Goal: Task Accomplishment & Management: Use online tool/utility

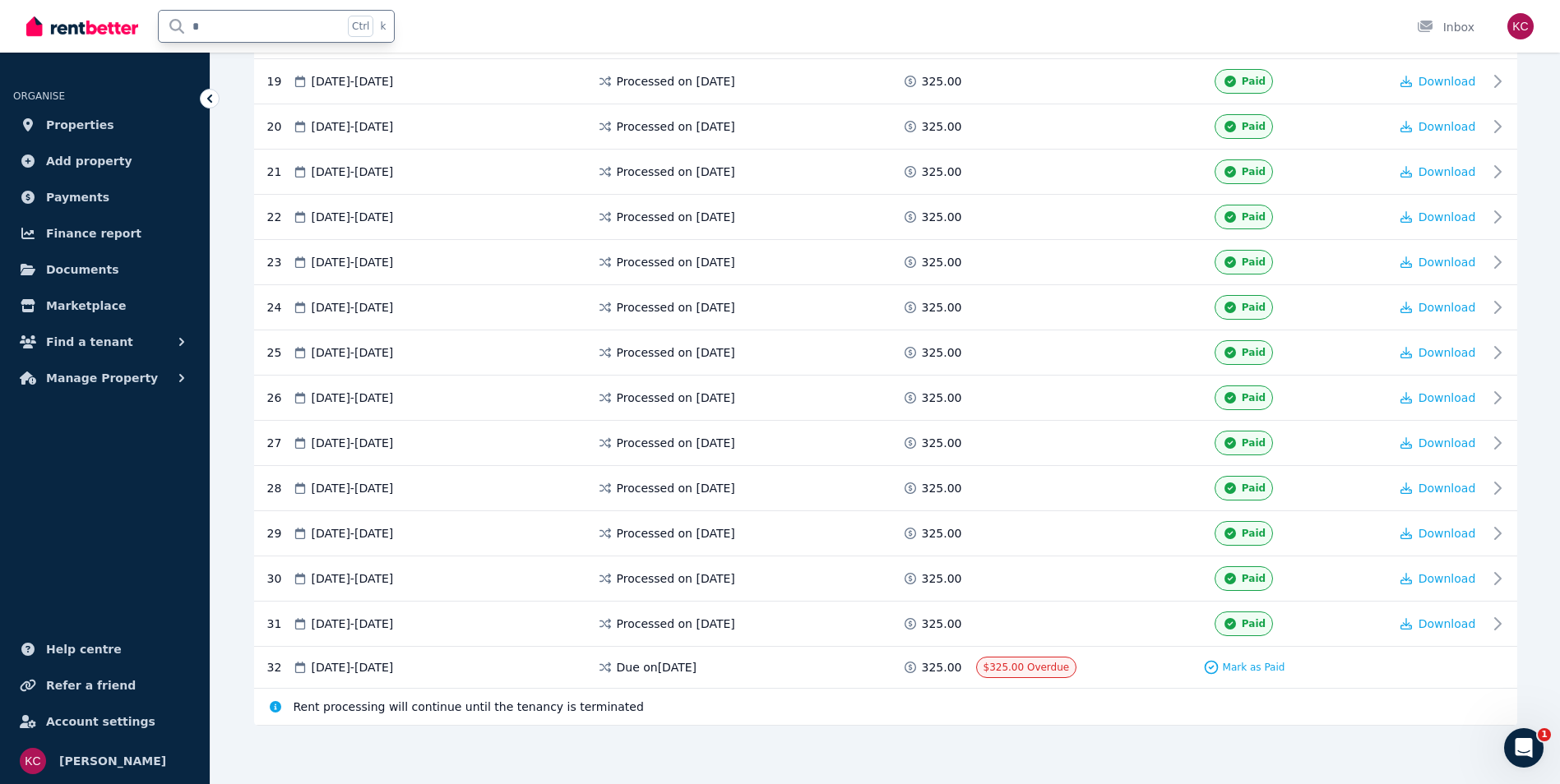
type input "**"
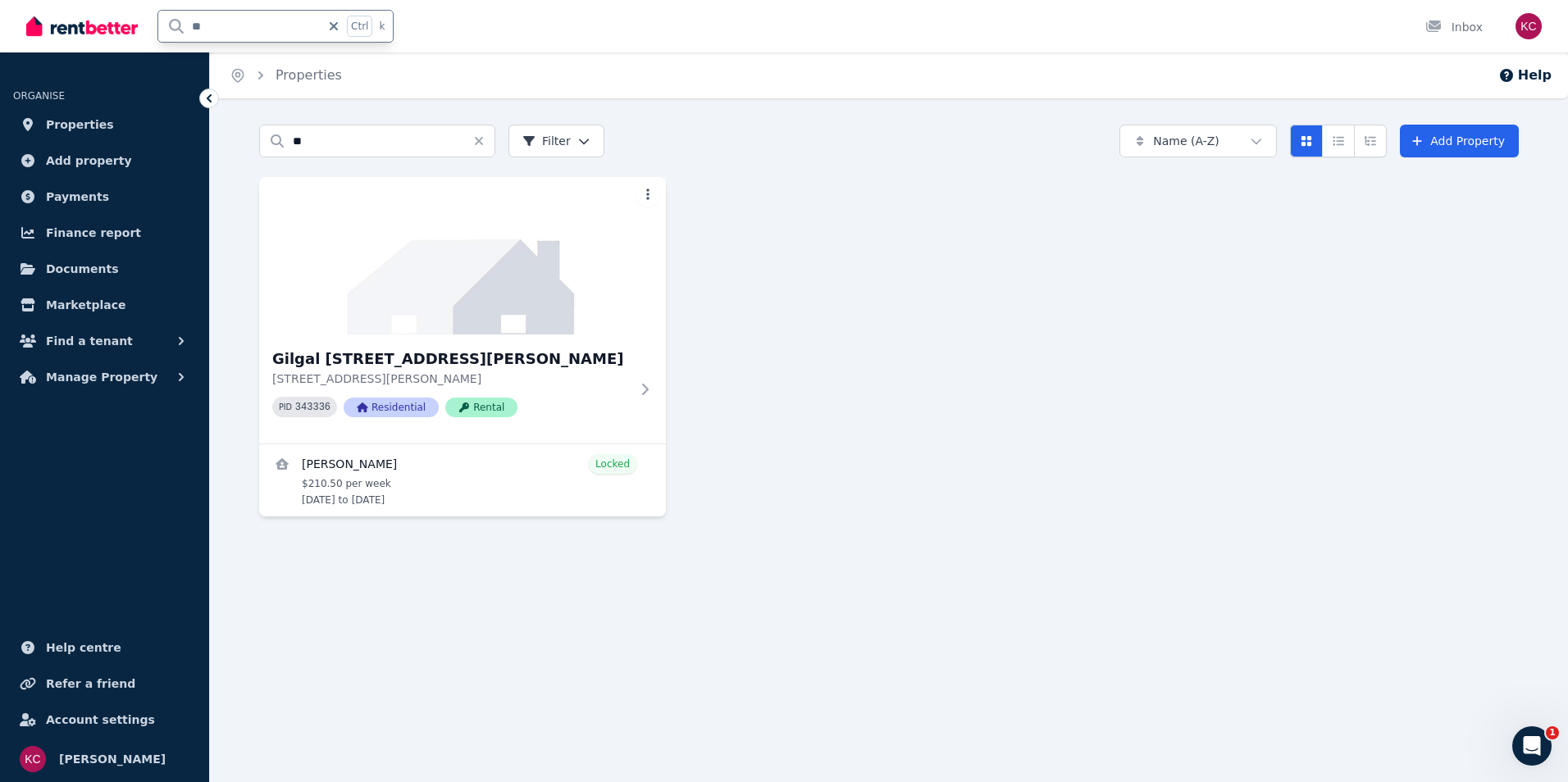
drag, startPoint x: 226, startPoint y: 26, endPoint x: 178, endPoint y: 21, distance: 48.3
click at [179, 20] on input "**" at bounding box center [239, 26] width 162 height 31
type input "**"
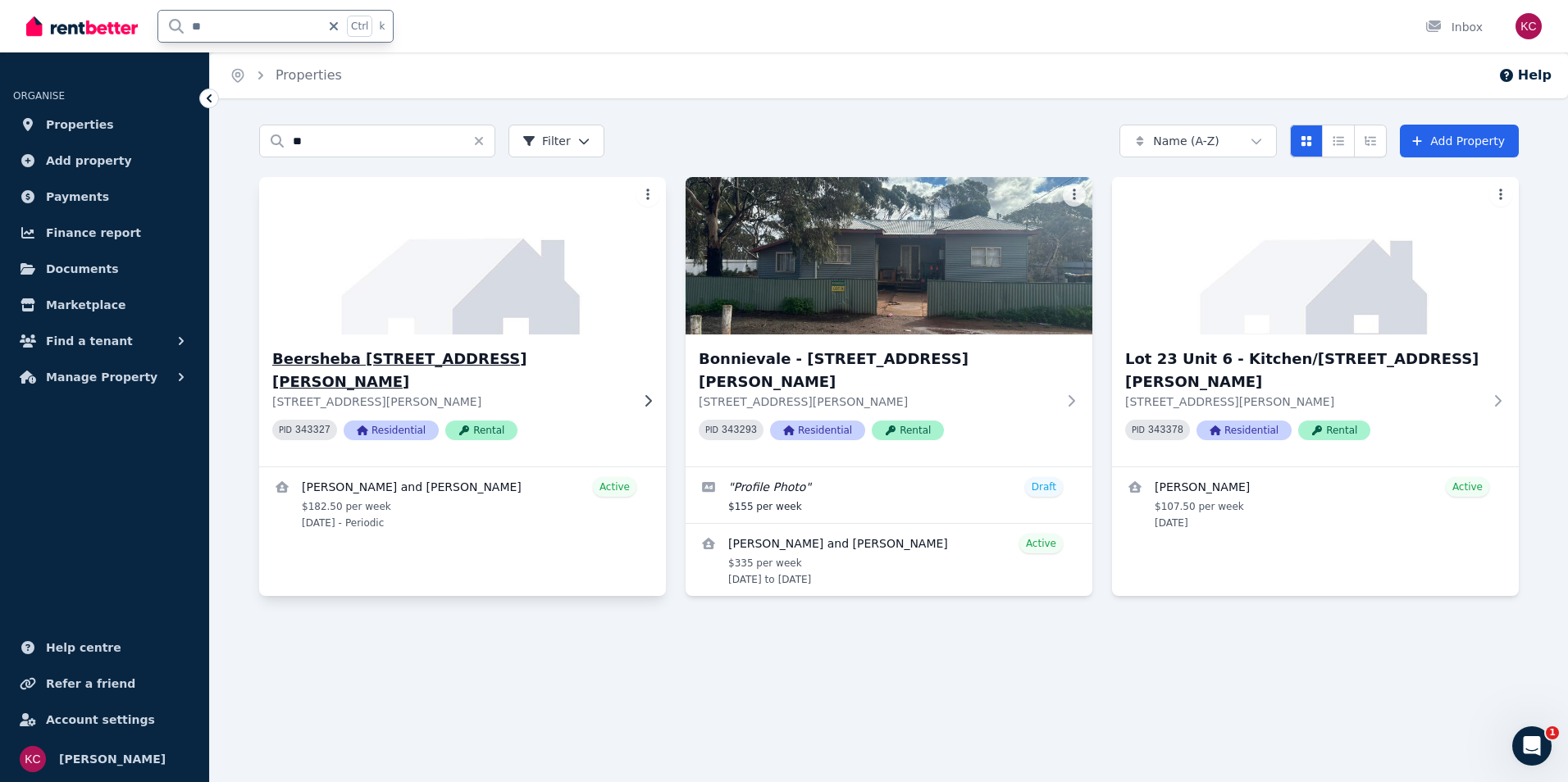
click at [477, 367] on h3 "Beersheba [STREET_ADDRESS][PERSON_NAME]" at bounding box center [450, 371] width 358 height 46
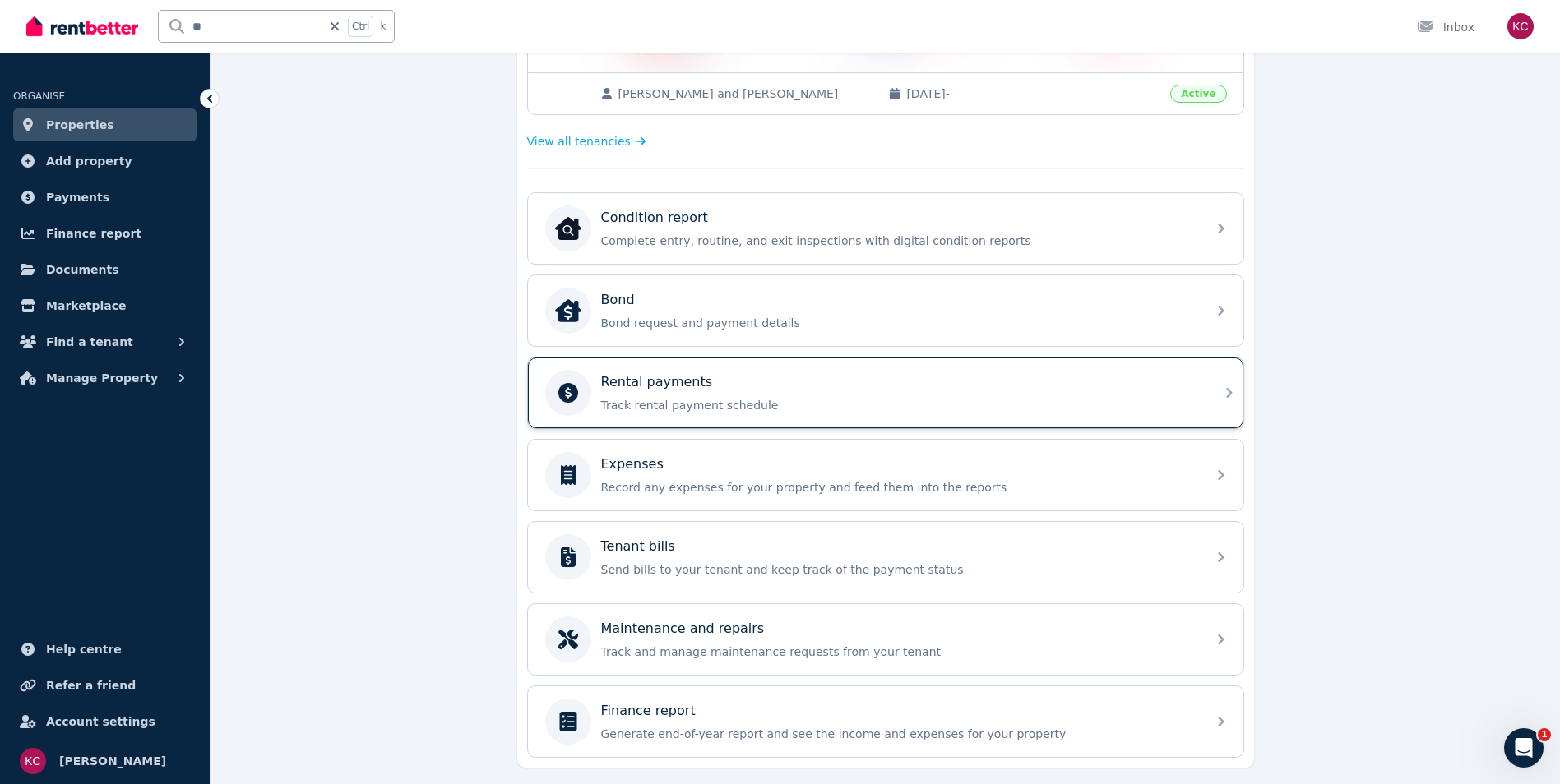
scroll to position [412, 0]
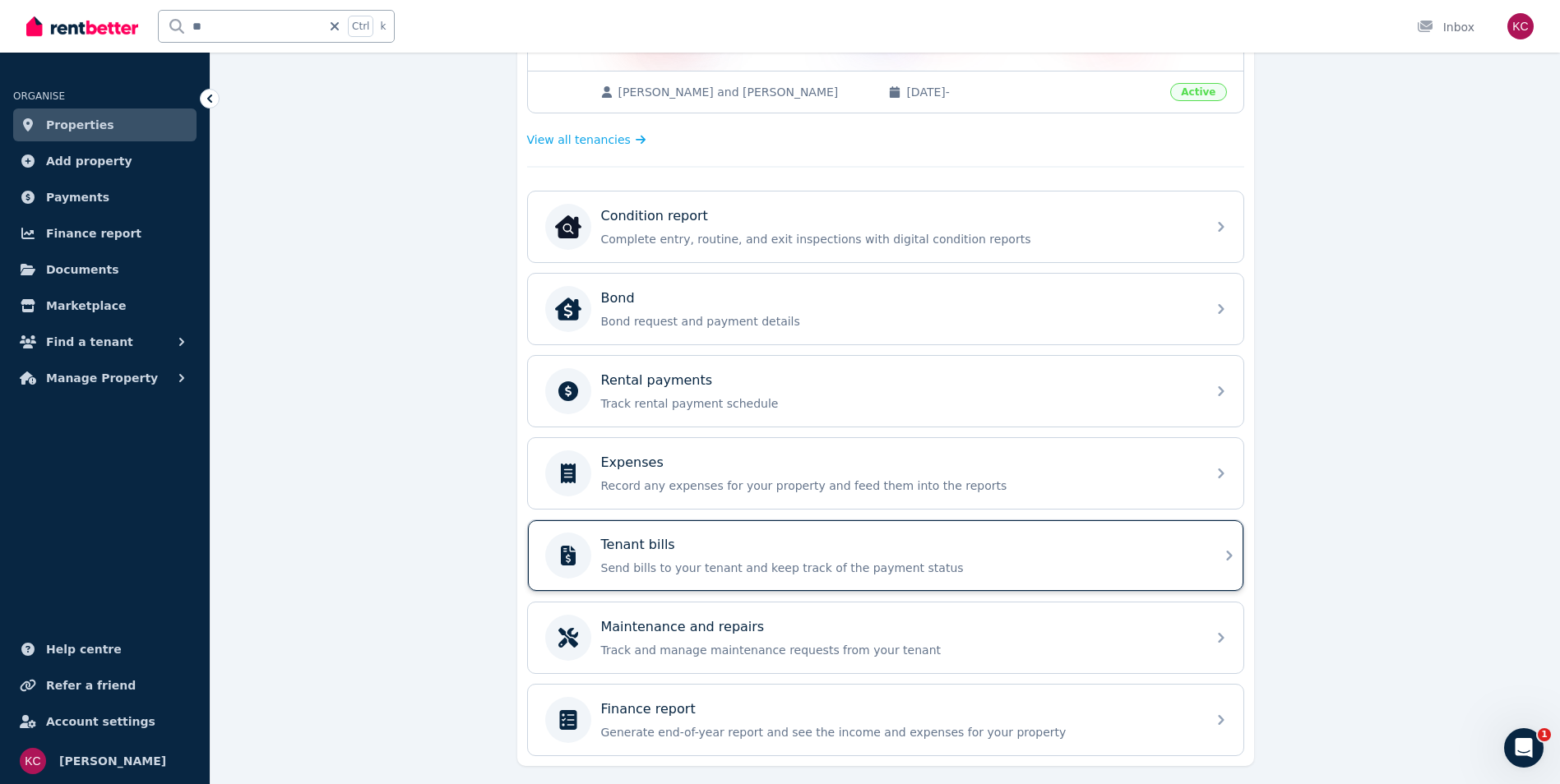
click at [802, 570] on p "Send bills to your tenant and keep track of the payment status" at bounding box center [899, 568] width 595 height 16
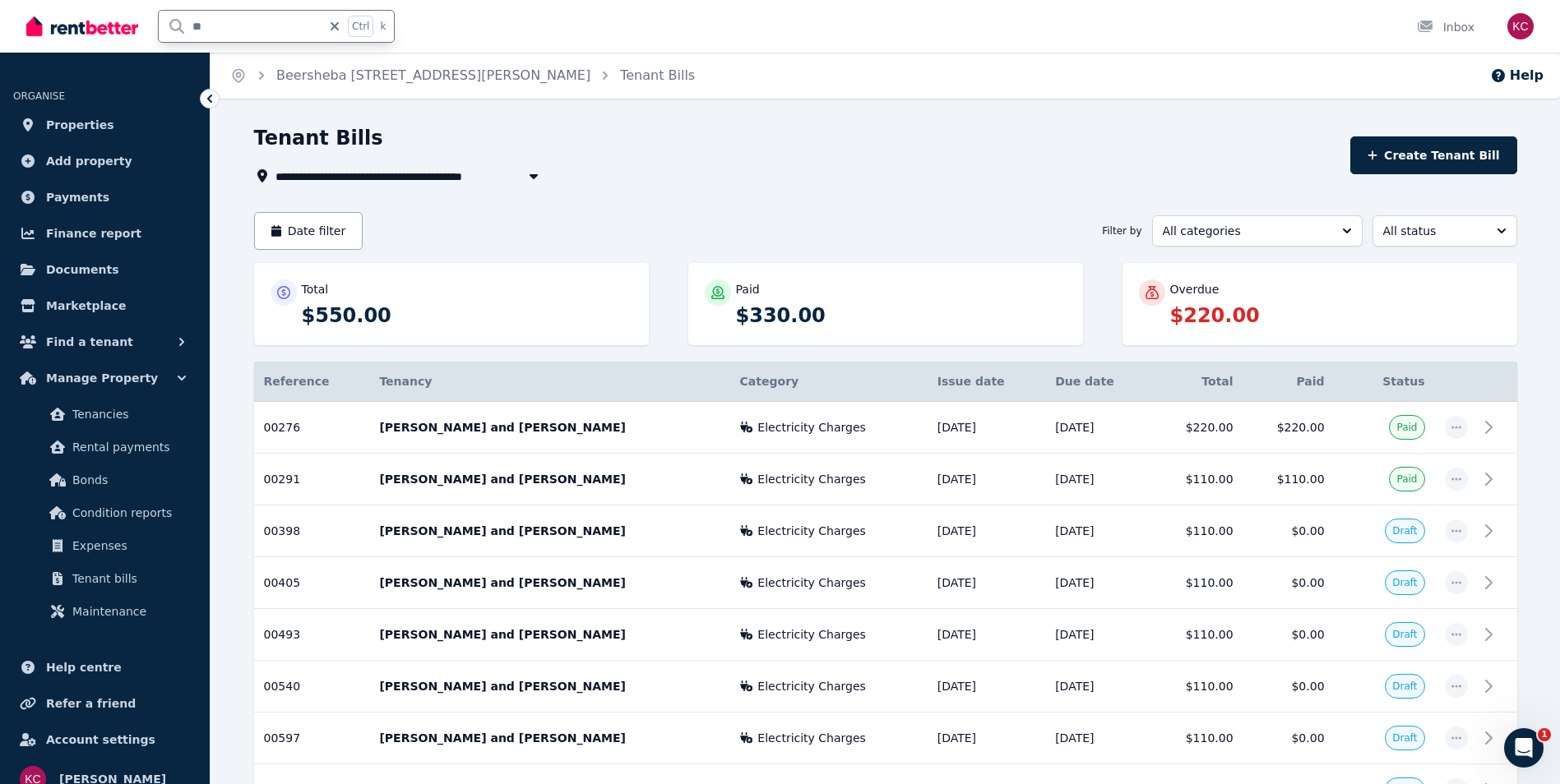
drag, startPoint x: 214, startPoint y: 30, endPoint x: 169, endPoint y: 30, distance: 45.0
click at [169, 30] on input "**" at bounding box center [240, 26] width 163 height 31
type input "**"
click at [231, 31] on input "**" at bounding box center [240, 26] width 163 height 31
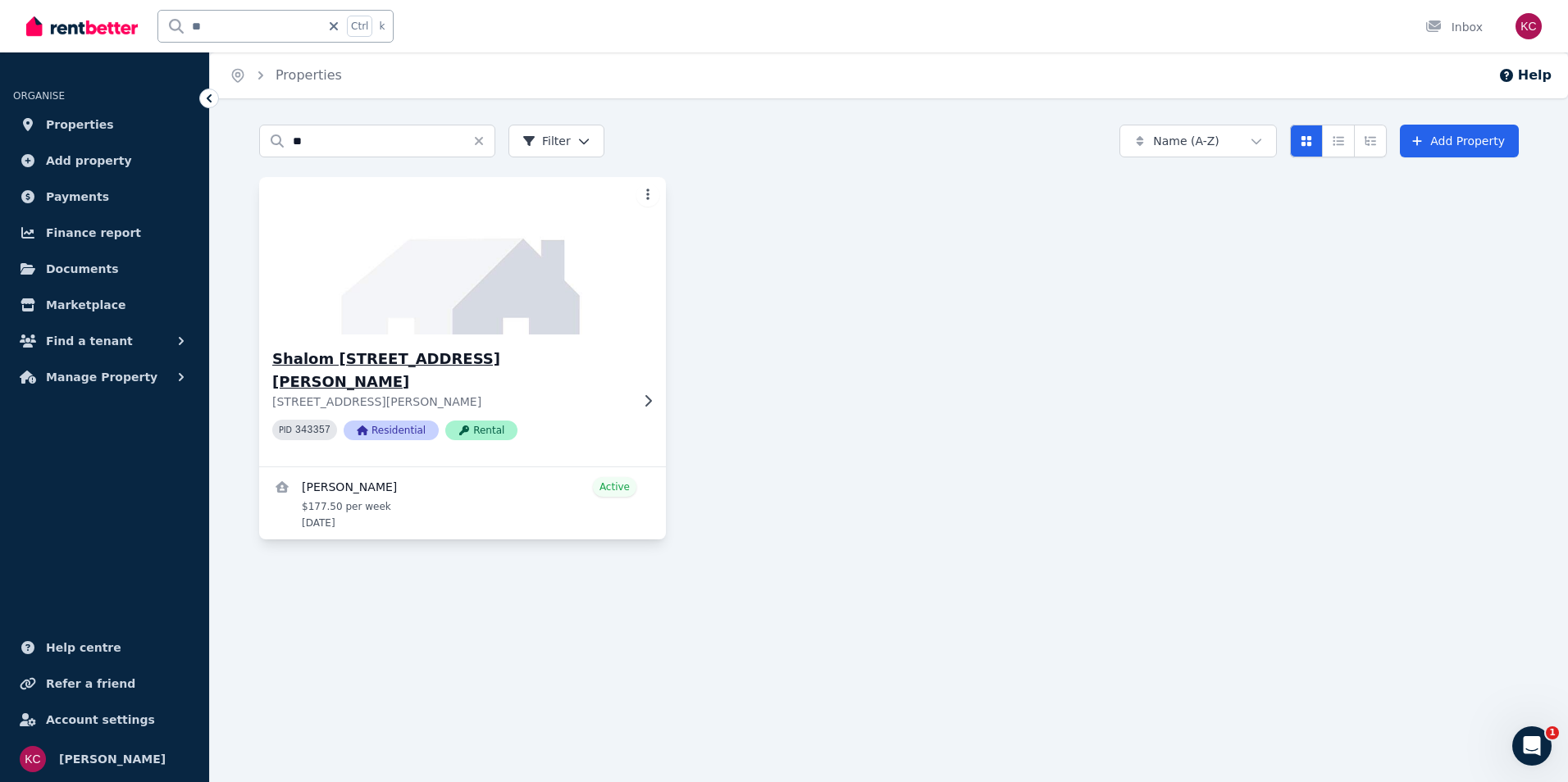
click at [451, 357] on h3 "Shalom [STREET_ADDRESS][PERSON_NAME]" at bounding box center [450, 371] width 358 height 46
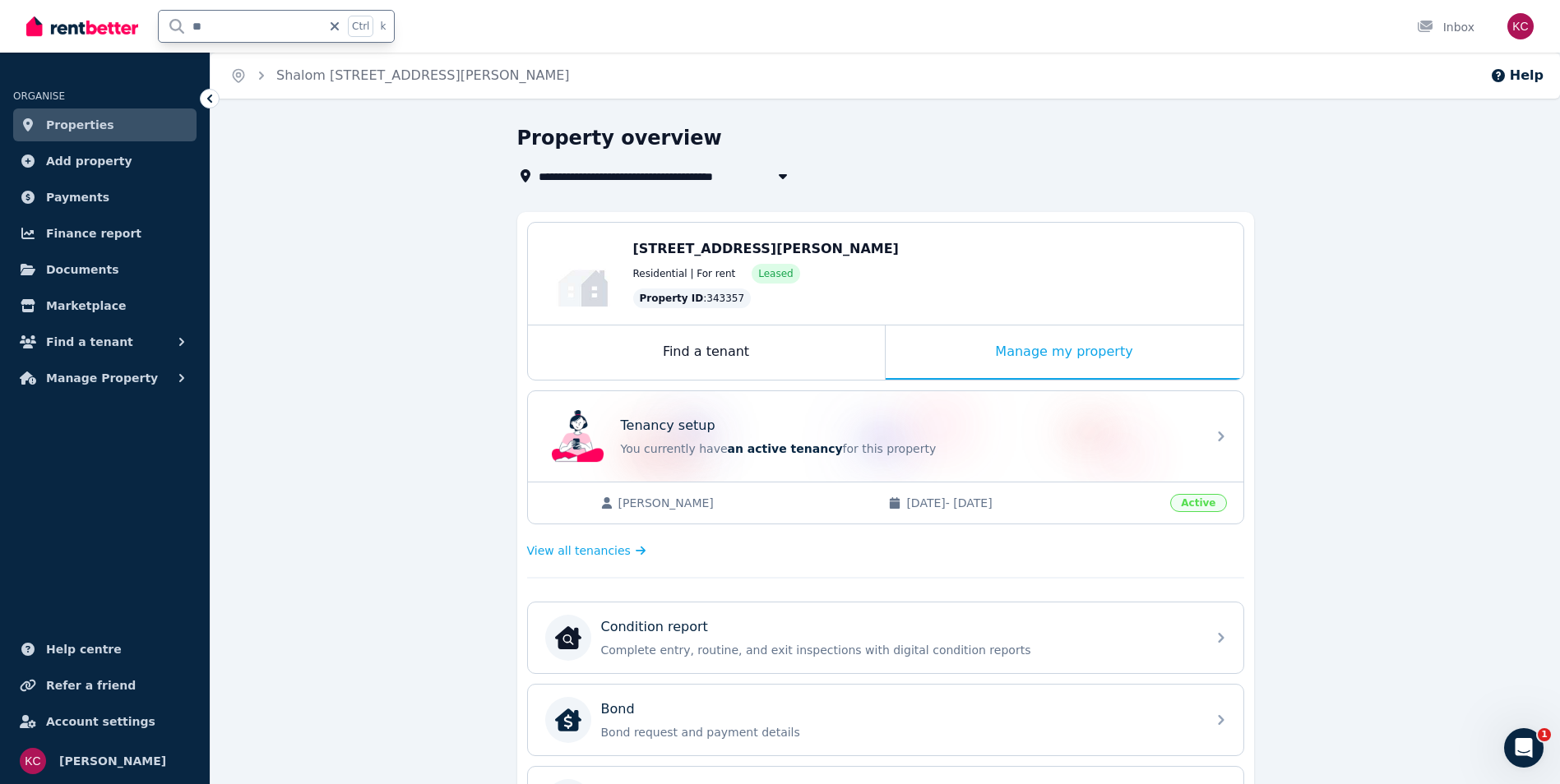
drag, startPoint x: 228, startPoint y: 25, endPoint x: 147, endPoint y: 25, distance: 81.0
click at [147, 25] on div "** Ctrl k" at bounding box center [214, 26] width 377 height 53
type input "**"
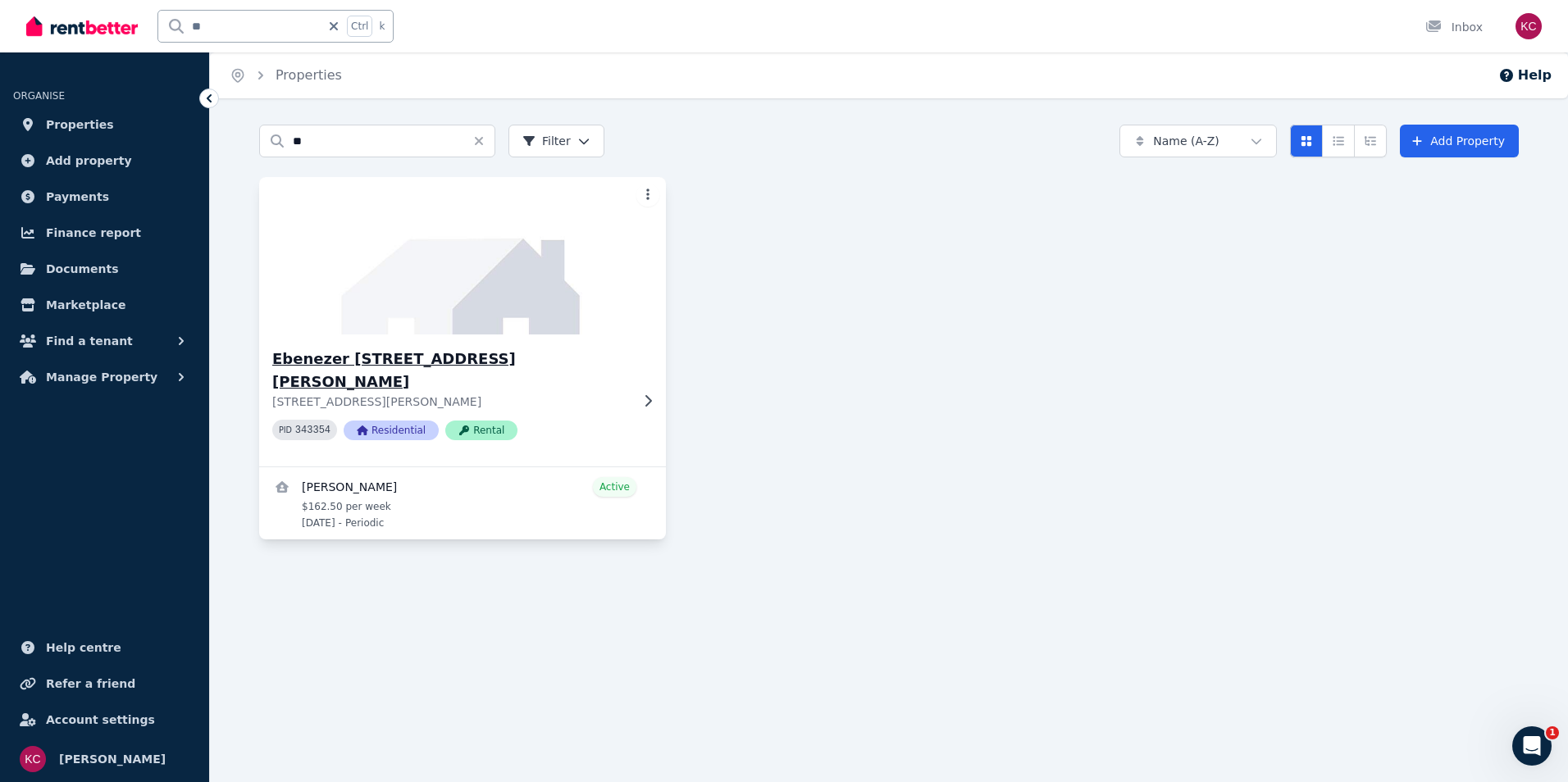
click at [329, 362] on h3 "Ebenezer [STREET_ADDRESS][PERSON_NAME]" at bounding box center [450, 371] width 358 height 46
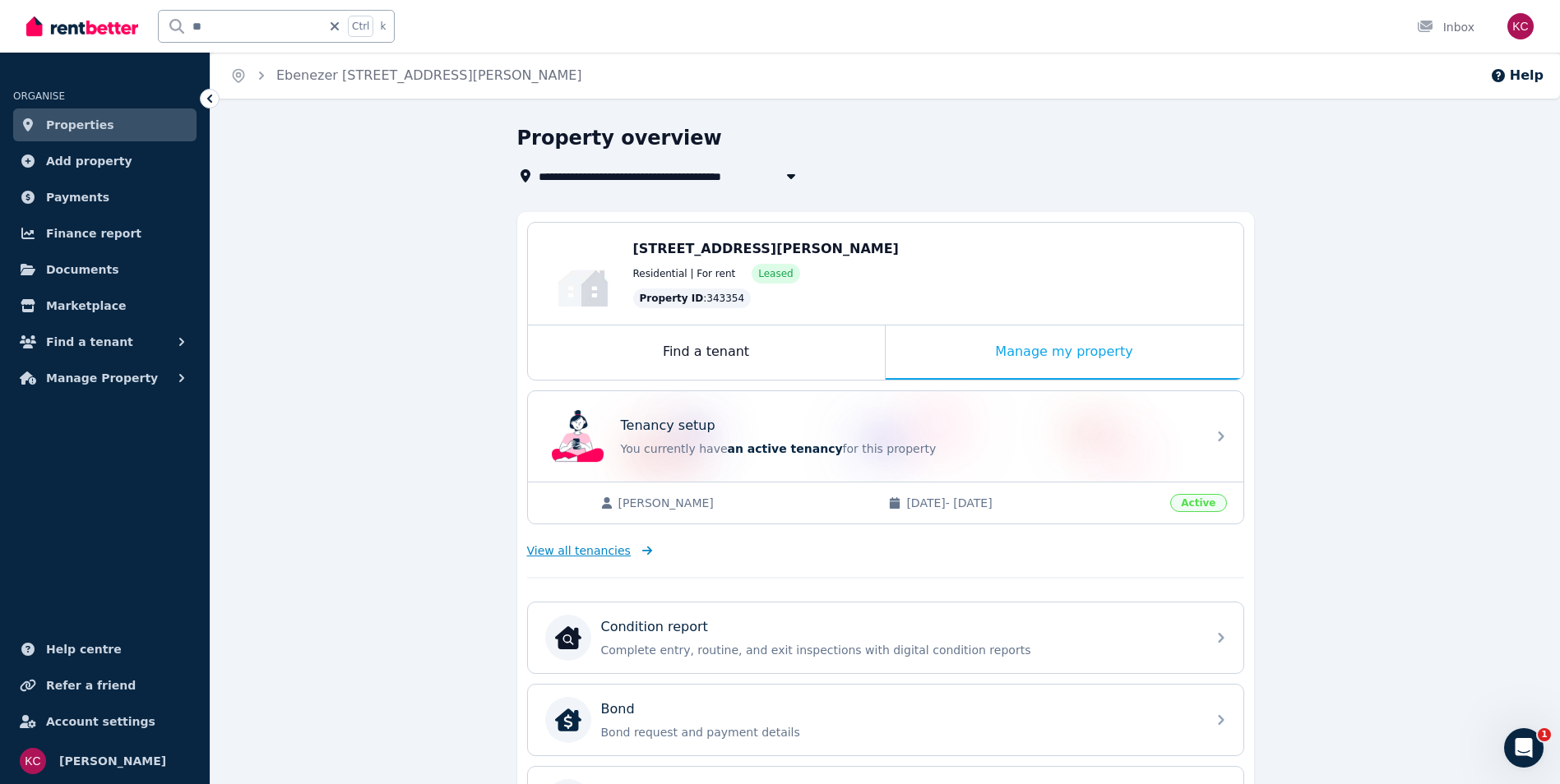
click at [560, 552] on span "View all tenancies" at bounding box center [579, 551] width 104 height 16
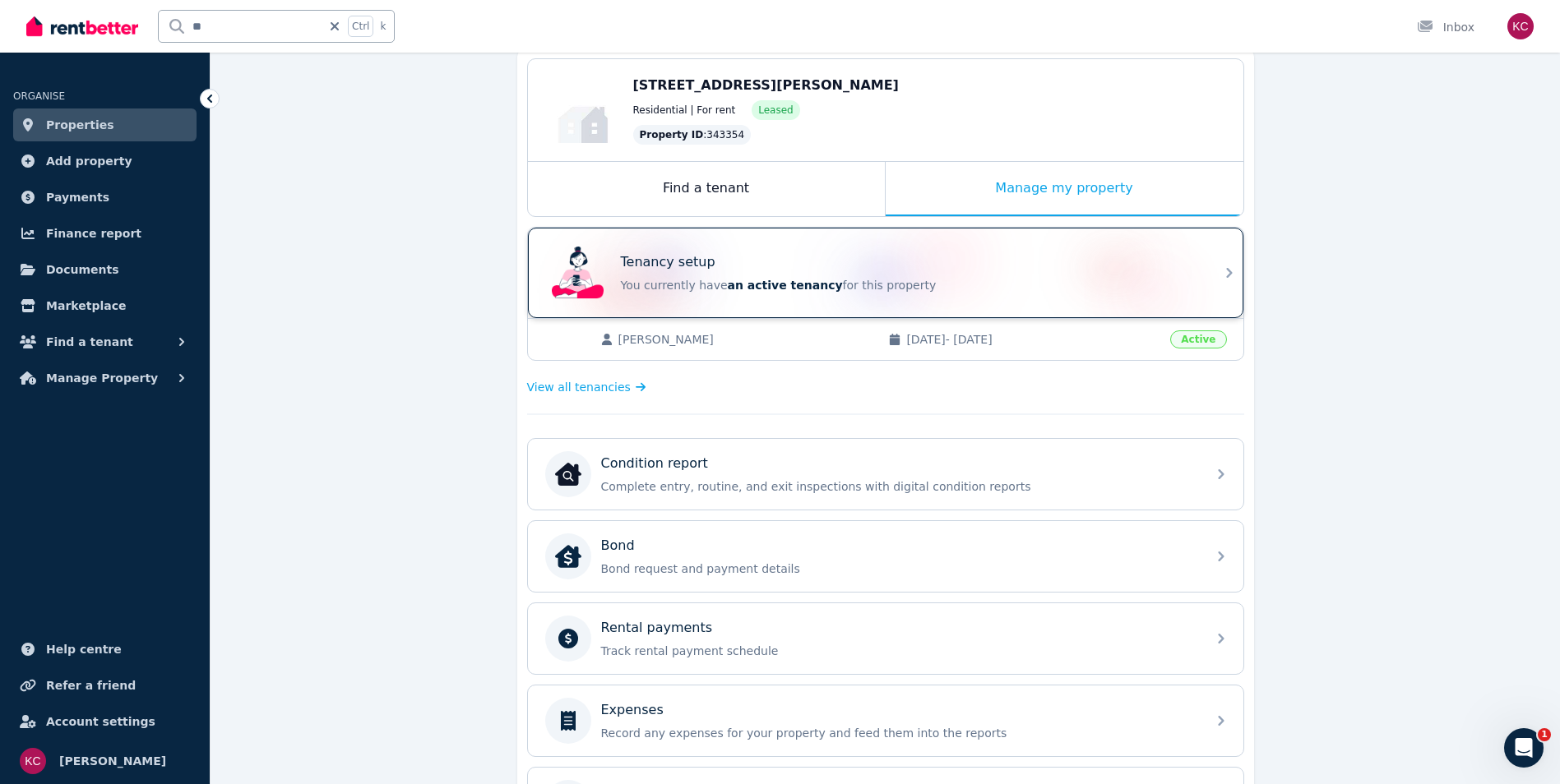
scroll to position [164, 0]
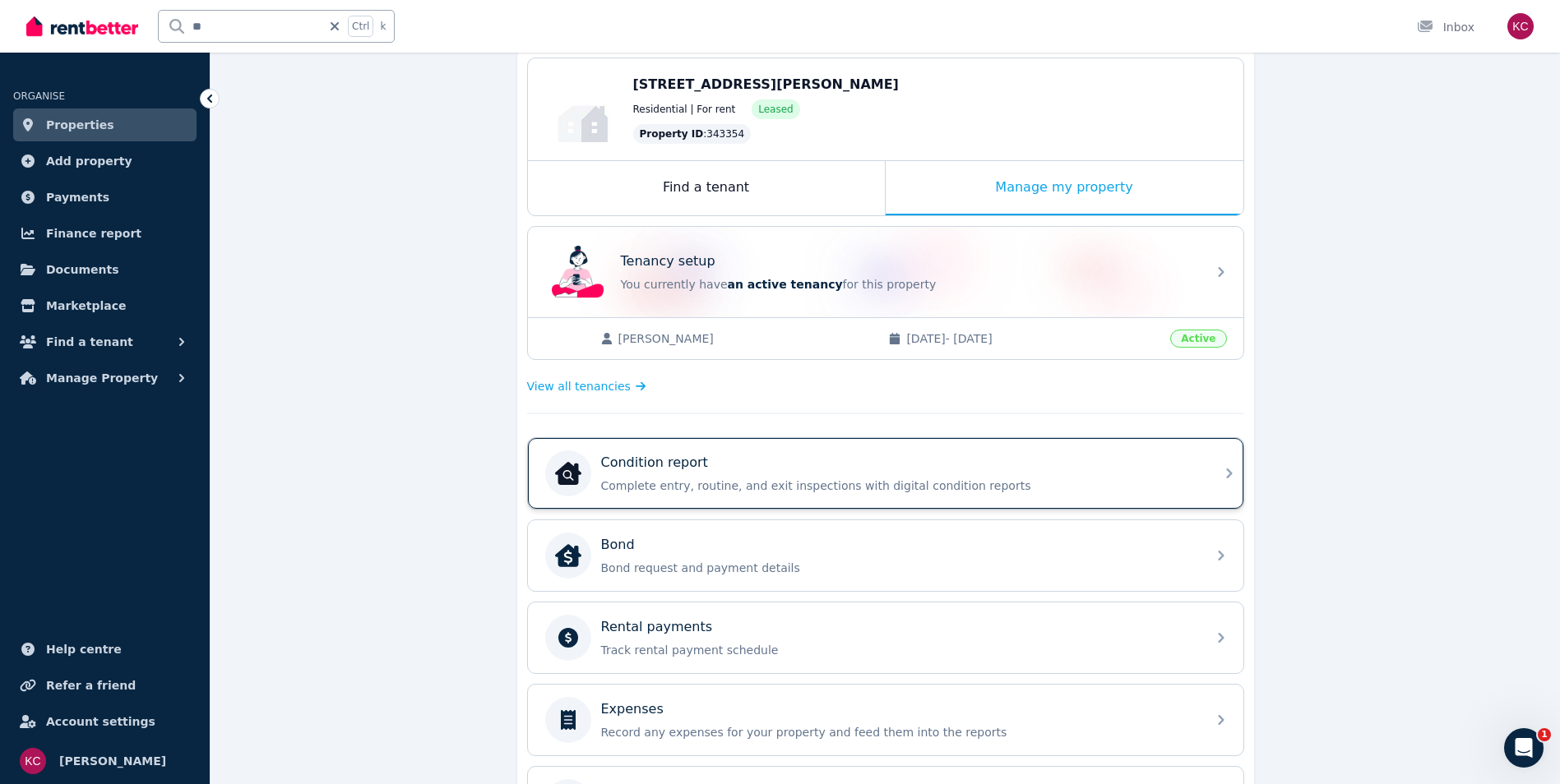
click at [1057, 481] on p "Complete entry, routine, and exit inspections with digital condition reports" at bounding box center [899, 486] width 595 height 16
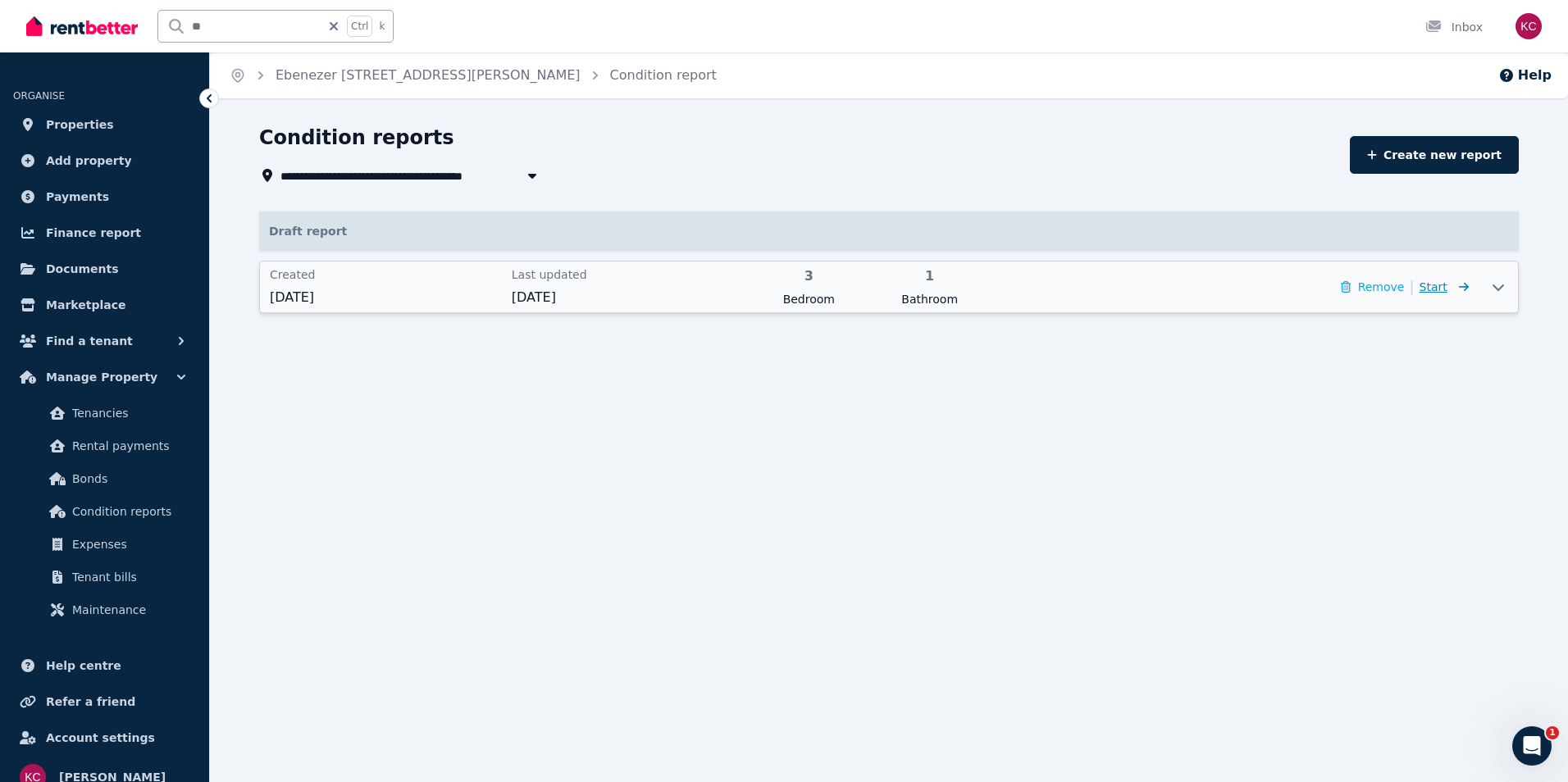
click at [1443, 284] on span "Start" at bounding box center [1433, 287] width 28 height 13
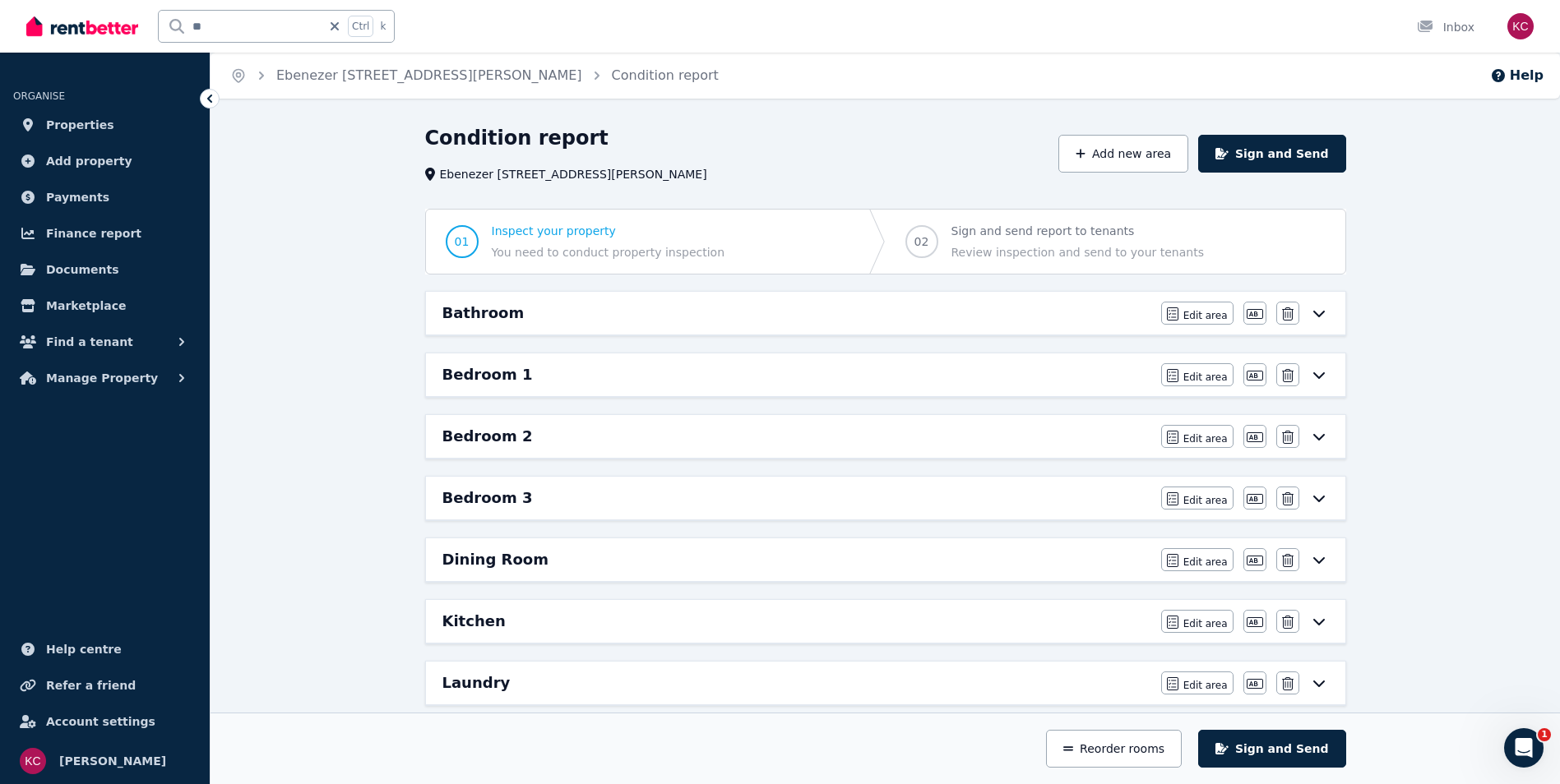
click at [1314, 317] on icon at bounding box center [1319, 313] width 20 height 13
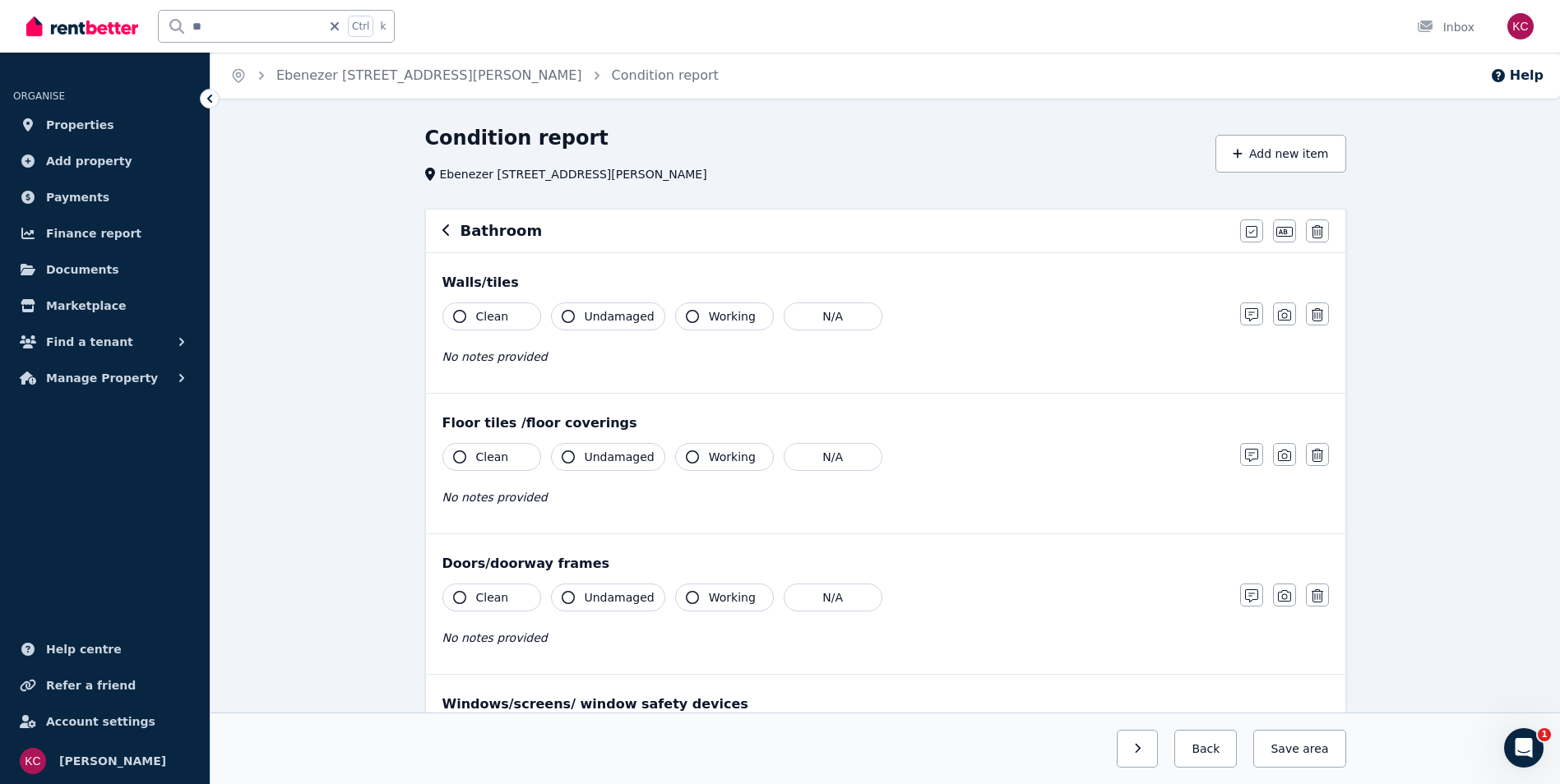
click at [454, 318] on icon "button" at bounding box center [460, 316] width 13 height 13
click at [569, 318] on icon "button" at bounding box center [568, 316] width 13 height 13
click at [689, 313] on icon "button" at bounding box center [692, 316] width 13 height 13
click at [462, 457] on icon "button" at bounding box center [460, 457] width 13 height 13
click at [573, 457] on icon "button" at bounding box center [568, 457] width 13 height 13
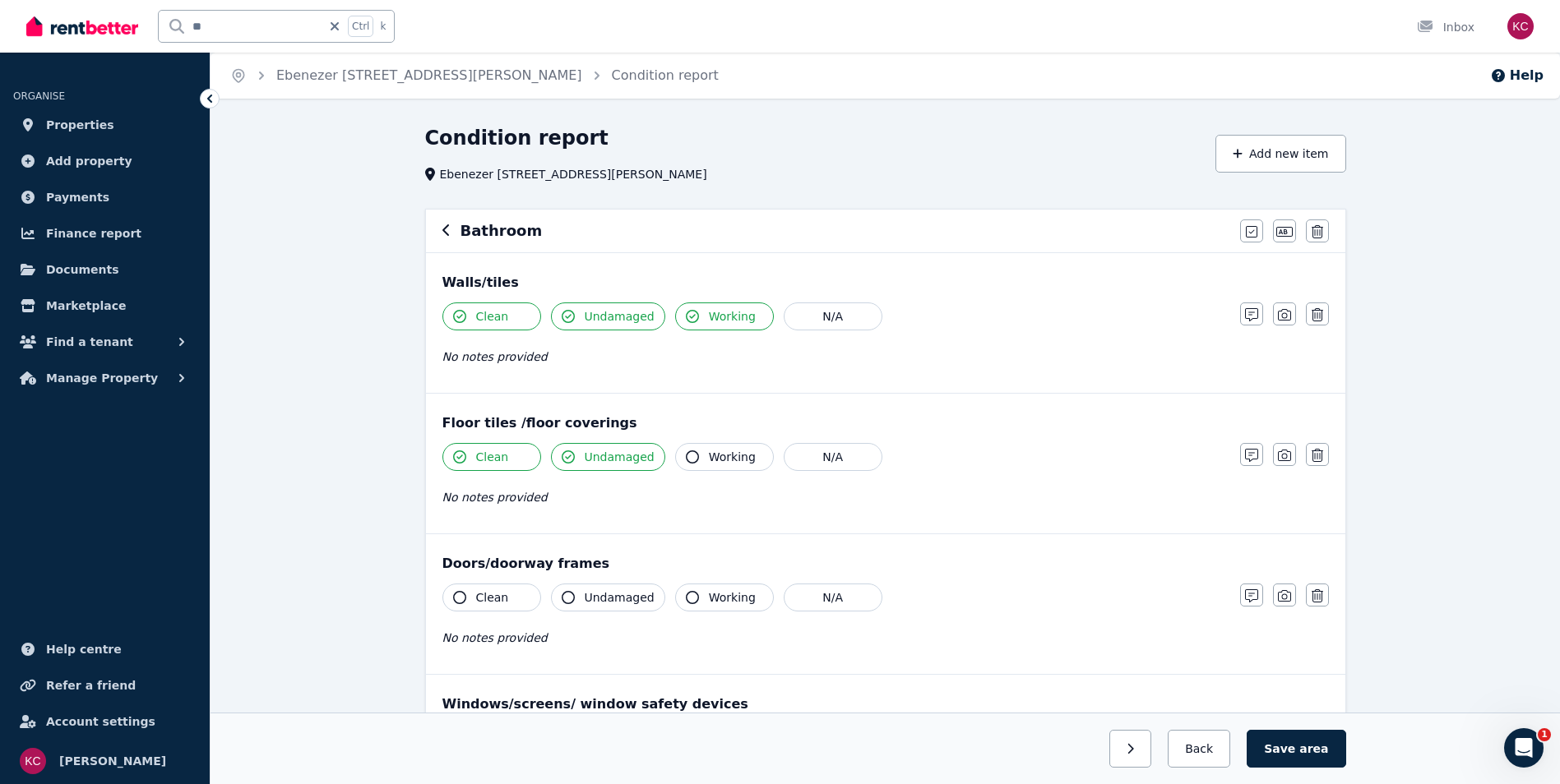
click at [455, 594] on icon "button" at bounding box center [460, 598] width 13 height 13
click at [575, 598] on button "Undamaged" at bounding box center [608, 598] width 114 height 28
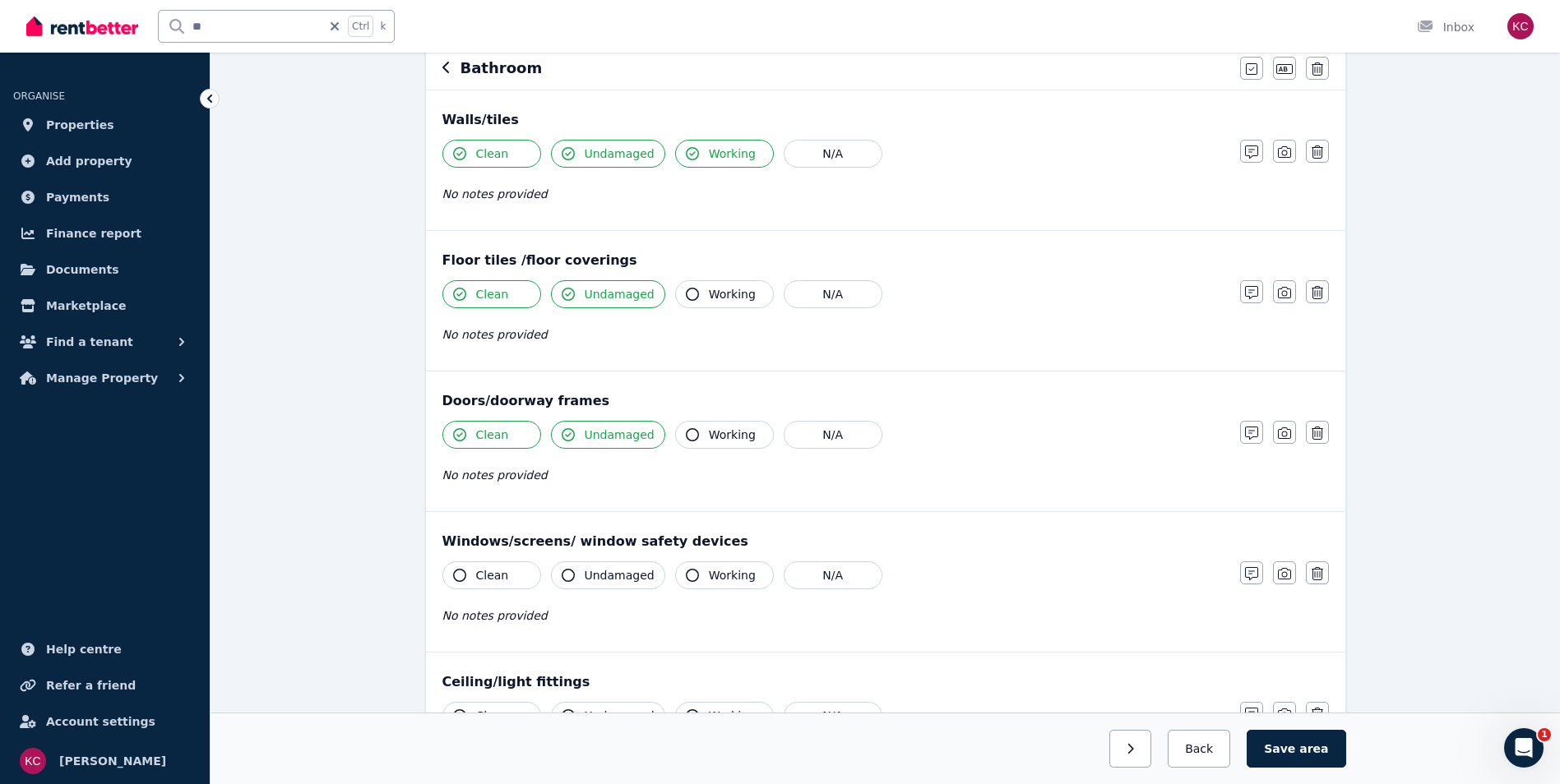
scroll to position [164, 0]
drag, startPoint x: 460, startPoint y: 577, endPoint x: 524, endPoint y: 580, distance: 64.1
click at [461, 576] on icon "button" at bounding box center [460, 574] width 13 height 13
click at [570, 578] on icon "button" at bounding box center [568, 574] width 13 height 13
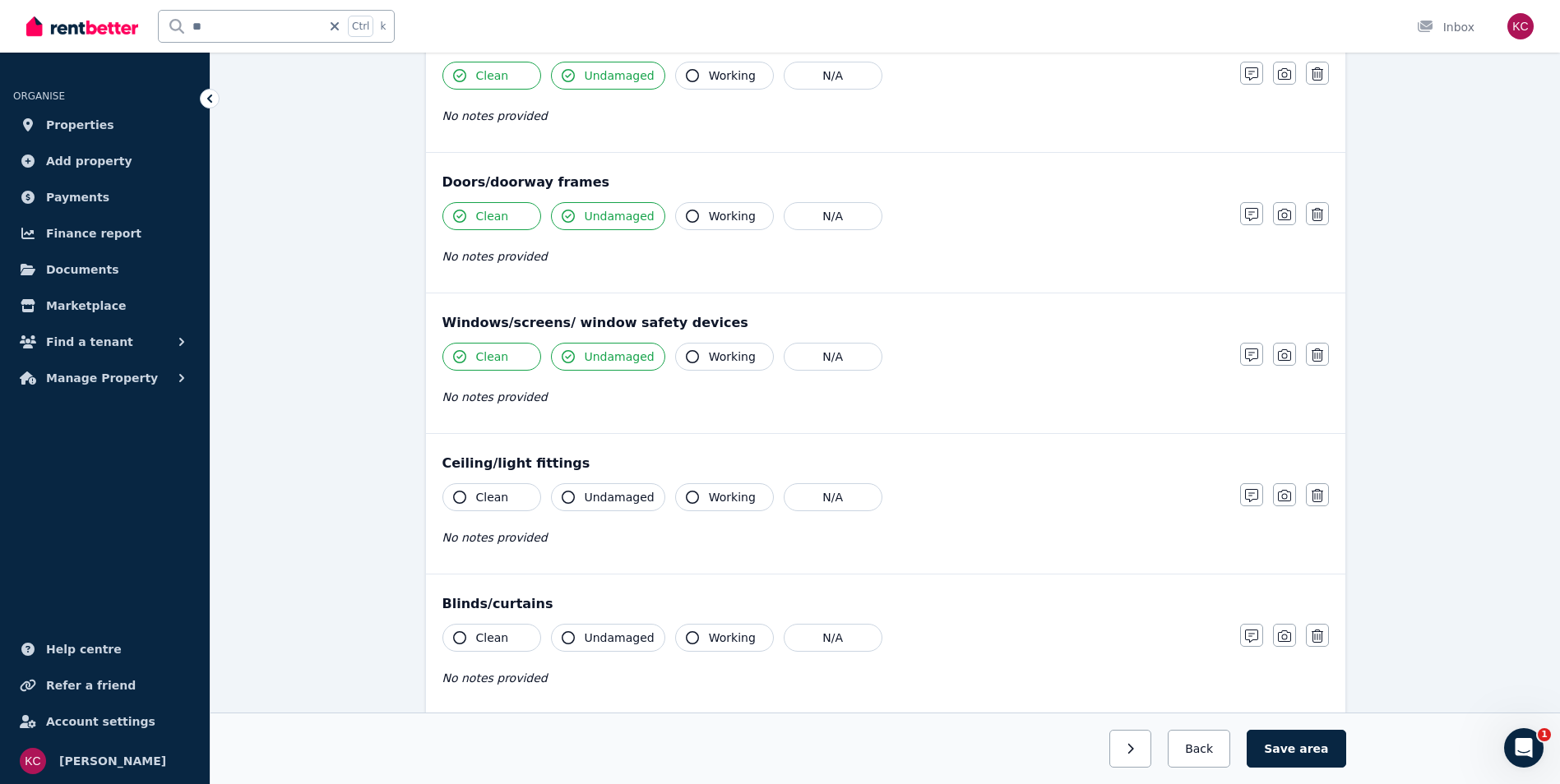
scroll to position [412, 0]
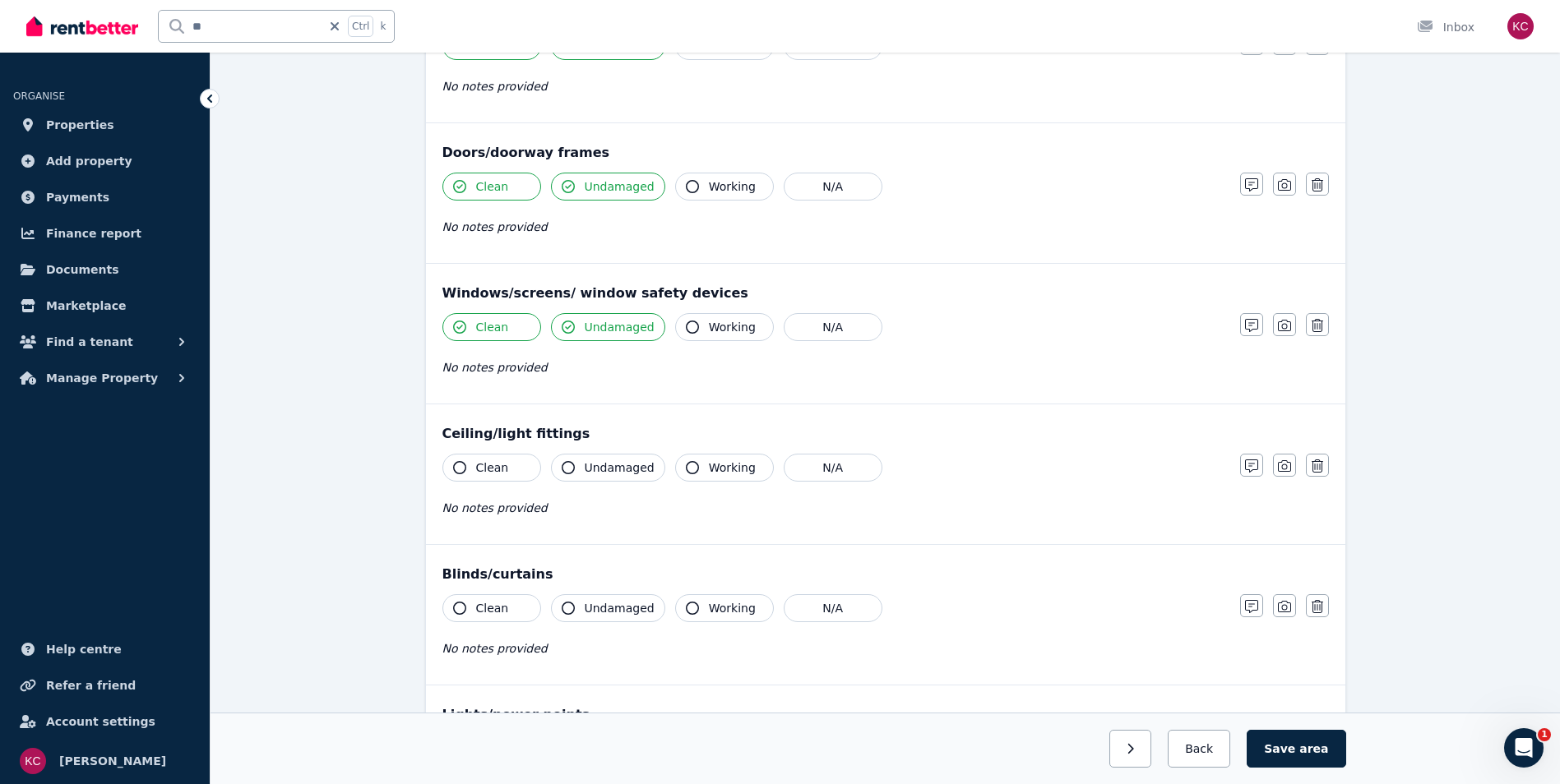
click at [458, 468] on icon "button" at bounding box center [460, 468] width 13 height 13
click at [568, 465] on icon "button" at bounding box center [568, 468] width 13 height 13
click at [460, 607] on icon "button" at bounding box center [460, 609] width 13 height 13
click at [567, 611] on icon "button" at bounding box center [568, 609] width 13 height 13
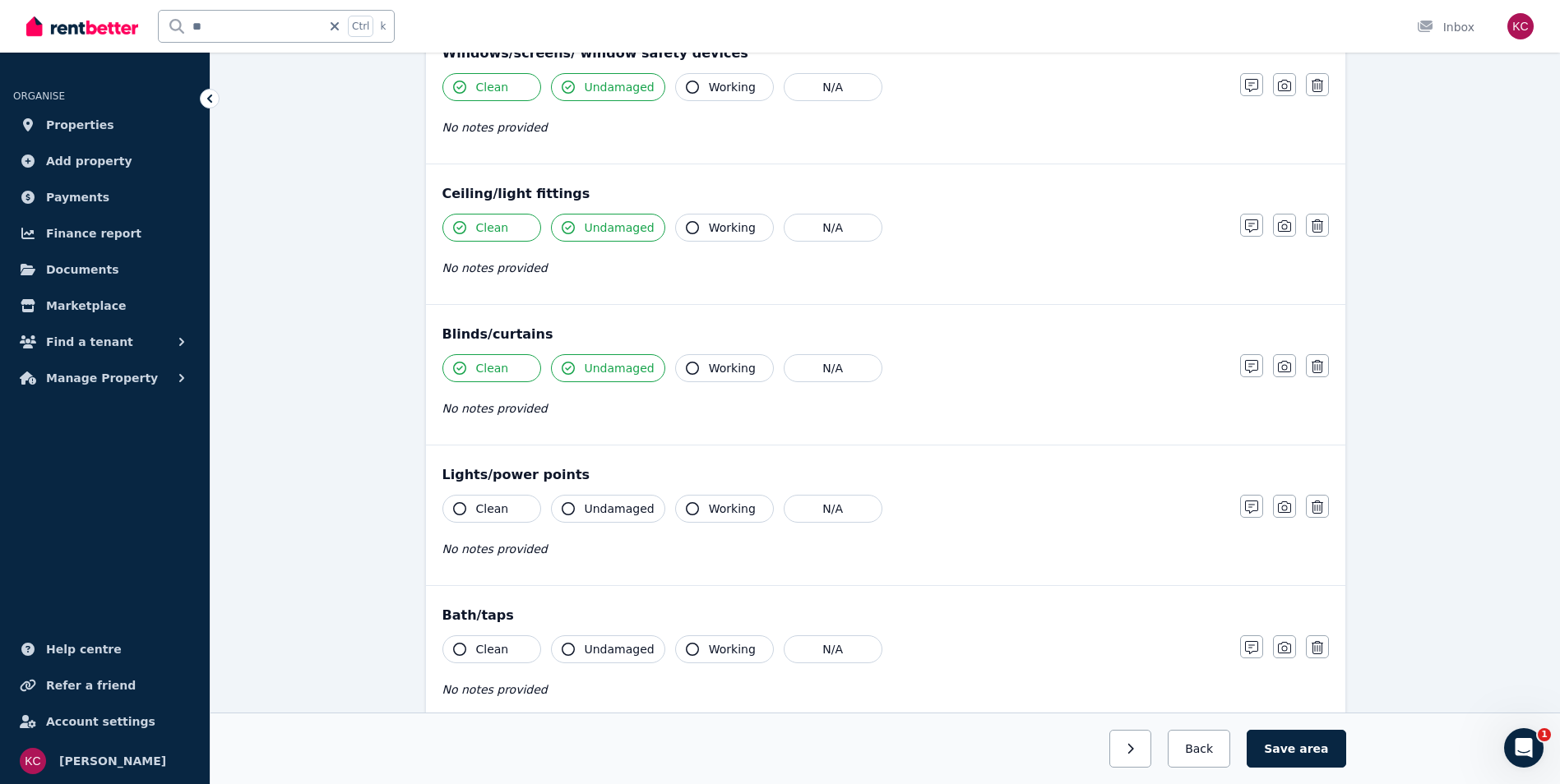
scroll to position [658, 0]
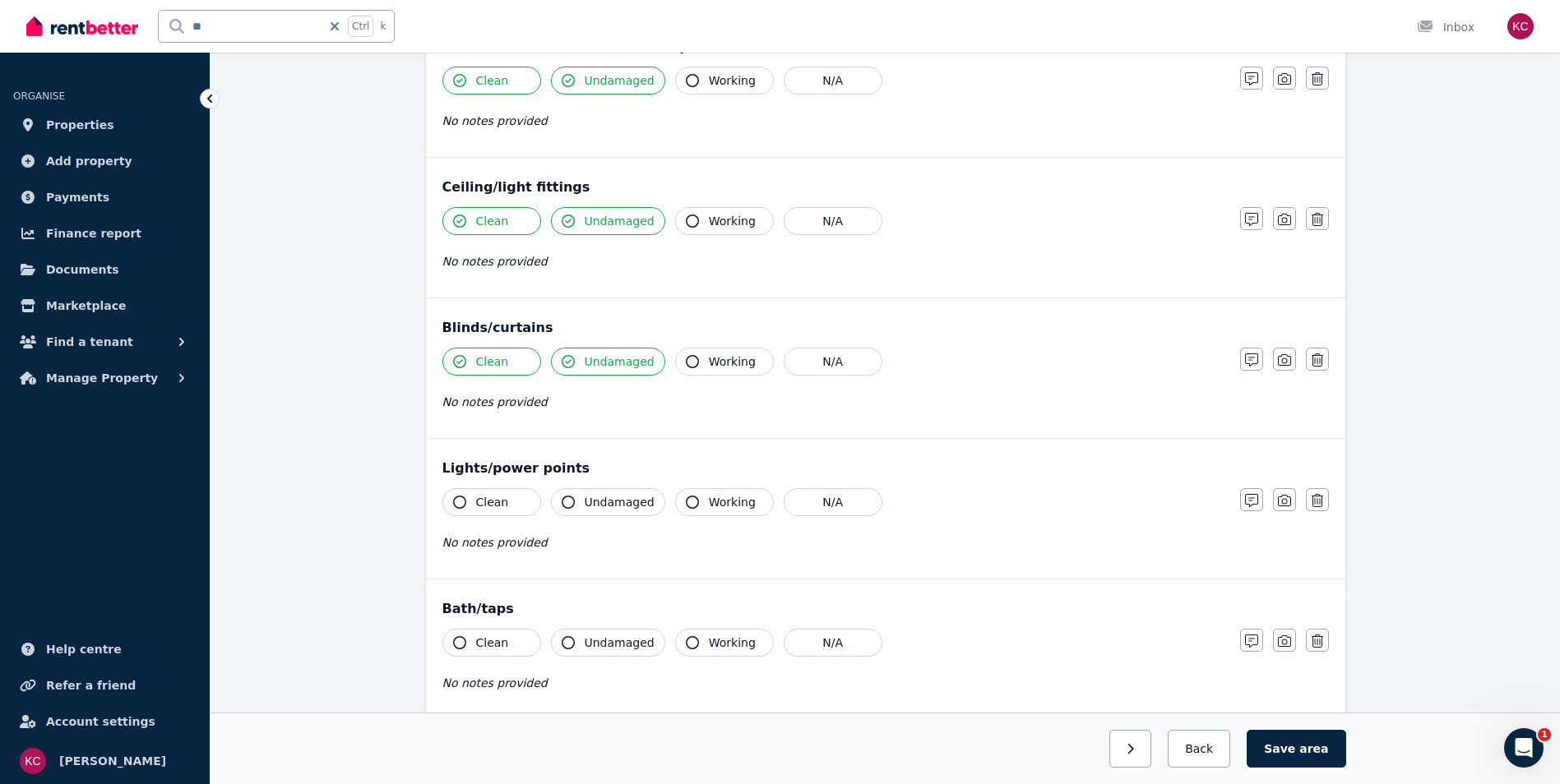
click at [461, 498] on icon "button" at bounding box center [460, 502] width 13 height 13
click at [570, 500] on icon "button" at bounding box center [568, 502] width 13 height 13
click at [455, 645] on icon "button" at bounding box center [460, 643] width 13 height 13
click at [561, 645] on button "Undamaged" at bounding box center [608, 642] width 114 height 28
click at [686, 643] on icon "button" at bounding box center [692, 643] width 13 height 13
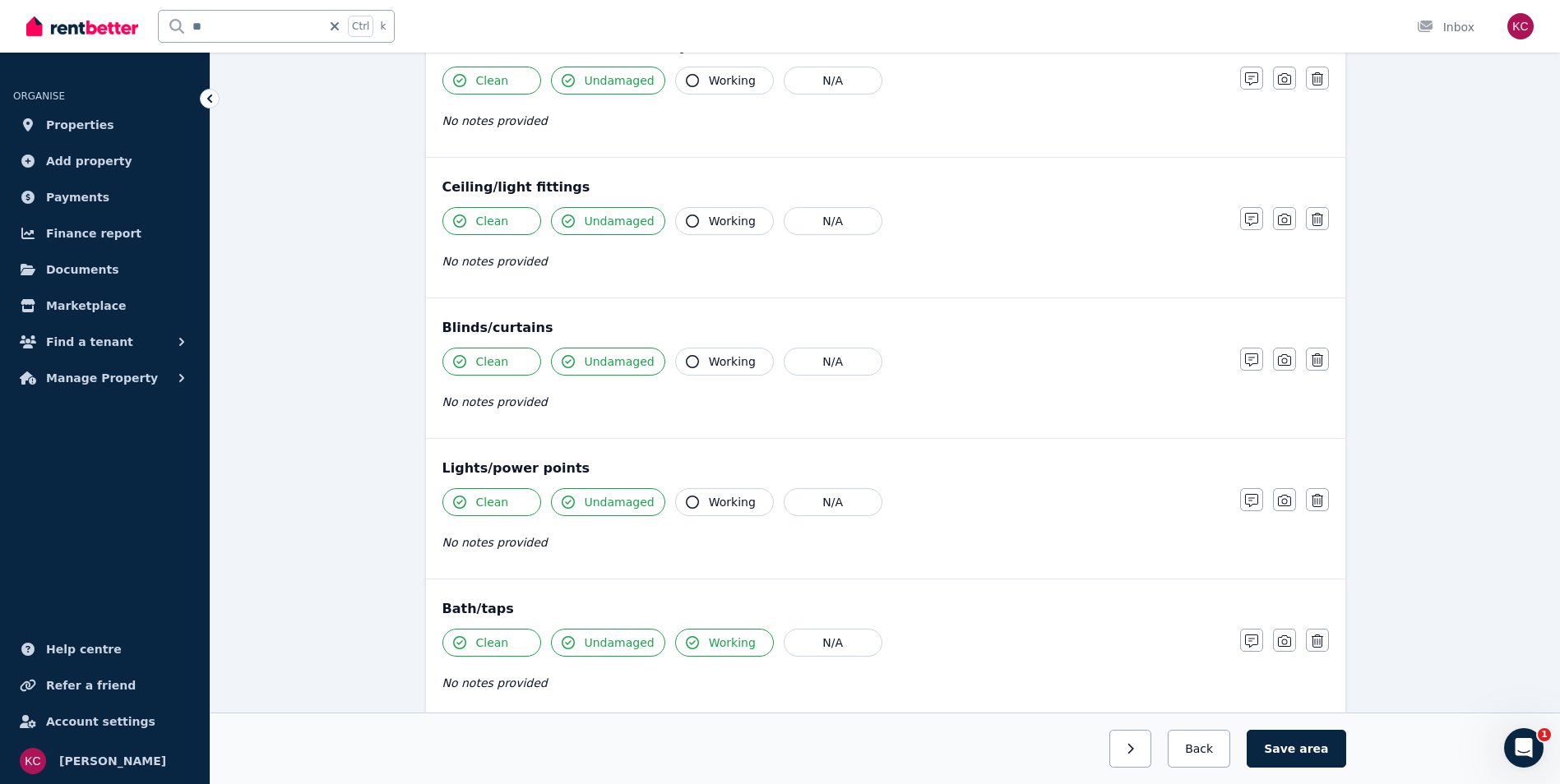
click at [686, 498] on icon "button" at bounding box center [692, 502] width 13 height 13
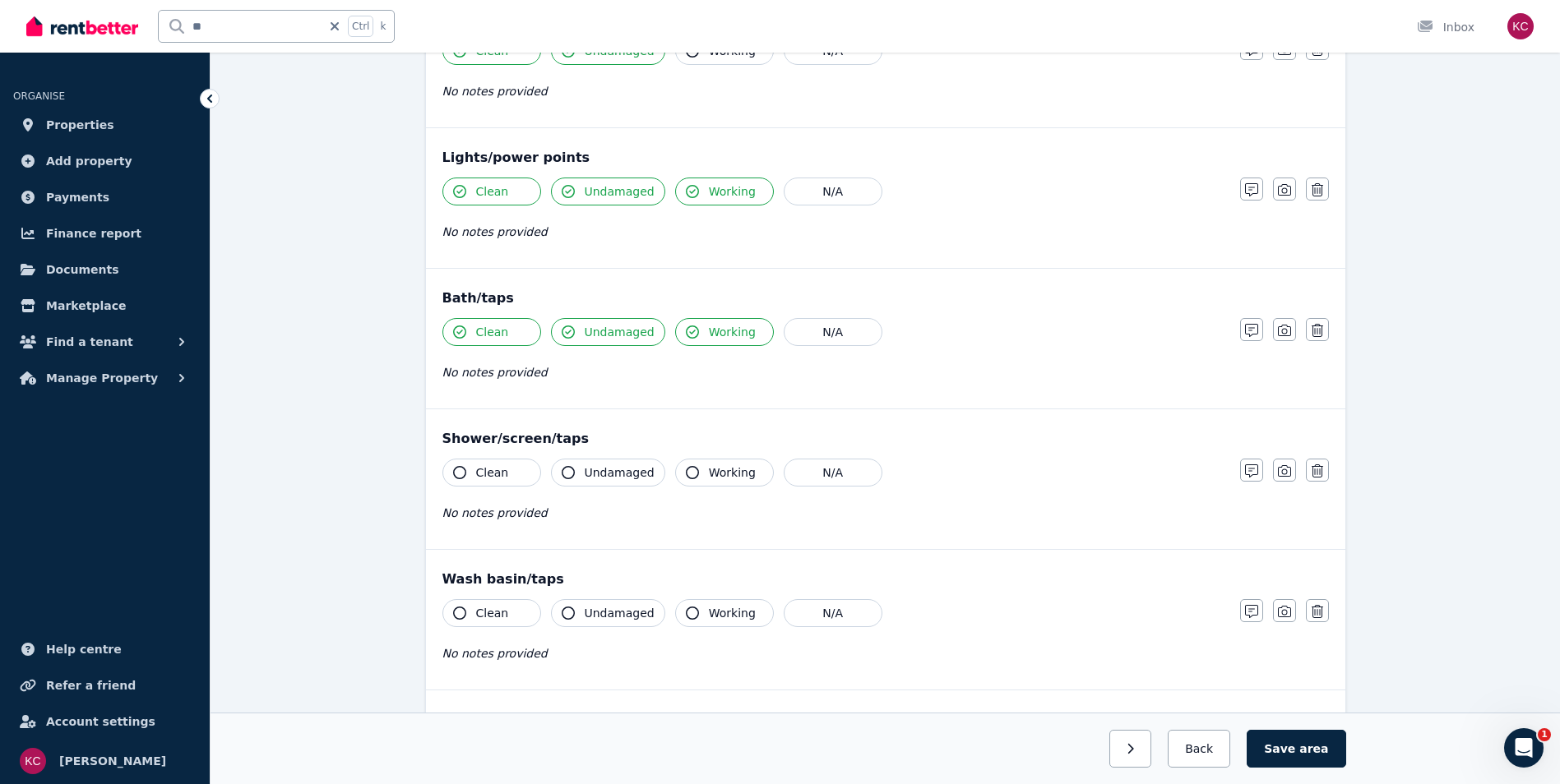
scroll to position [987, 0]
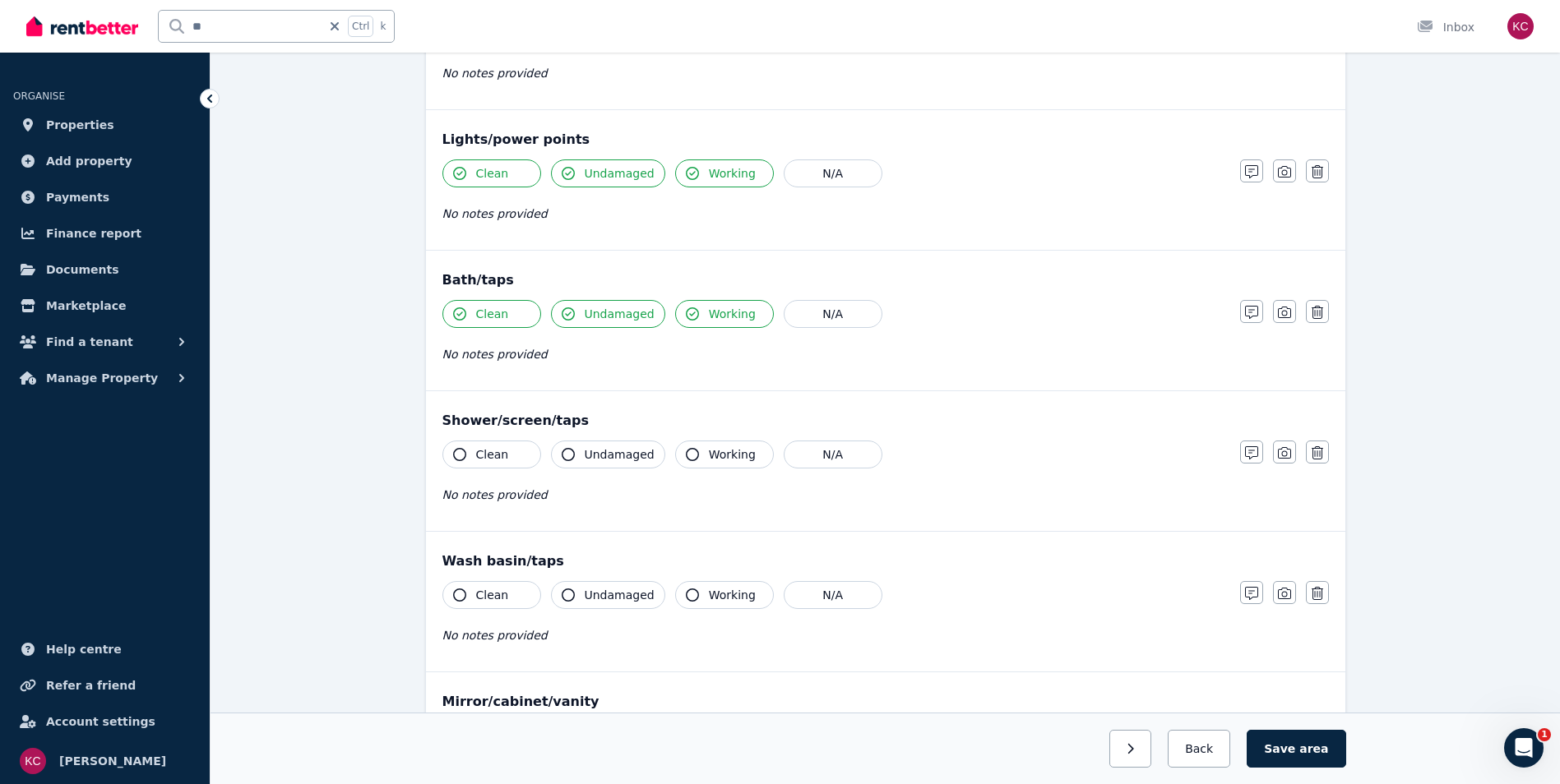
click at [456, 454] on icon "button" at bounding box center [460, 454] width 13 height 13
click at [567, 454] on icon "button" at bounding box center [568, 454] width 13 height 13
drag, startPoint x: 457, startPoint y: 596, endPoint x: 467, endPoint y: 593, distance: 10.4
click at [458, 596] on icon "button" at bounding box center [460, 595] width 13 height 13
click at [576, 594] on button "Undamaged" at bounding box center [608, 595] width 114 height 28
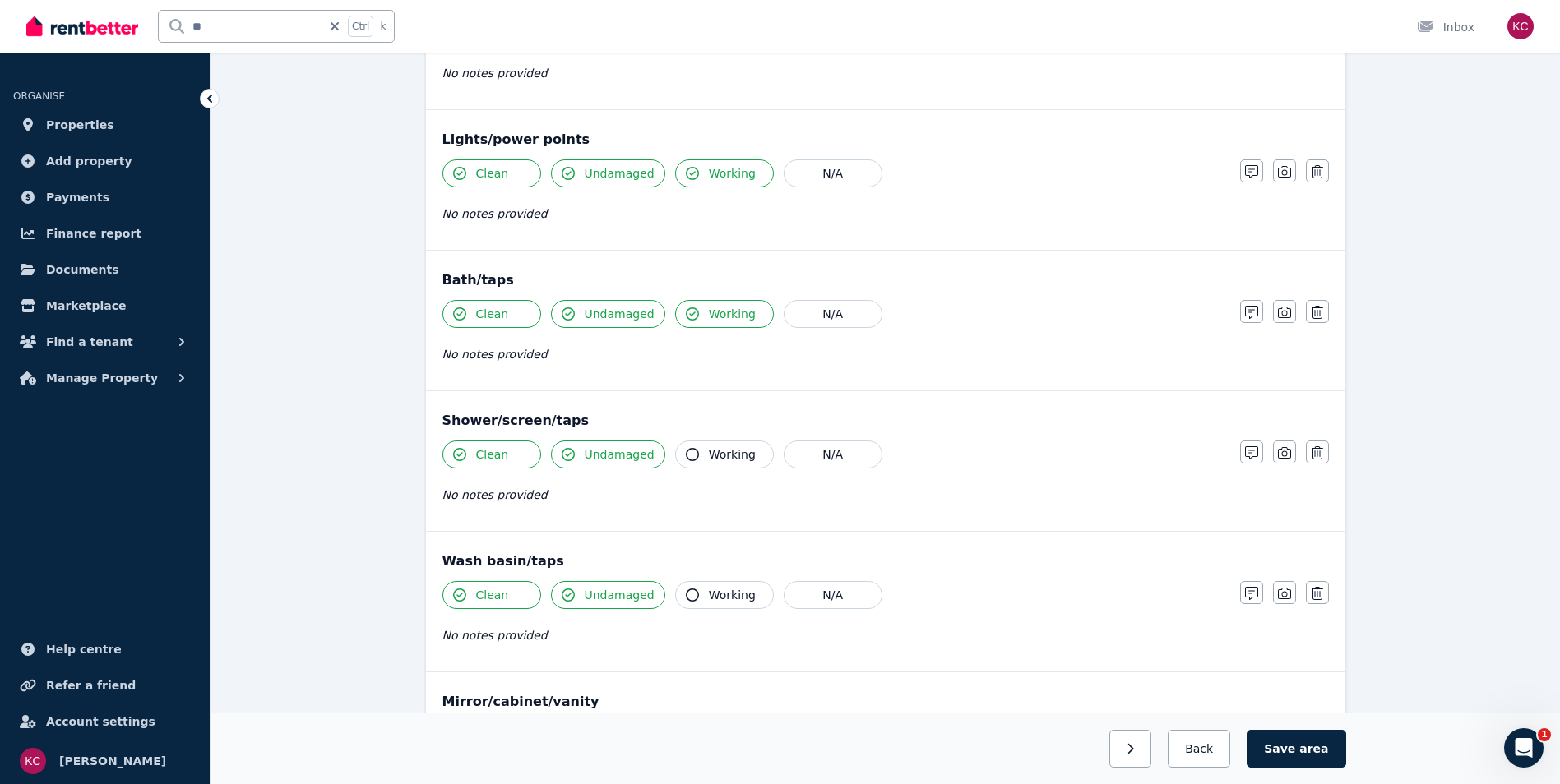
click at [686, 591] on icon "button" at bounding box center [692, 595] width 13 height 13
click at [686, 456] on icon "button" at bounding box center [692, 454] width 13 height 13
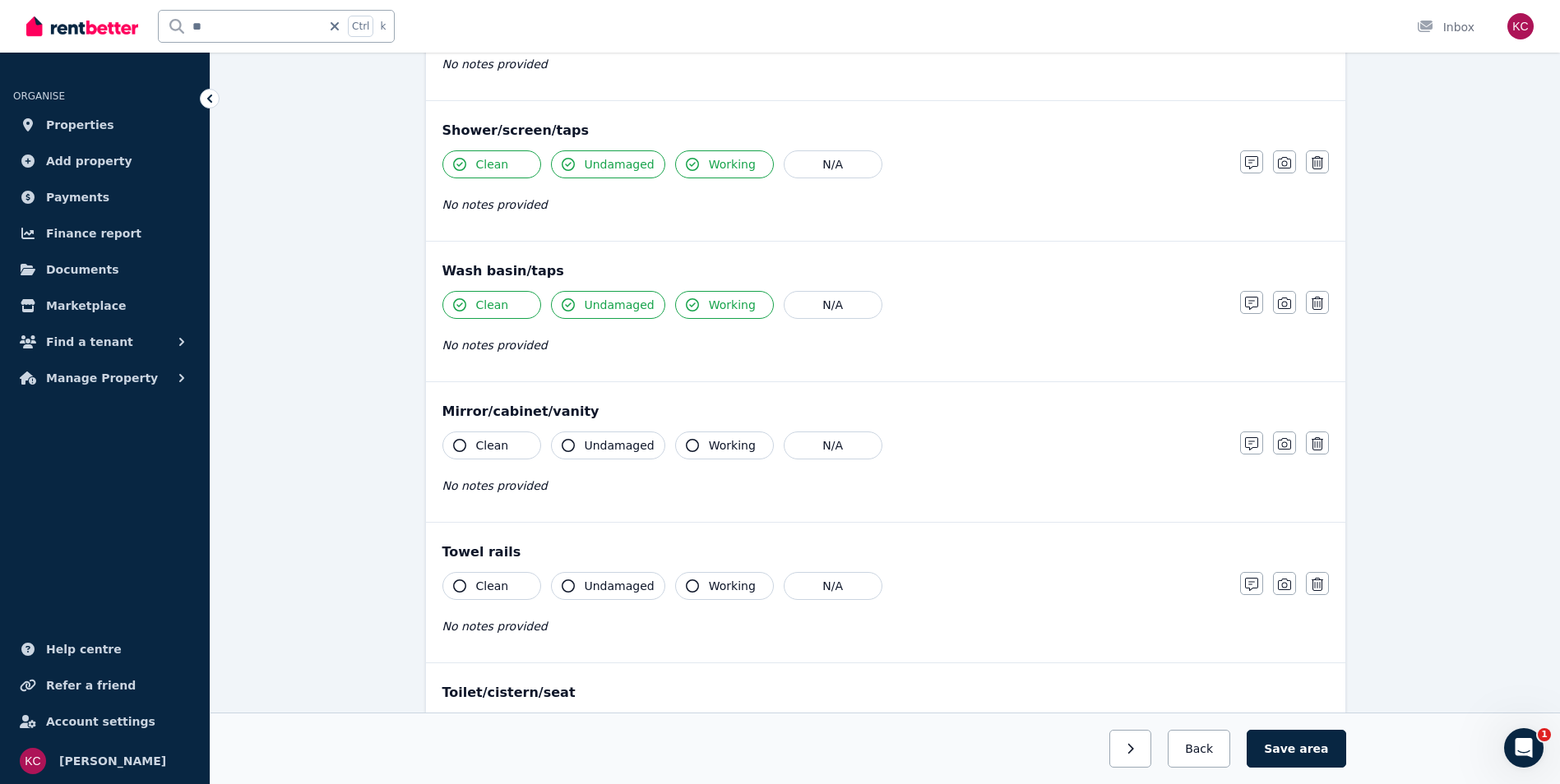
scroll to position [1315, 0]
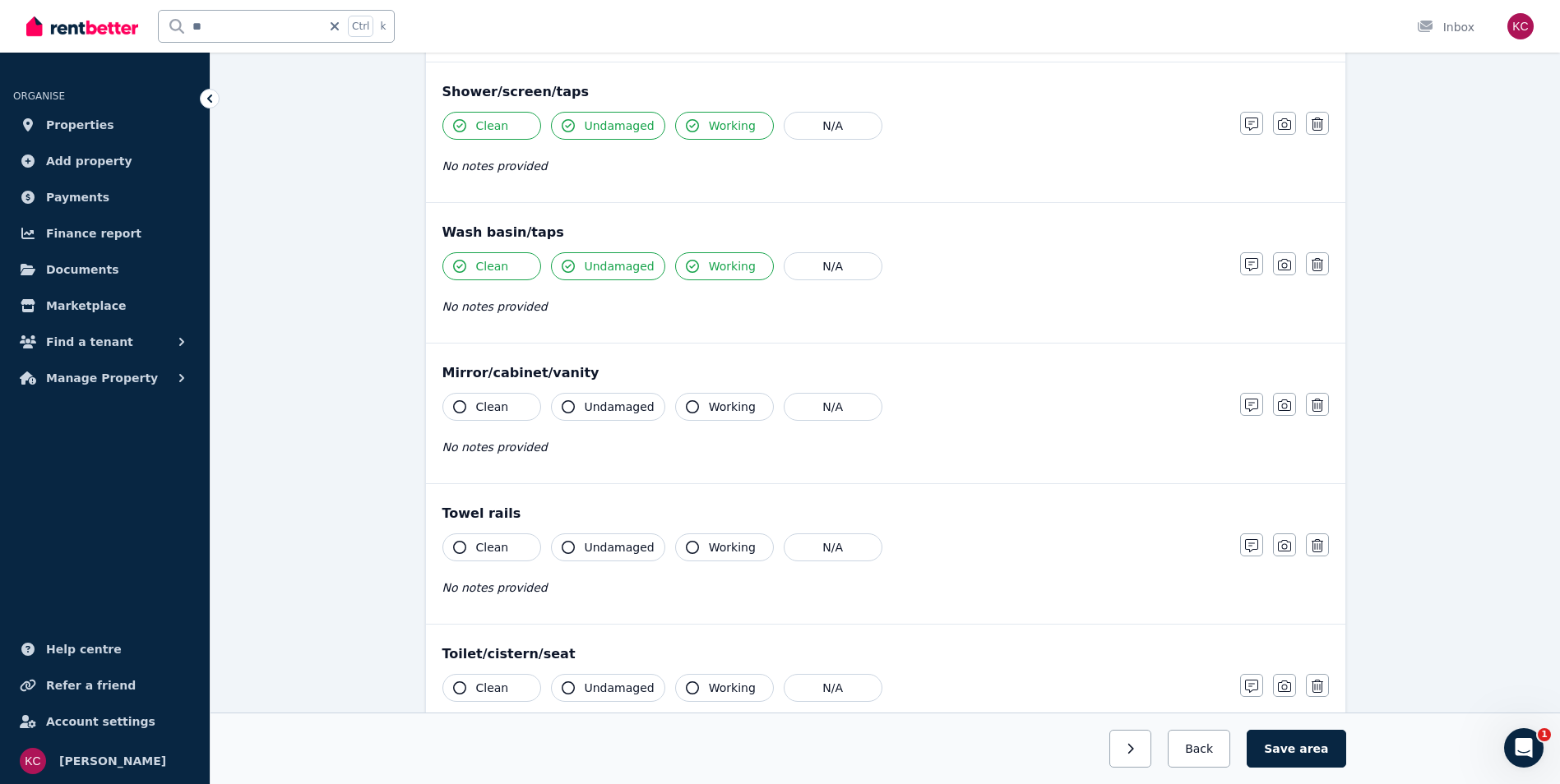
click at [457, 402] on icon "button" at bounding box center [460, 407] width 13 height 13
click at [564, 407] on icon "button" at bounding box center [568, 407] width 13 height 13
drag, startPoint x: 455, startPoint y: 546, endPoint x: 493, endPoint y: 545, distance: 38.0
click at [455, 545] on icon "button" at bounding box center [460, 548] width 13 height 13
click at [568, 545] on icon "button" at bounding box center [568, 548] width 13 height 13
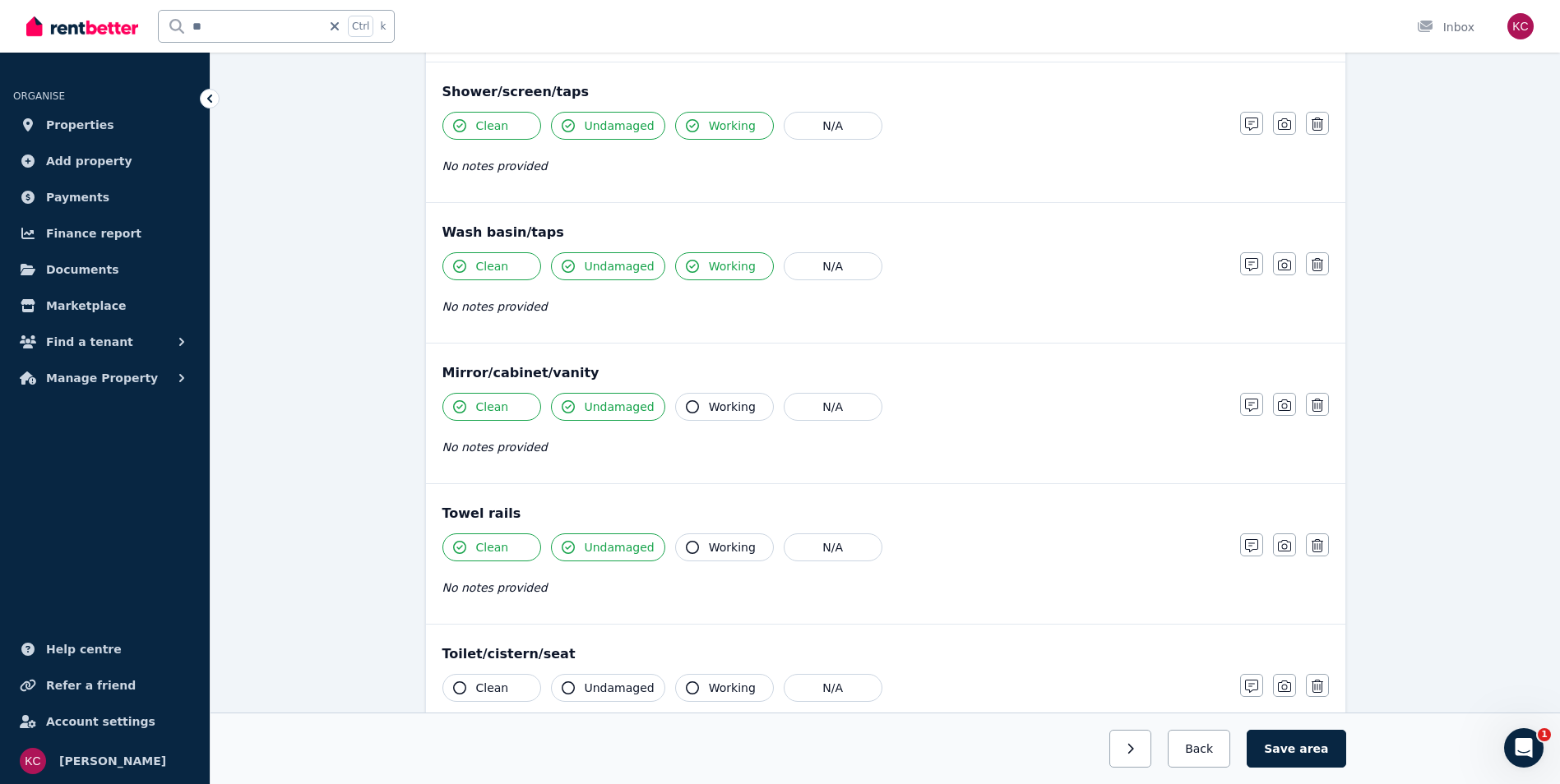
click at [458, 687] on icon "button" at bounding box center [460, 688] width 13 height 13
click at [568, 688] on icon "button" at bounding box center [568, 688] width 13 height 13
click at [686, 688] on icon "button" at bounding box center [692, 688] width 13 height 13
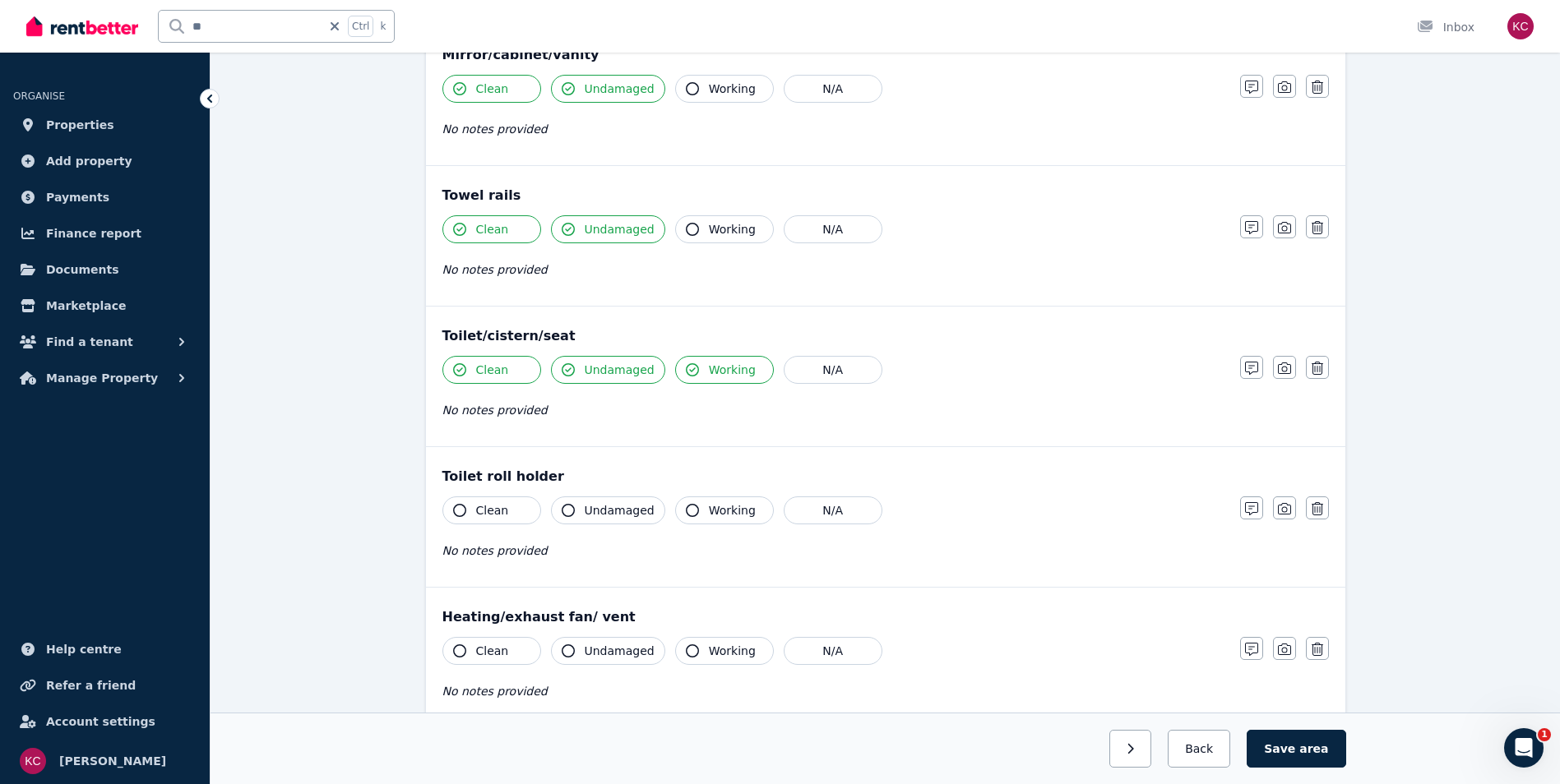
scroll to position [1644, 0]
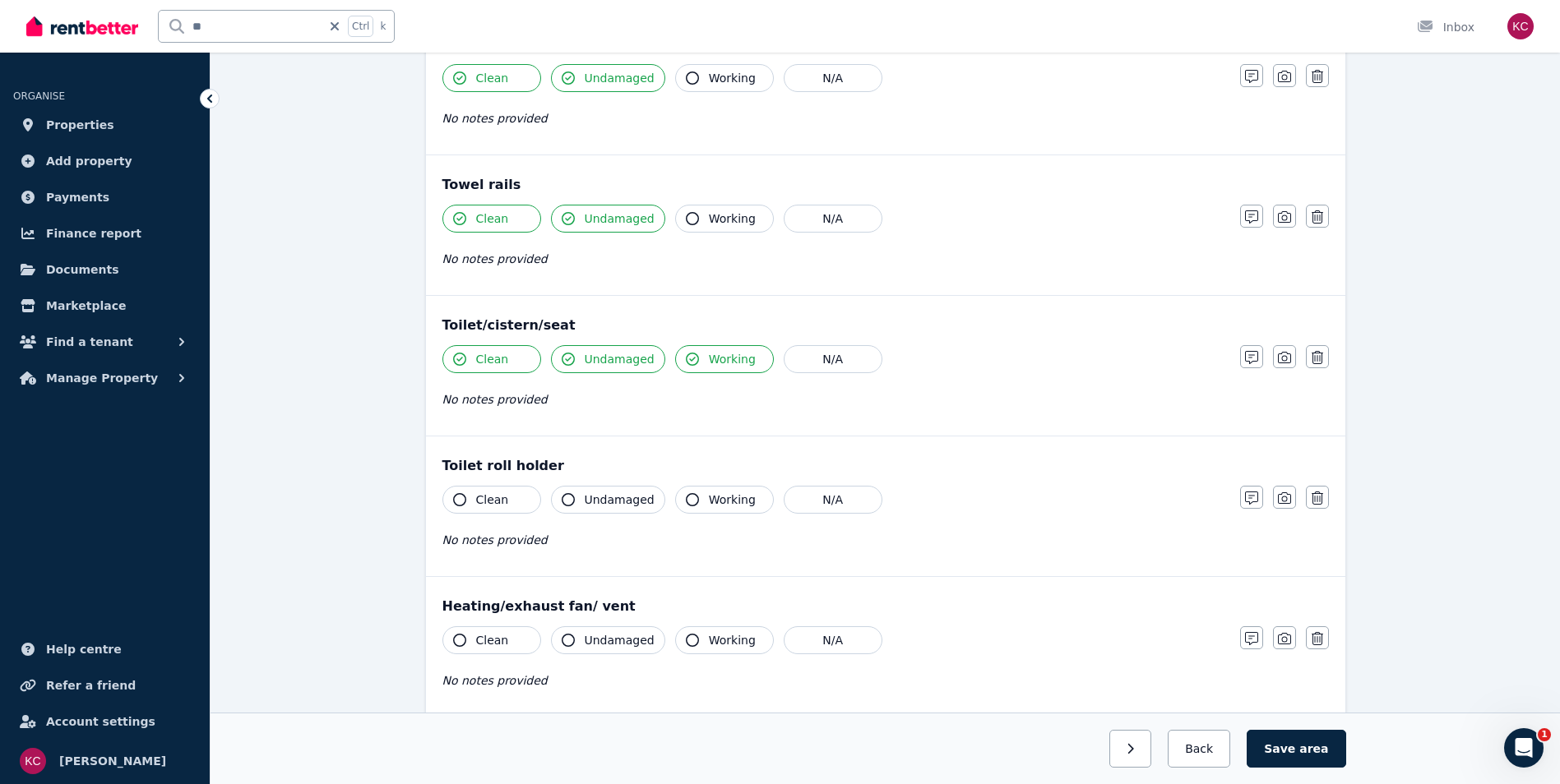
click at [455, 498] on icon "button" at bounding box center [460, 500] width 13 height 13
click at [566, 499] on icon "button" at bounding box center [568, 500] width 13 height 13
click at [459, 640] on icon "button" at bounding box center [460, 640] width 13 height 13
click at [569, 642] on icon "button" at bounding box center [568, 640] width 13 height 13
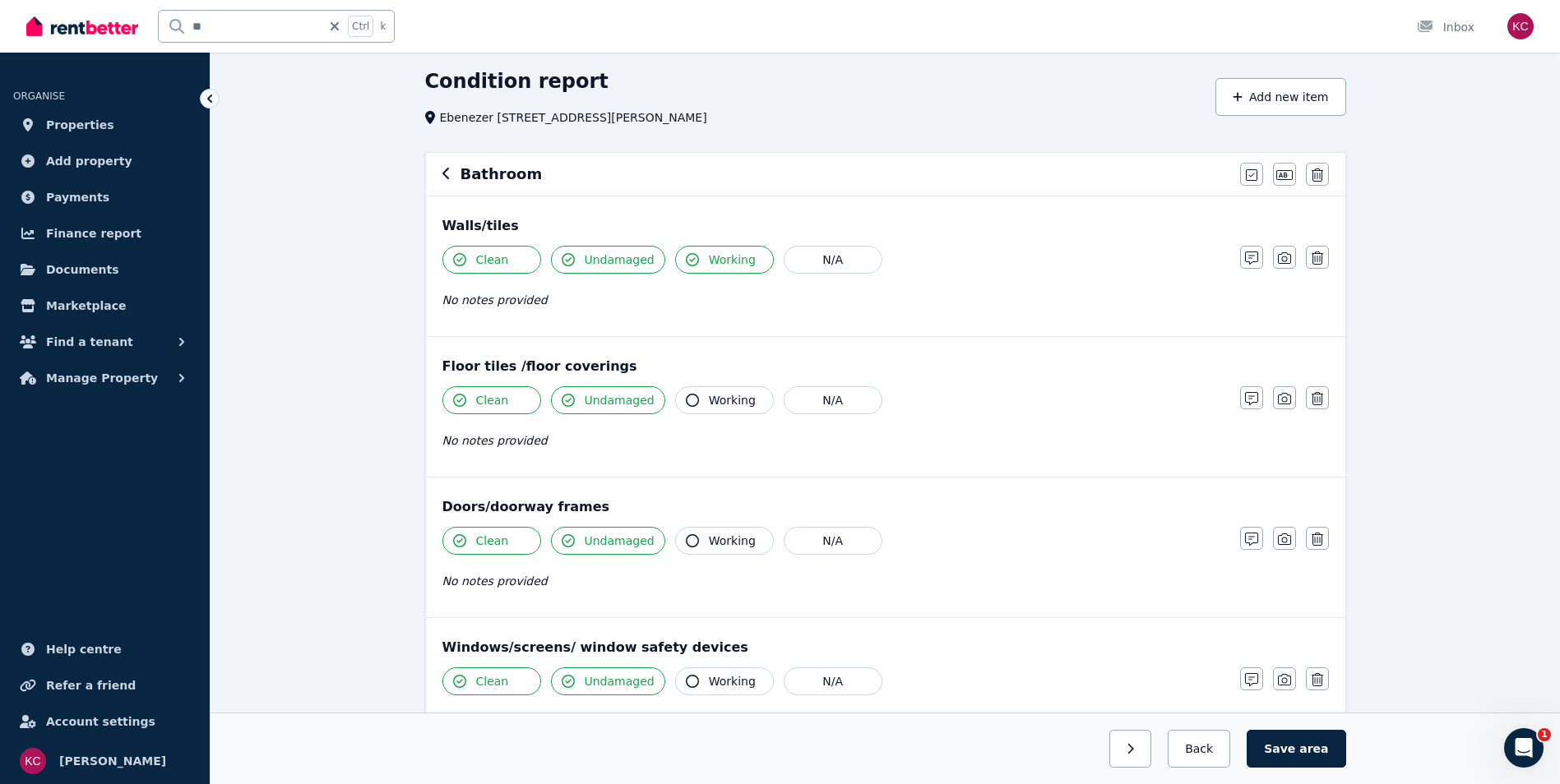
scroll to position [0, 0]
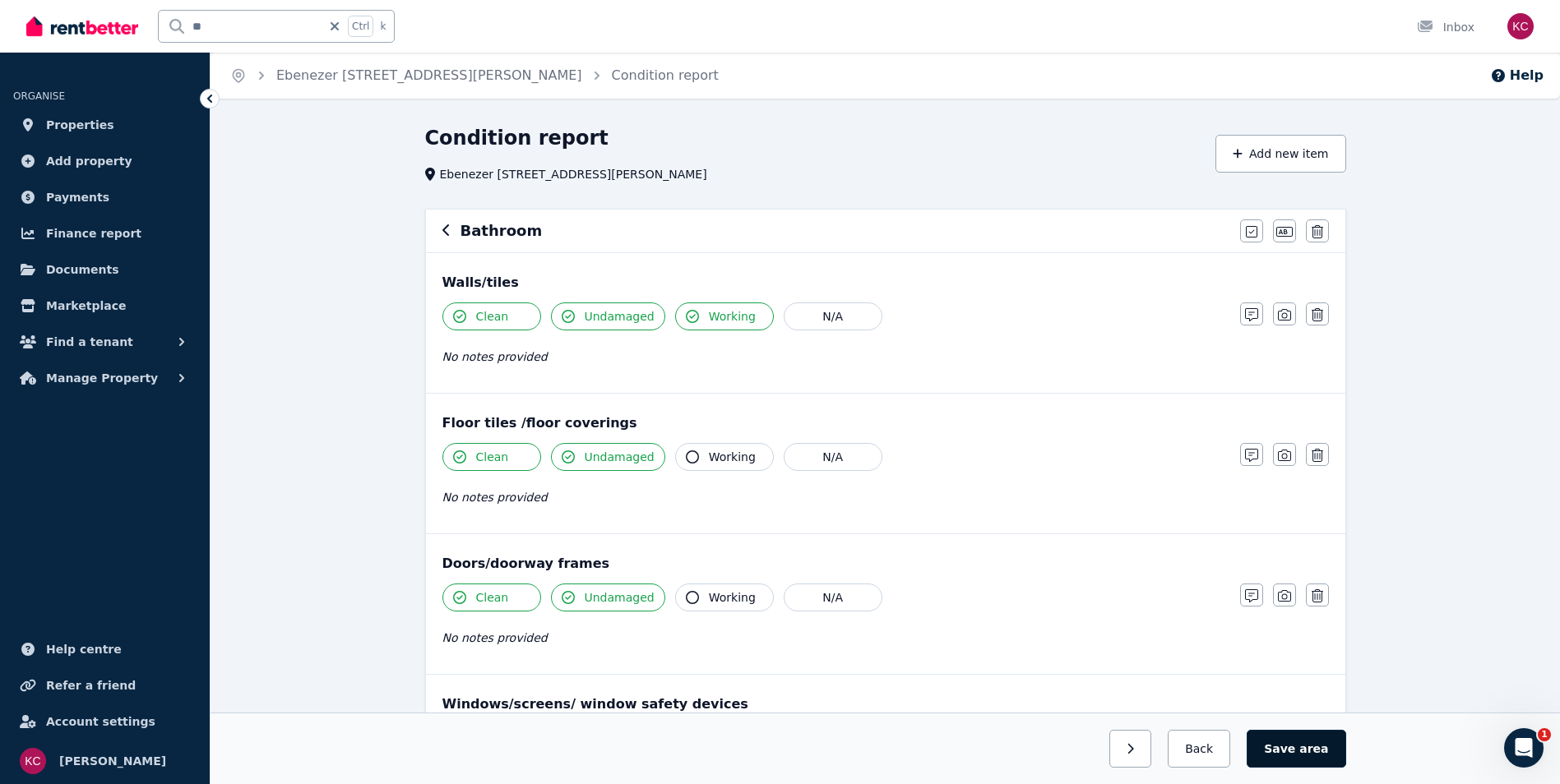
click at [1280, 755] on button "Save area" at bounding box center [1296, 749] width 99 height 38
click at [1210, 758] on button "Back" at bounding box center [1199, 749] width 76 height 38
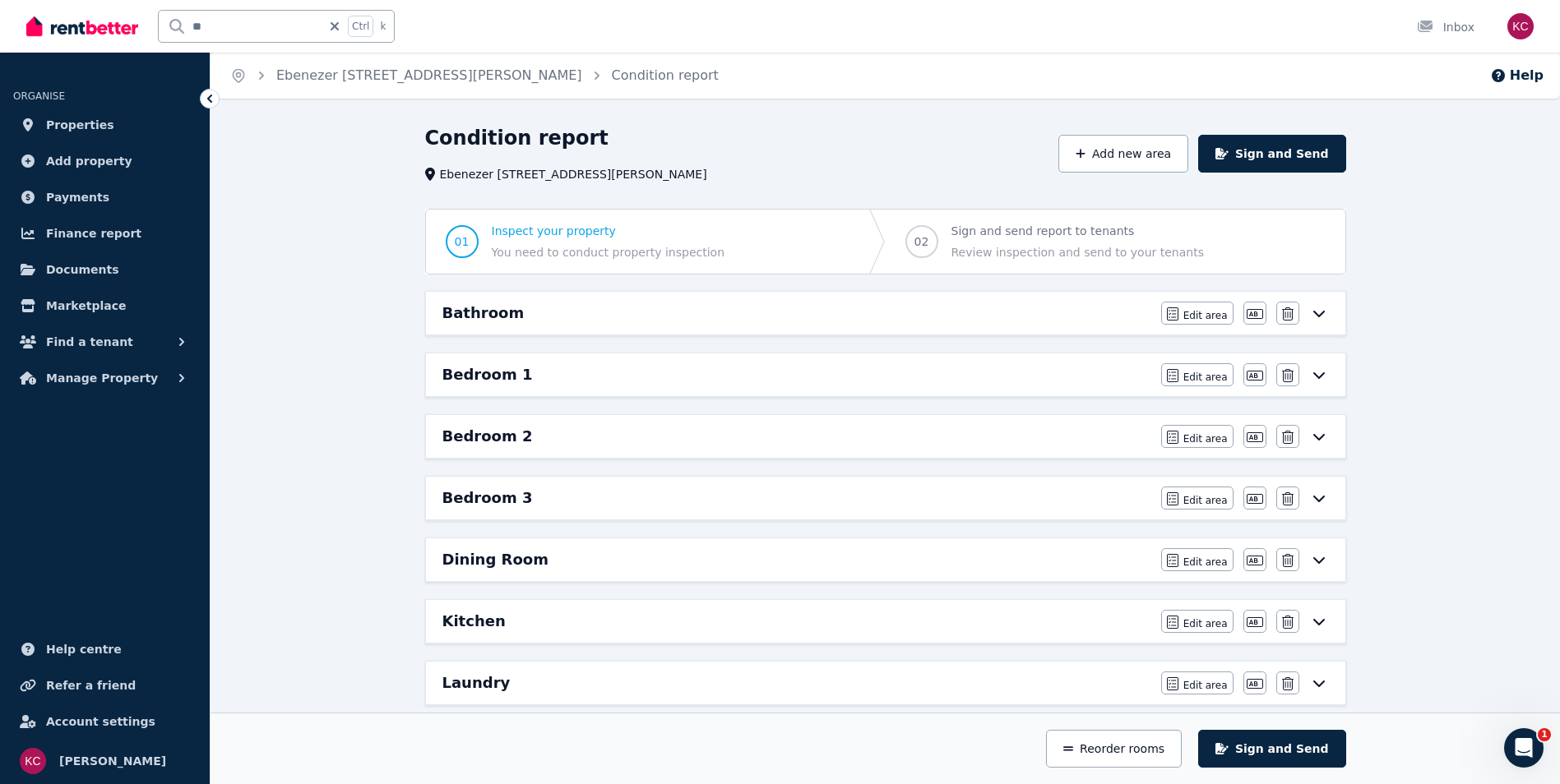
click at [1317, 375] on icon at bounding box center [1319, 374] width 20 height 13
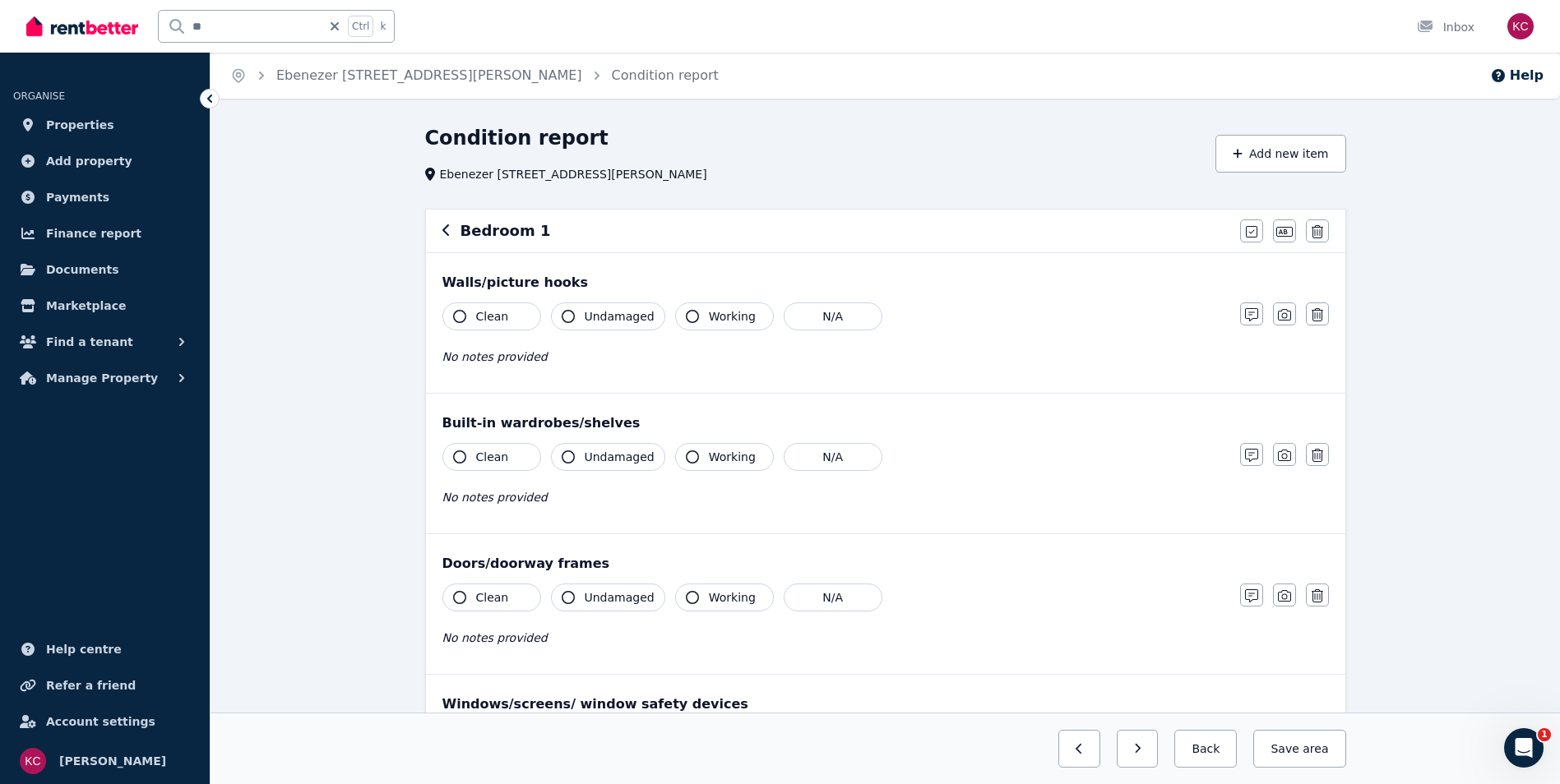
click at [455, 315] on icon "button" at bounding box center [460, 316] width 13 height 13
click at [560, 313] on button "Undamaged" at bounding box center [608, 316] width 114 height 28
click at [456, 456] on icon "button" at bounding box center [460, 457] width 13 height 13
click at [571, 461] on icon "button" at bounding box center [568, 457] width 13 height 13
click at [455, 602] on icon "button" at bounding box center [460, 598] width 13 height 13
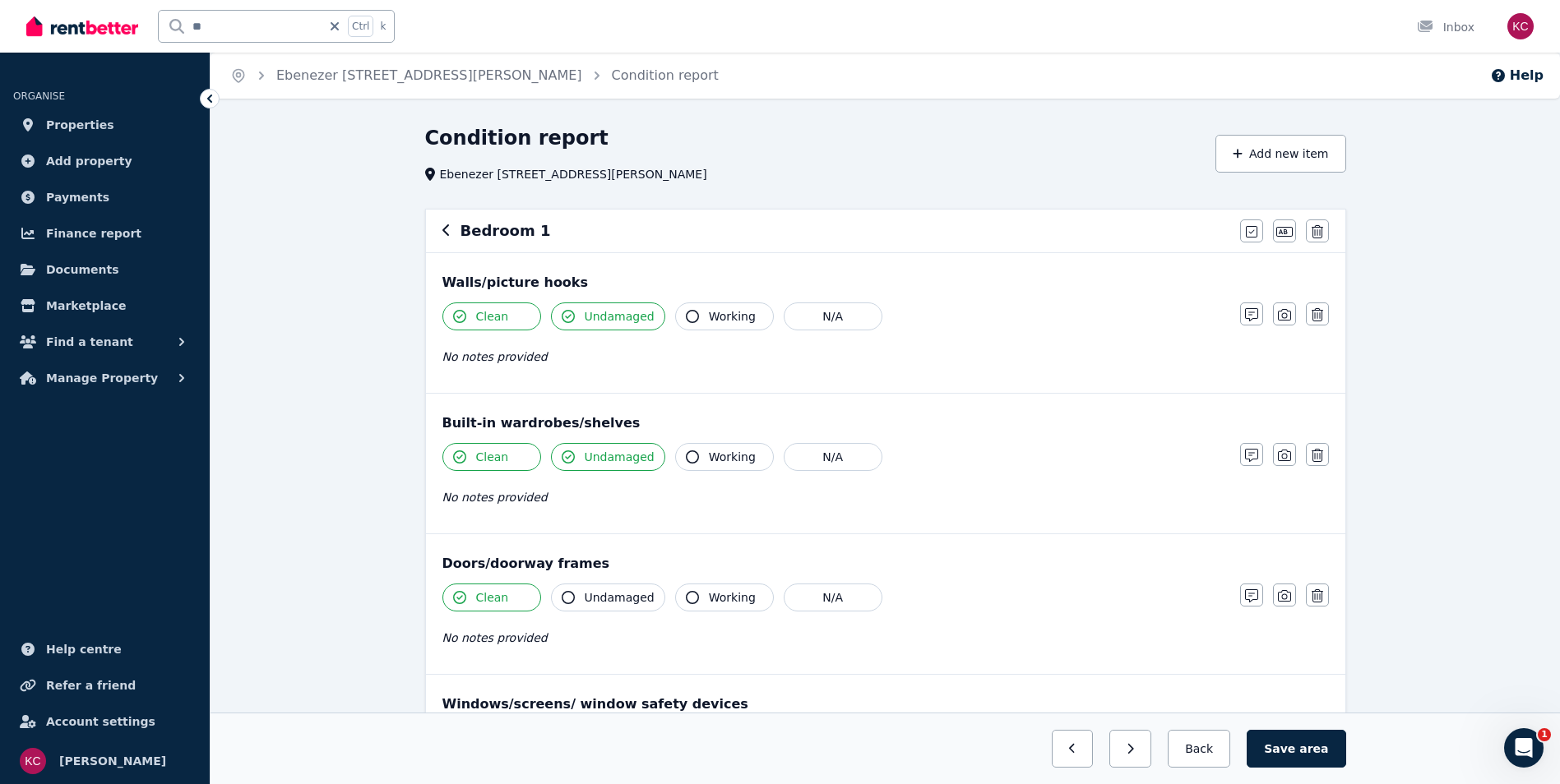
click at [585, 593] on span "Undamaged" at bounding box center [620, 598] width 70 height 16
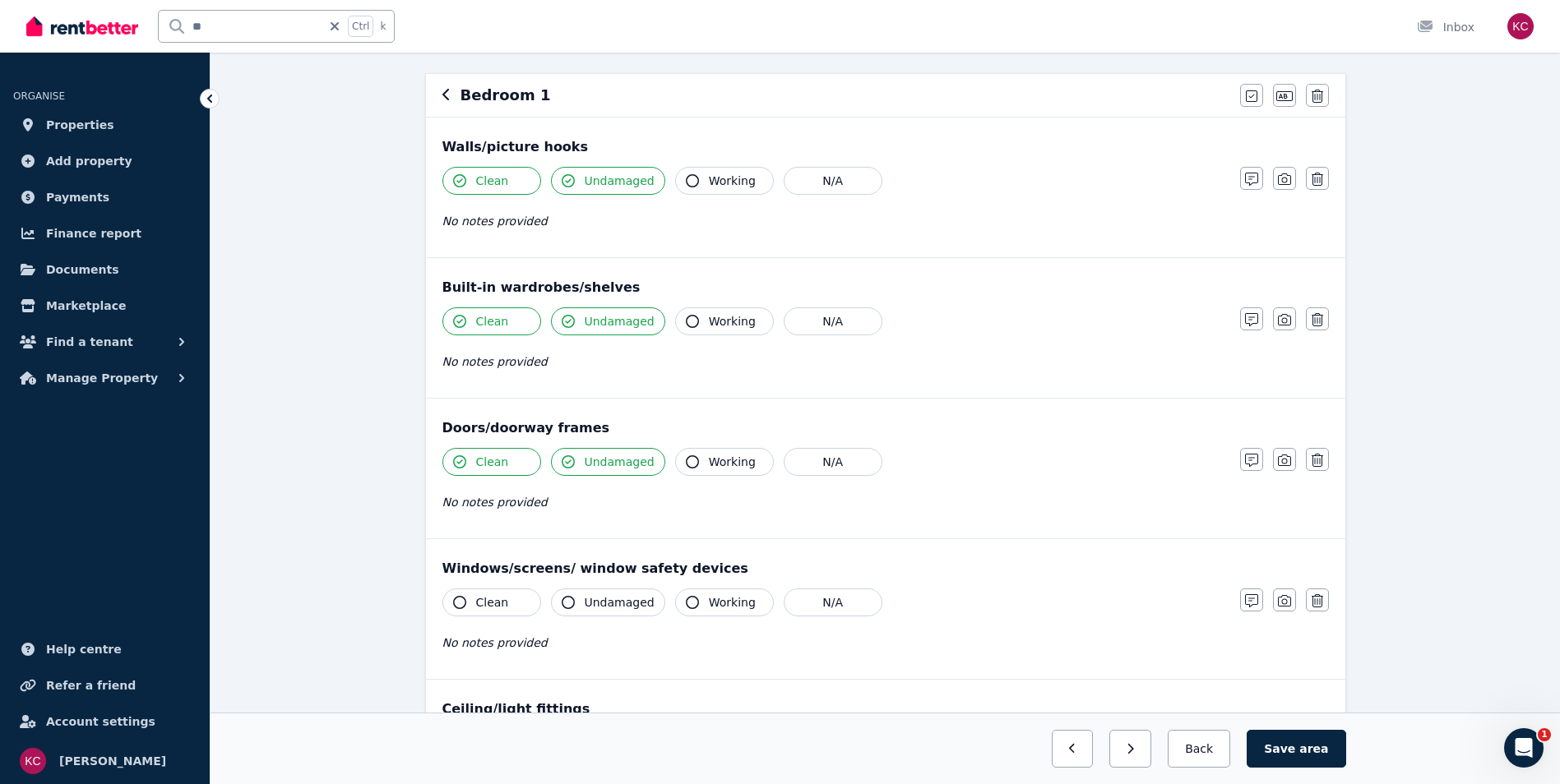
scroll to position [329, 0]
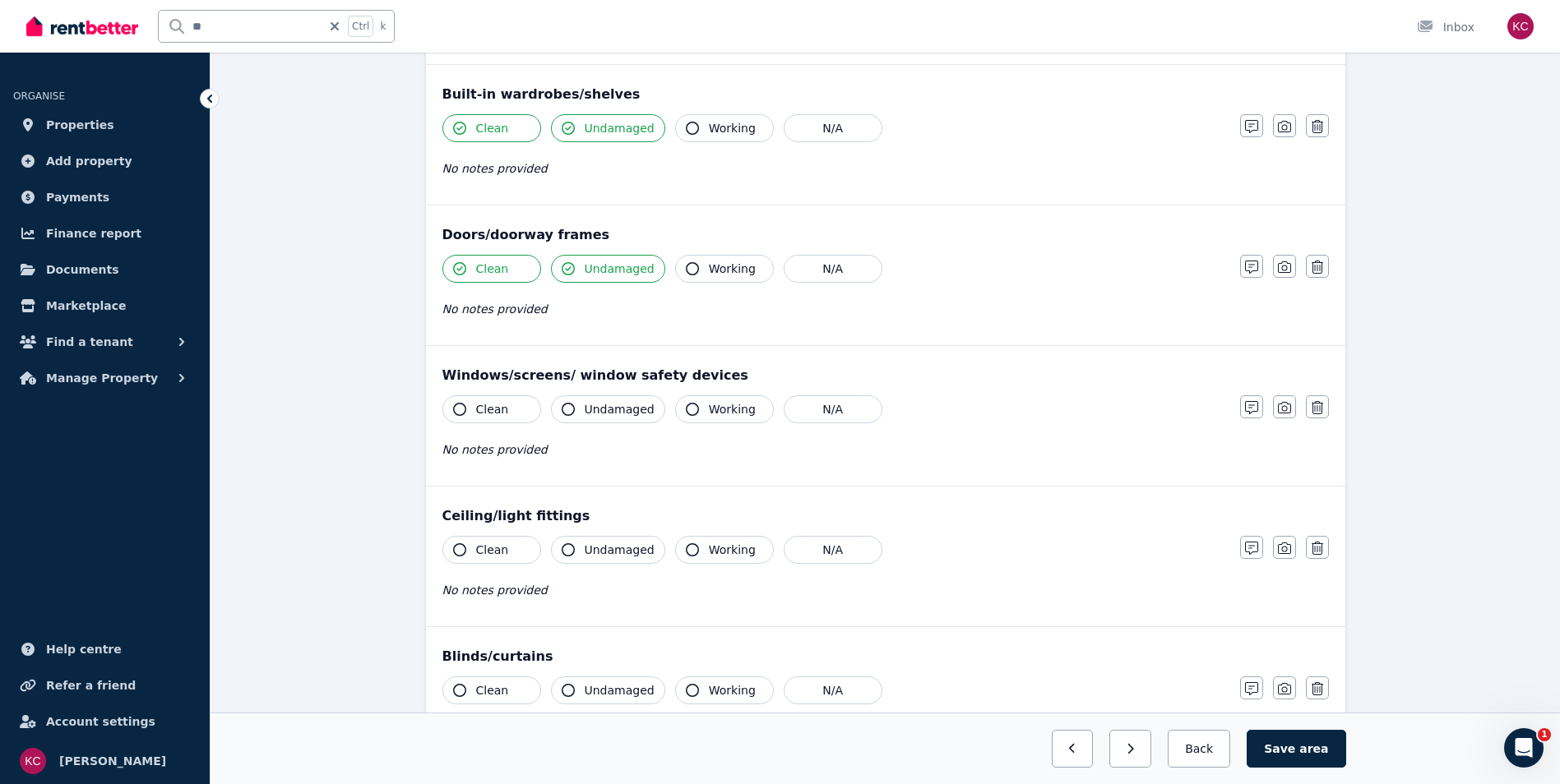
click at [457, 408] on icon "button" at bounding box center [460, 409] width 13 height 13
click at [570, 411] on icon "button" at bounding box center [568, 409] width 13 height 13
drag, startPoint x: 461, startPoint y: 544, endPoint x: 535, endPoint y: 552, distance: 74.4
click at [462, 544] on icon "button" at bounding box center [460, 550] width 13 height 13
click at [571, 549] on icon "button" at bounding box center [568, 550] width 13 height 13
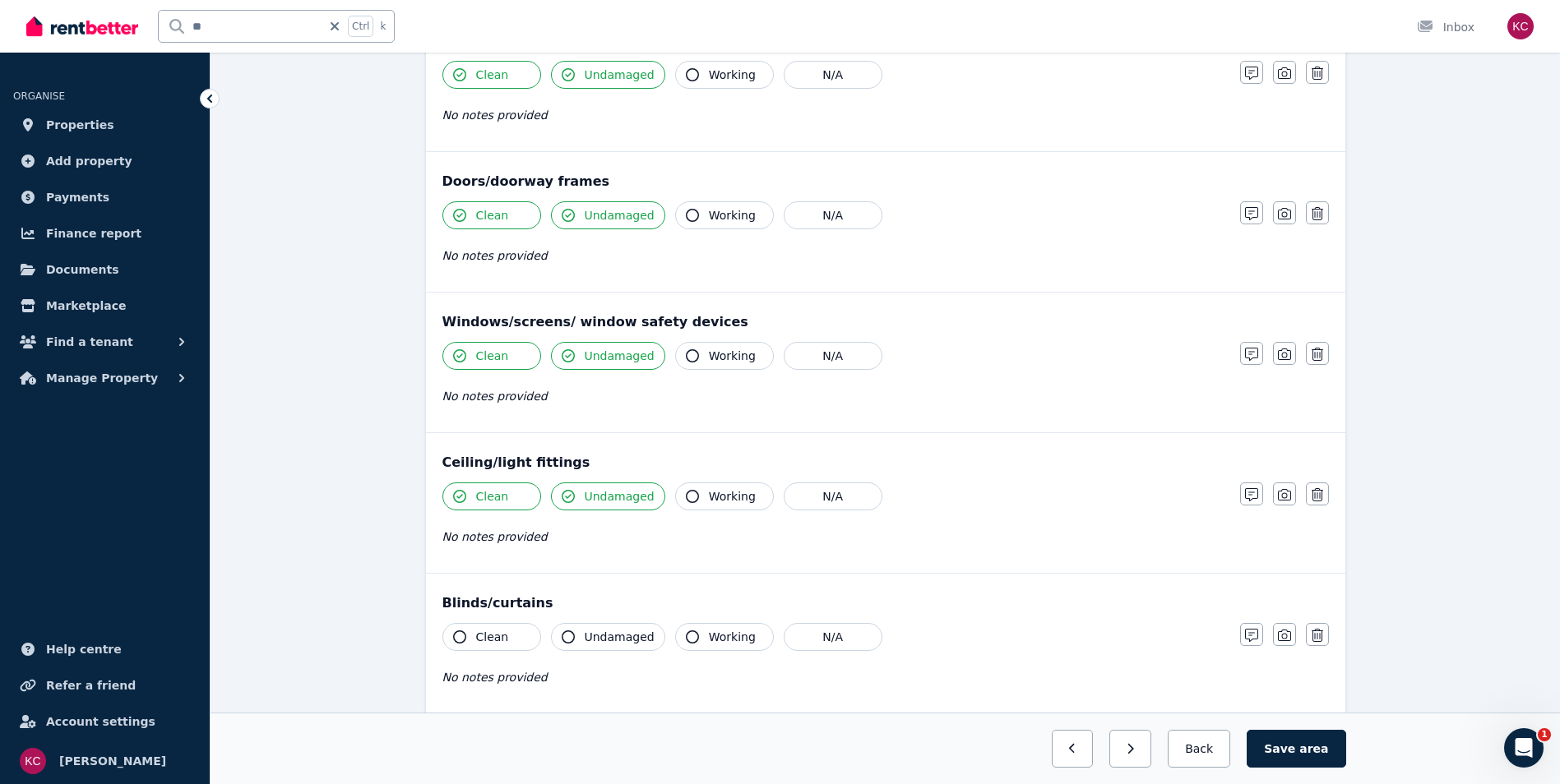
scroll to position [412, 0]
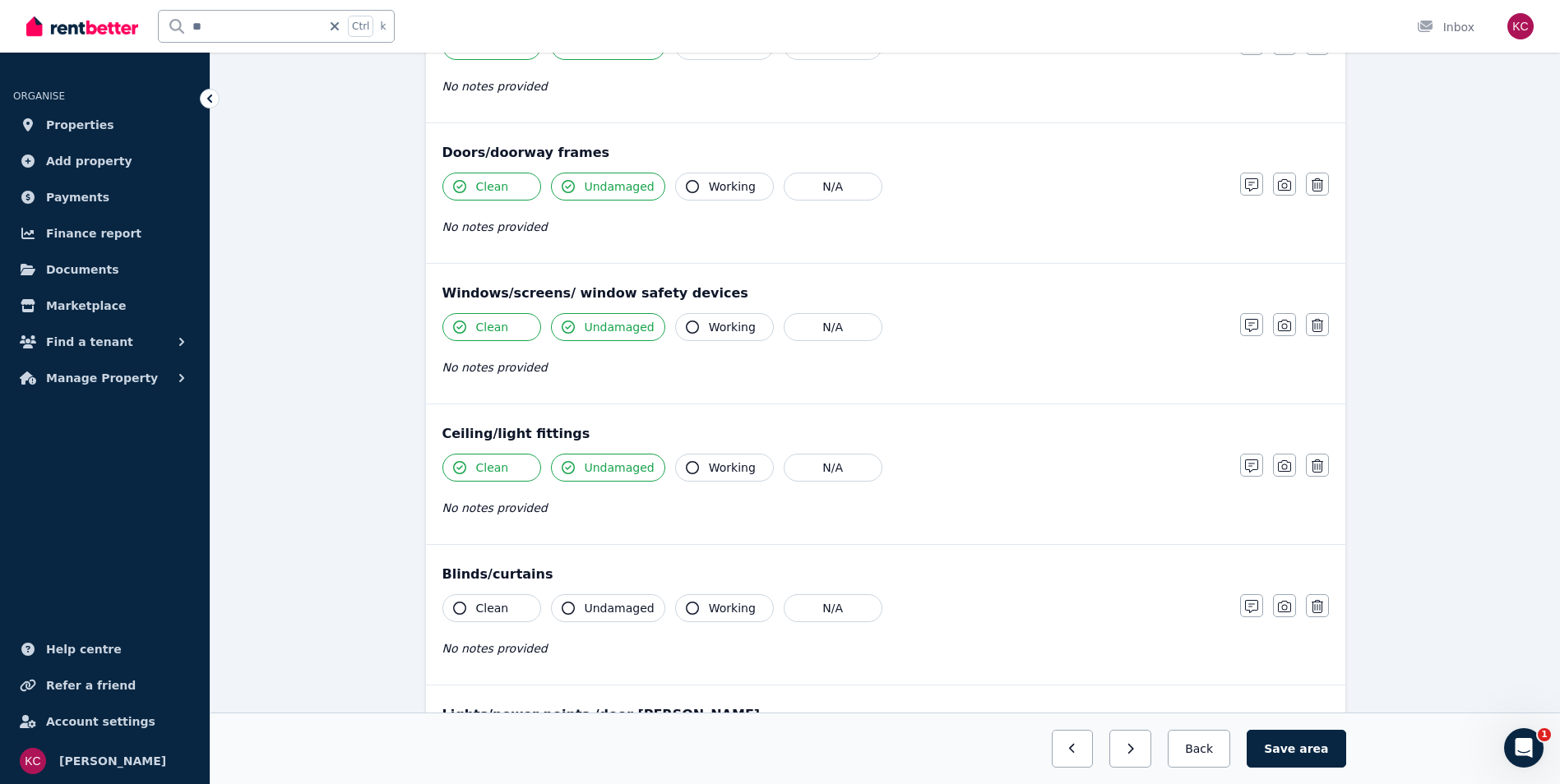
click at [459, 610] on icon "button" at bounding box center [460, 609] width 13 height 13
click at [567, 609] on icon "button" at bounding box center [568, 609] width 13 height 13
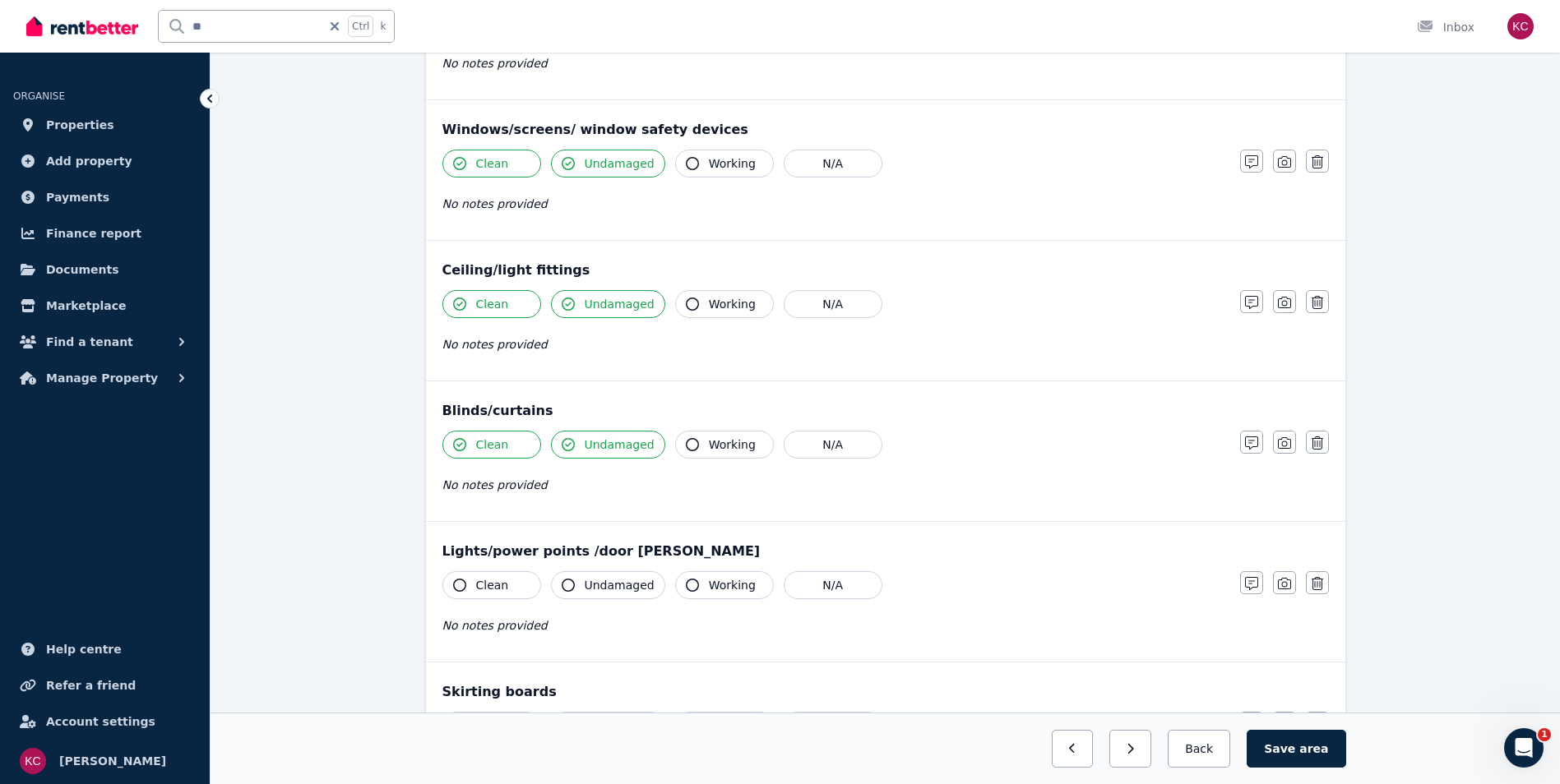
scroll to position [576, 0]
click at [453, 586] on icon "button" at bounding box center [460, 584] width 13 height 13
click at [570, 585] on icon "button" at bounding box center [568, 584] width 13 height 13
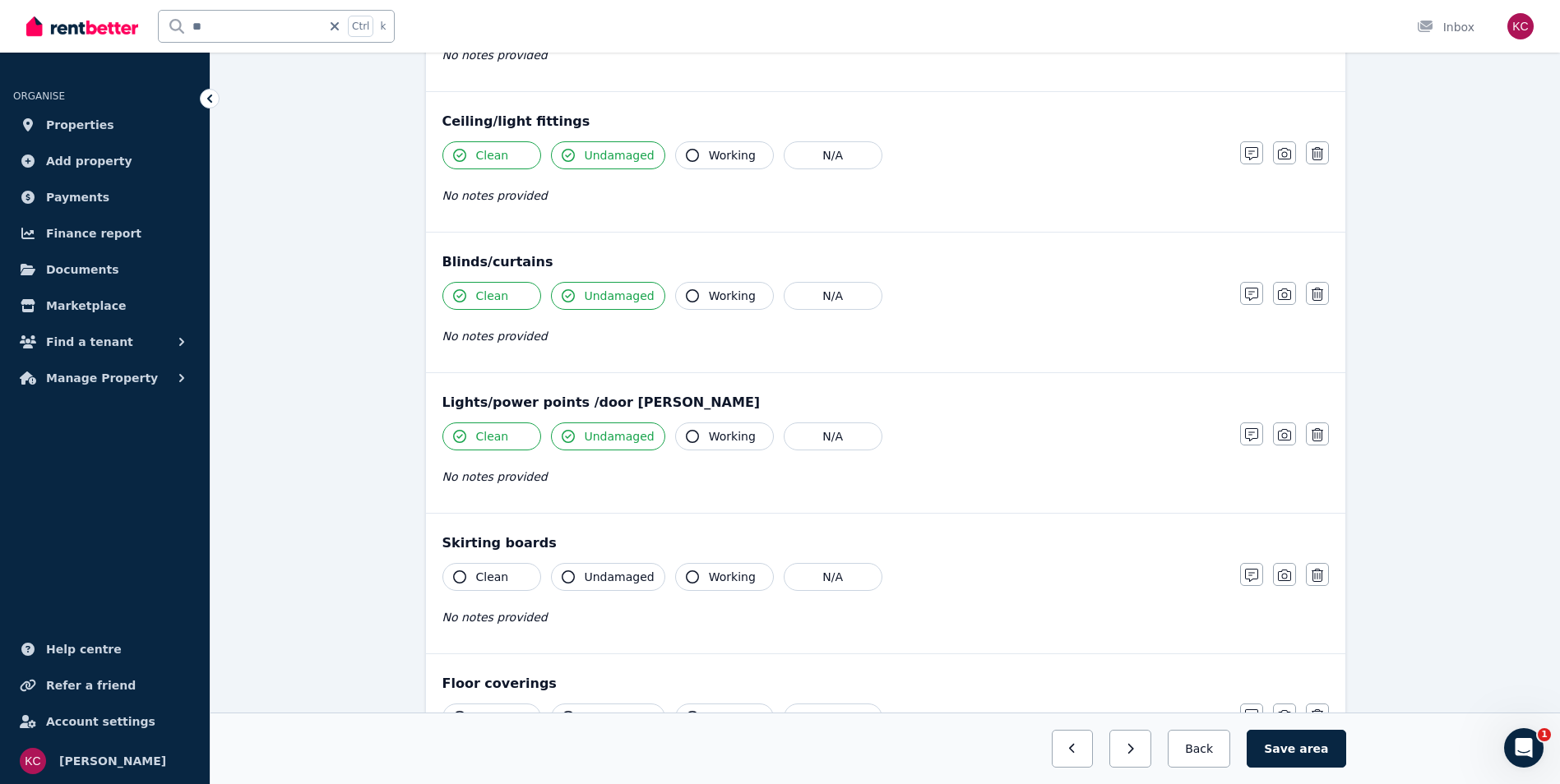
scroll to position [740, 0]
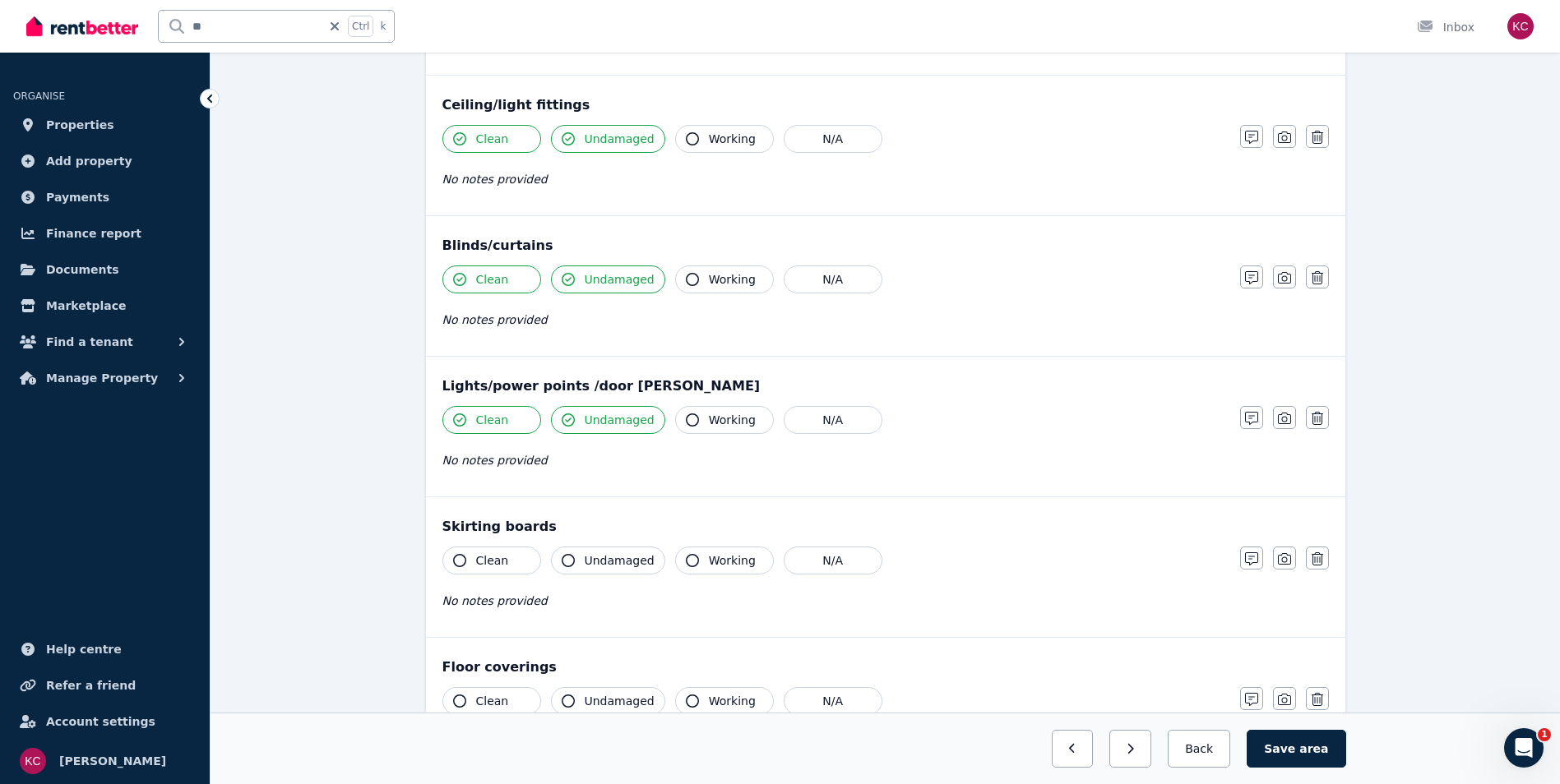
click at [458, 557] on icon "button" at bounding box center [460, 561] width 13 height 13
click at [571, 560] on icon "button" at bounding box center [568, 561] width 13 height 13
click at [456, 703] on icon "button" at bounding box center [460, 701] width 13 height 13
click at [573, 699] on icon "button" at bounding box center [568, 701] width 13 height 13
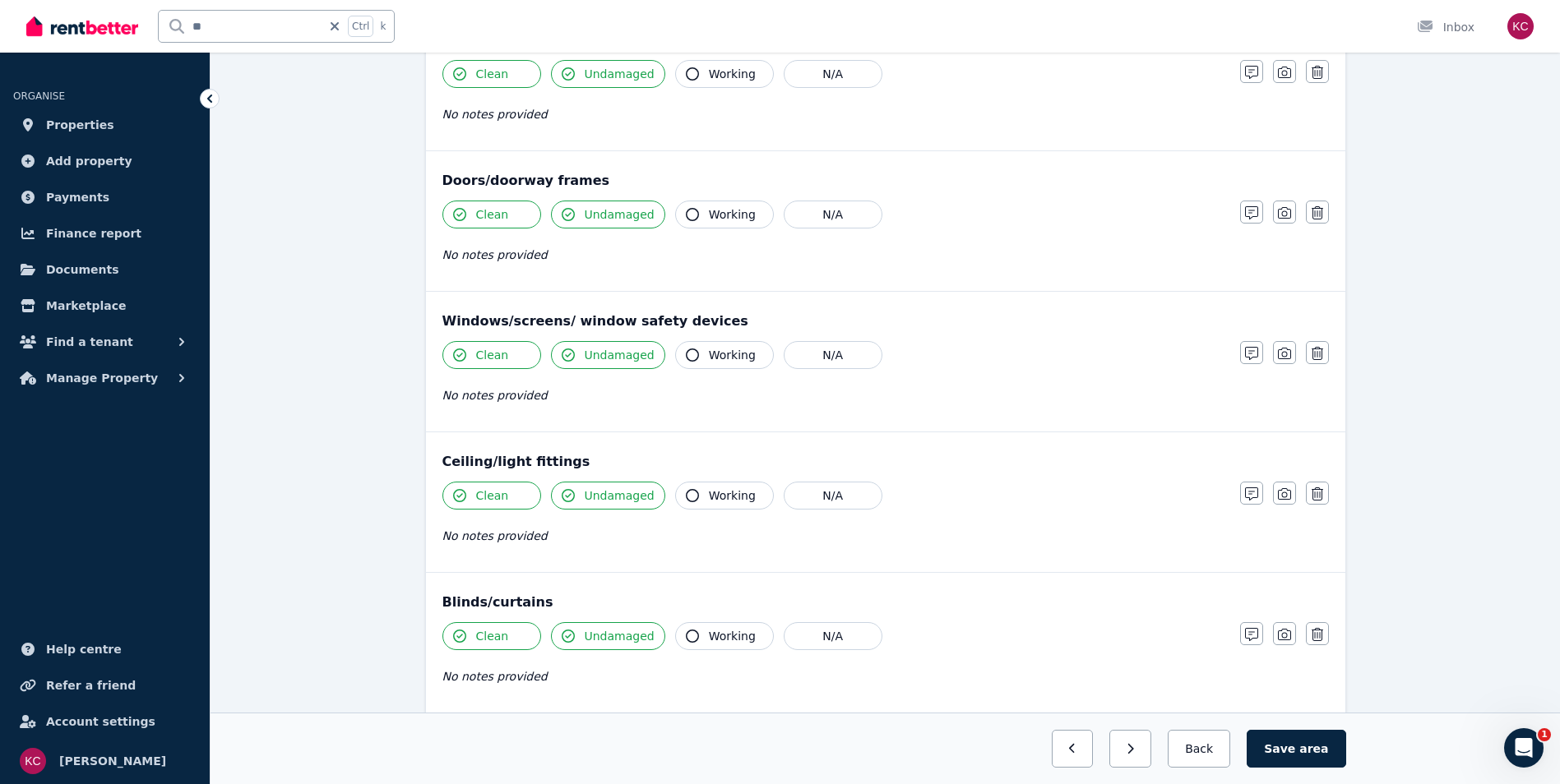
scroll to position [576, 0]
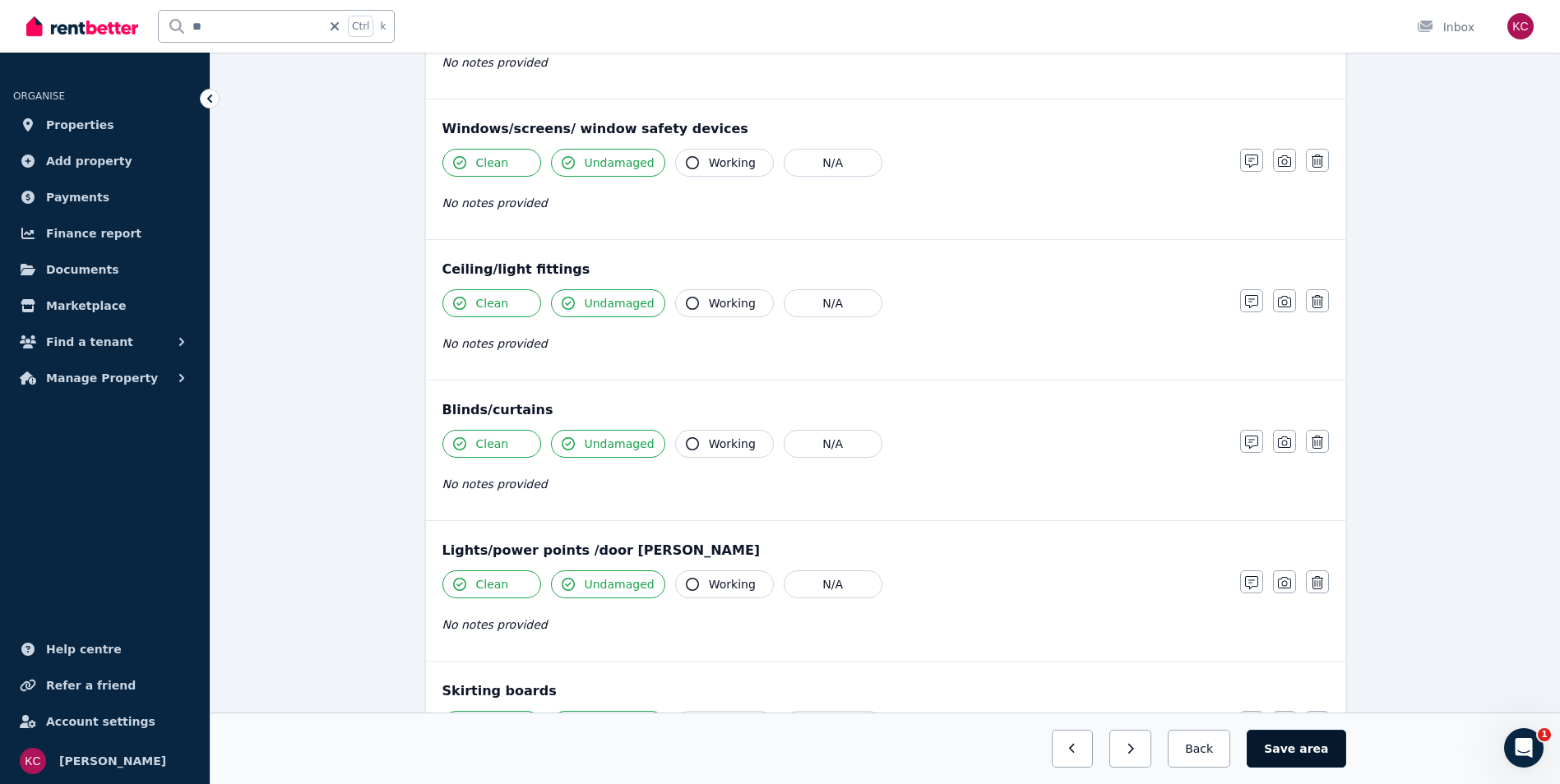
click at [1297, 753] on button "Save area" at bounding box center [1296, 749] width 99 height 38
click at [1187, 758] on button "Back" at bounding box center [1199, 749] width 76 height 38
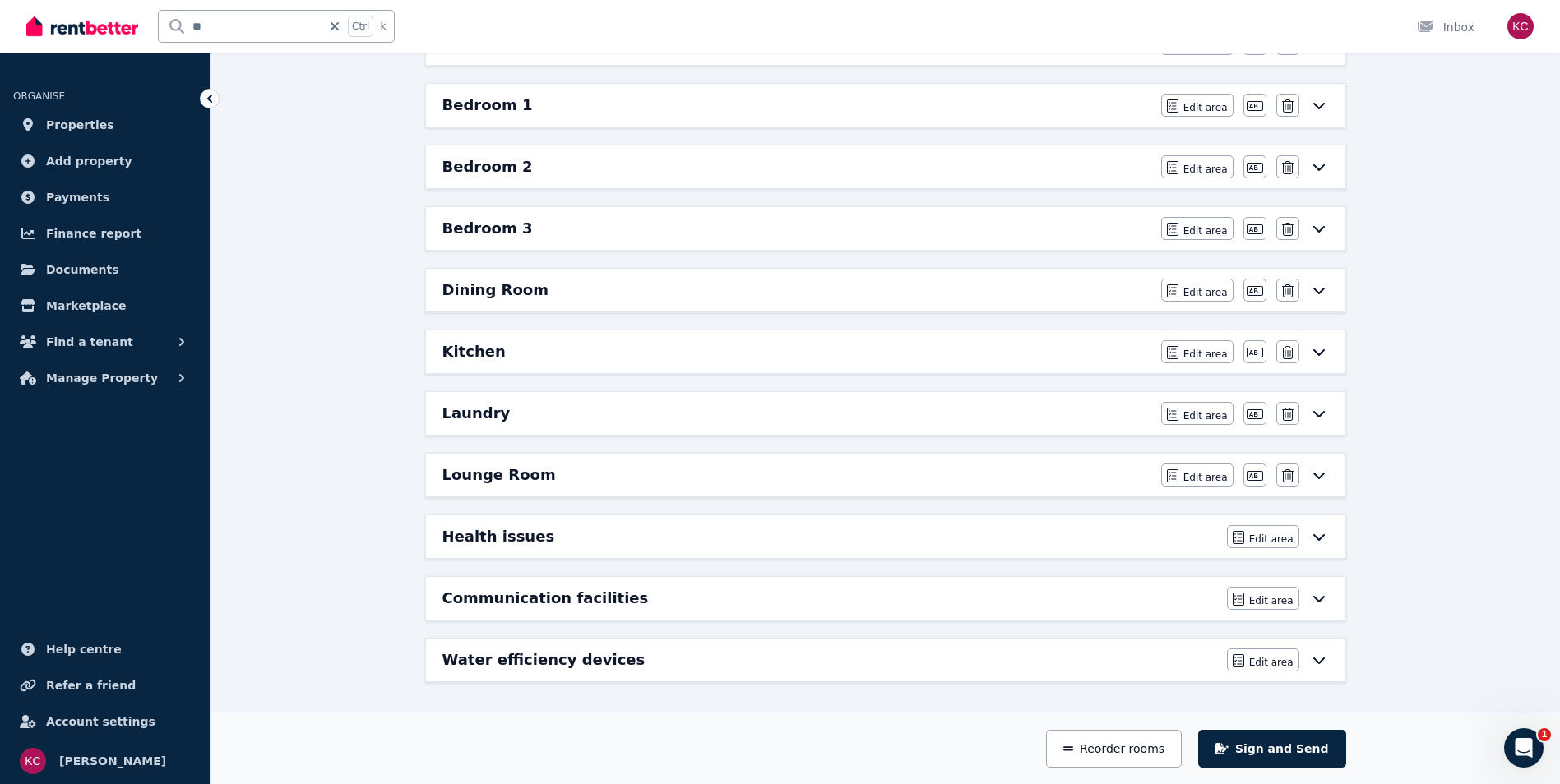
click at [1317, 168] on icon at bounding box center [1319, 166] width 20 height 13
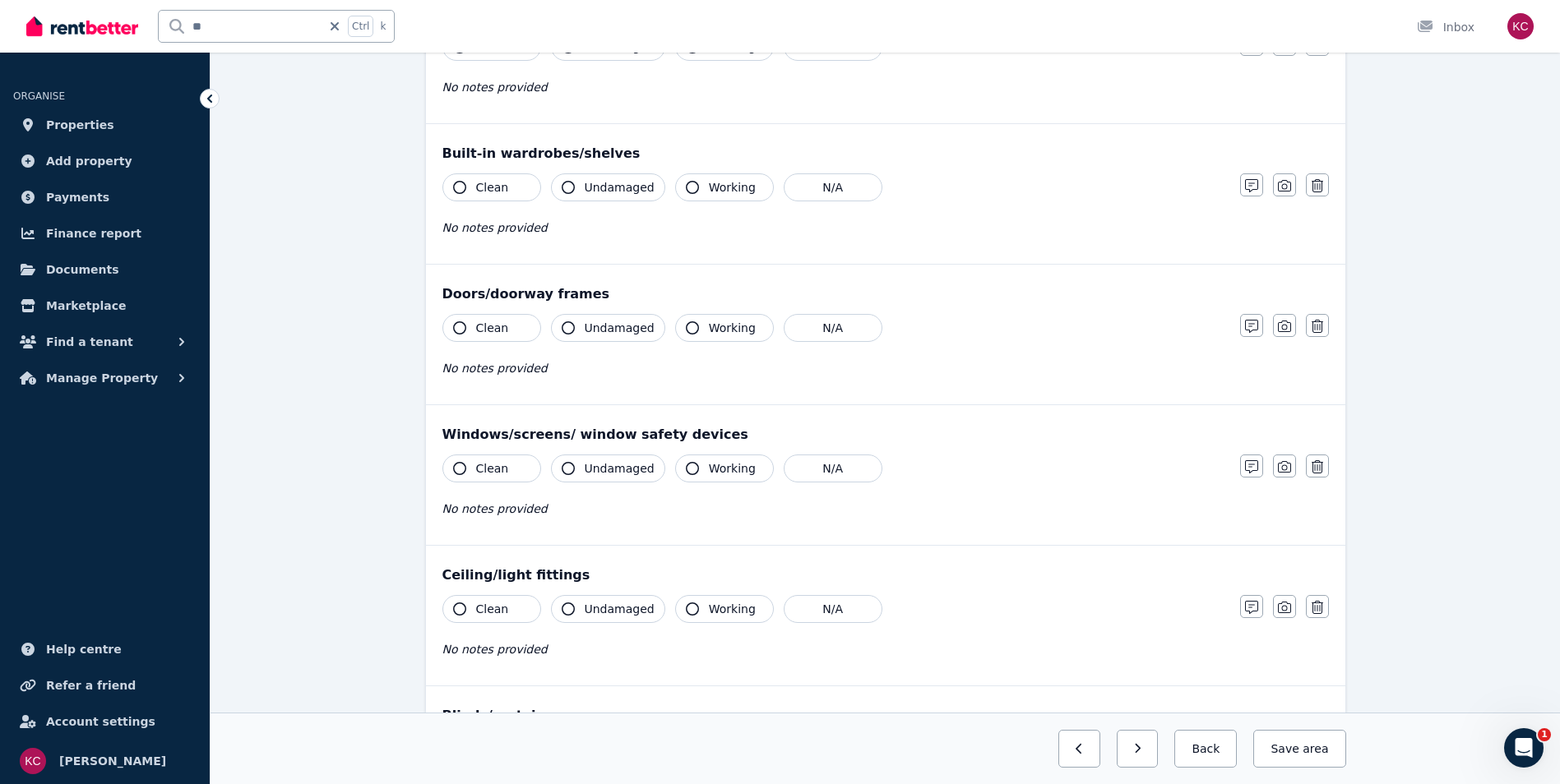
scroll to position [0, 0]
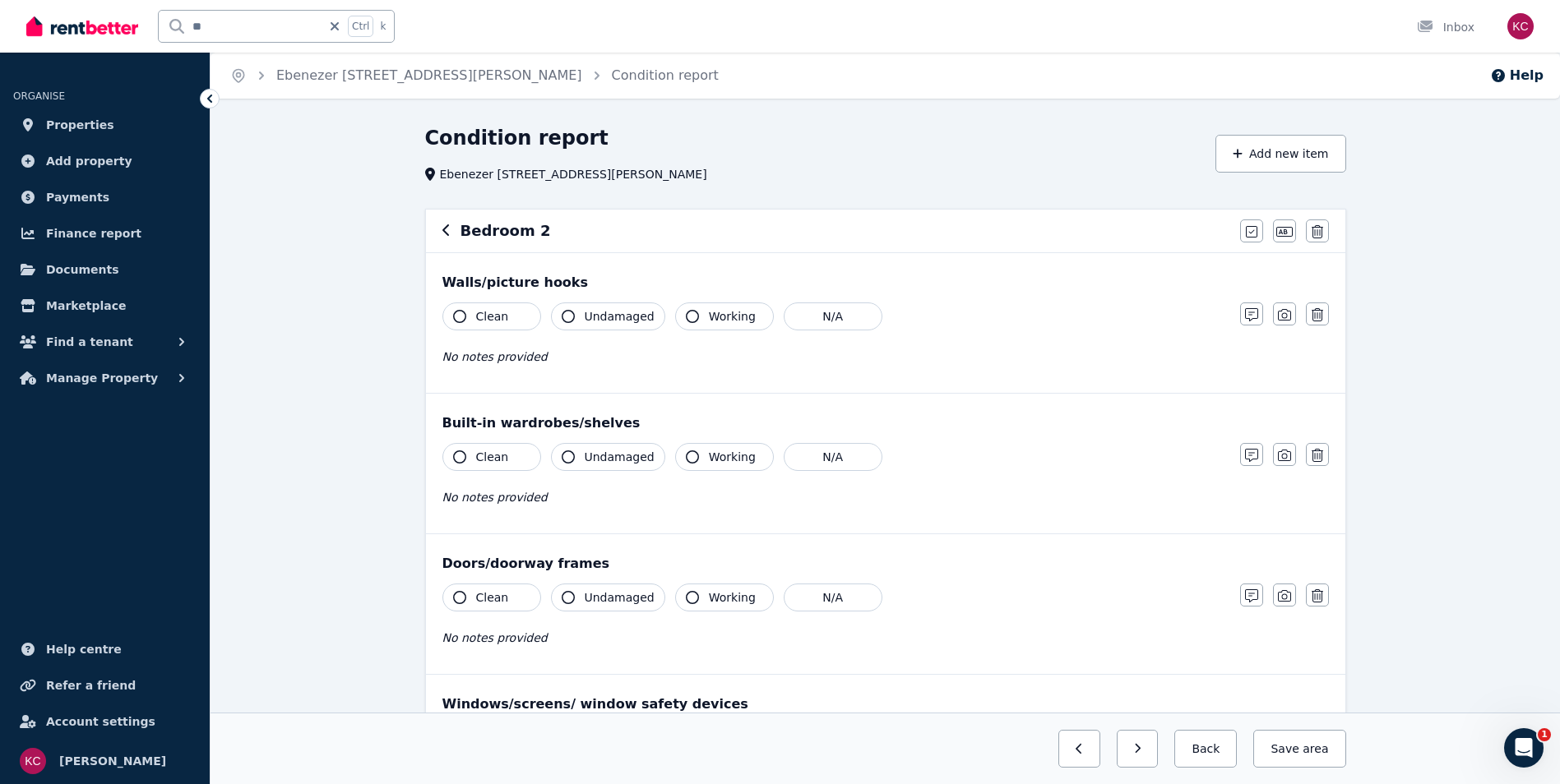
click at [463, 317] on icon "button" at bounding box center [460, 316] width 13 height 13
click at [572, 312] on icon "button" at bounding box center [568, 316] width 13 height 13
click at [458, 461] on icon "button" at bounding box center [460, 457] width 13 height 13
click at [567, 455] on icon "button" at bounding box center [568, 457] width 13 height 13
click at [459, 597] on icon "button" at bounding box center [460, 598] width 13 height 13
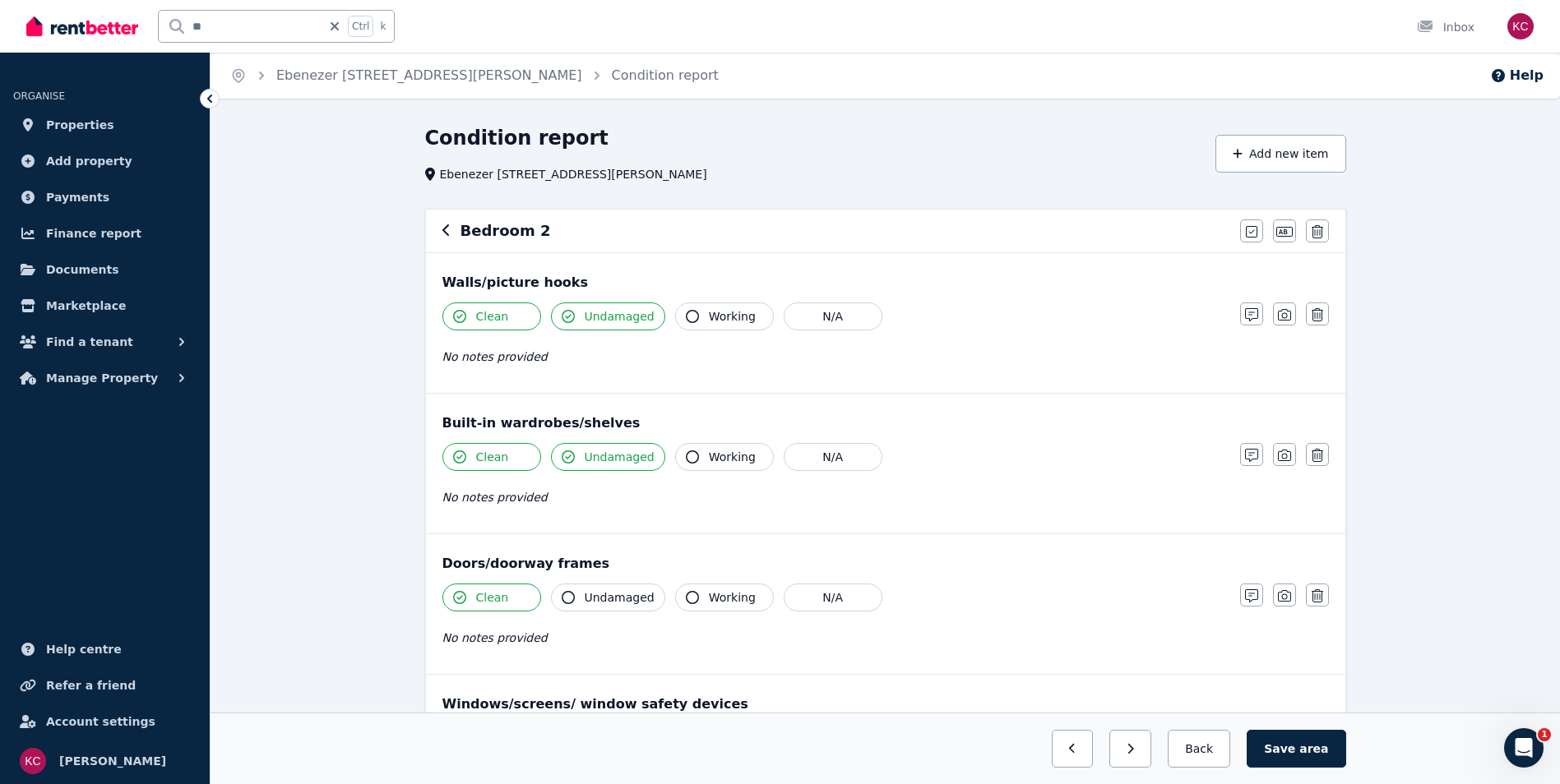
click at [568, 597] on icon "button" at bounding box center [568, 598] width 13 height 13
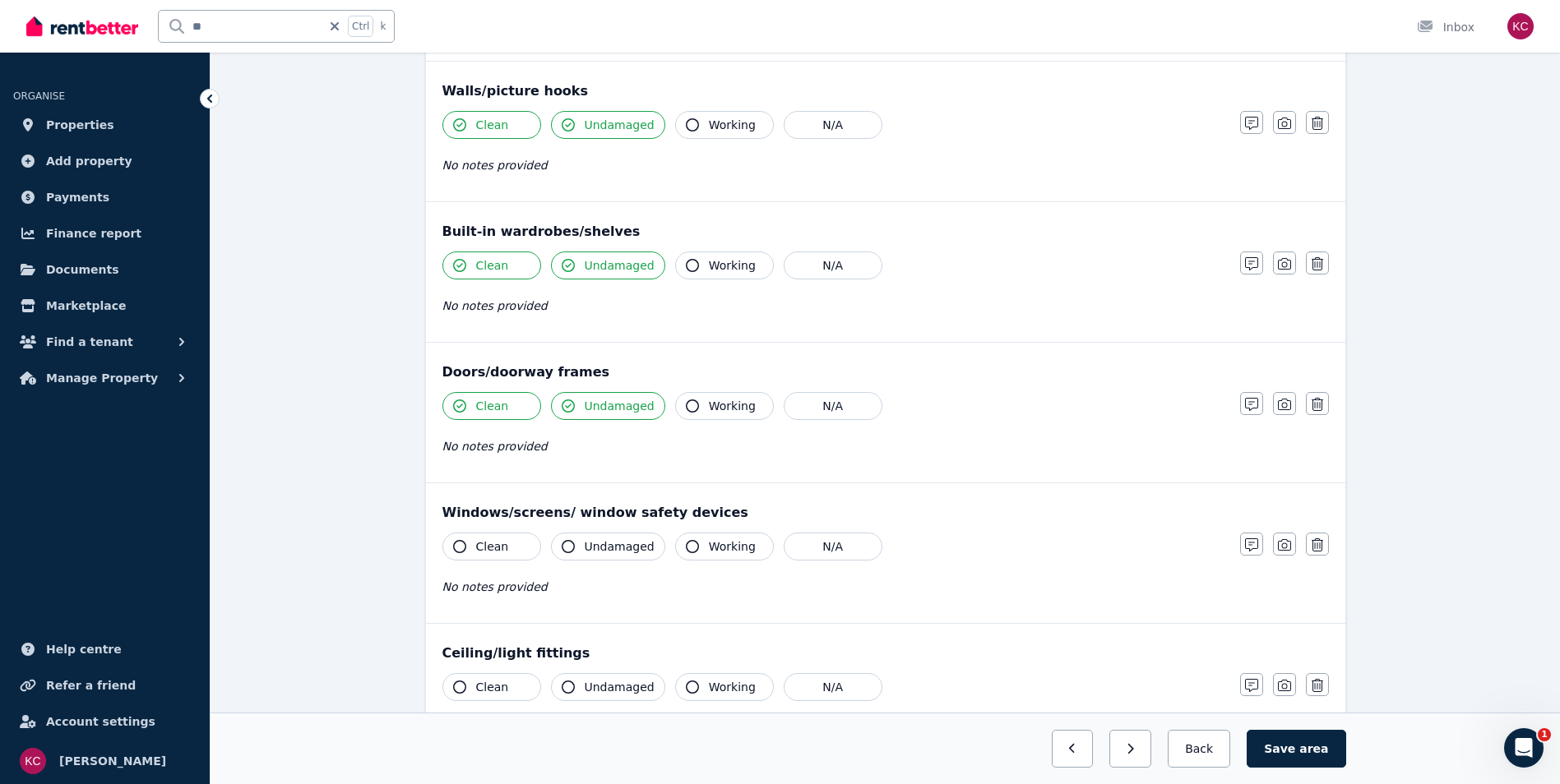
scroll to position [247, 0]
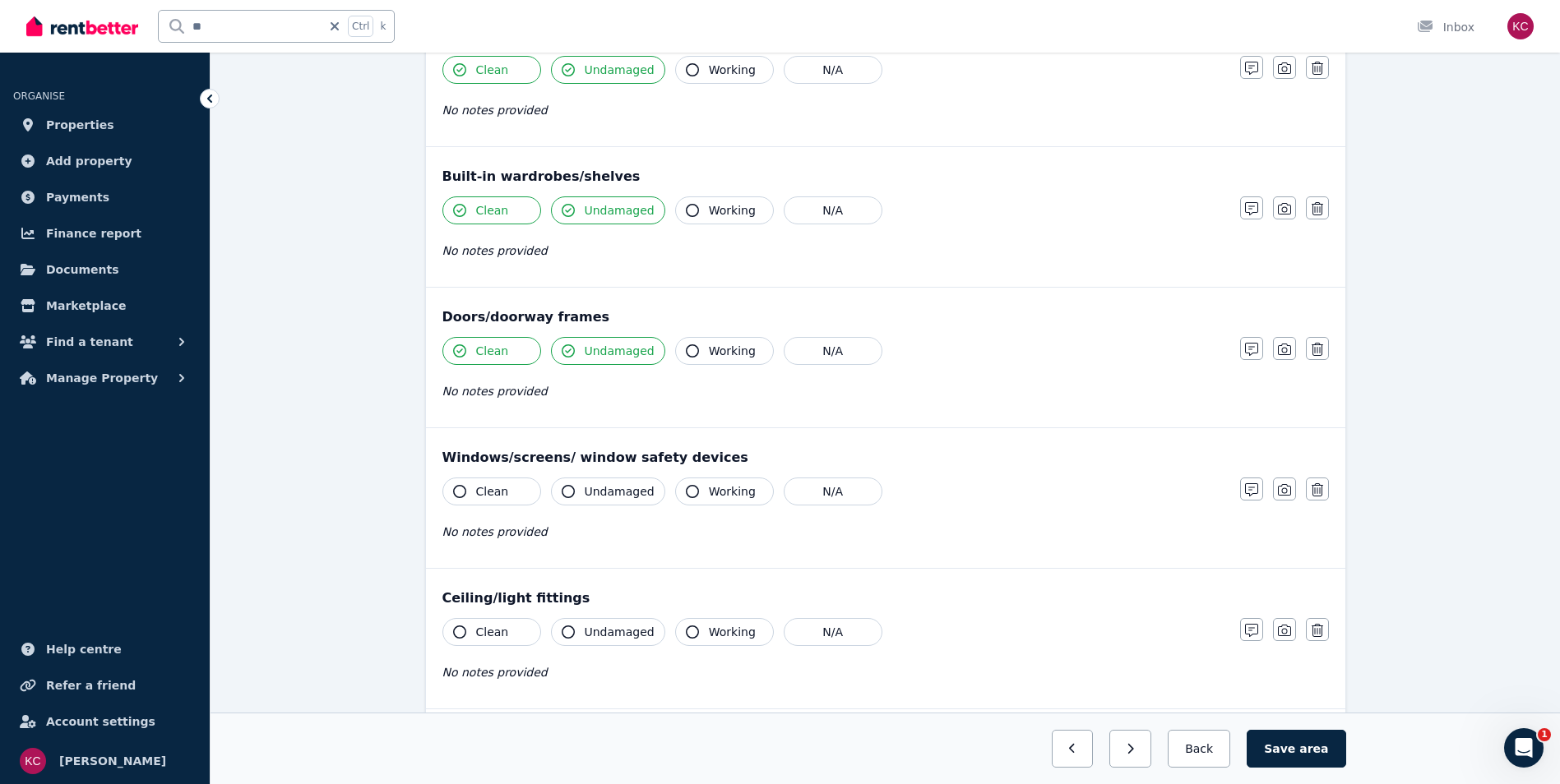
click at [455, 491] on icon "button" at bounding box center [460, 491] width 13 height 13
click at [564, 491] on icon "button" at bounding box center [568, 491] width 13 height 13
click at [454, 634] on icon "button" at bounding box center [460, 632] width 13 height 13
click at [571, 630] on icon "button" at bounding box center [568, 632] width 13 height 13
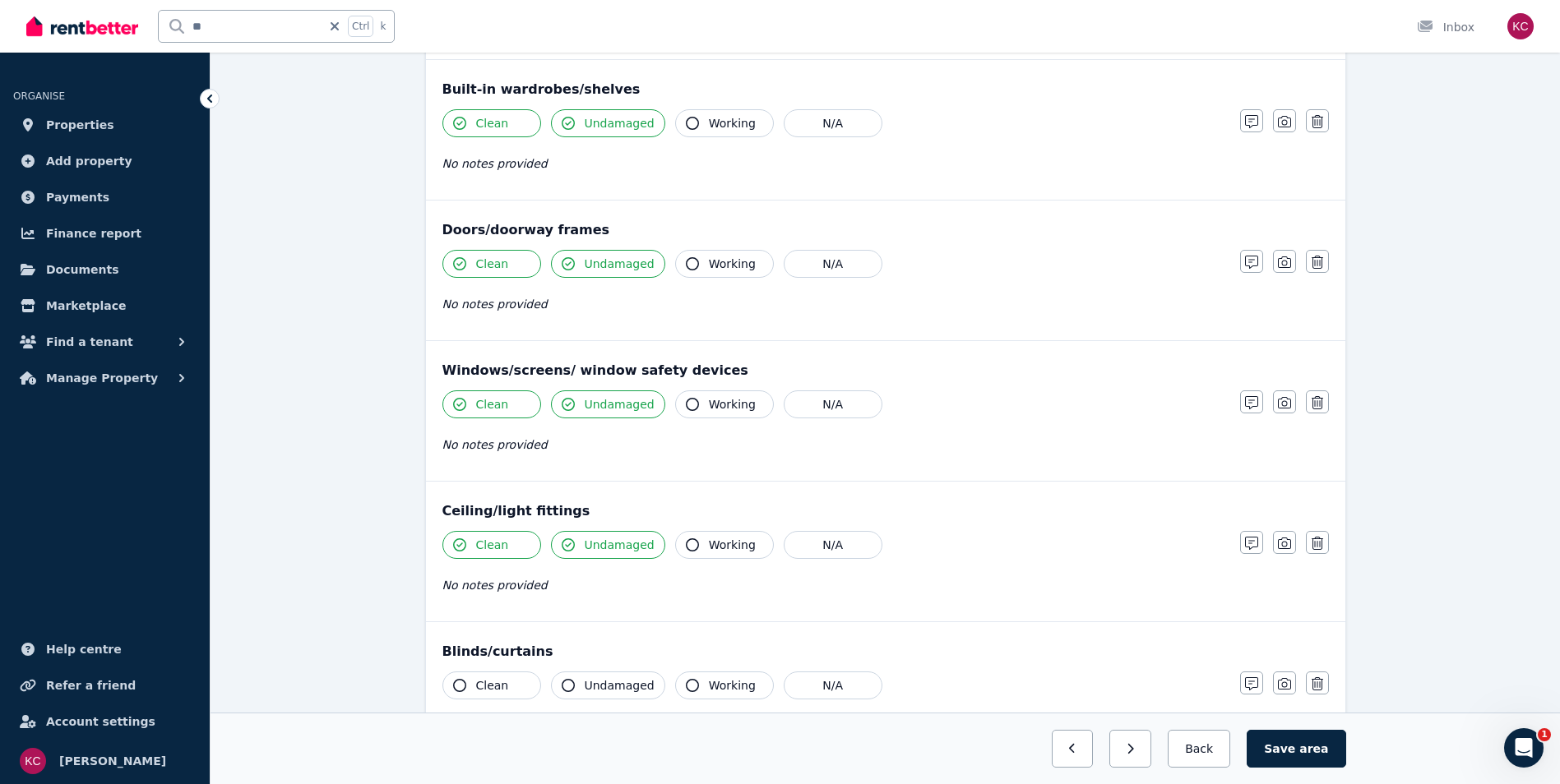
scroll to position [412, 0]
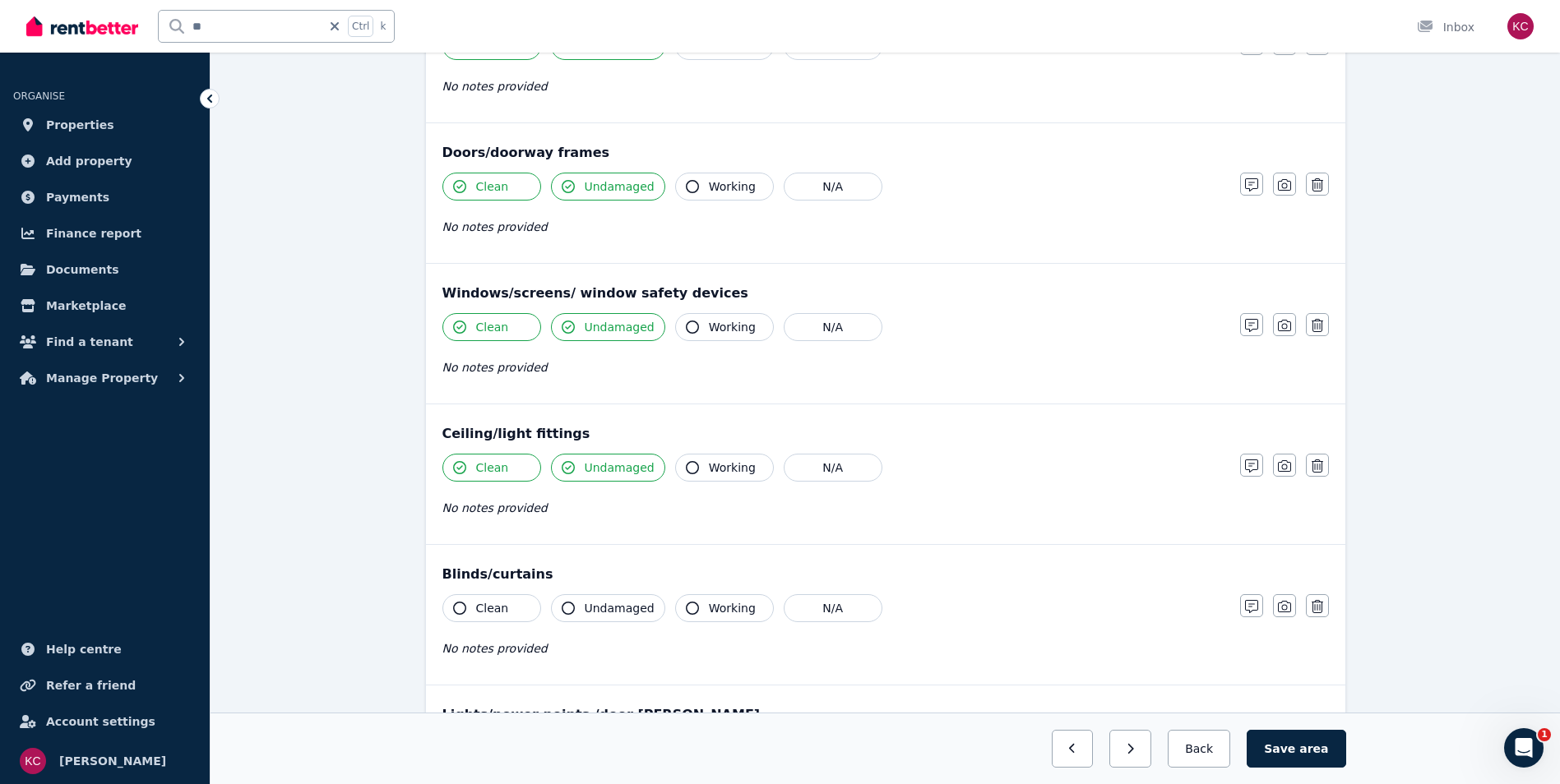
click at [686, 466] on icon "button" at bounding box center [692, 468] width 13 height 13
click at [454, 609] on icon "button" at bounding box center [460, 609] width 13 height 13
click at [562, 606] on icon "button" at bounding box center [568, 609] width 13 height 13
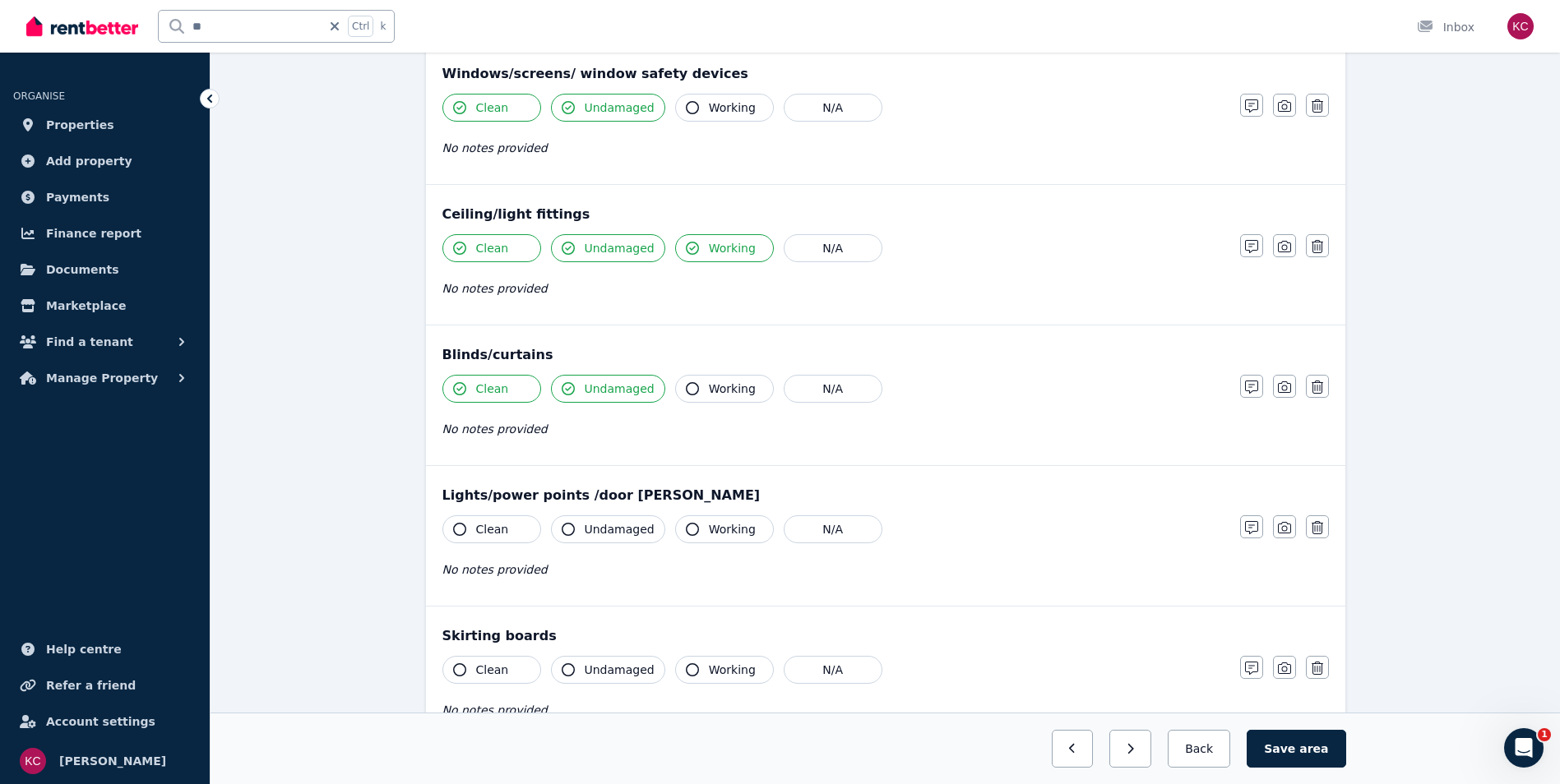
scroll to position [658, 0]
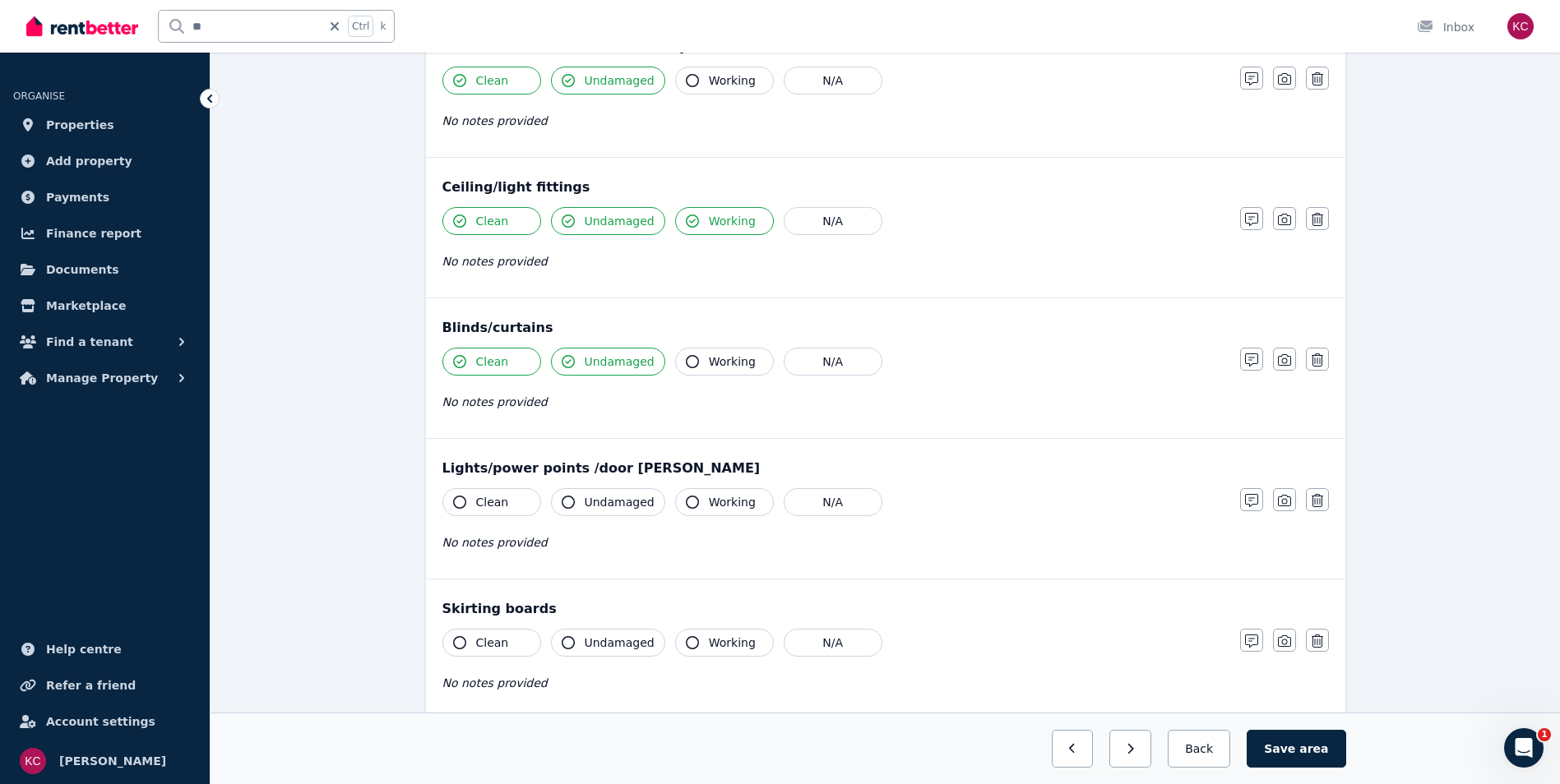
click at [458, 497] on icon "button" at bounding box center [460, 502] width 13 height 13
click at [563, 502] on icon "button" at bounding box center [568, 502] width 13 height 13
click at [686, 503] on icon "button" at bounding box center [692, 502] width 13 height 13
drag, startPoint x: 455, startPoint y: 643, endPoint x: 492, endPoint y: 642, distance: 37.0
click at [456, 643] on icon "button" at bounding box center [460, 643] width 13 height 13
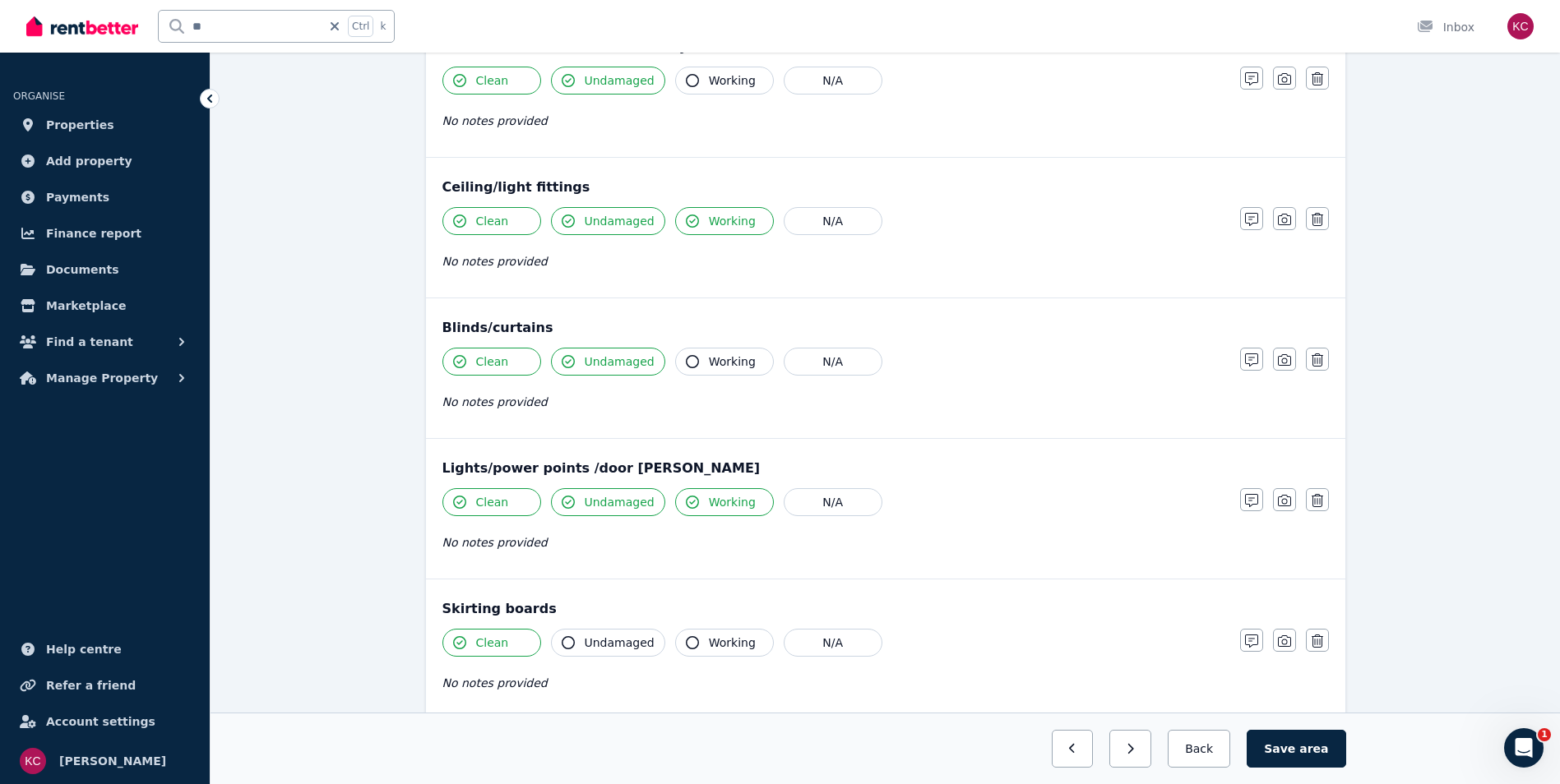
click at [566, 639] on icon "button" at bounding box center [568, 643] width 13 height 13
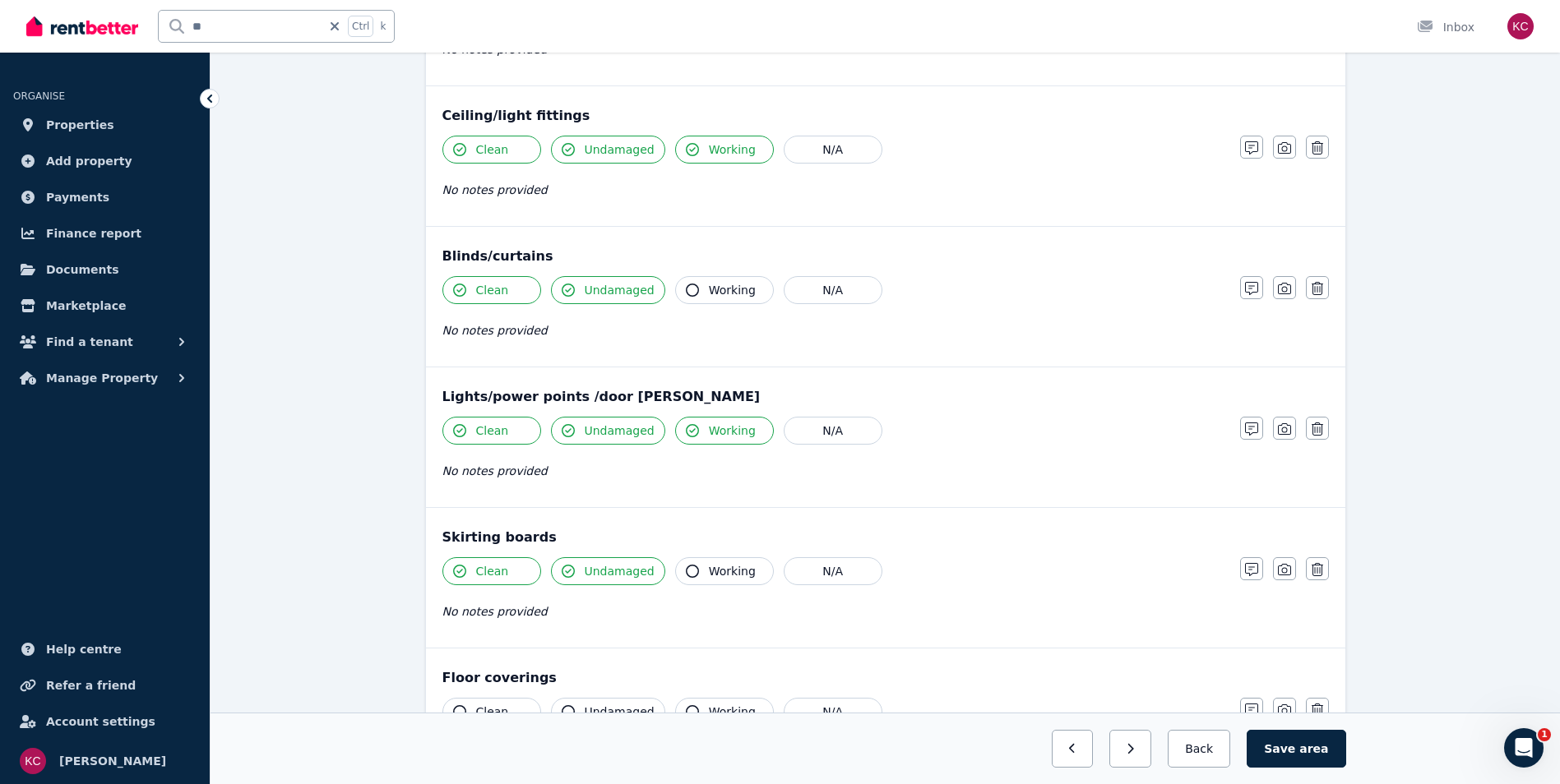
scroll to position [939, 0]
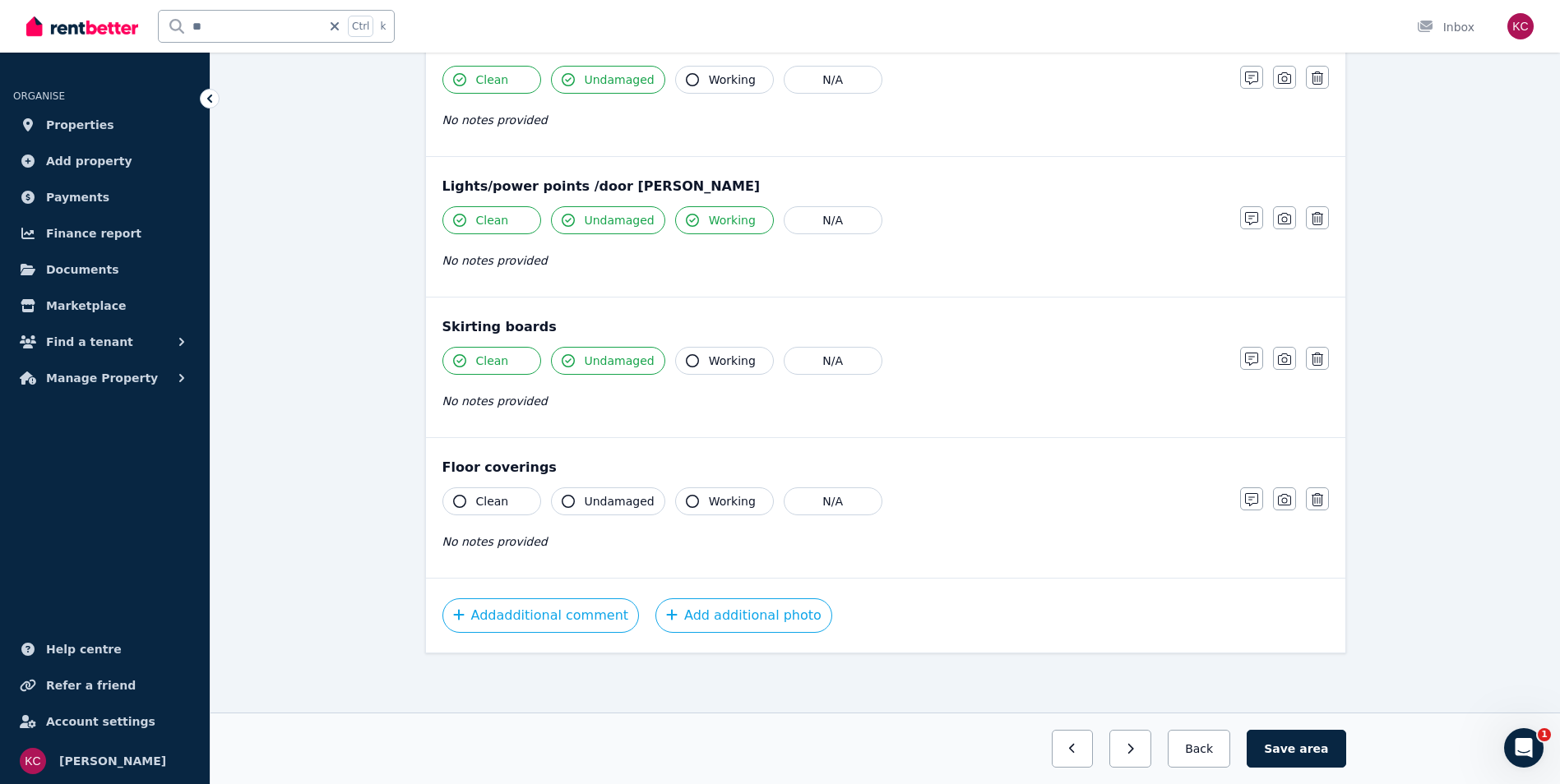
click at [457, 499] on icon "button" at bounding box center [460, 501] width 13 height 13
click at [573, 497] on icon "button" at bounding box center [568, 501] width 13 height 13
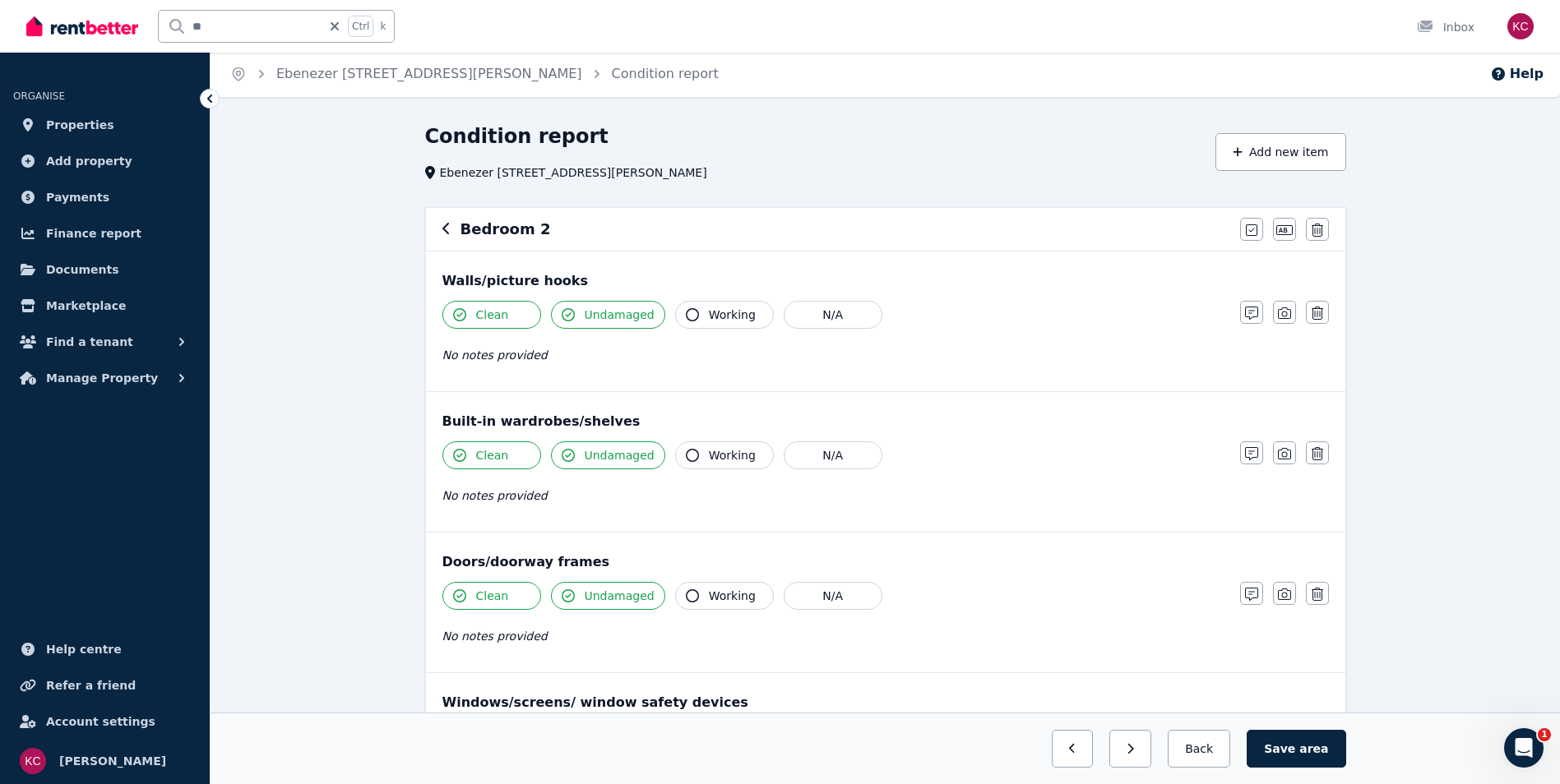
scroll to position [0, 0]
click at [569, 452] on icon "button" at bounding box center [568, 457] width 13 height 13
click at [447, 234] on icon "button" at bounding box center [446, 230] width 8 height 13
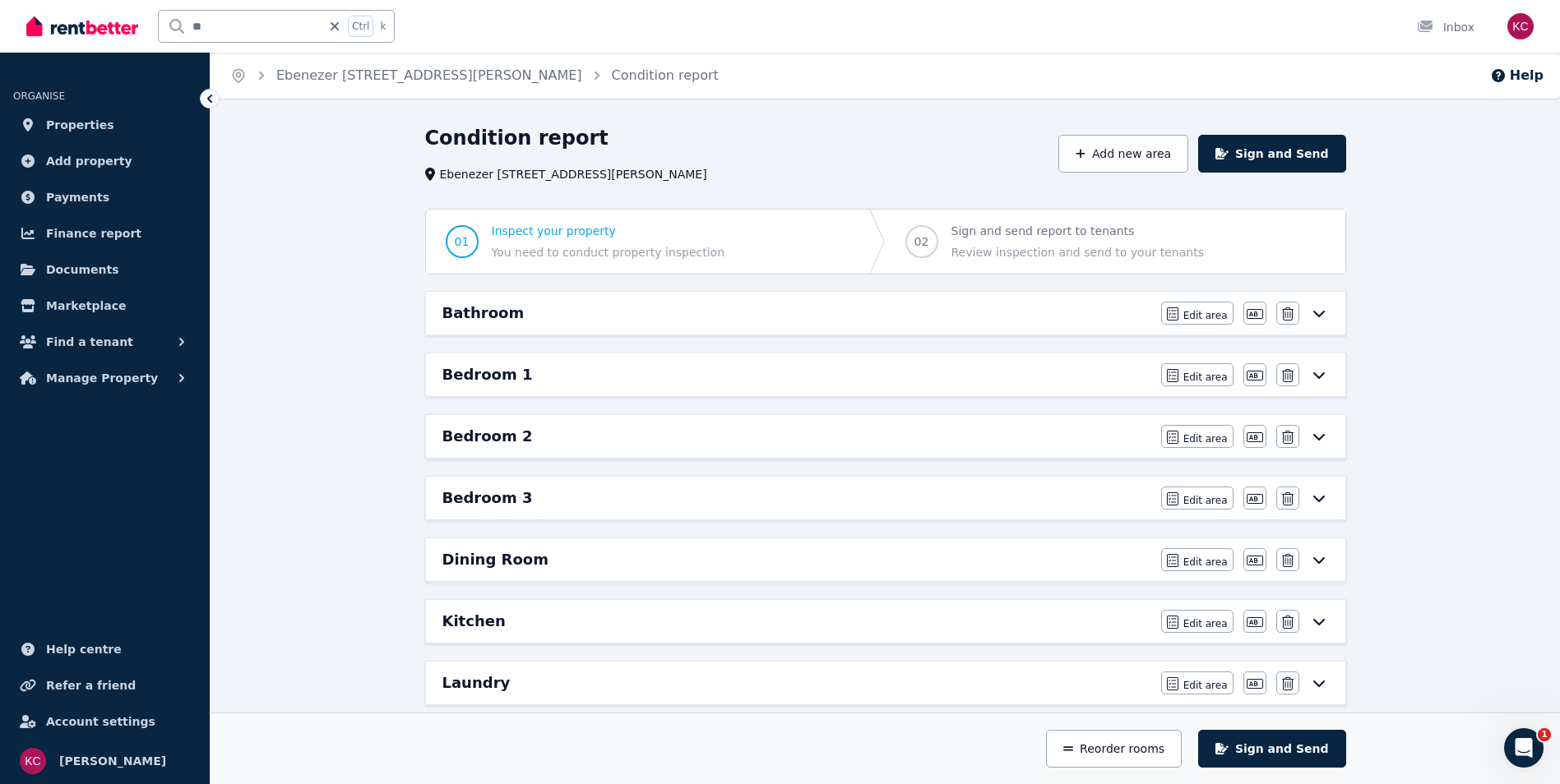
click at [1325, 371] on icon at bounding box center [1319, 374] width 20 height 13
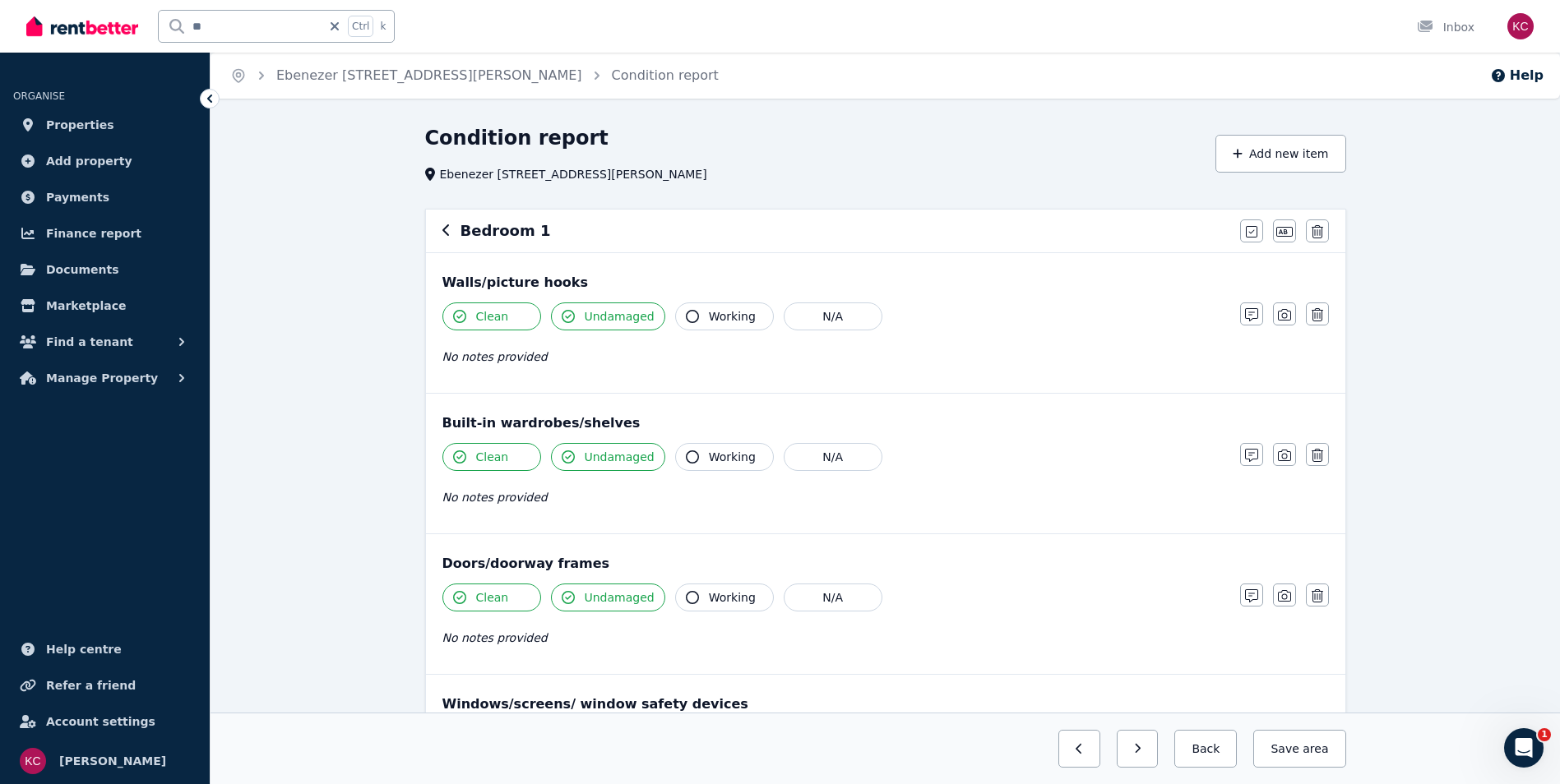
click at [568, 458] on icon "button" at bounding box center [568, 457] width 13 height 13
click at [1296, 752] on button "Save area" at bounding box center [1296, 749] width 99 height 38
click at [571, 455] on icon "button" at bounding box center [568, 457] width 13 height 13
click at [1304, 753] on button "Save area" at bounding box center [1296, 749] width 99 height 38
click at [446, 231] on icon "button" at bounding box center [446, 230] width 8 height 13
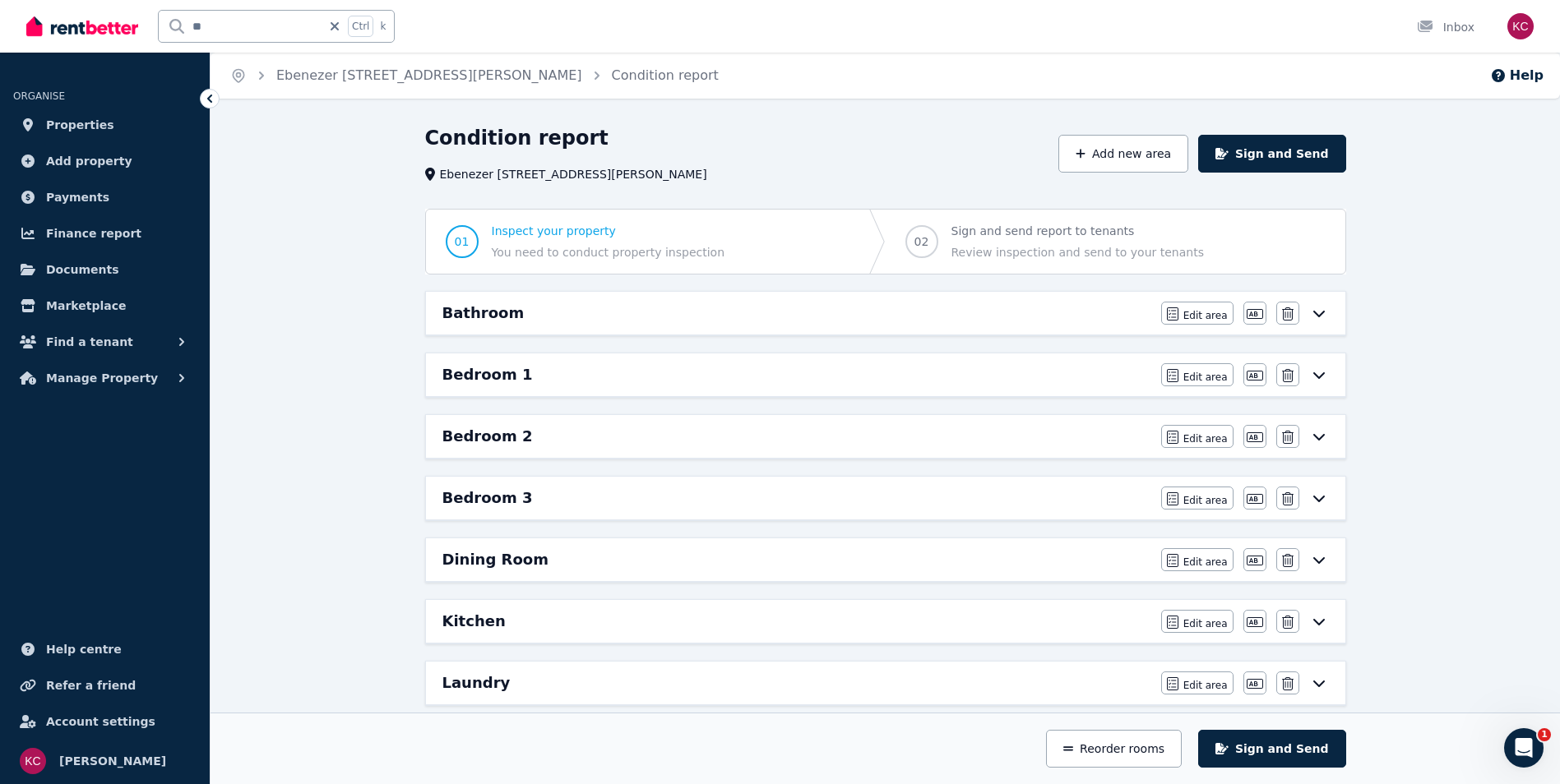
click at [699, 441] on div "Bedroom 2" at bounding box center [797, 436] width 709 height 23
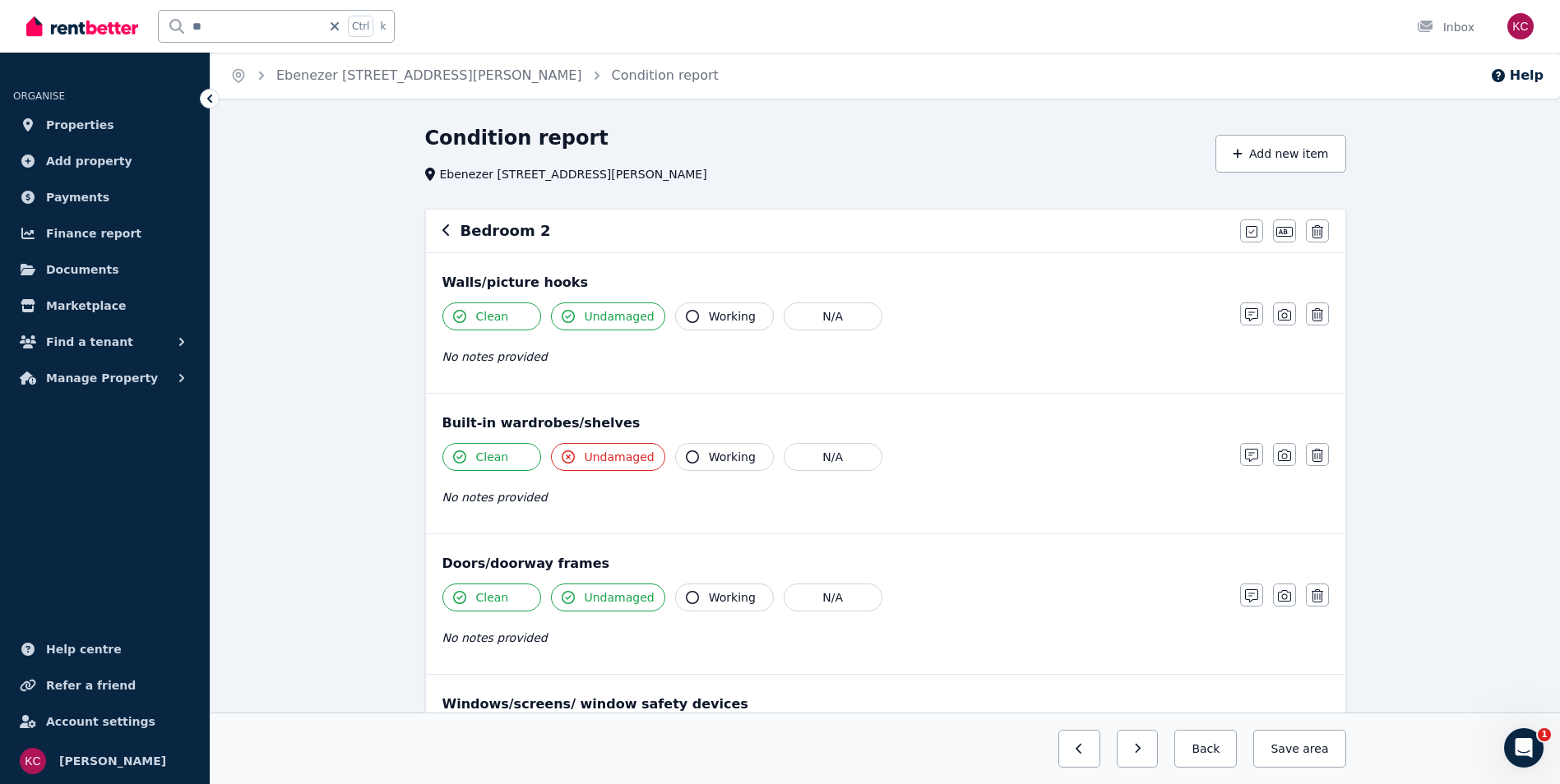
click at [570, 458] on icon "button" at bounding box center [568, 457] width 13 height 13
click at [1307, 750] on span "area" at bounding box center [1314, 749] width 29 height 16
click at [446, 233] on icon "button" at bounding box center [446, 230] width 8 height 13
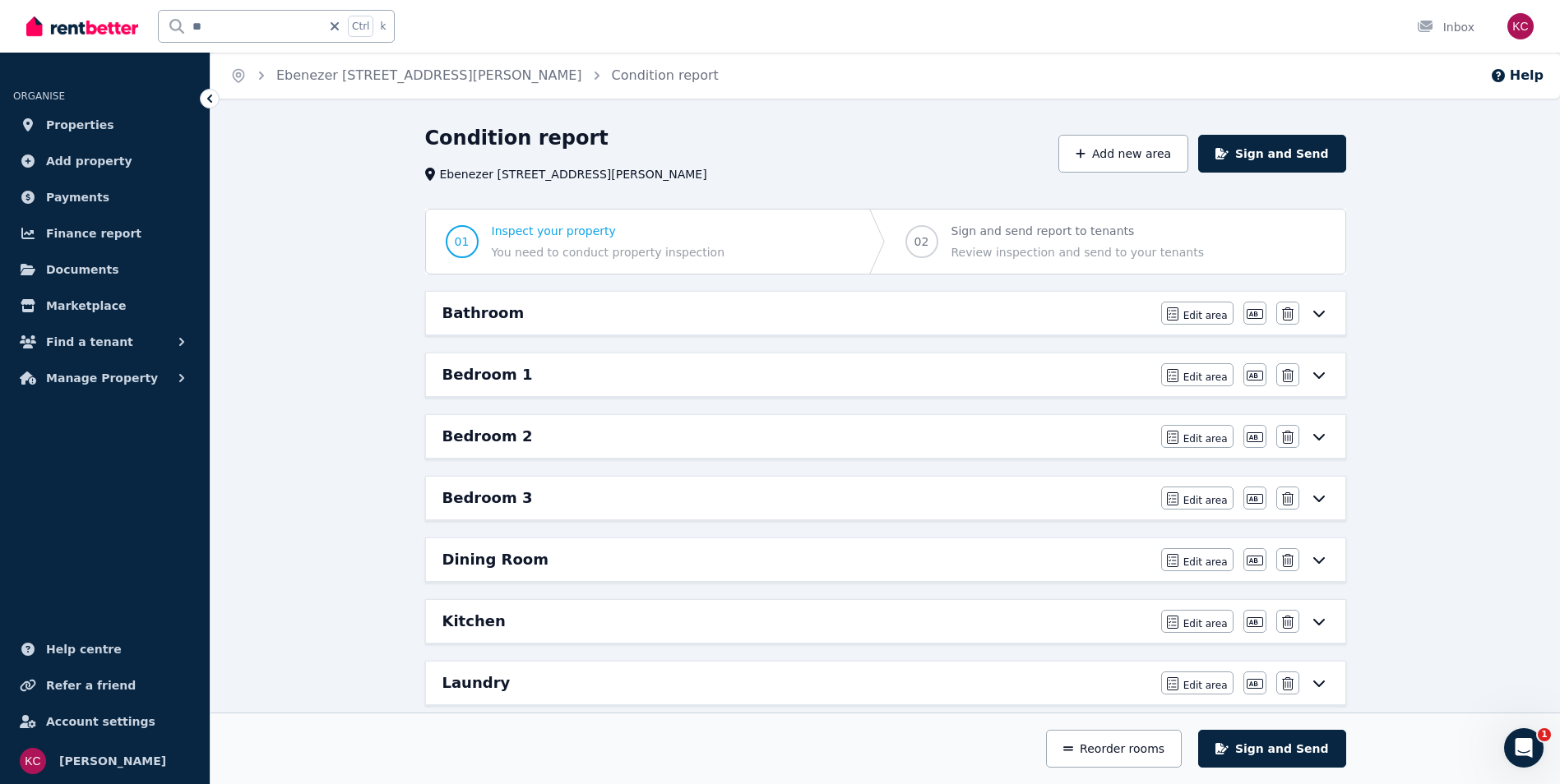
click at [681, 511] on div "Bedroom 3 Edit area Edit area Edit name [GEOGRAPHIC_DATA]" at bounding box center [886, 498] width 919 height 43
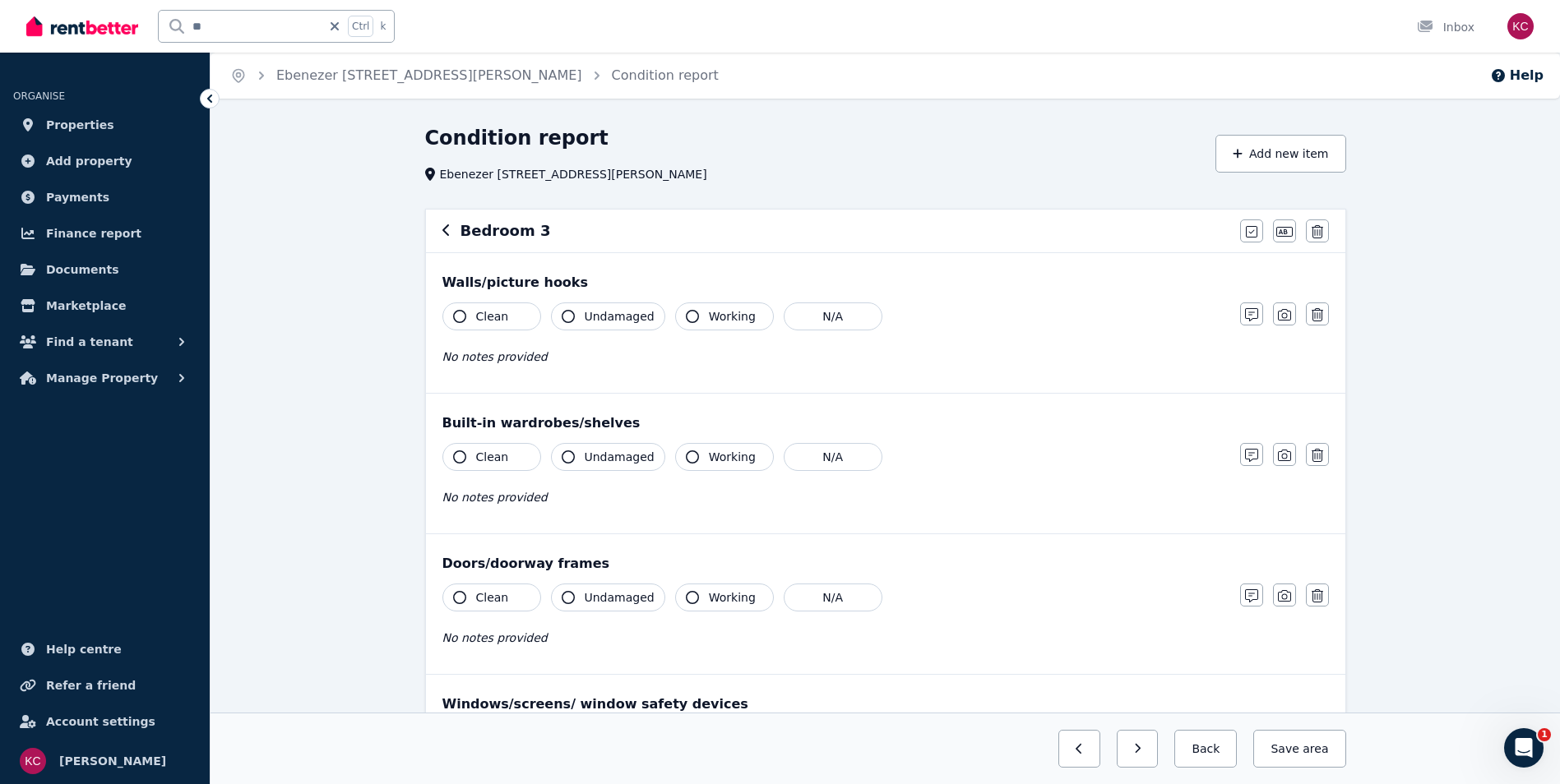
click at [453, 315] on icon "button" at bounding box center [460, 316] width 13 height 13
click at [570, 318] on icon "button" at bounding box center [568, 316] width 13 height 13
click at [457, 457] on icon "button" at bounding box center [460, 457] width 13 height 13
click at [454, 600] on icon "button" at bounding box center [460, 598] width 13 height 13
click at [561, 599] on button "Undamaged" at bounding box center [608, 598] width 114 height 28
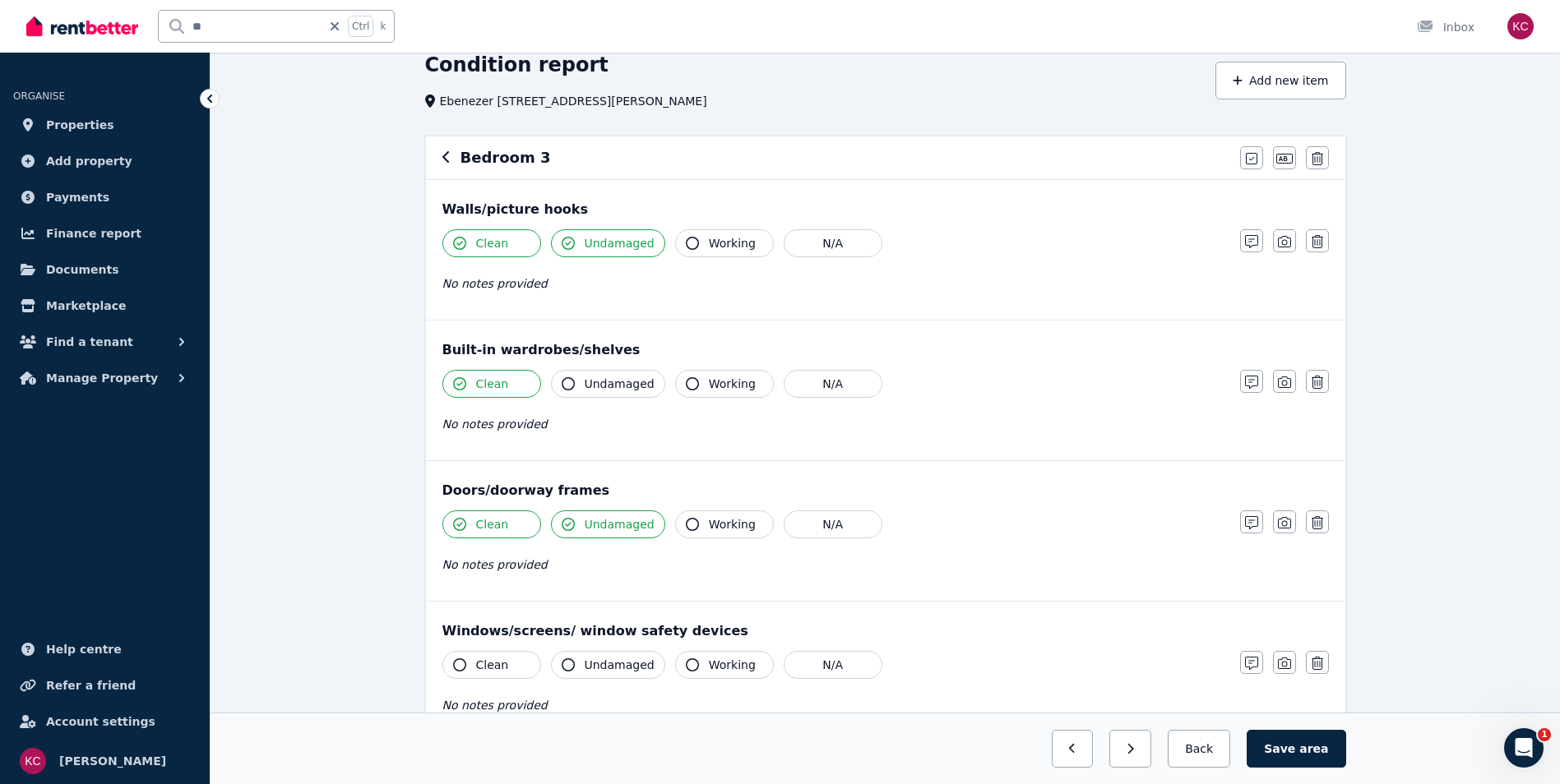
scroll to position [247, 0]
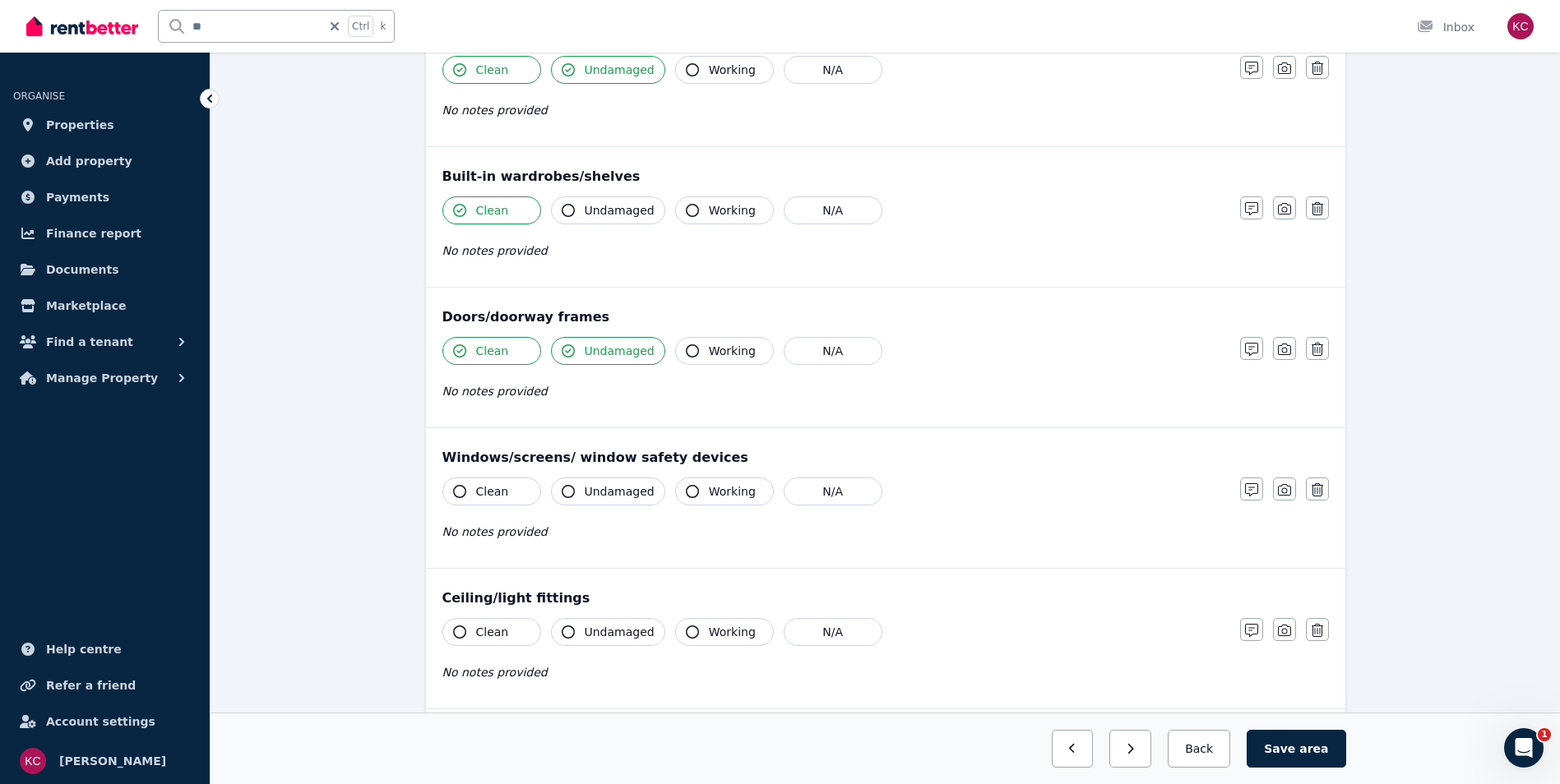
click at [456, 489] on icon "button" at bounding box center [460, 491] width 13 height 13
click at [566, 492] on icon "button" at bounding box center [568, 491] width 13 height 13
click at [456, 636] on icon "button" at bounding box center [460, 632] width 13 height 13
click at [563, 630] on icon "button" at bounding box center [568, 632] width 13 height 13
click at [686, 630] on icon "button" at bounding box center [692, 632] width 13 height 13
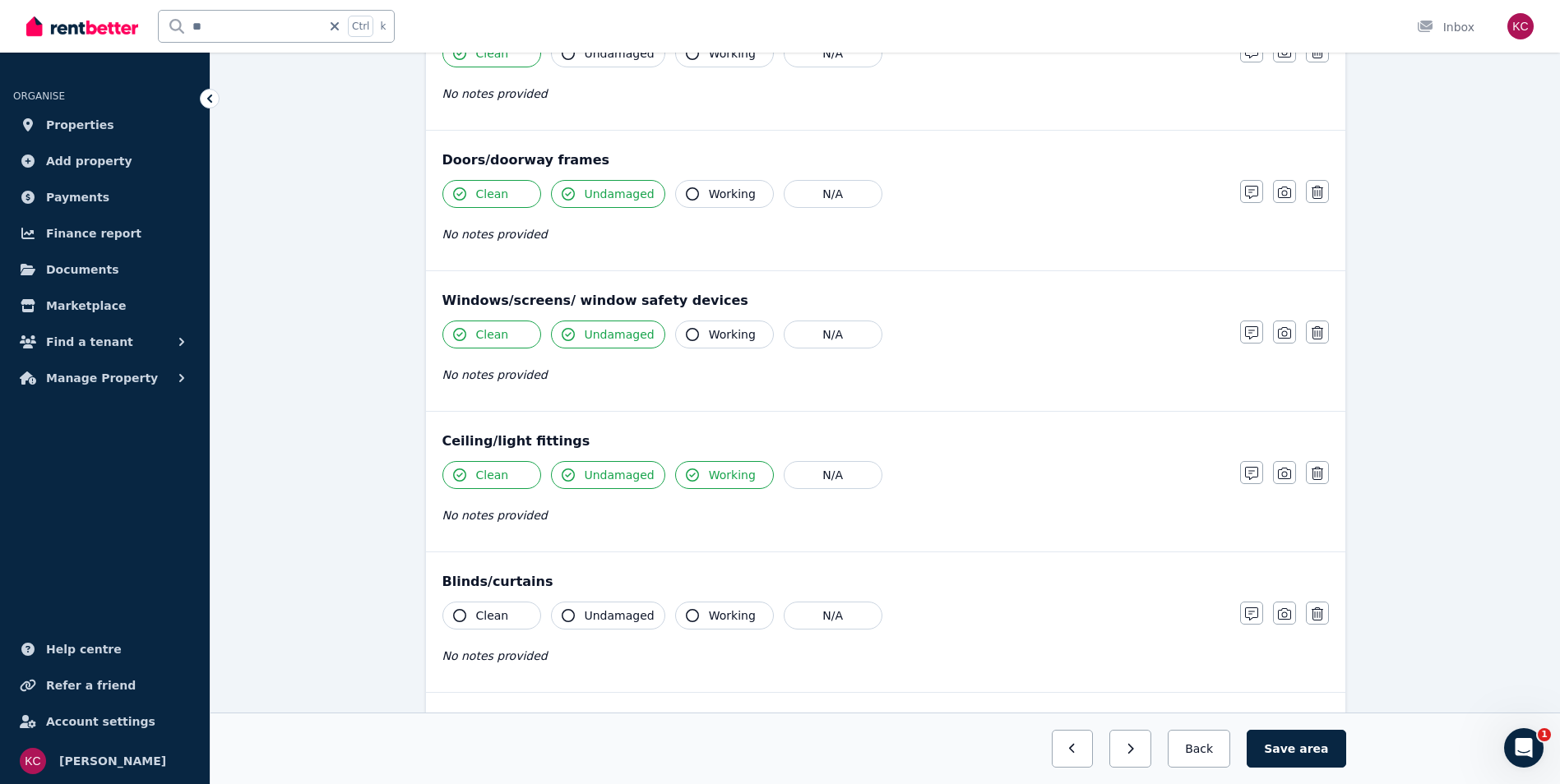
scroll to position [412, 0]
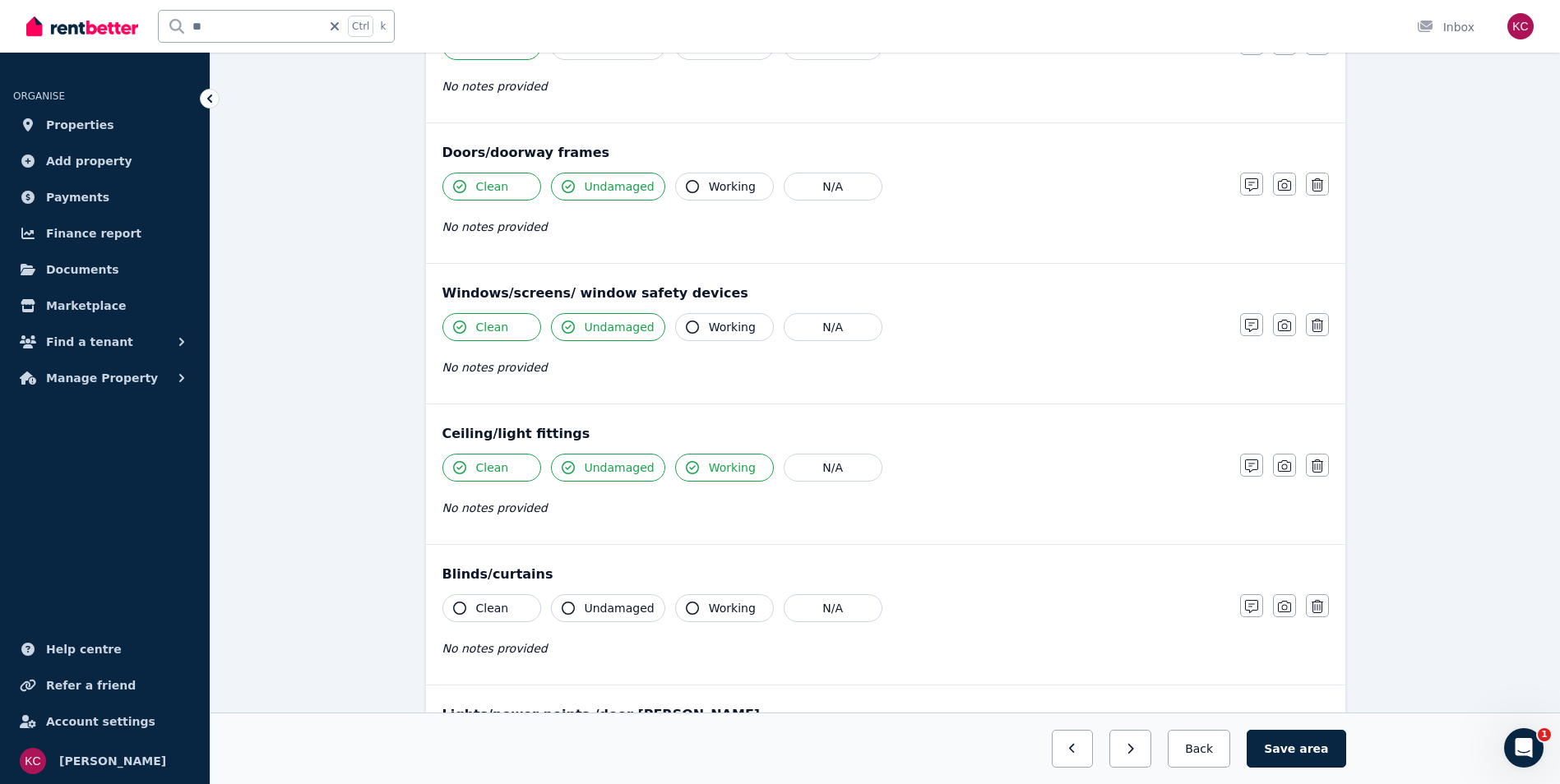
click at [570, 324] on icon "button" at bounding box center [568, 327] width 13 height 13
click at [569, 325] on icon "button" at bounding box center [568, 327] width 13 height 13
click at [455, 610] on icon "button" at bounding box center [460, 609] width 13 height 13
click at [571, 609] on icon "button" at bounding box center [568, 609] width 13 height 13
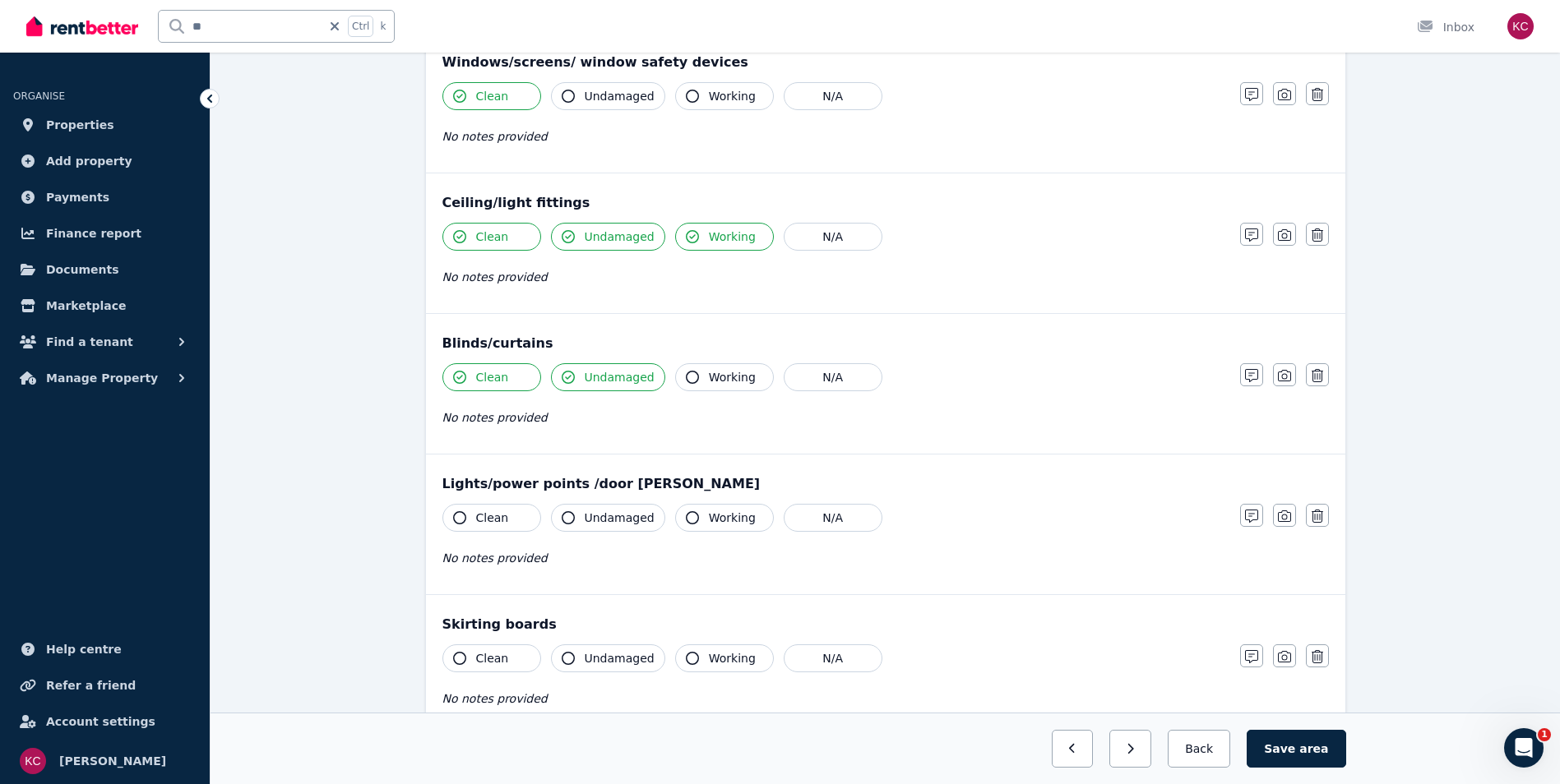
scroll to position [658, 0]
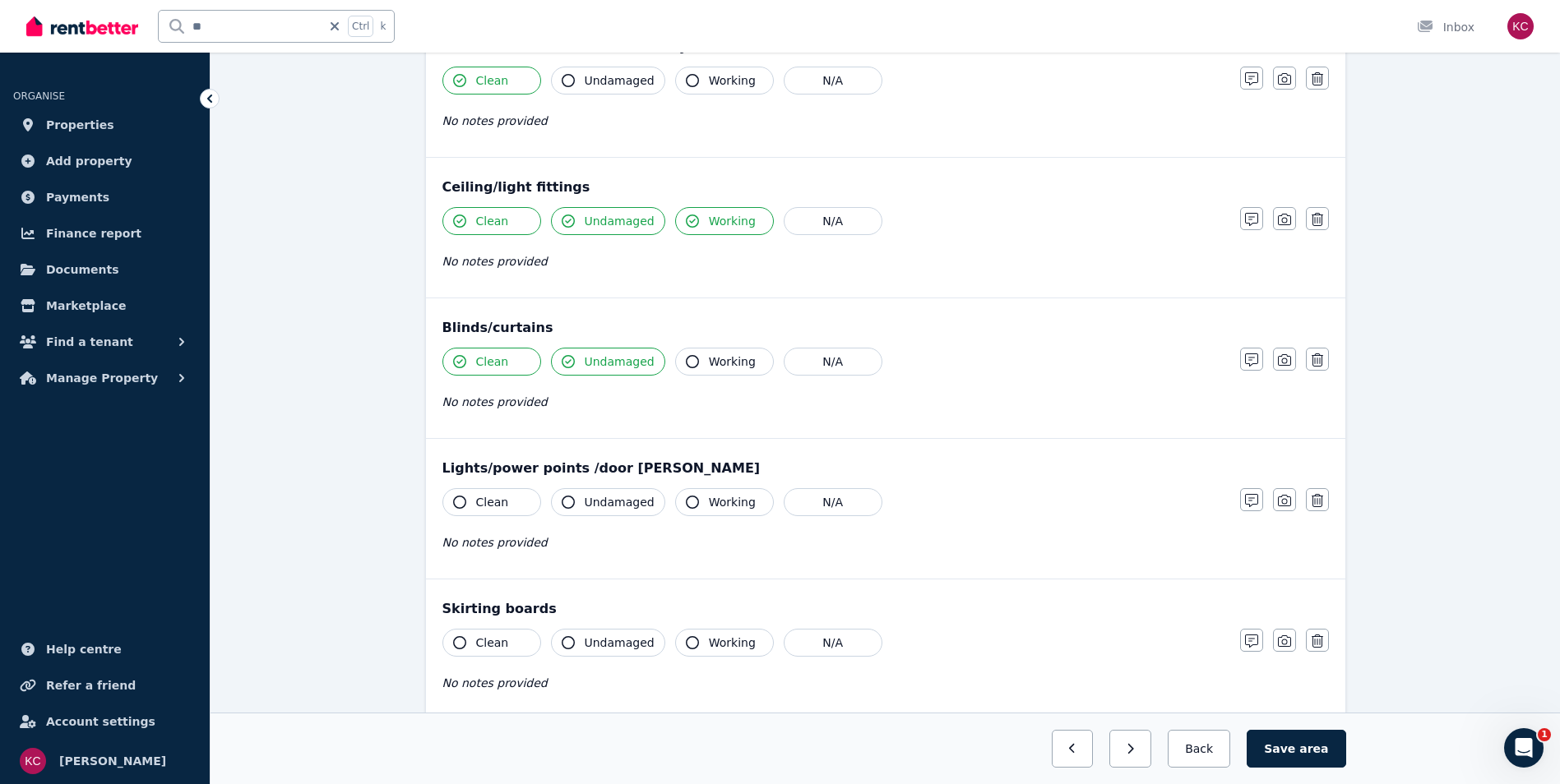
click at [463, 498] on icon "button" at bounding box center [460, 502] width 13 height 13
click at [565, 503] on icon "button" at bounding box center [568, 502] width 13 height 13
click at [686, 500] on icon "button" at bounding box center [692, 502] width 13 height 13
click at [458, 640] on icon "button" at bounding box center [460, 643] width 13 height 13
click at [562, 641] on icon "button" at bounding box center [568, 643] width 13 height 13
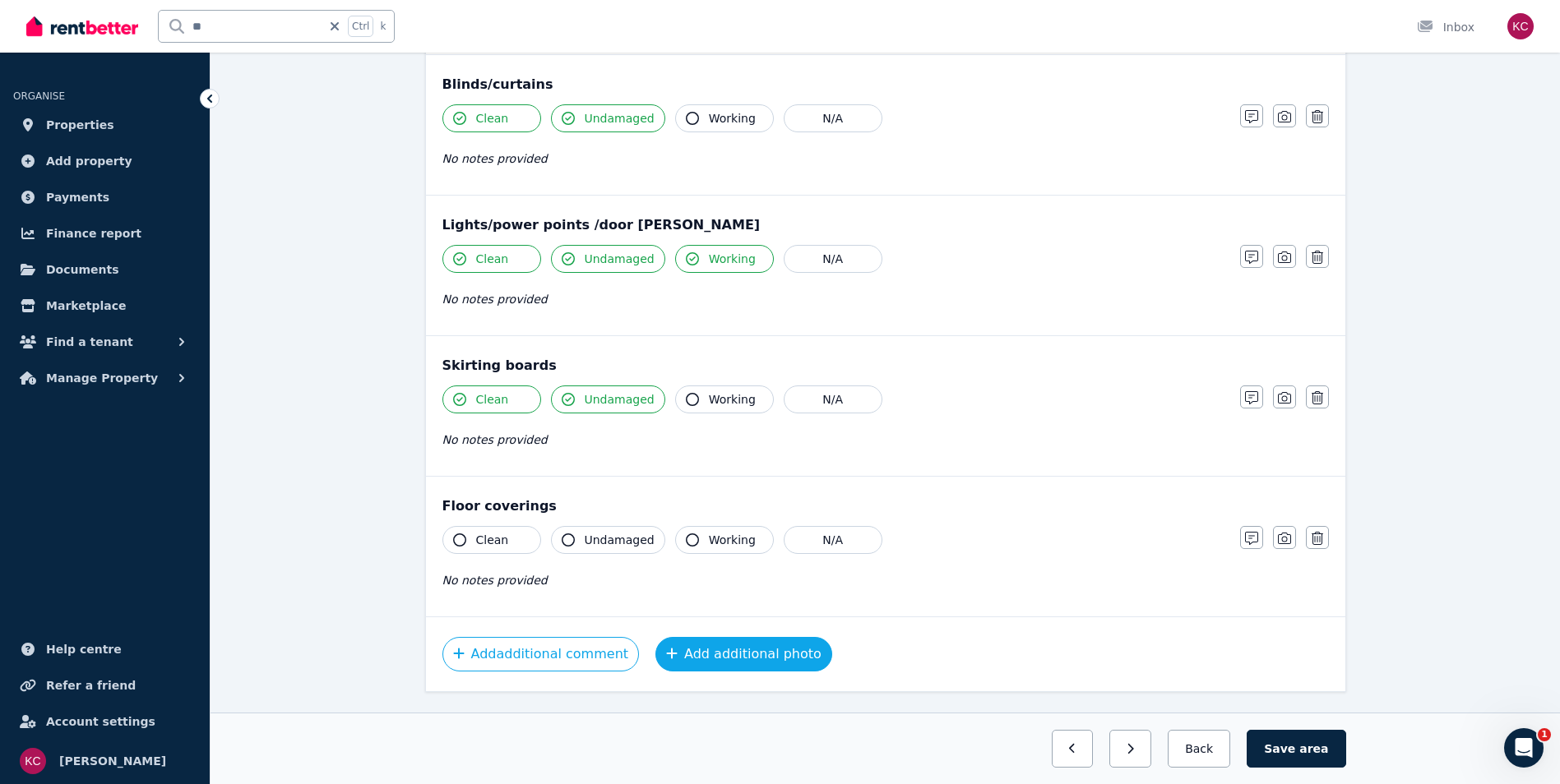
scroll to position [905, 0]
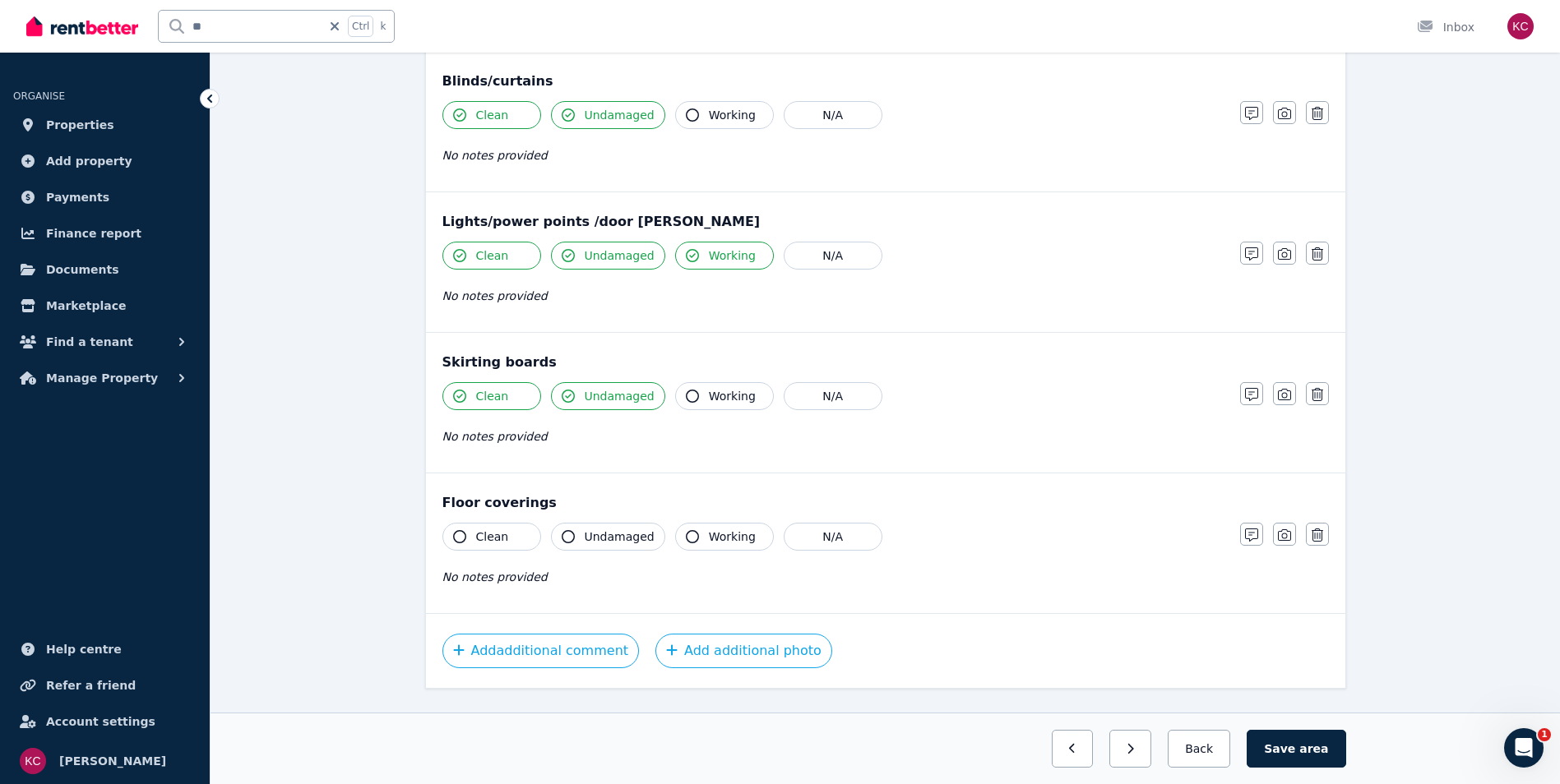
click at [461, 535] on icon "button" at bounding box center [460, 537] width 13 height 13
click at [562, 534] on icon "button" at bounding box center [568, 537] width 13 height 13
click at [1307, 750] on span "area" at bounding box center [1314, 749] width 29 height 16
click at [1223, 752] on button "Back" at bounding box center [1199, 749] width 76 height 38
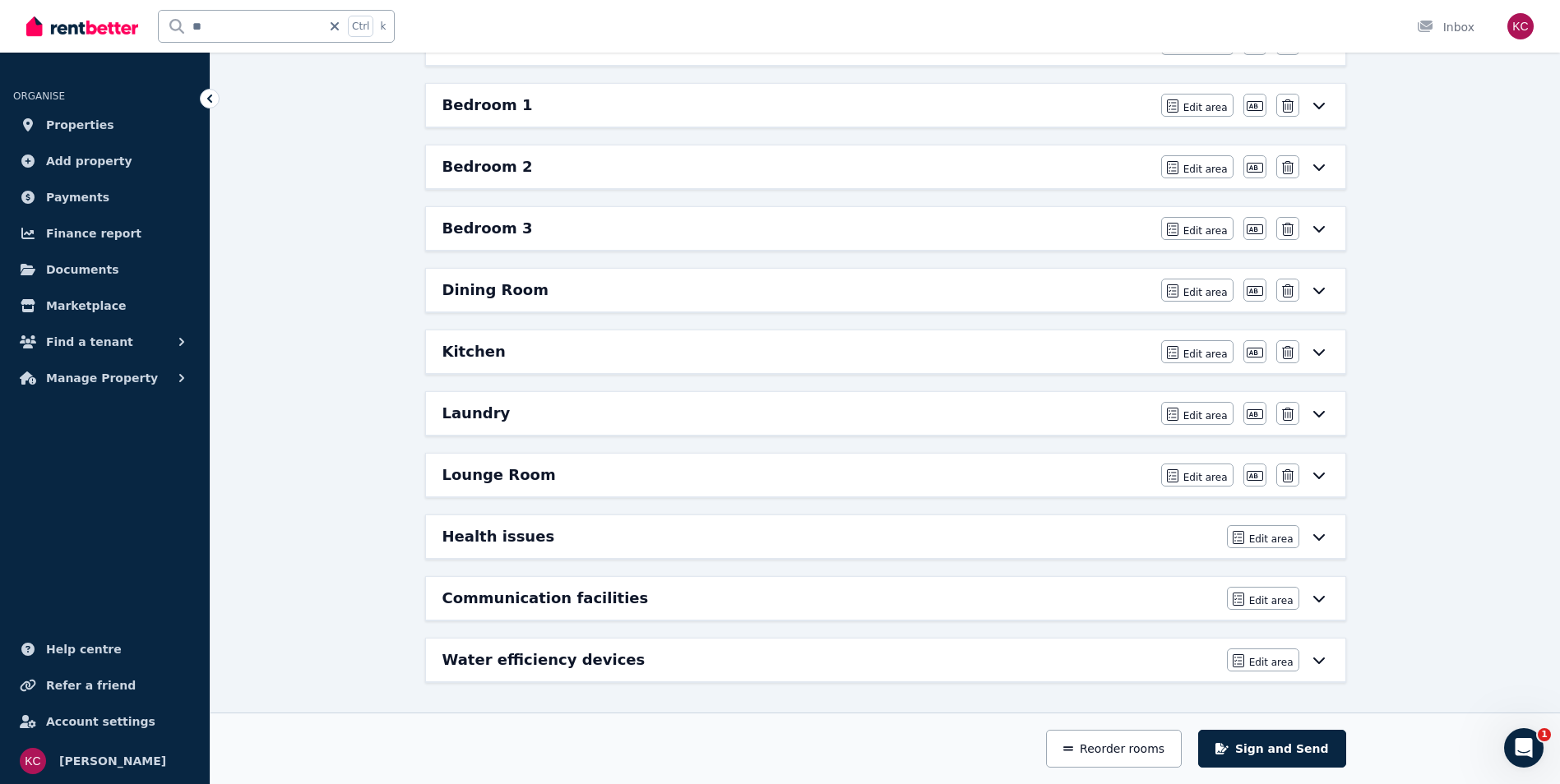
scroll to position [270, 0]
click at [1324, 292] on icon at bounding box center [1319, 290] width 20 height 13
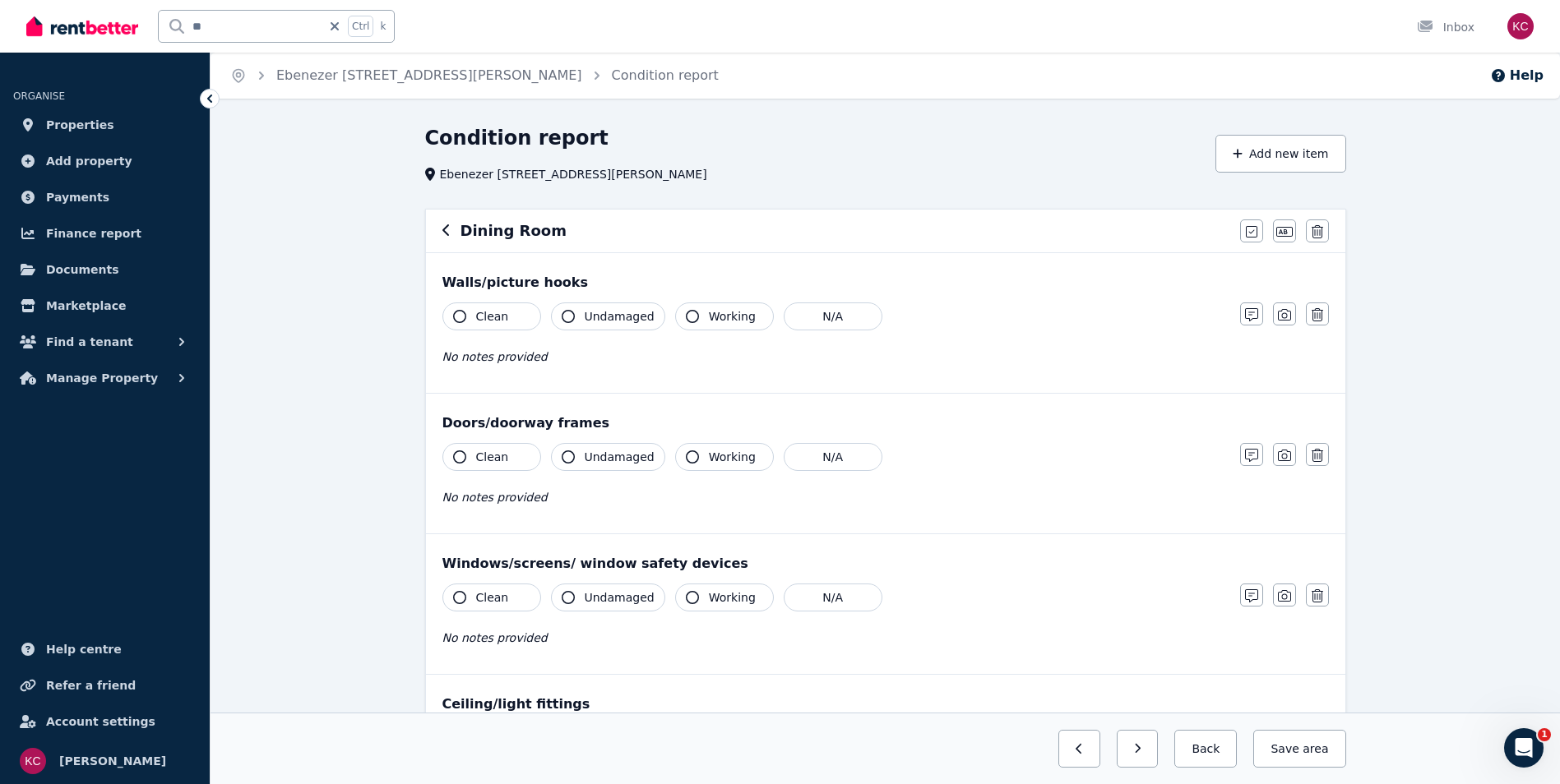
click at [465, 313] on button "Clean" at bounding box center [492, 316] width 99 height 28
click at [566, 315] on icon "button" at bounding box center [568, 316] width 13 height 13
click at [457, 457] on icon "button" at bounding box center [460, 457] width 13 height 13
click at [566, 454] on icon "button" at bounding box center [568, 457] width 13 height 13
click at [460, 599] on icon "button" at bounding box center [460, 598] width 13 height 13
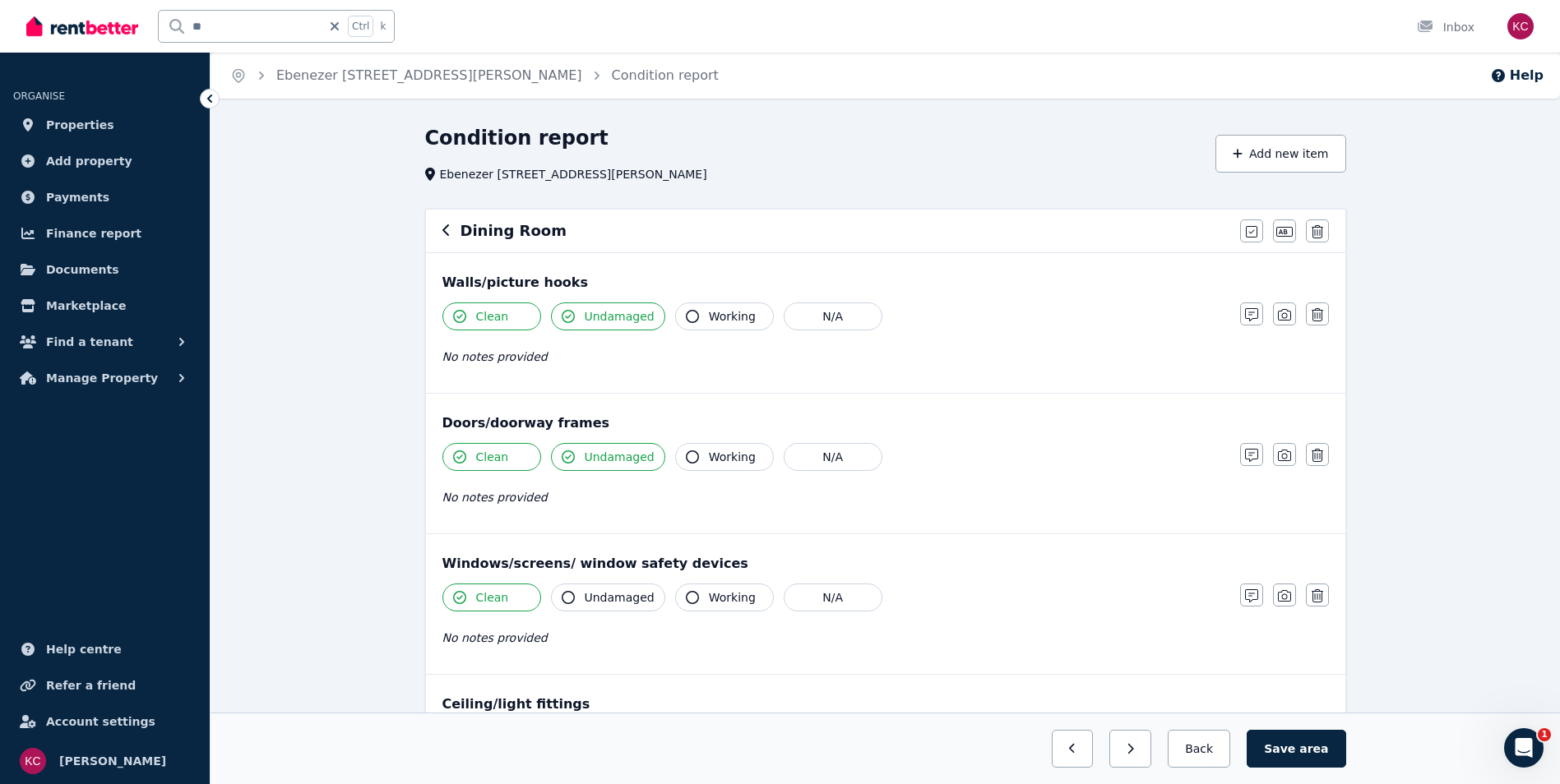
click at [439, 224] on div "Dining Room Mark all items as good Edit name Delete" at bounding box center [886, 231] width 919 height 43
click at [451, 230] on div "Dining Room" at bounding box center [836, 231] width 788 height 23
click at [450, 230] on icon "button" at bounding box center [446, 230] width 8 height 13
click at [448, 231] on icon "button" at bounding box center [446, 230] width 8 height 13
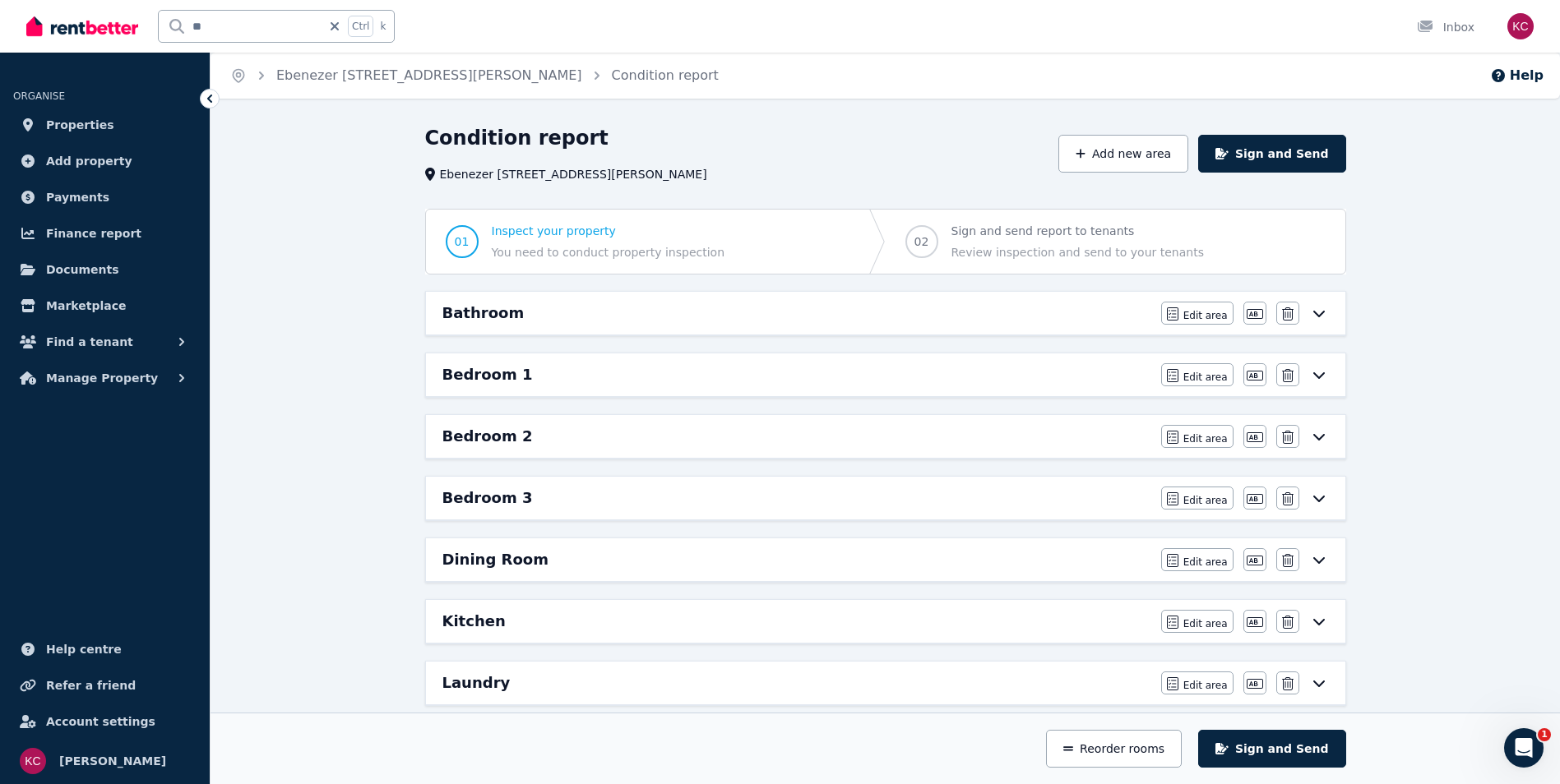
click at [1314, 506] on div "Edit area Edit area Edit name [GEOGRAPHIC_DATA]" at bounding box center [1245, 498] width 168 height 23
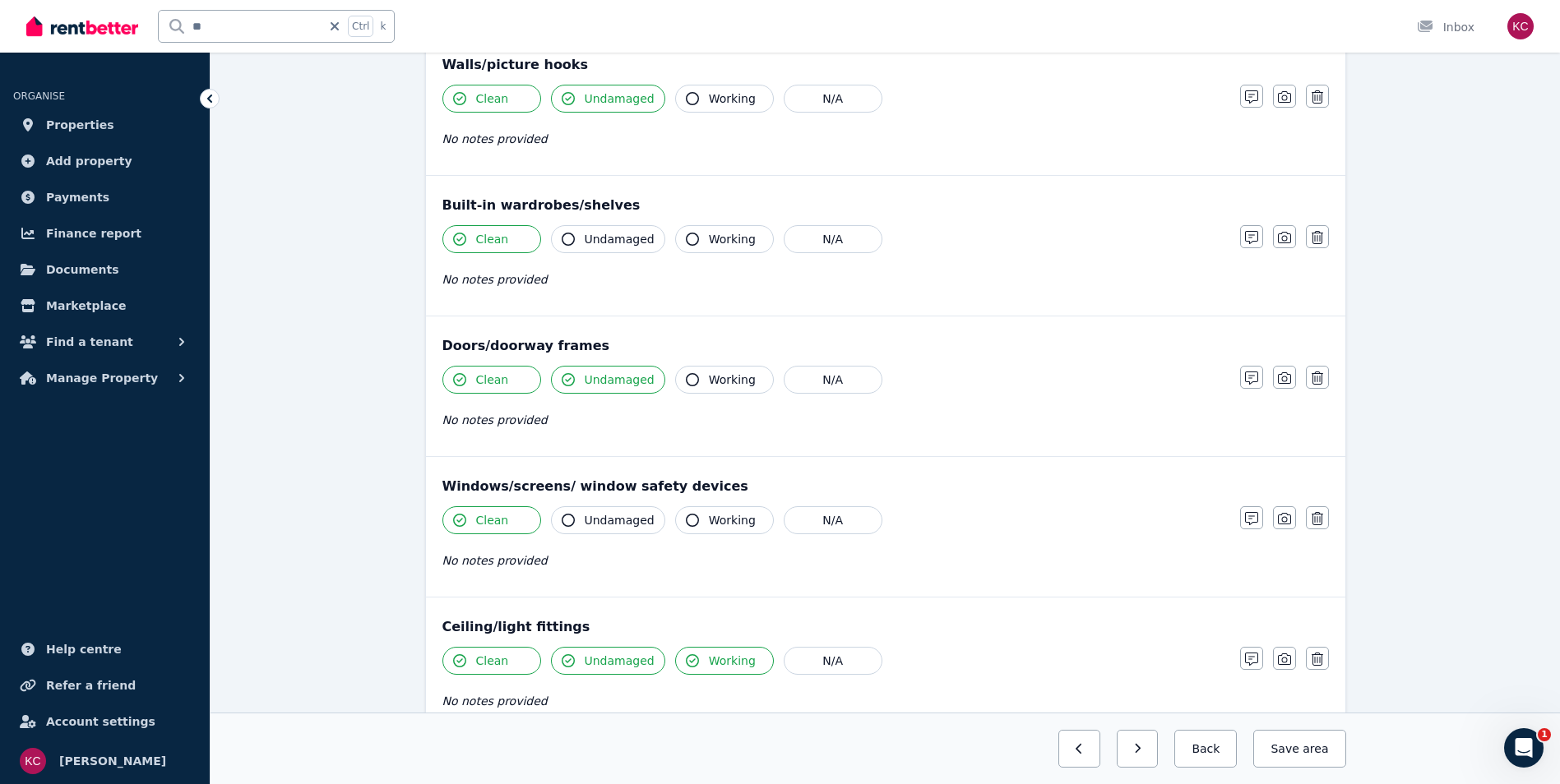
scroll to position [247, 0]
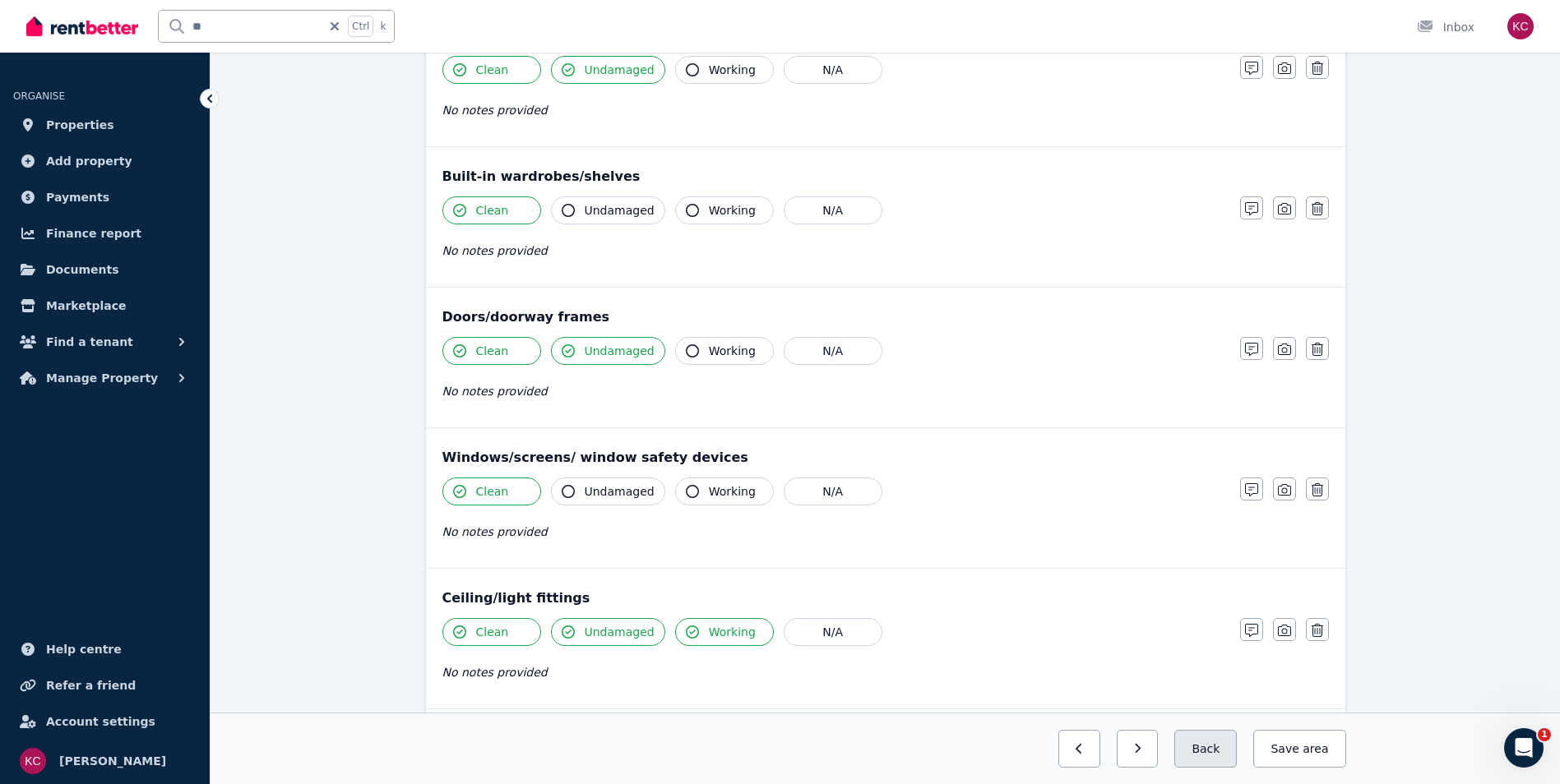
click at [1208, 749] on button "Back" at bounding box center [1205, 749] width 63 height 38
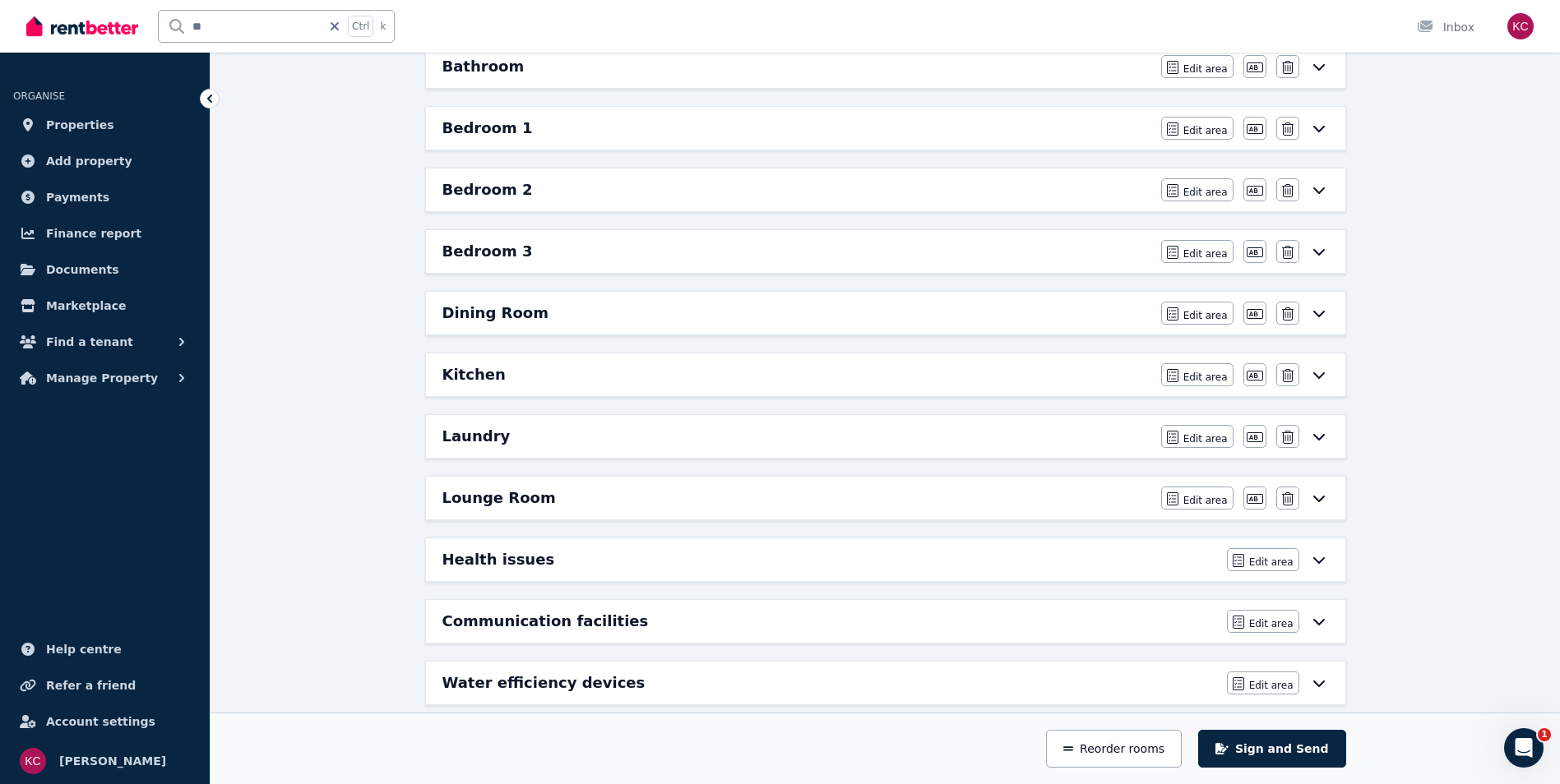
scroll to position [270, 0]
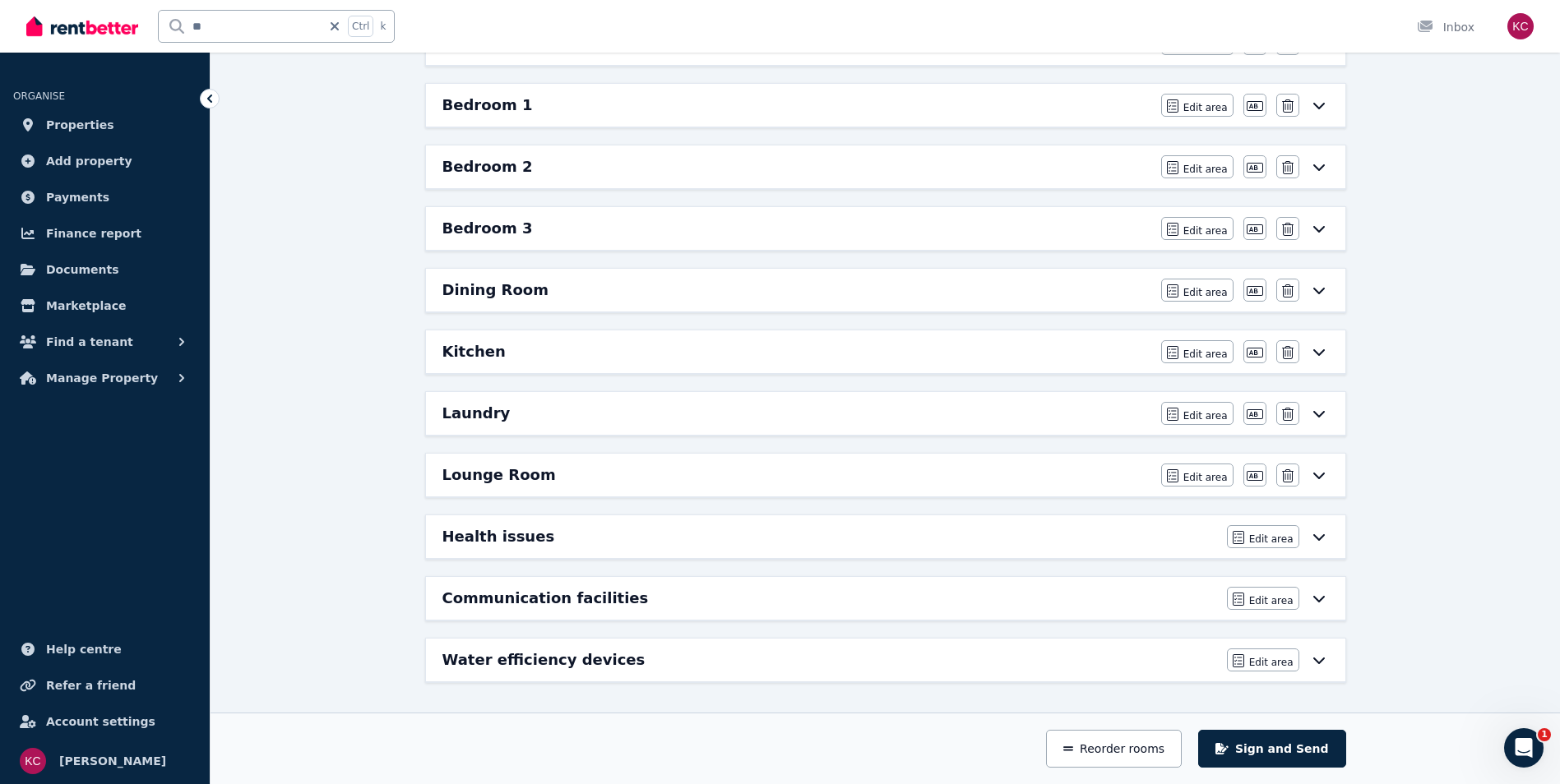
click at [923, 400] on div "Laundry Edit area Edit area Edit name [GEOGRAPHIC_DATA]" at bounding box center [886, 413] width 919 height 43
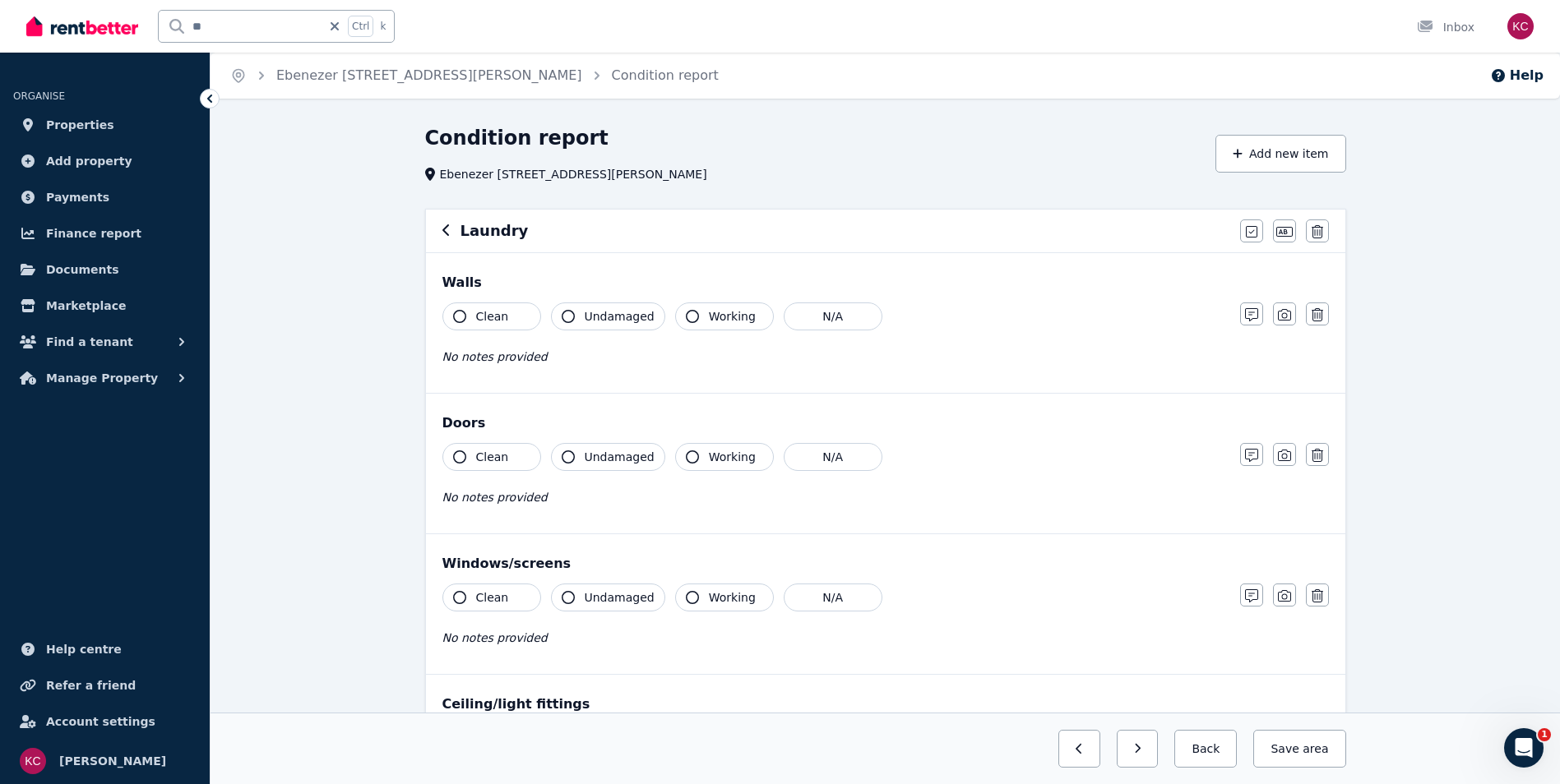
click at [439, 230] on div "Laundry Mark all items as good Edit name Delete" at bounding box center [886, 231] width 919 height 43
click at [446, 233] on icon "button" at bounding box center [446, 230] width 8 height 13
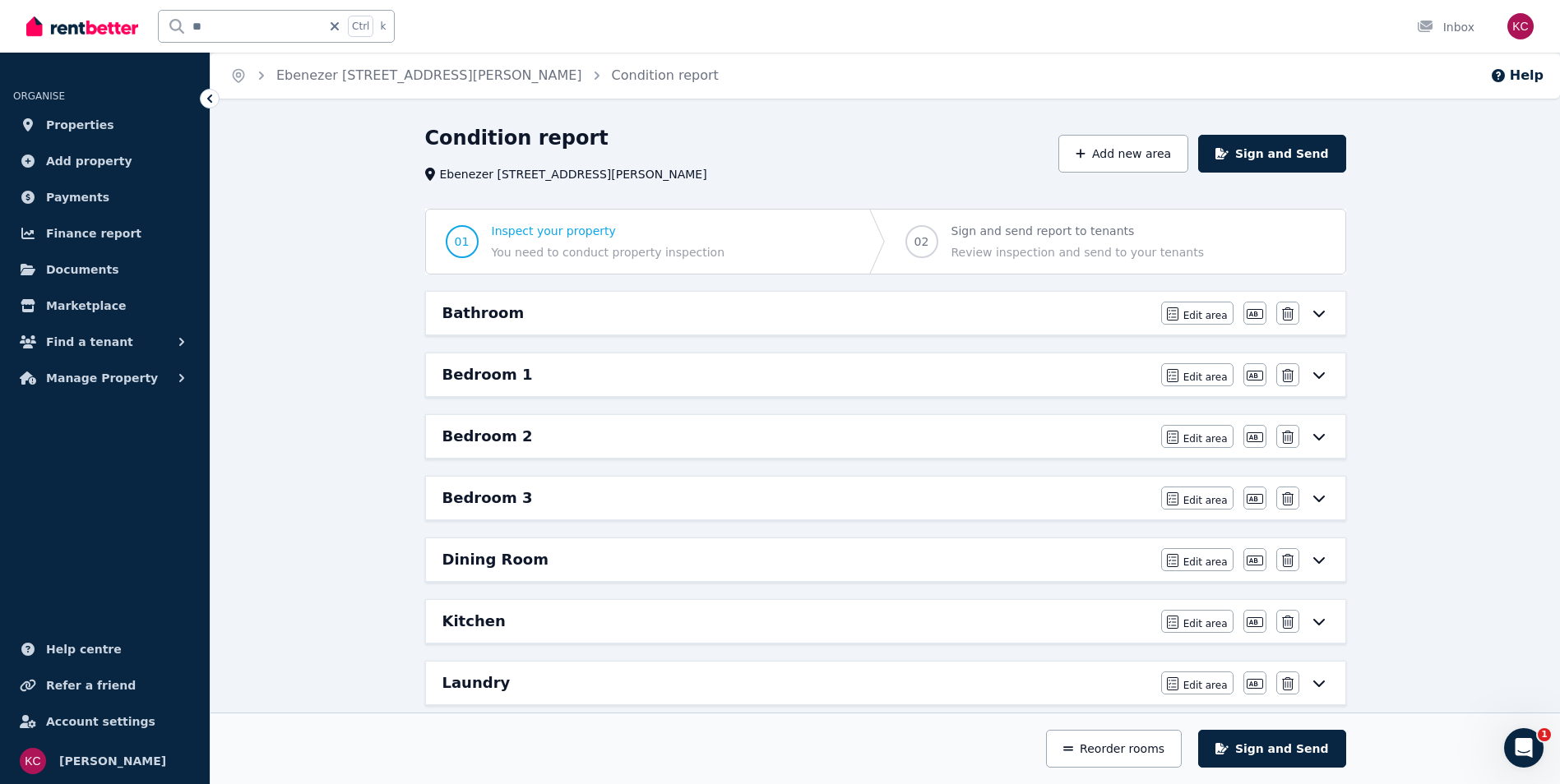
click at [599, 508] on div "Bedroom 3" at bounding box center [797, 498] width 709 height 23
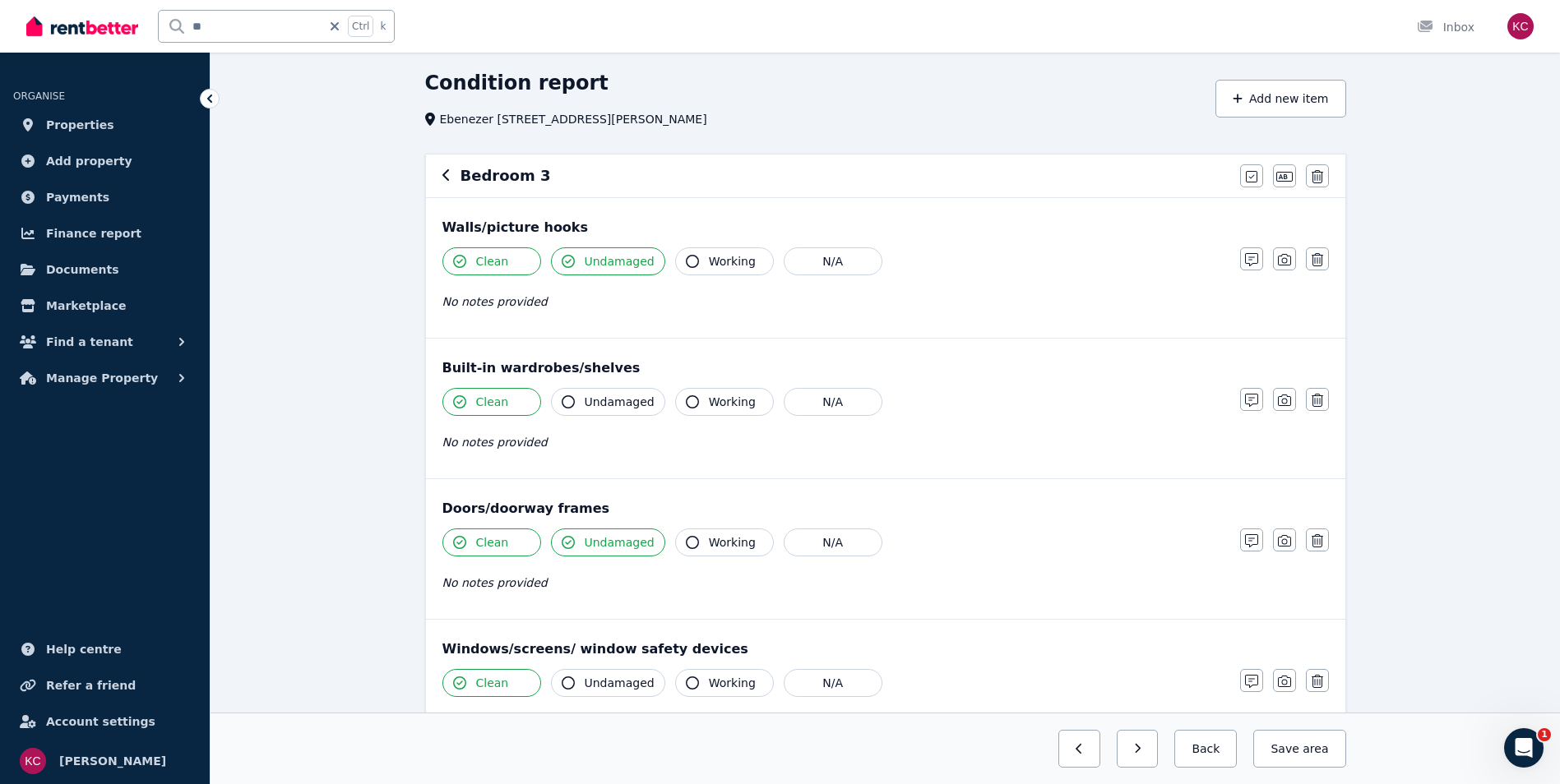
scroll to position [83, 0]
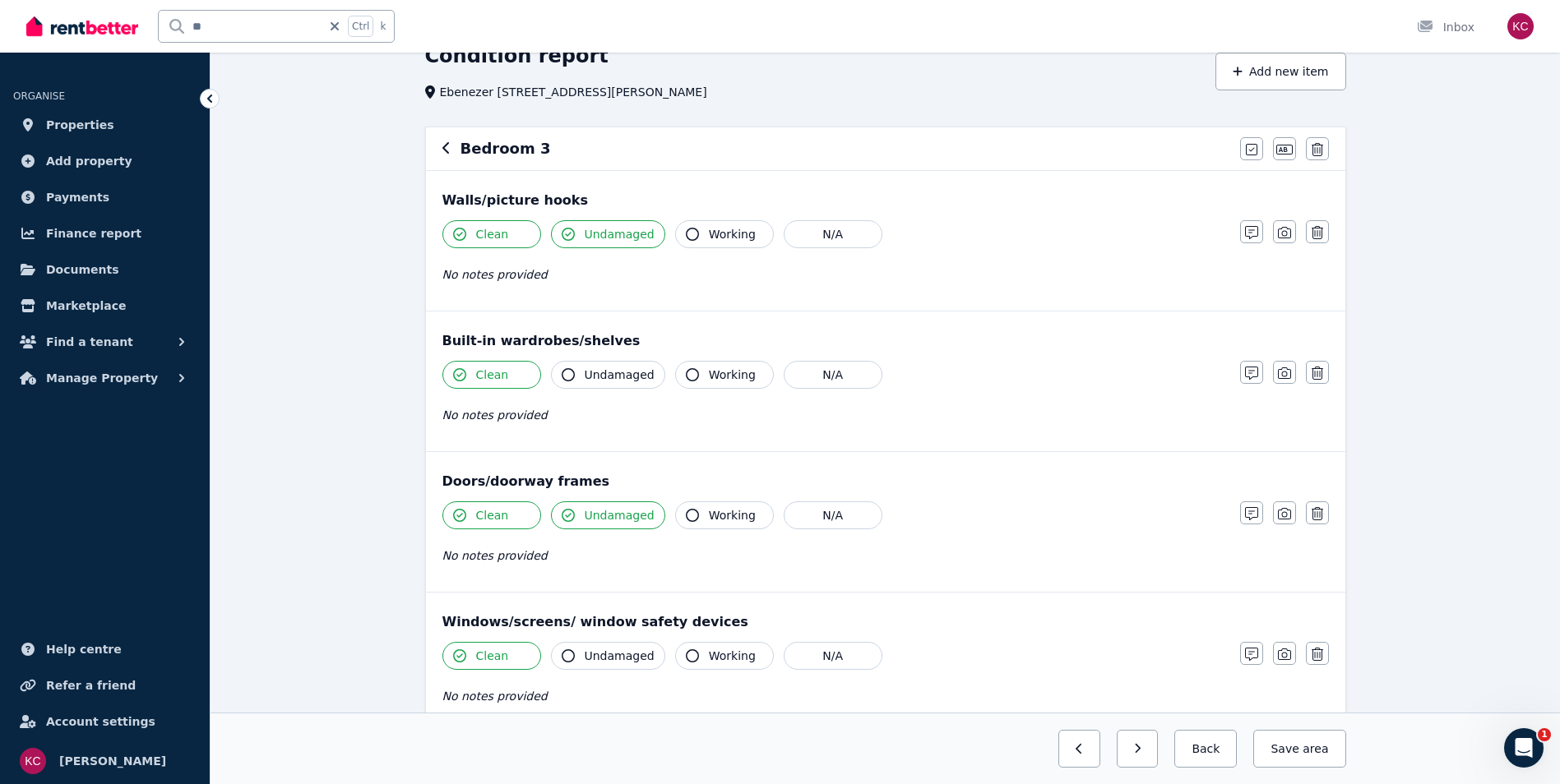
click at [443, 151] on icon "button" at bounding box center [446, 148] width 8 height 13
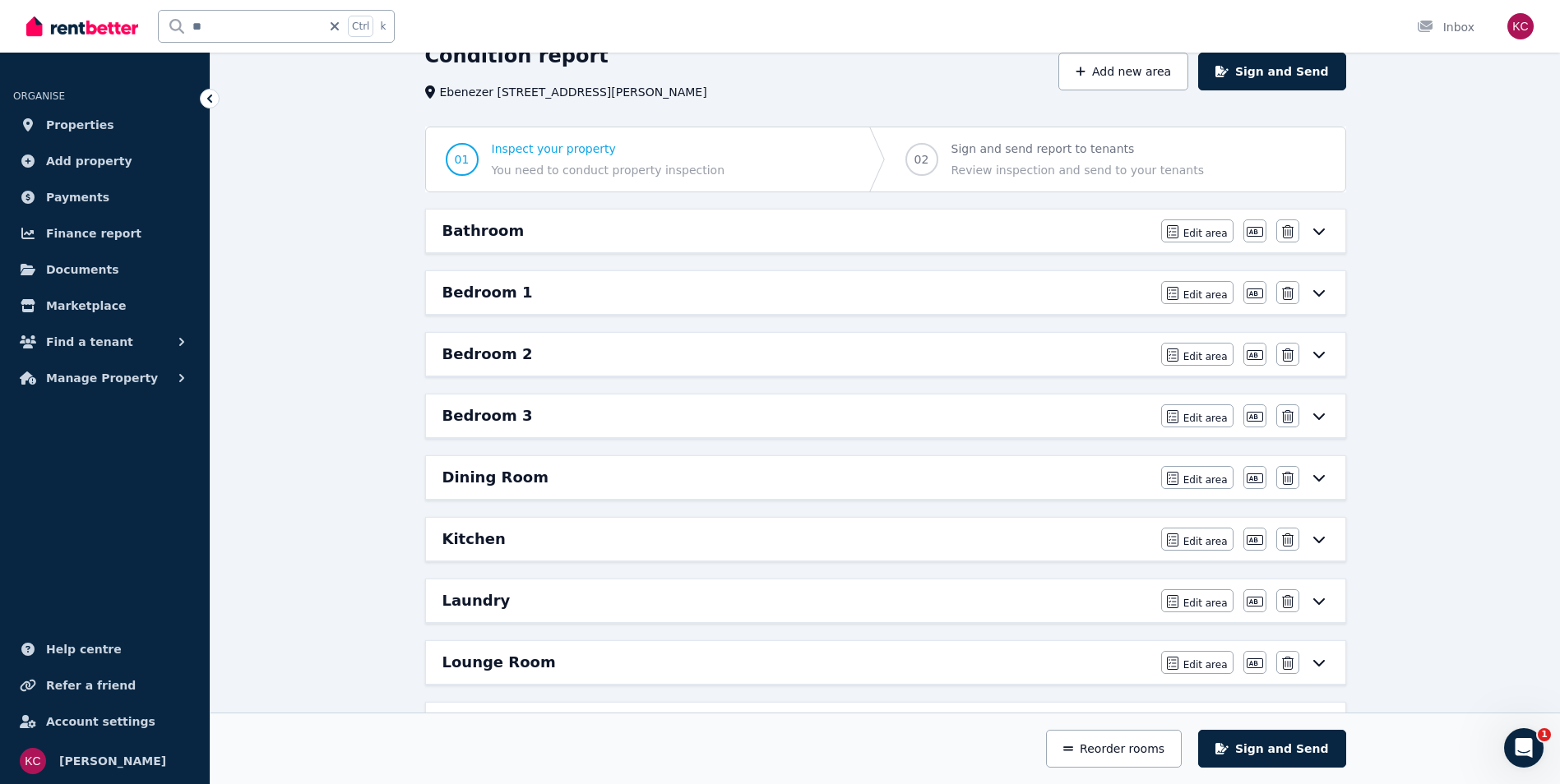
click at [663, 469] on div "Dining Room Edit area Edit area Edit name [GEOGRAPHIC_DATA]" at bounding box center [886, 477] width 919 height 43
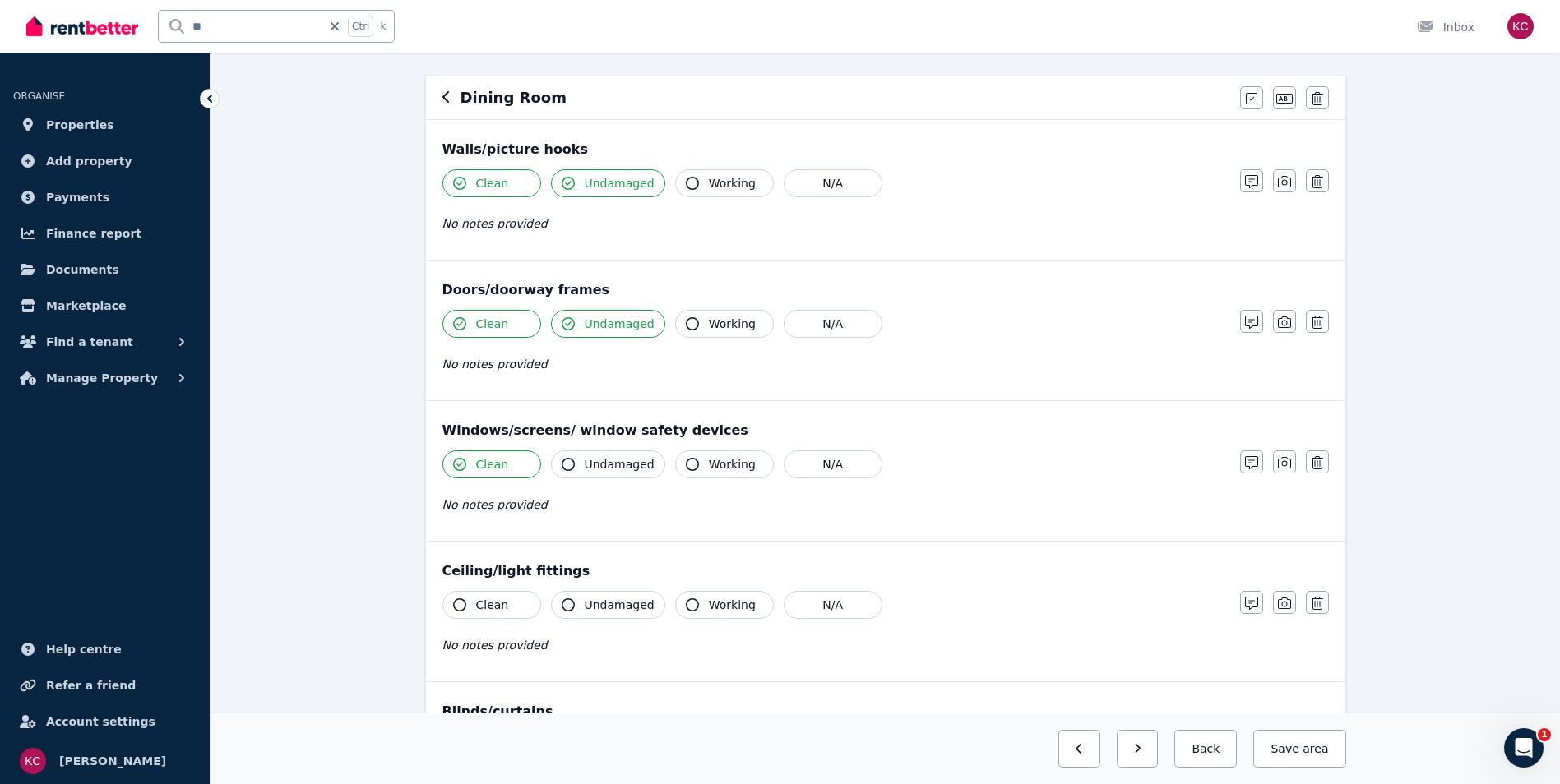
scroll to position [164, 0]
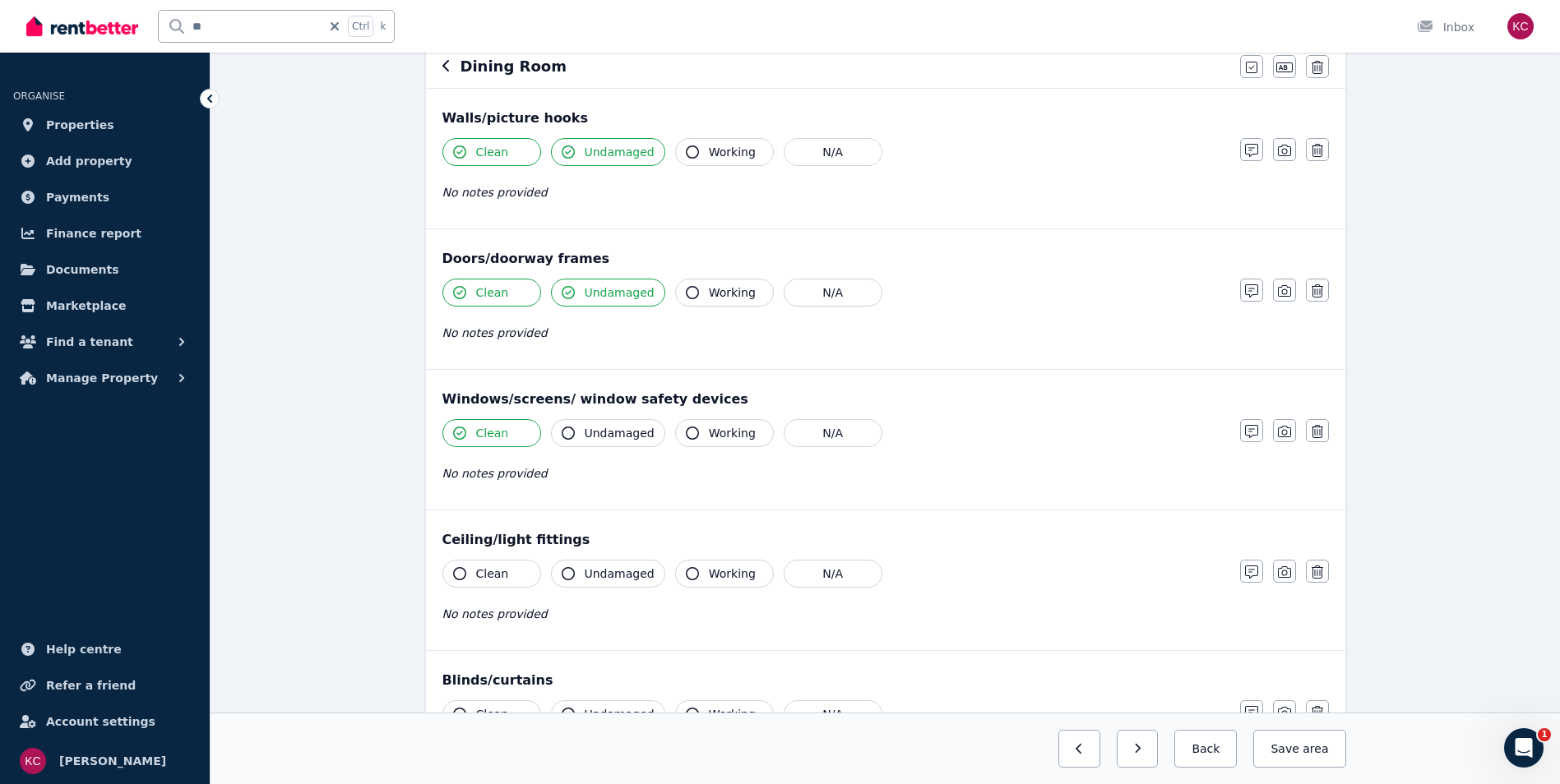
click at [566, 430] on icon "button" at bounding box center [568, 433] width 13 height 13
click at [461, 576] on icon "button" at bounding box center [460, 574] width 13 height 13
click at [572, 570] on icon "button" at bounding box center [568, 574] width 13 height 13
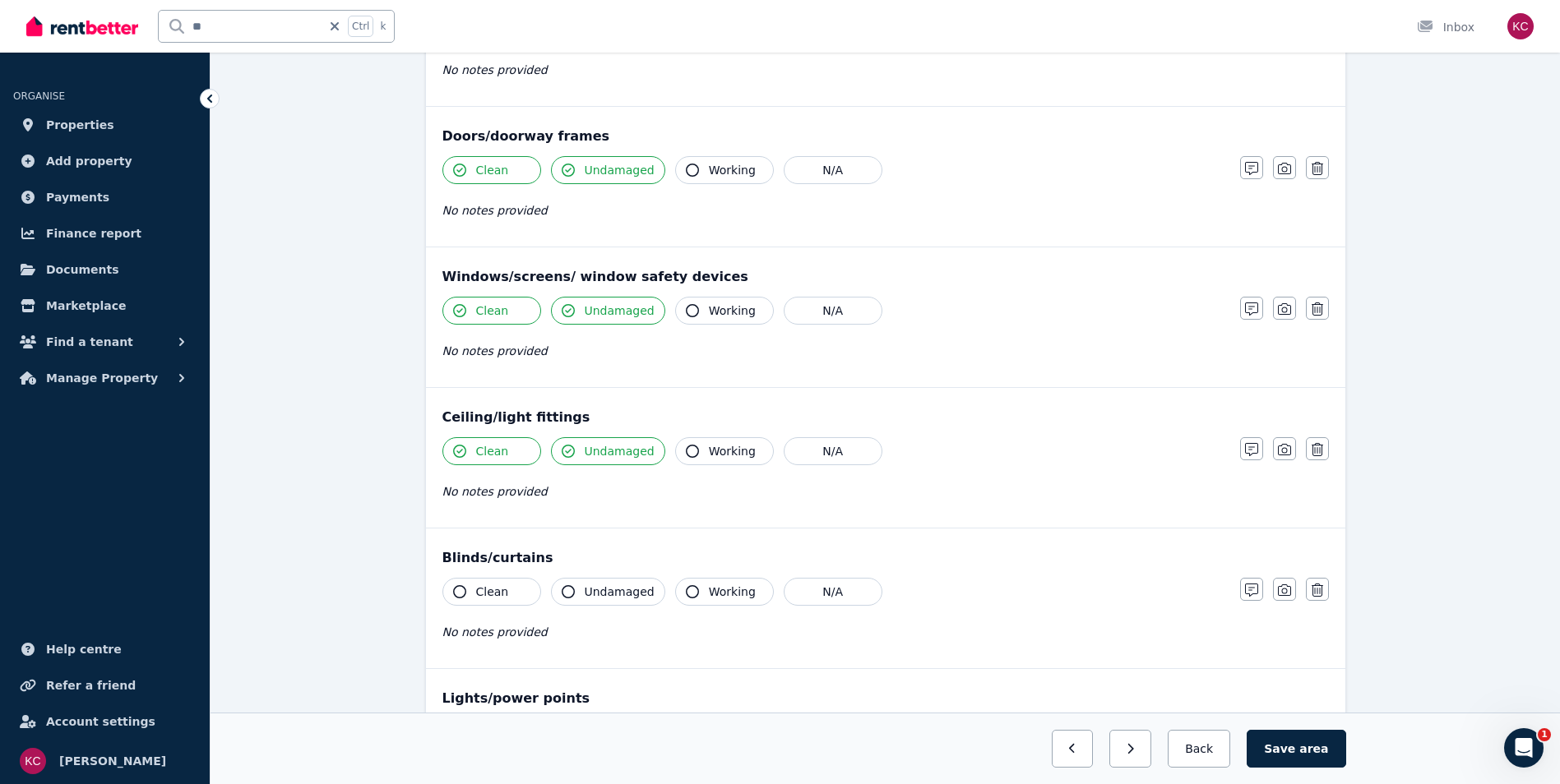
scroll to position [329, 0]
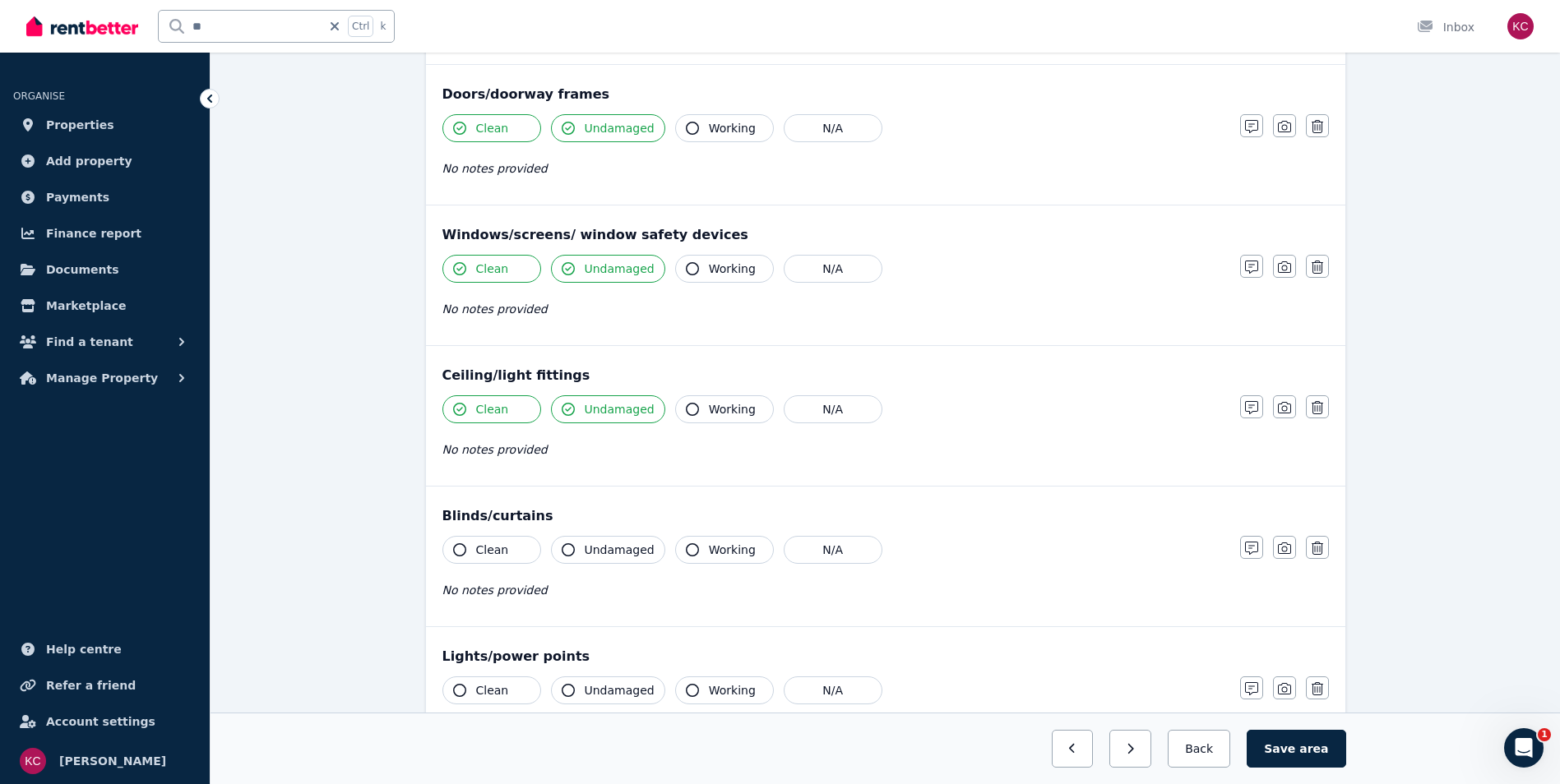
click at [463, 548] on icon "button" at bounding box center [460, 550] width 13 height 13
click at [570, 545] on icon "button" at bounding box center [568, 550] width 13 height 13
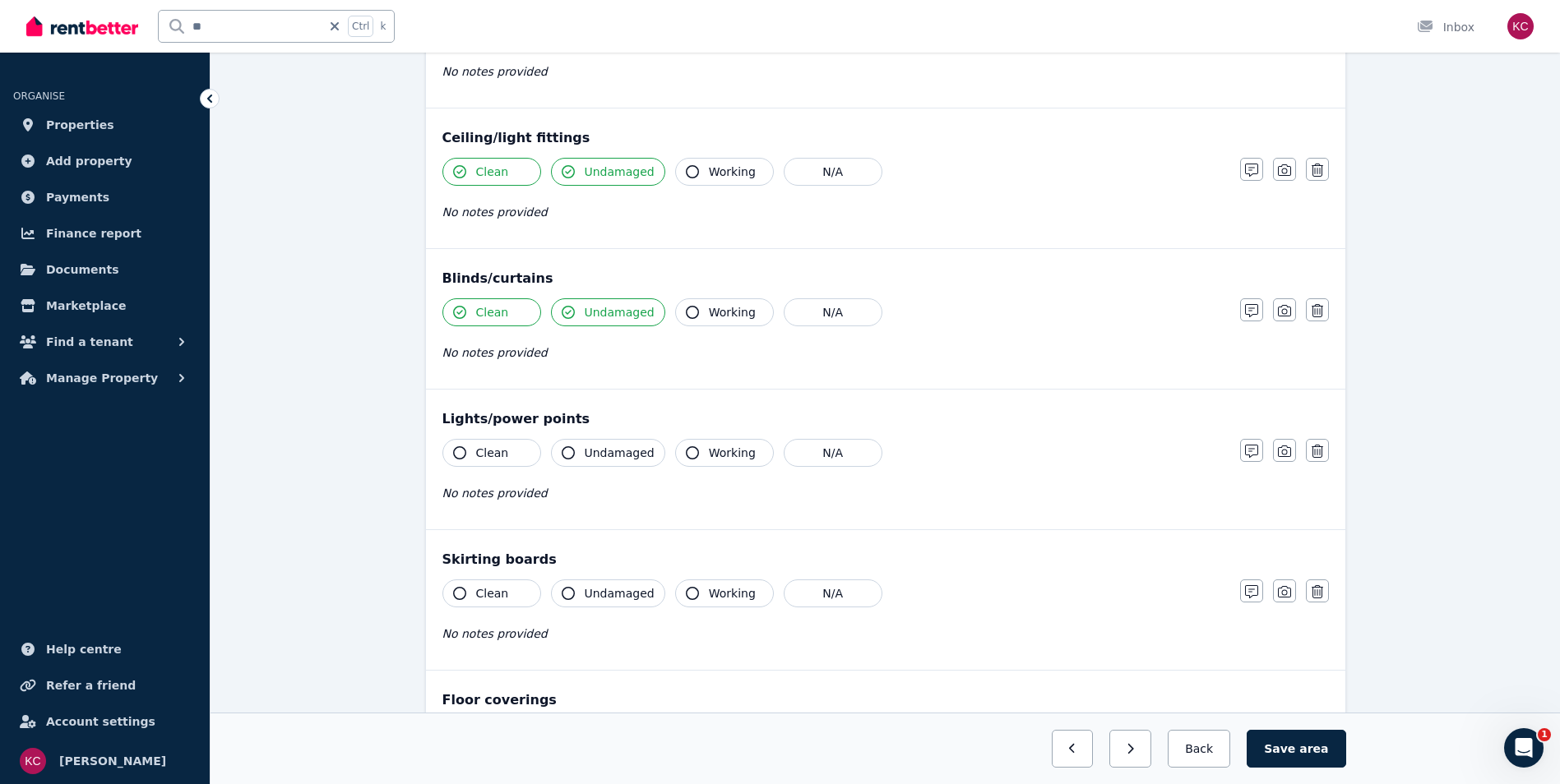
scroll to position [576, 0]
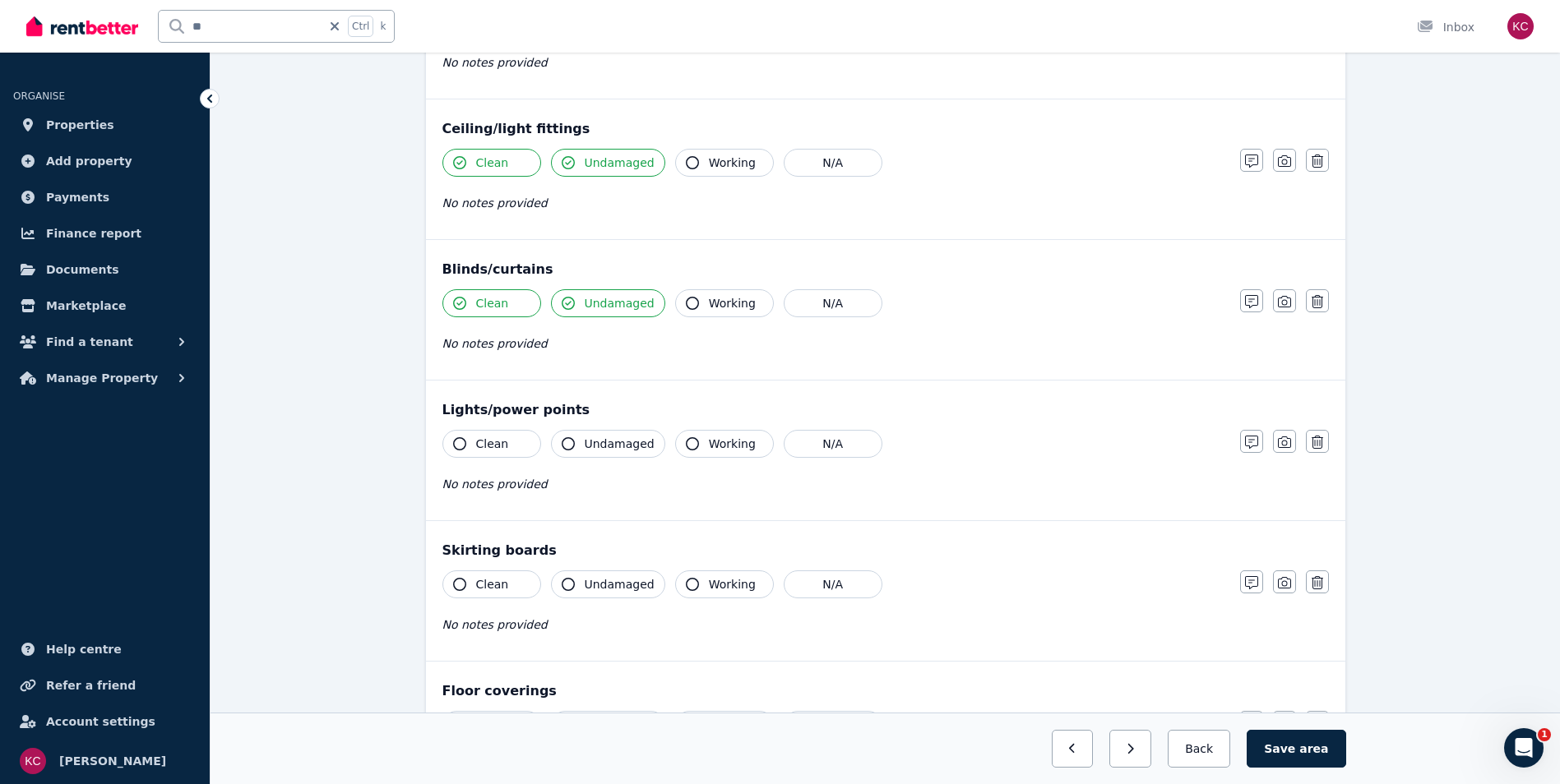
click at [455, 443] on icon "button" at bounding box center [460, 443] width 13 height 13
click at [567, 440] on icon "button" at bounding box center [568, 443] width 13 height 13
click at [462, 586] on icon "button" at bounding box center [460, 584] width 13 height 13
click at [567, 584] on icon "button" at bounding box center [568, 584] width 13 height 13
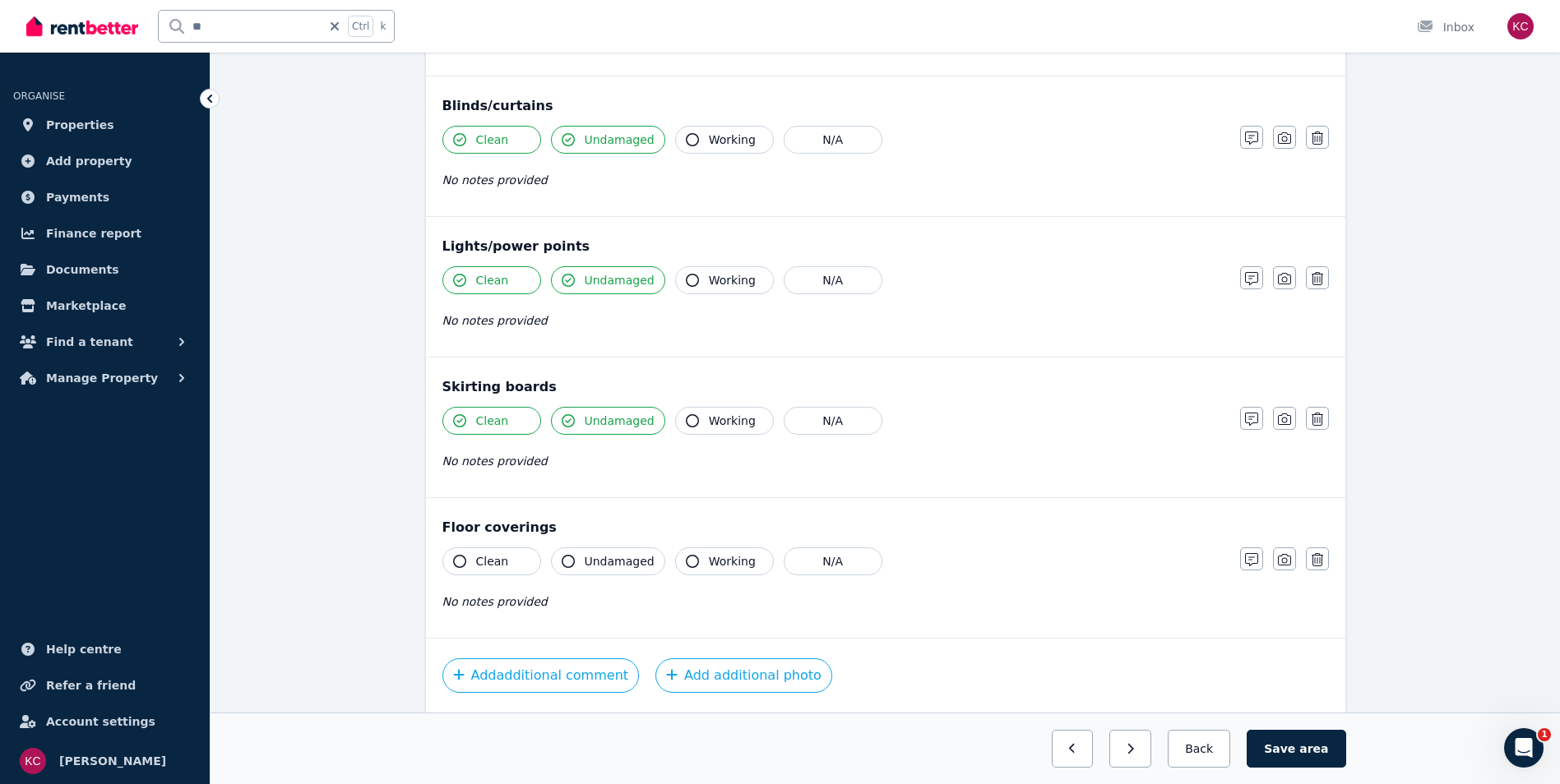
scroll to position [740, 0]
click at [456, 559] on icon "button" at bounding box center [460, 561] width 13 height 13
click at [564, 563] on icon "button" at bounding box center [568, 561] width 13 height 13
click at [577, 684] on button "Add additional comment" at bounding box center [541, 675] width 197 height 35
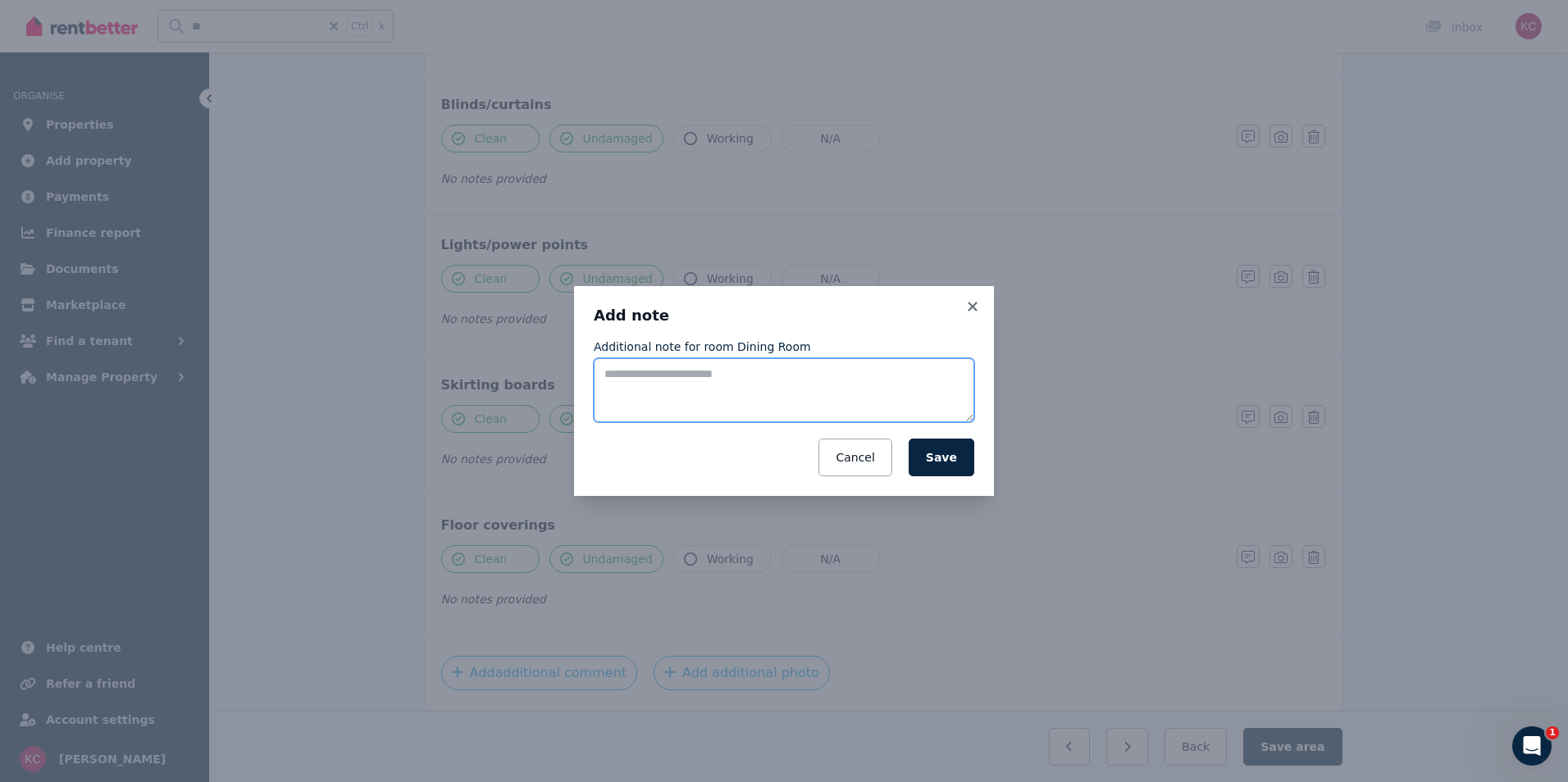
click at [621, 390] on textarea "Additional note for room Dining Room" at bounding box center [784, 391] width 380 height 64
type textarea "**********"
click at [939, 462] on button "Save" at bounding box center [941, 458] width 65 height 38
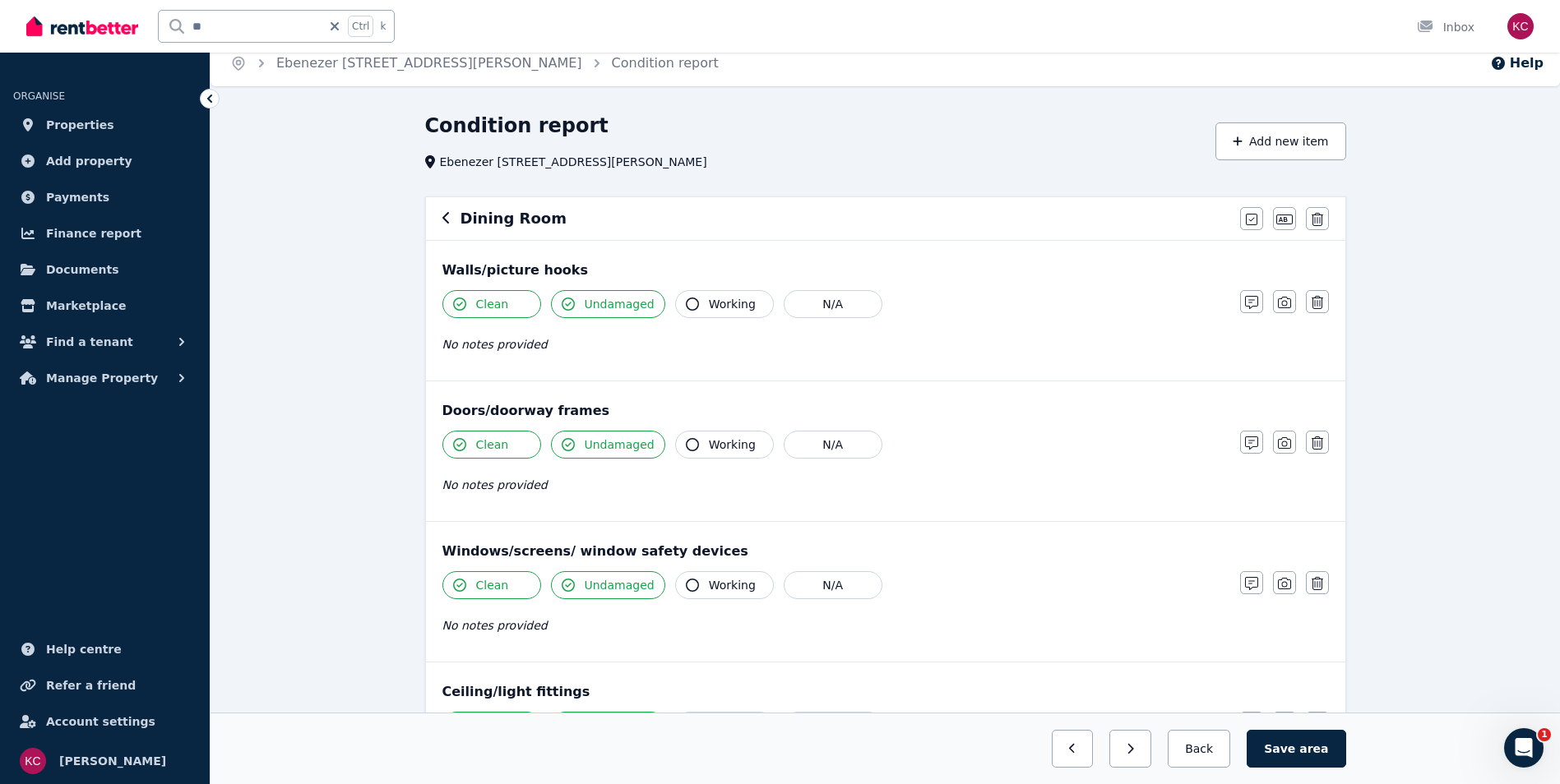
scroll to position [0, 0]
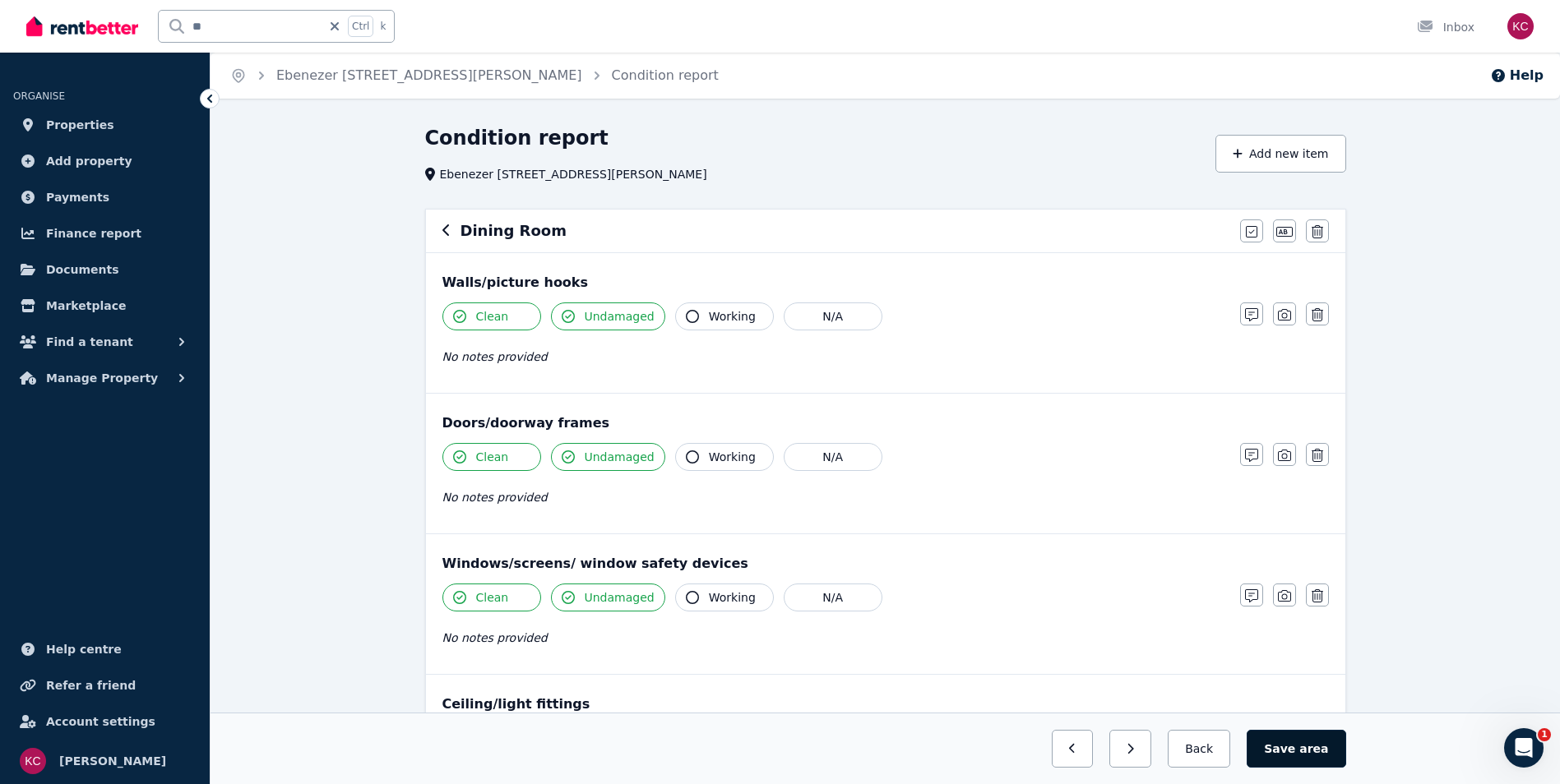
click at [1288, 751] on button "Save area" at bounding box center [1296, 749] width 99 height 38
click at [449, 233] on icon "button" at bounding box center [446, 230] width 8 height 13
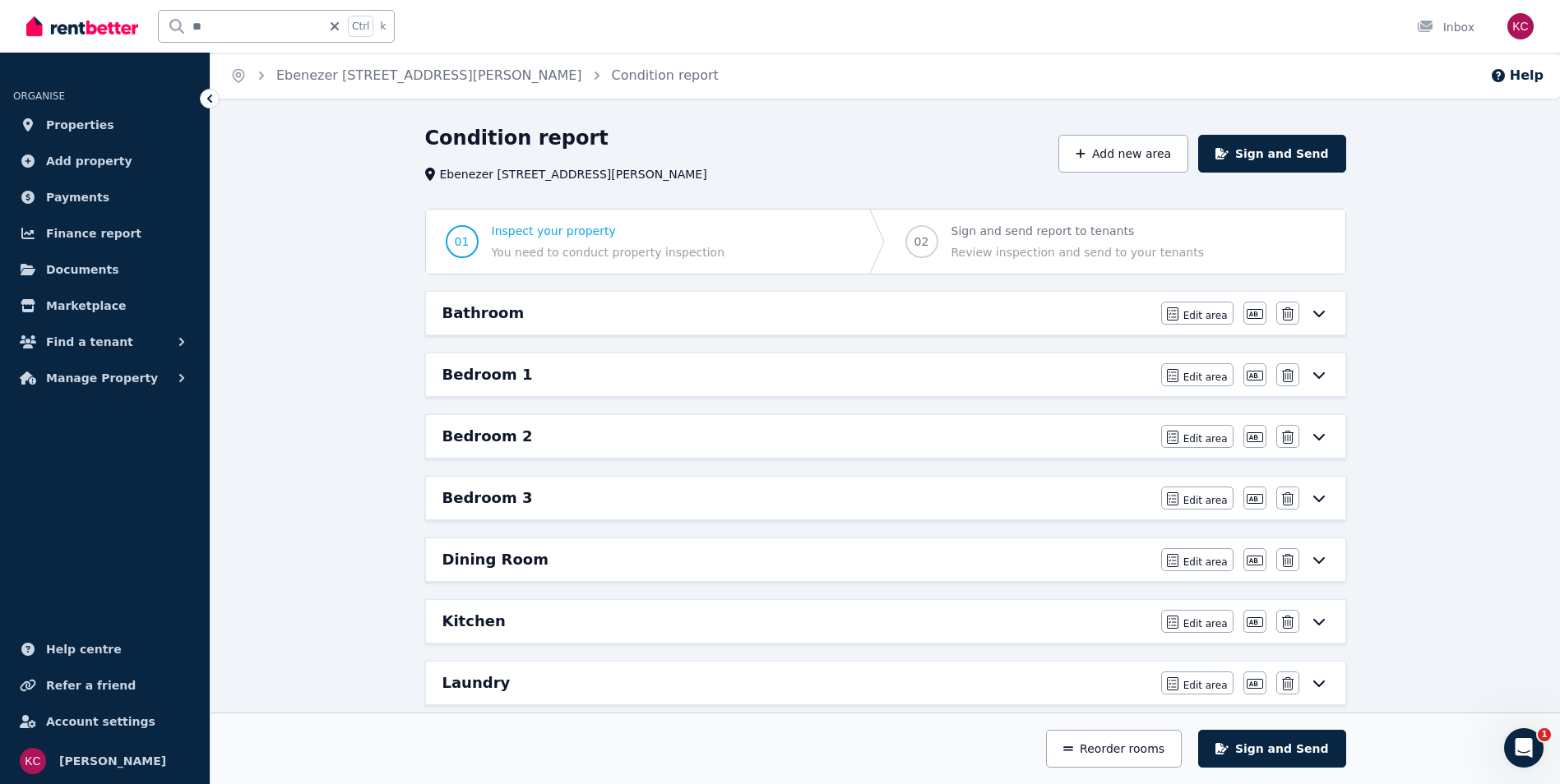
click at [855, 626] on div "Kitchen" at bounding box center [797, 621] width 709 height 23
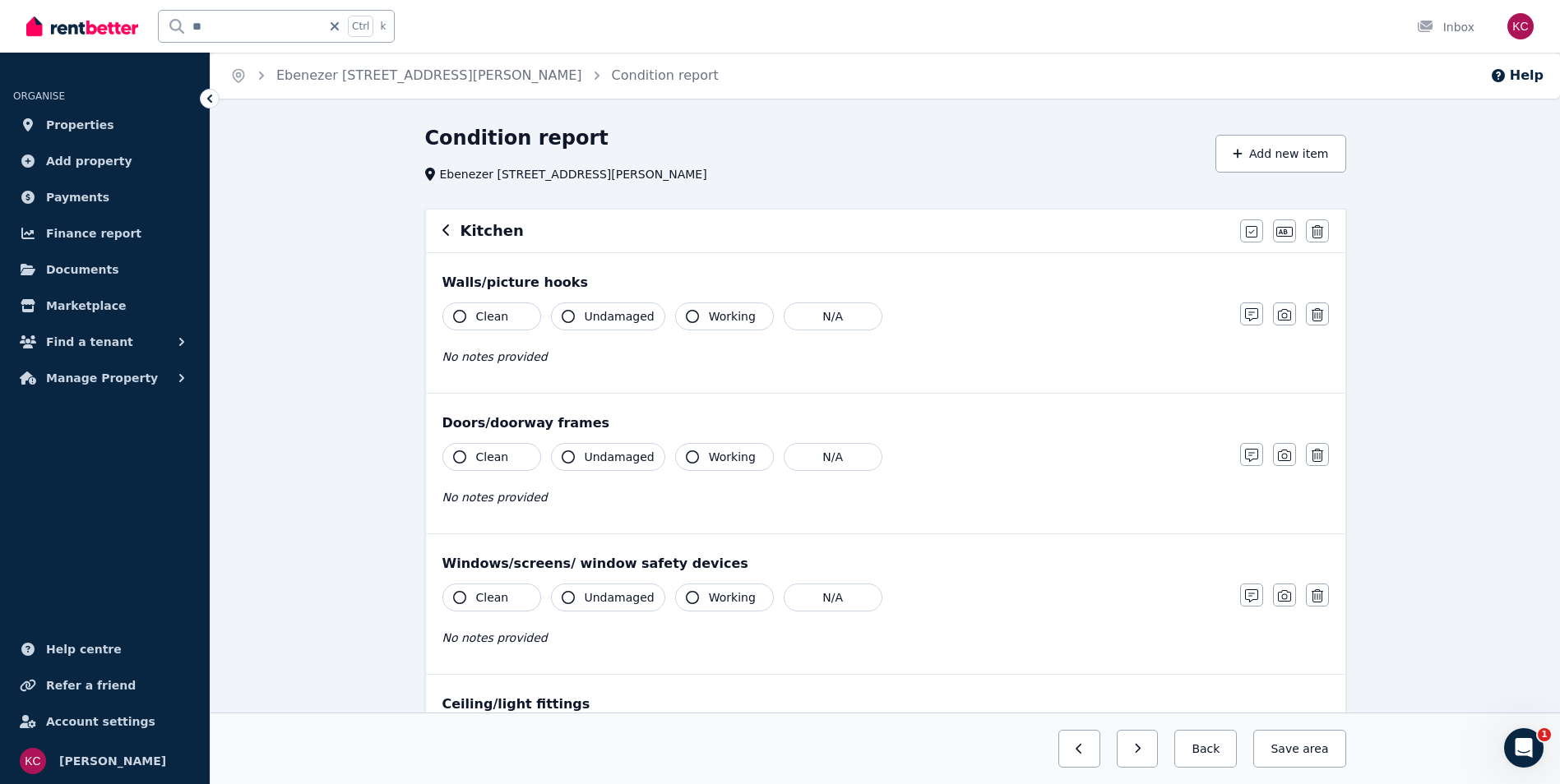
click at [456, 315] on icon "button" at bounding box center [460, 316] width 13 height 13
click at [562, 314] on button "Undamaged" at bounding box center [608, 316] width 114 height 28
click at [455, 457] on icon "button" at bounding box center [460, 457] width 13 height 13
click at [565, 456] on icon "button" at bounding box center [568, 457] width 13 height 13
click at [455, 598] on icon "button" at bounding box center [460, 598] width 13 height 13
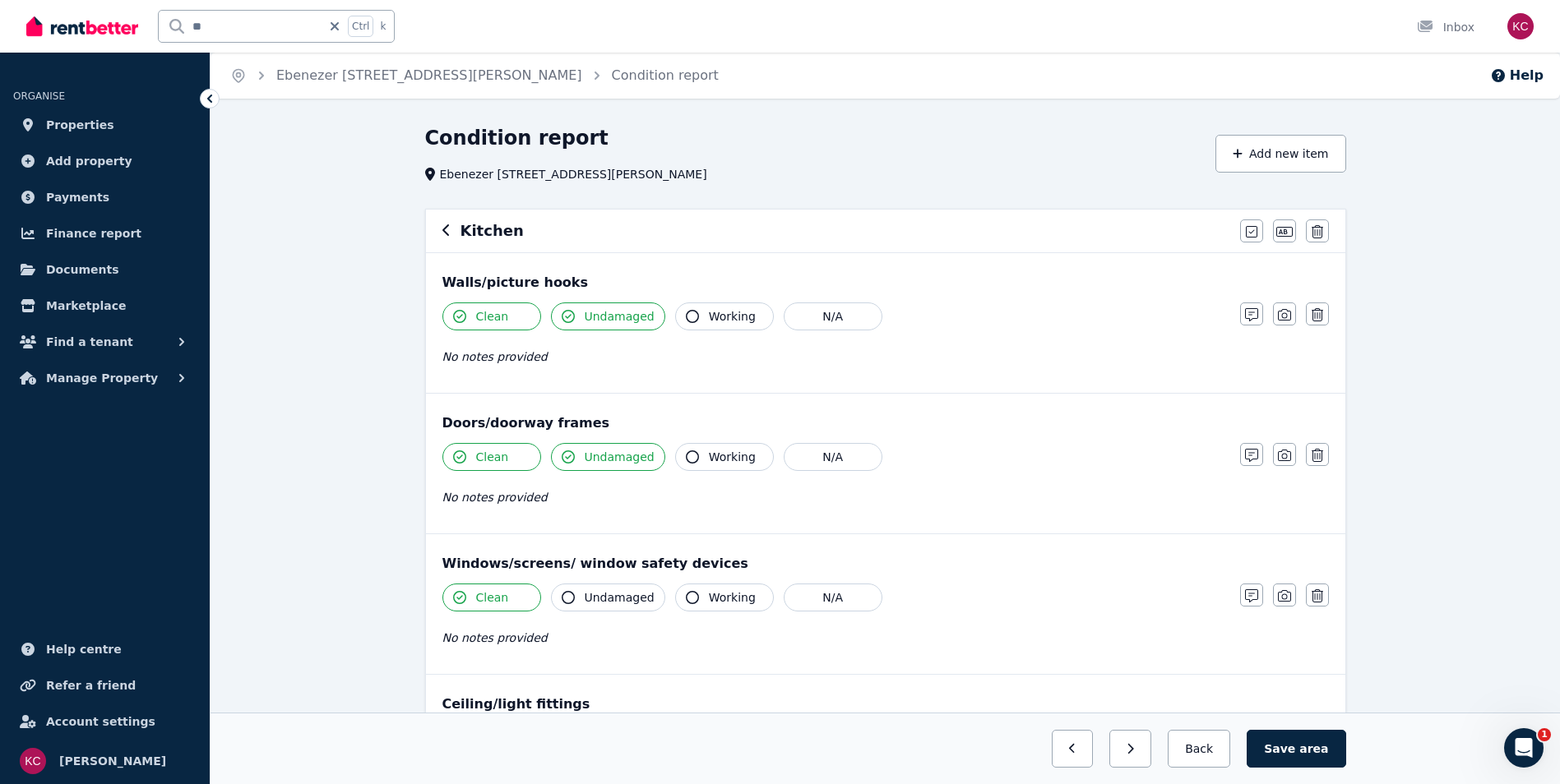
click at [572, 595] on icon "button" at bounding box center [568, 598] width 13 height 13
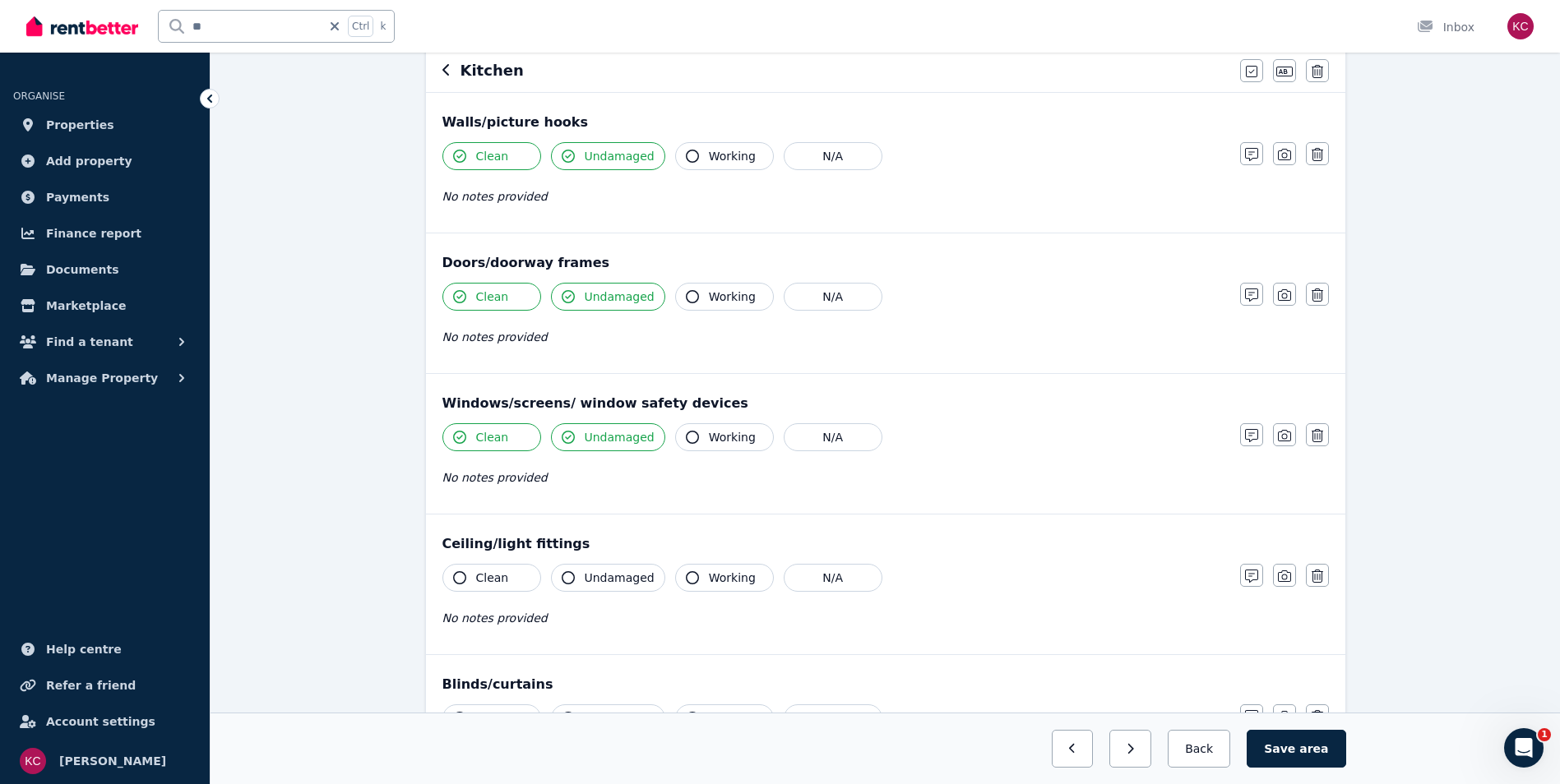
scroll to position [164, 0]
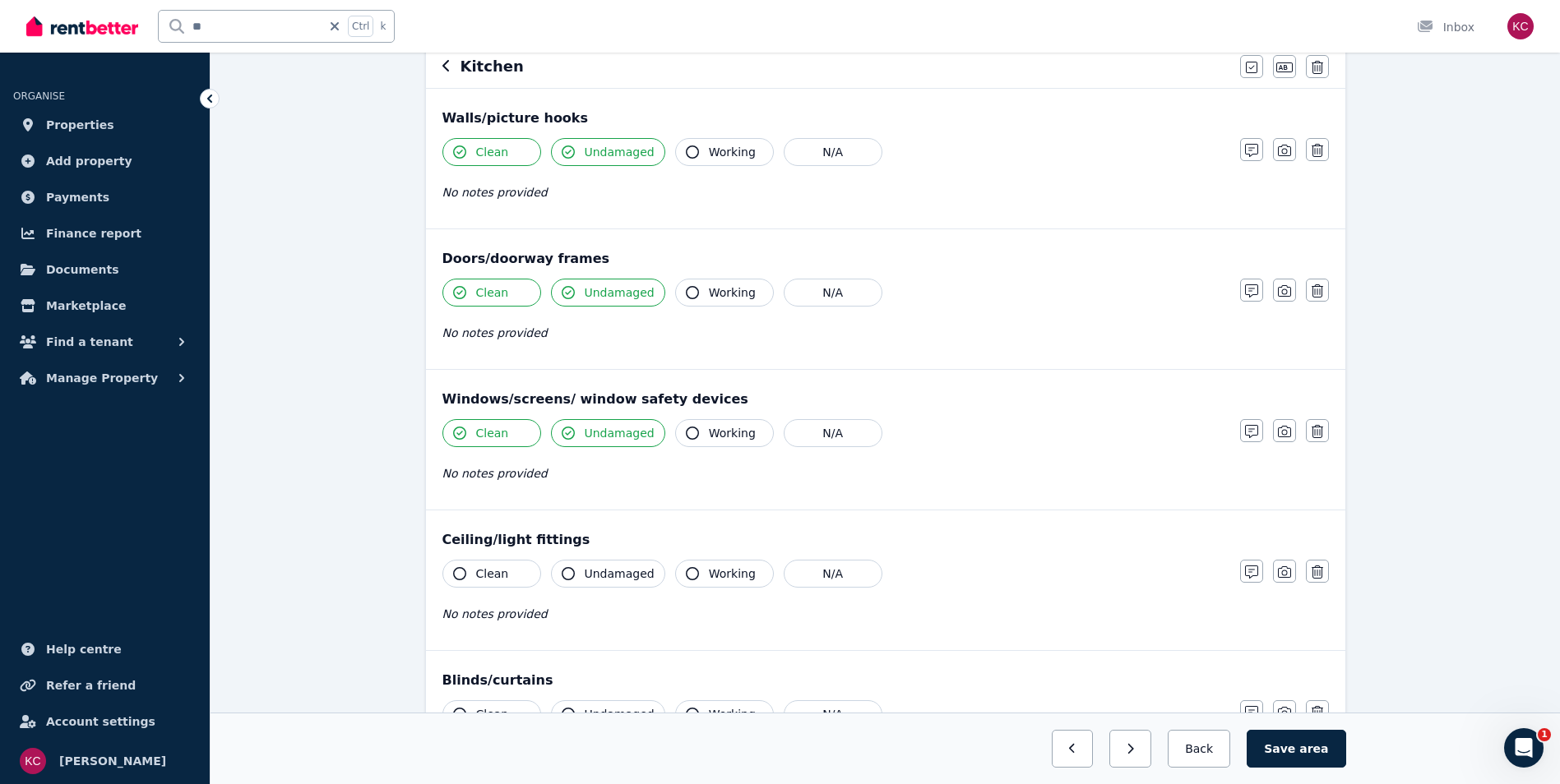
click at [460, 577] on icon "button" at bounding box center [460, 574] width 13 height 13
click at [564, 570] on icon "button" at bounding box center [568, 574] width 13 height 13
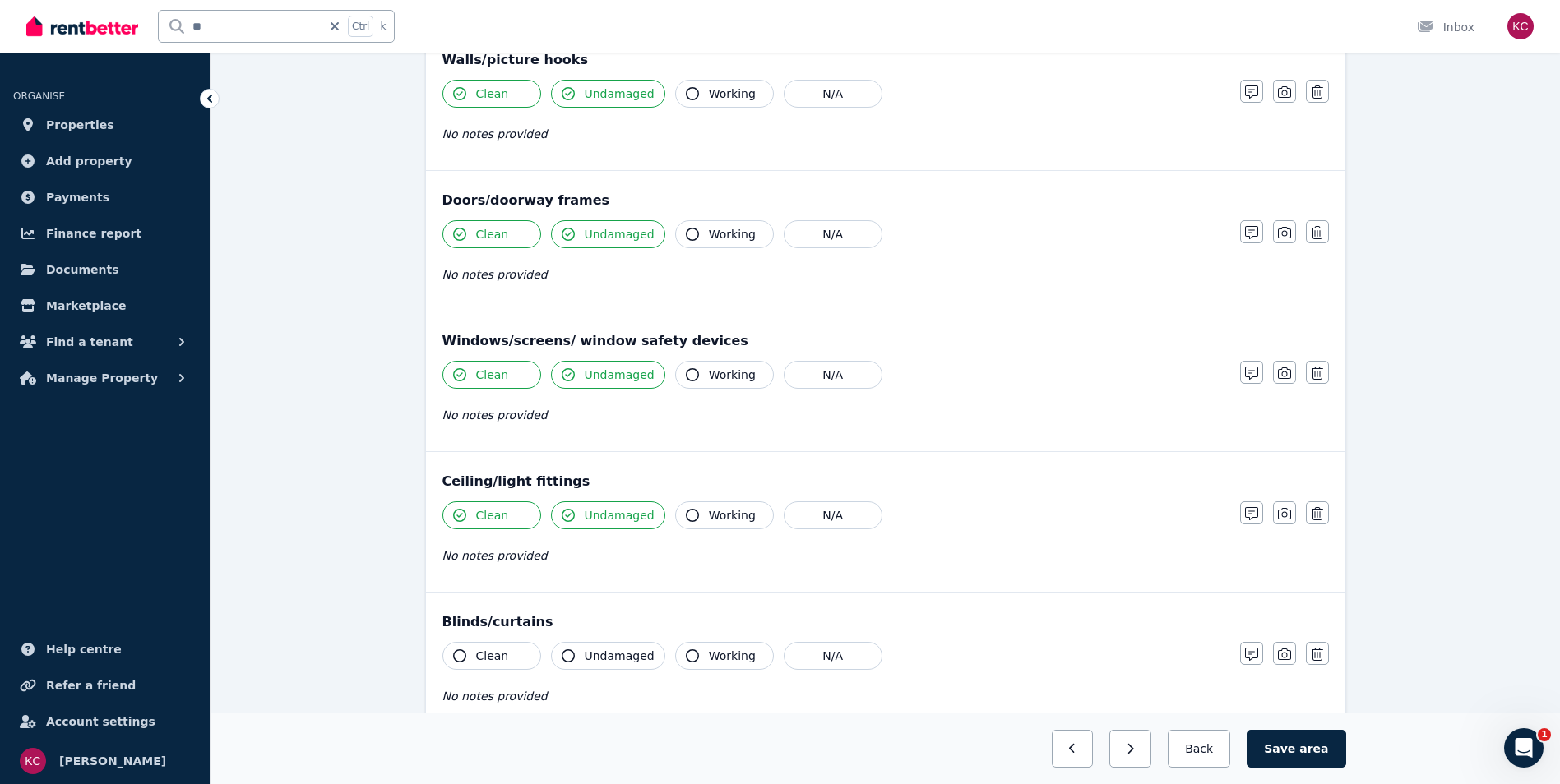
scroll to position [247, 0]
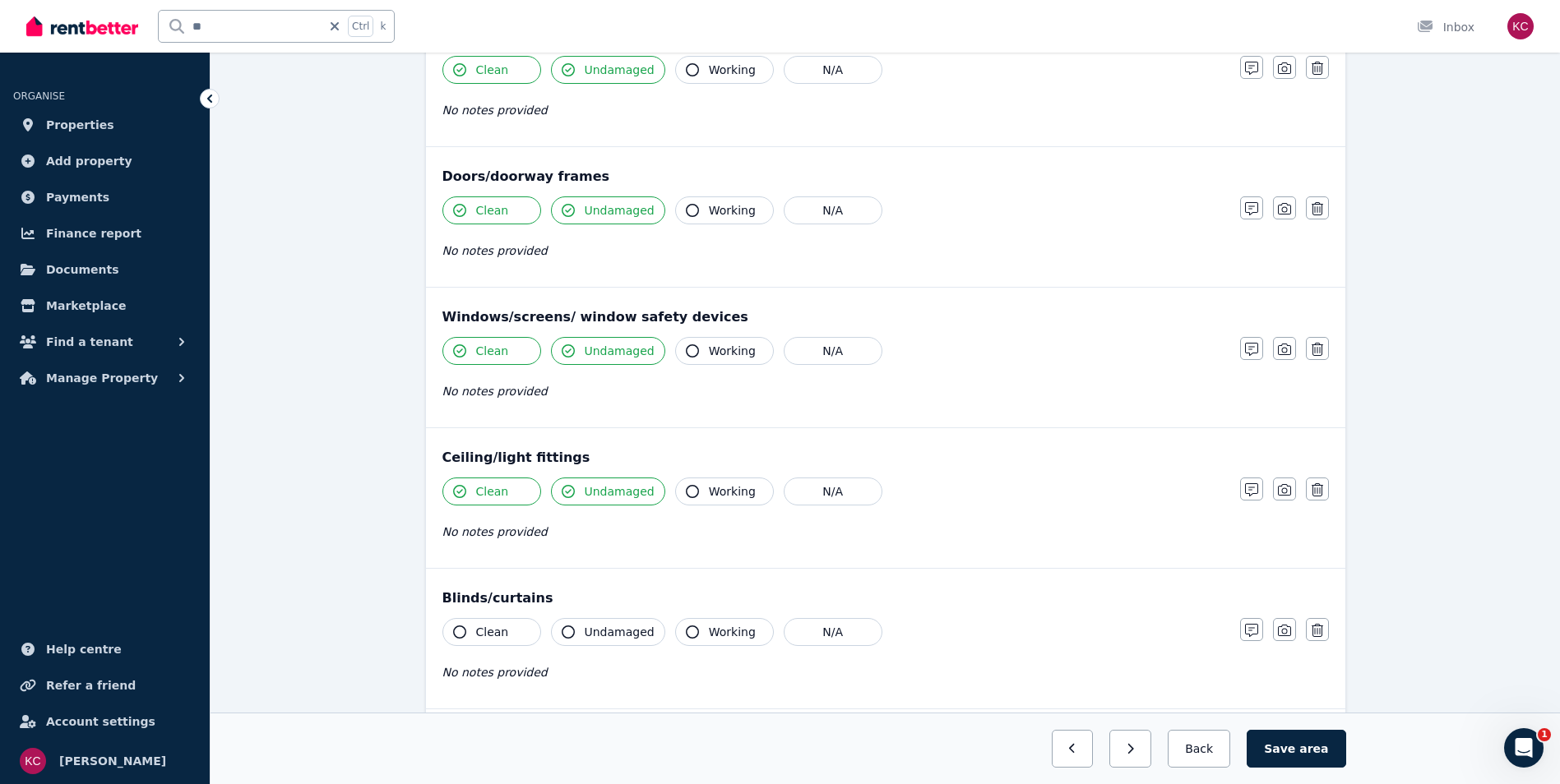
click at [688, 491] on icon "button" at bounding box center [692, 491] width 13 height 13
click at [455, 630] on icon "button" at bounding box center [460, 632] width 13 height 13
click at [564, 635] on icon "button" at bounding box center [568, 632] width 13 height 13
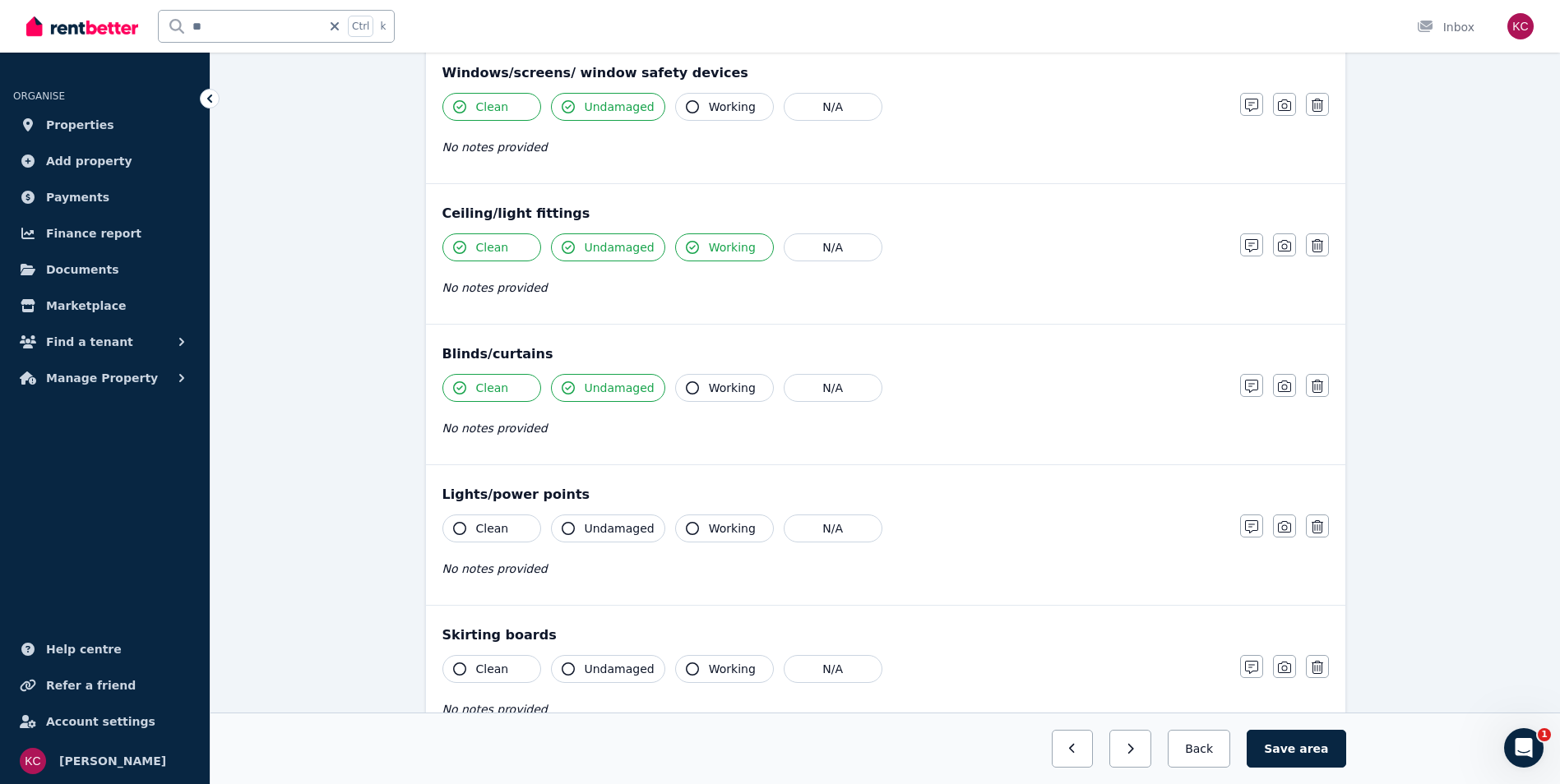
scroll to position [493, 0]
click at [455, 522] on icon "button" at bounding box center [460, 526] width 13 height 13
click at [564, 521] on icon "button" at bounding box center [568, 526] width 13 height 13
click at [686, 524] on icon "button" at bounding box center [692, 526] width 13 height 13
click at [461, 666] on icon "button" at bounding box center [460, 667] width 13 height 13
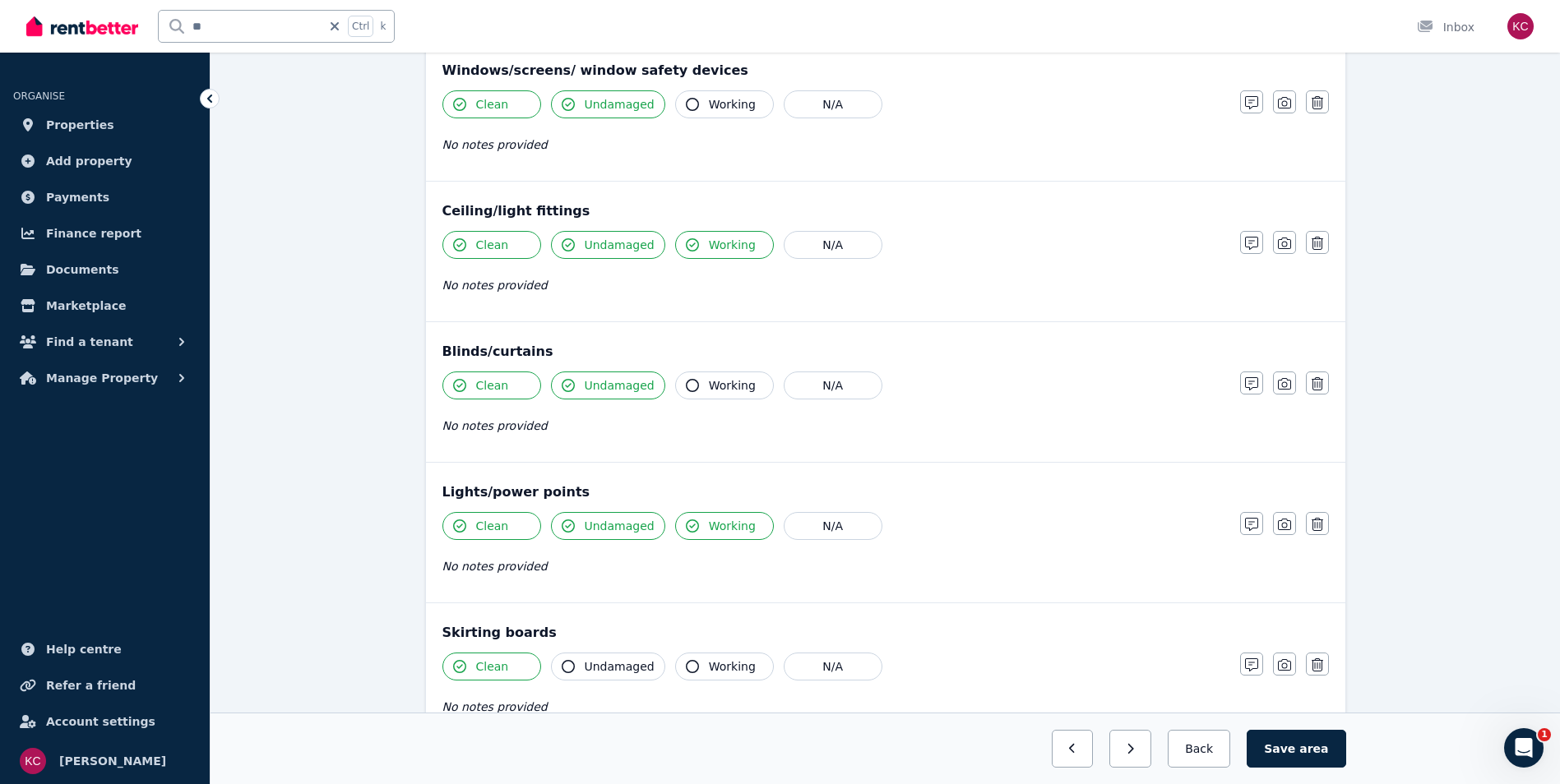
click at [569, 663] on icon "button" at bounding box center [568, 667] width 13 height 13
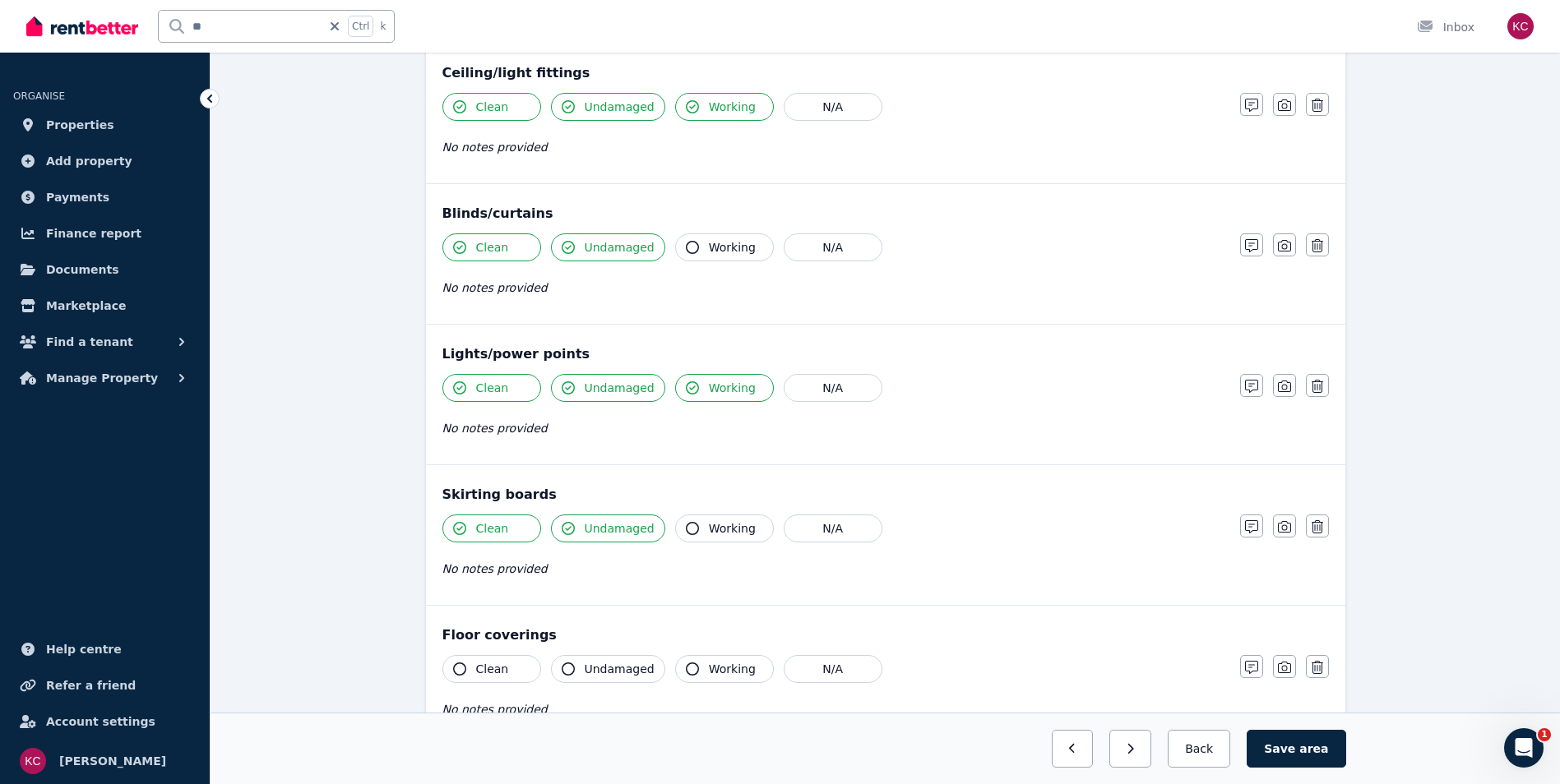
scroll to position [740, 0]
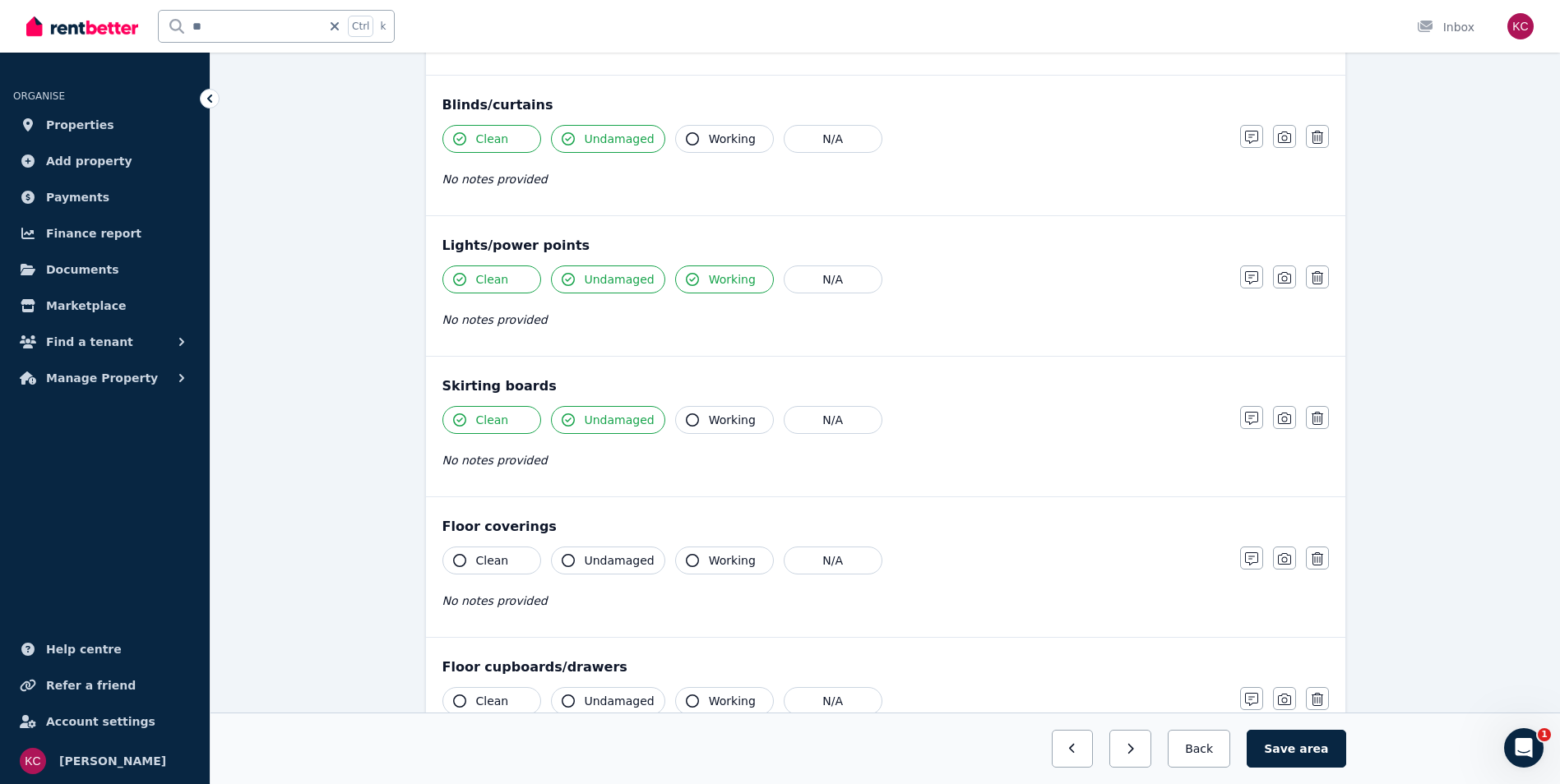
drag, startPoint x: 459, startPoint y: 556, endPoint x: 488, endPoint y: 555, distance: 29.0
click at [458, 557] on icon "button" at bounding box center [460, 561] width 13 height 13
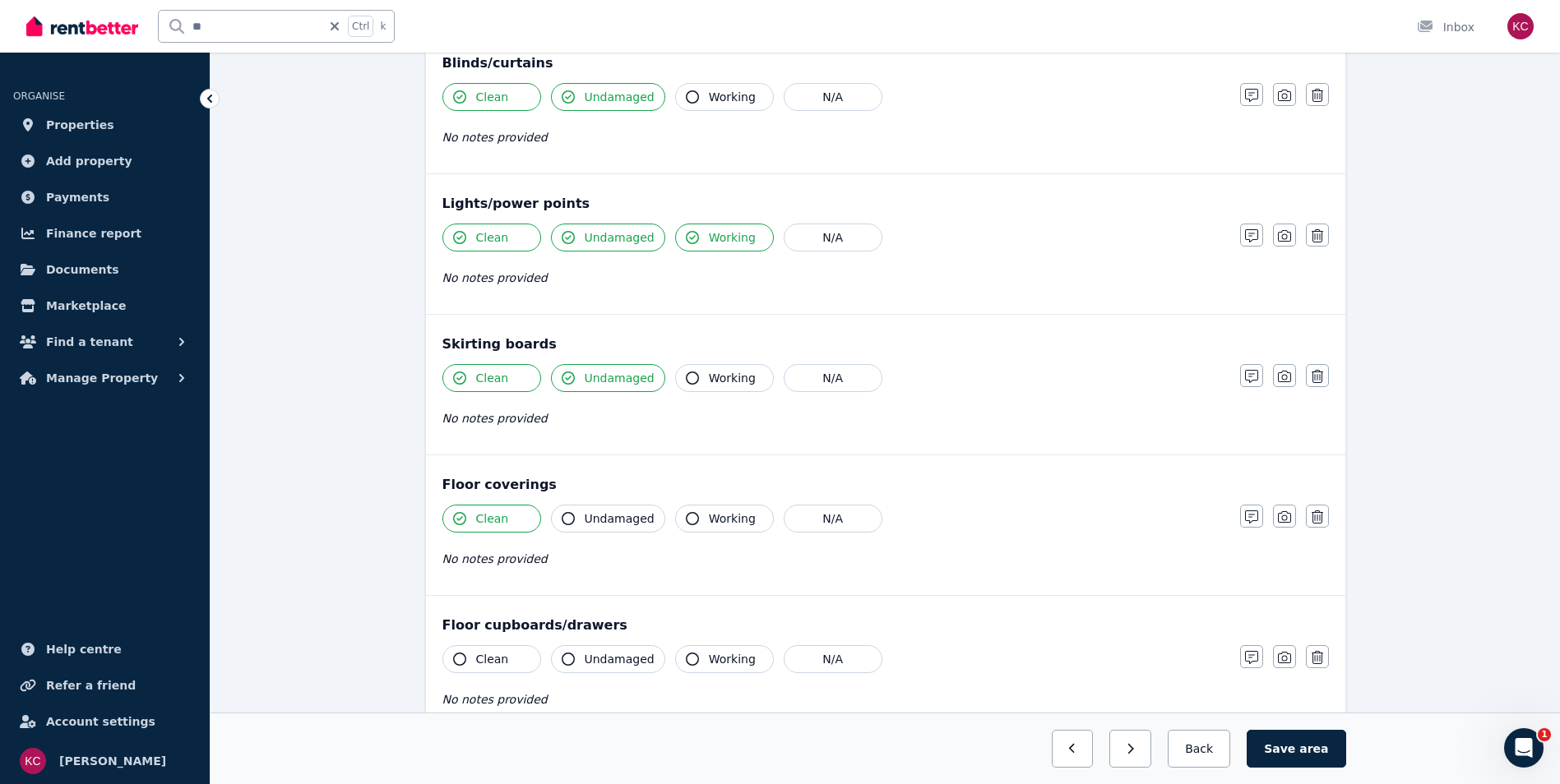
scroll to position [822, 0]
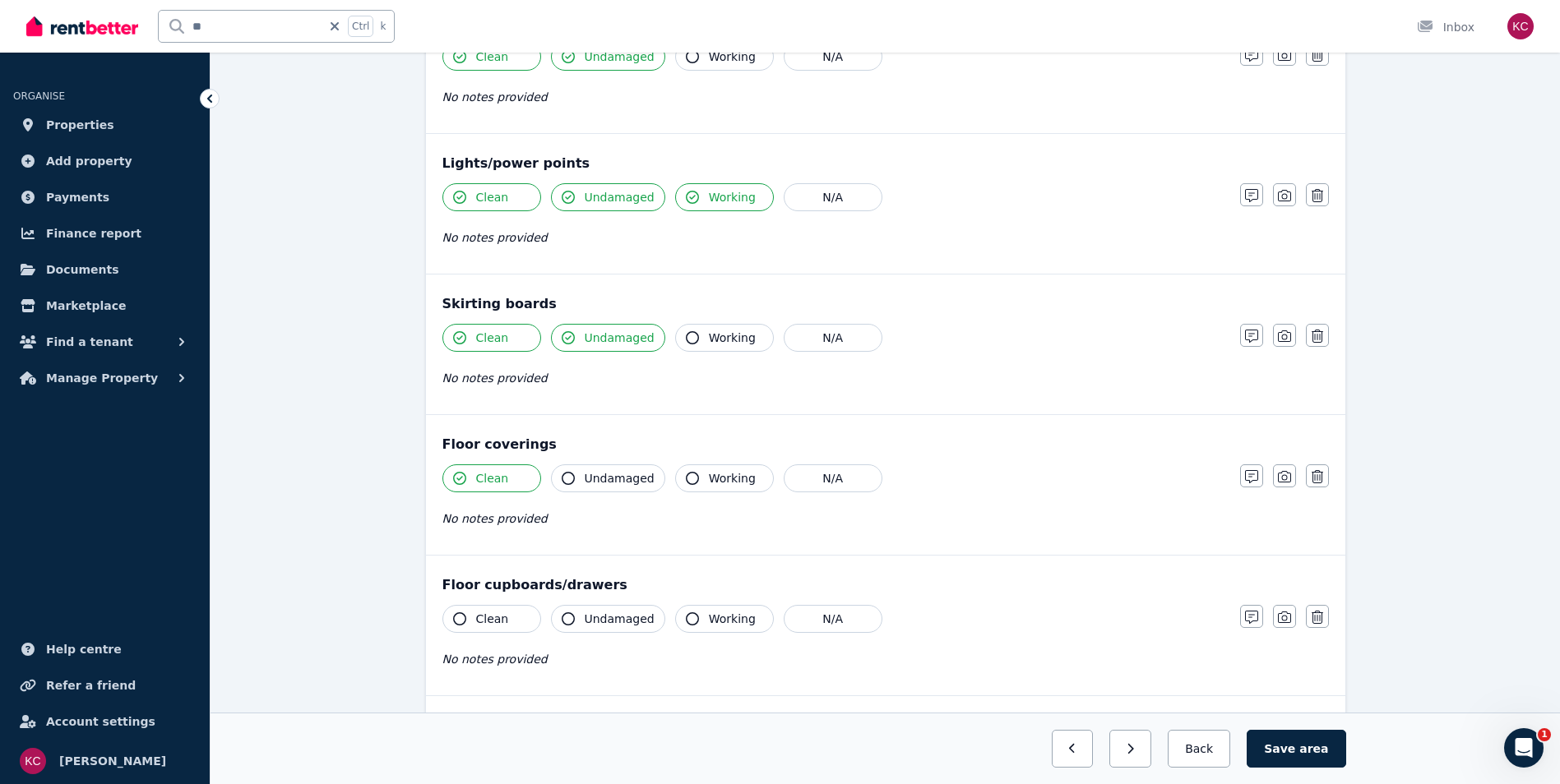
click at [460, 621] on icon "button" at bounding box center [460, 619] width 13 height 13
click at [569, 617] on icon "button" at bounding box center [568, 619] width 13 height 13
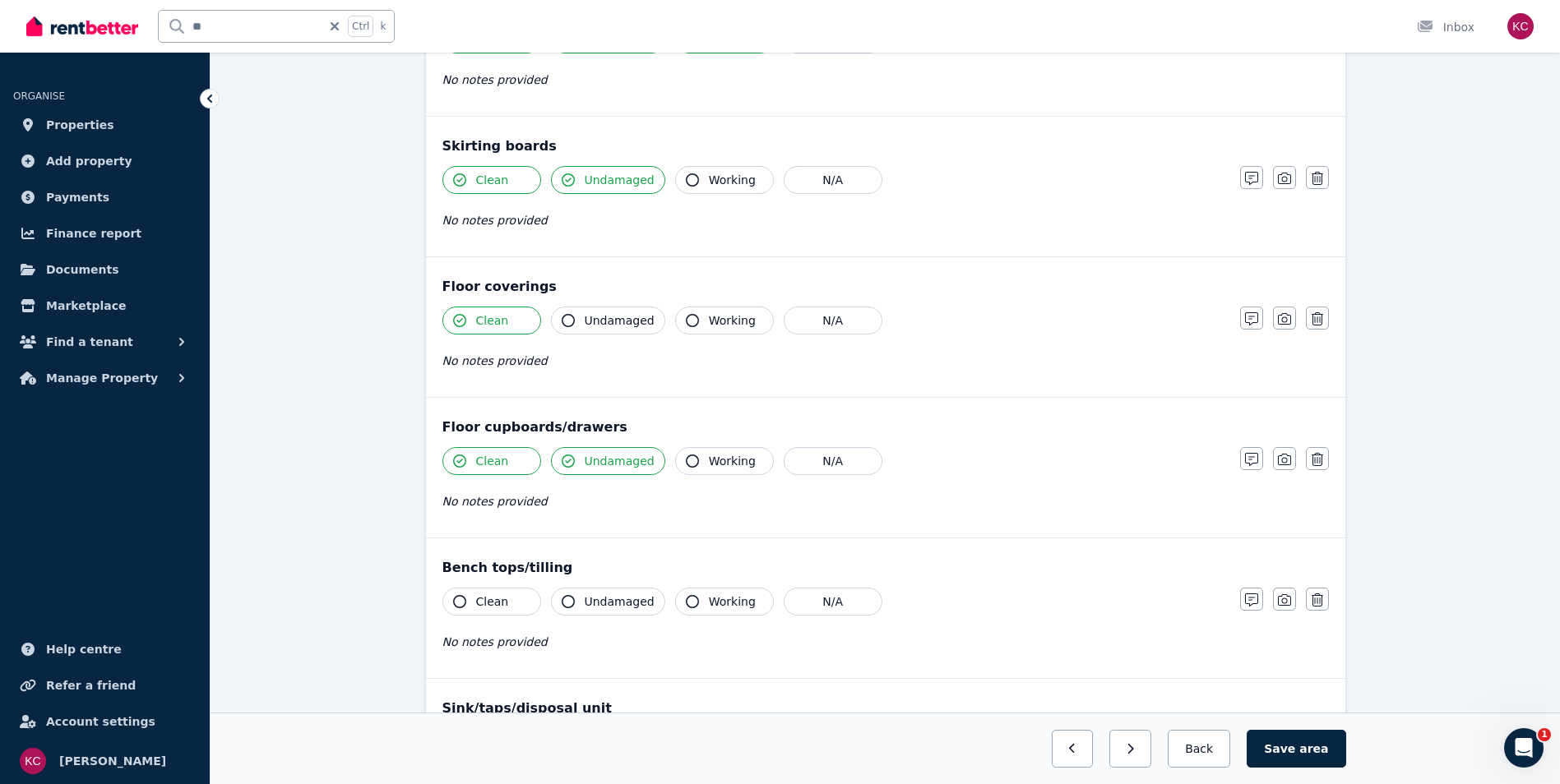
scroll to position [987, 0]
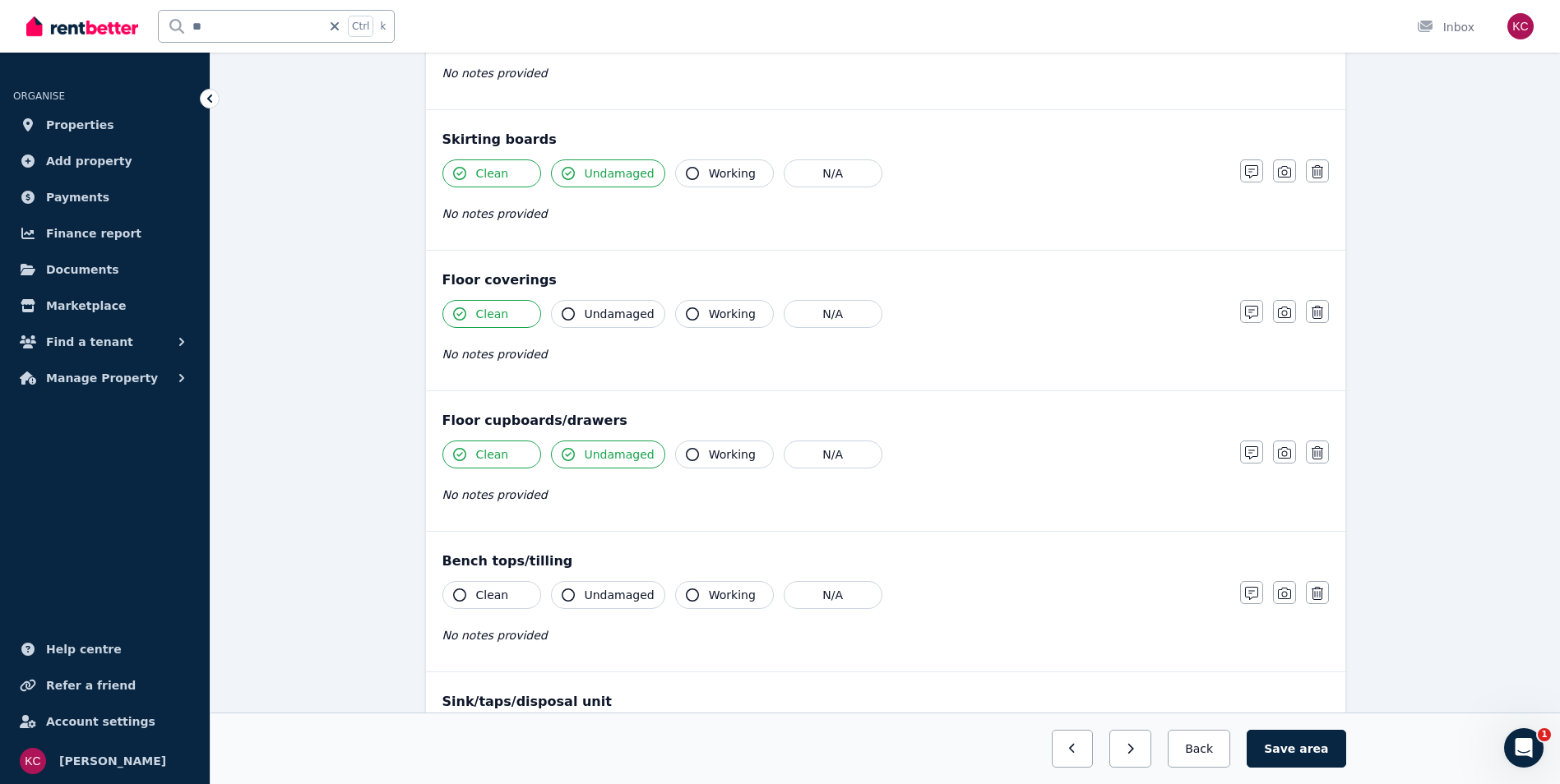
click at [457, 593] on icon "button" at bounding box center [460, 595] width 13 height 13
click at [570, 593] on icon "button" at bounding box center [568, 595] width 13 height 13
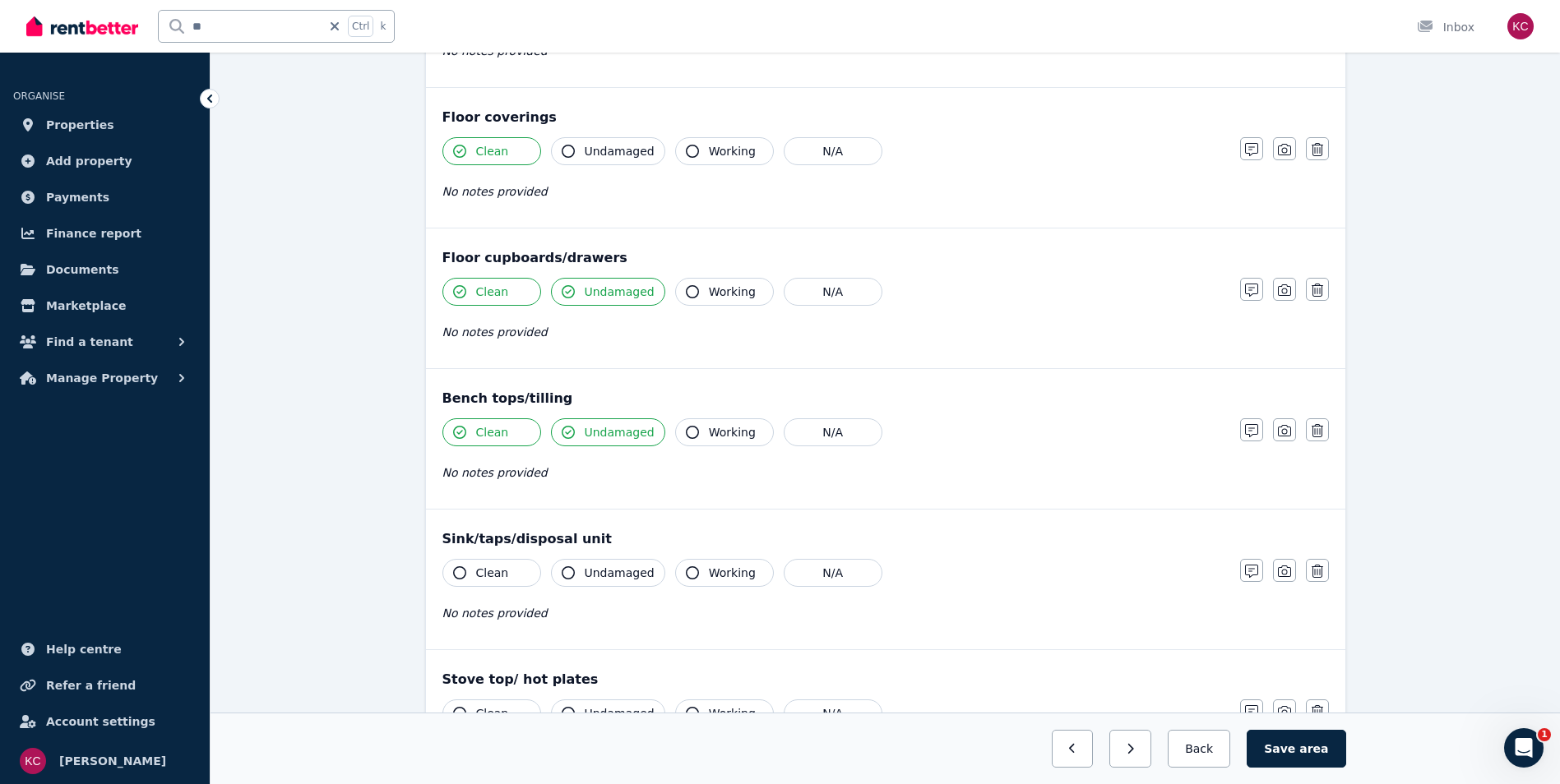
scroll to position [1151, 0]
click at [460, 573] on icon "button" at bounding box center [460, 571] width 13 height 13
click at [561, 572] on button "Undamaged" at bounding box center [608, 571] width 114 height 28
click at [688, 570] on icon "button" at bounding box center [692, 571] width 13 height 13
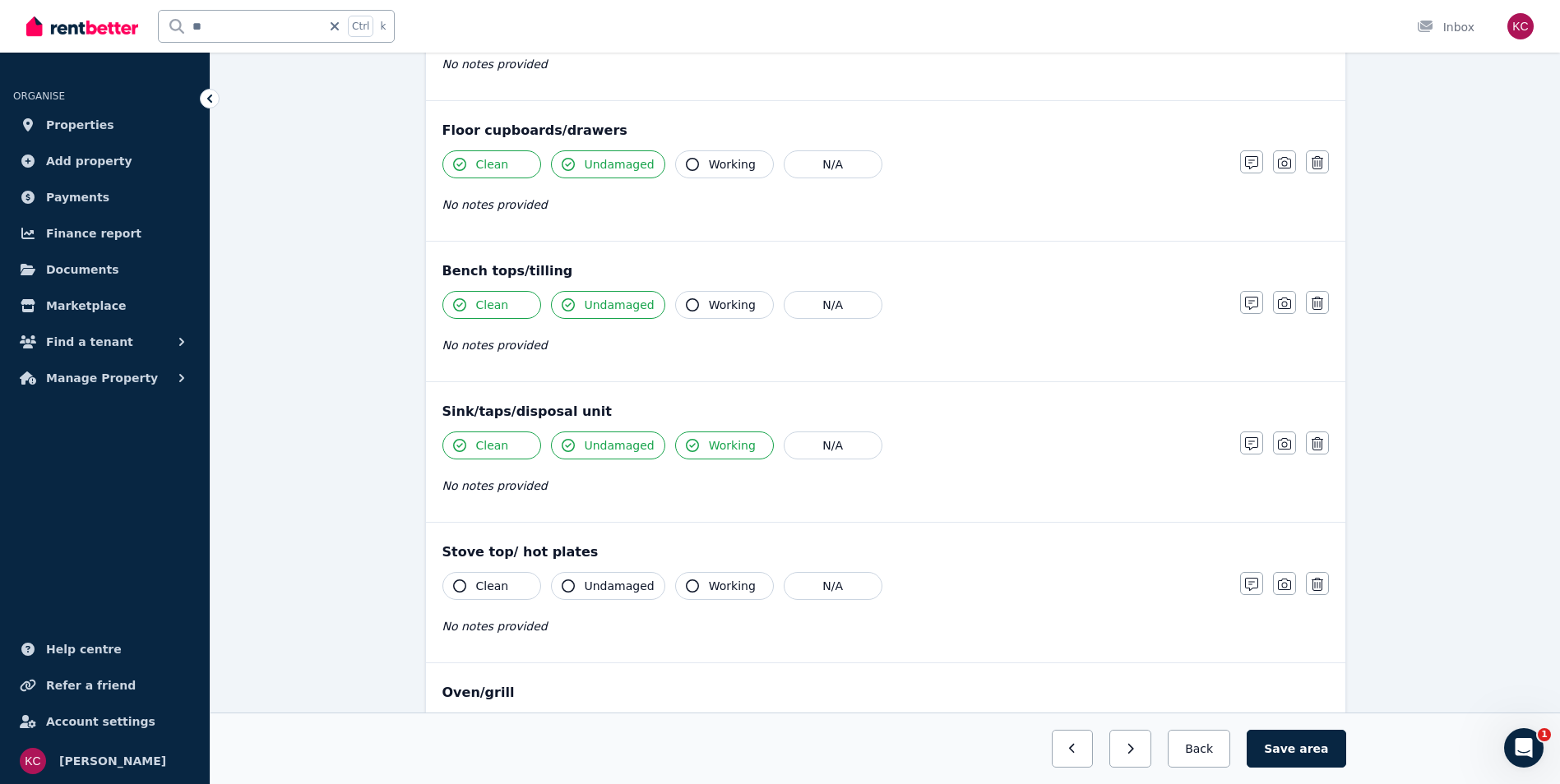
scroll to position [1315, 0]
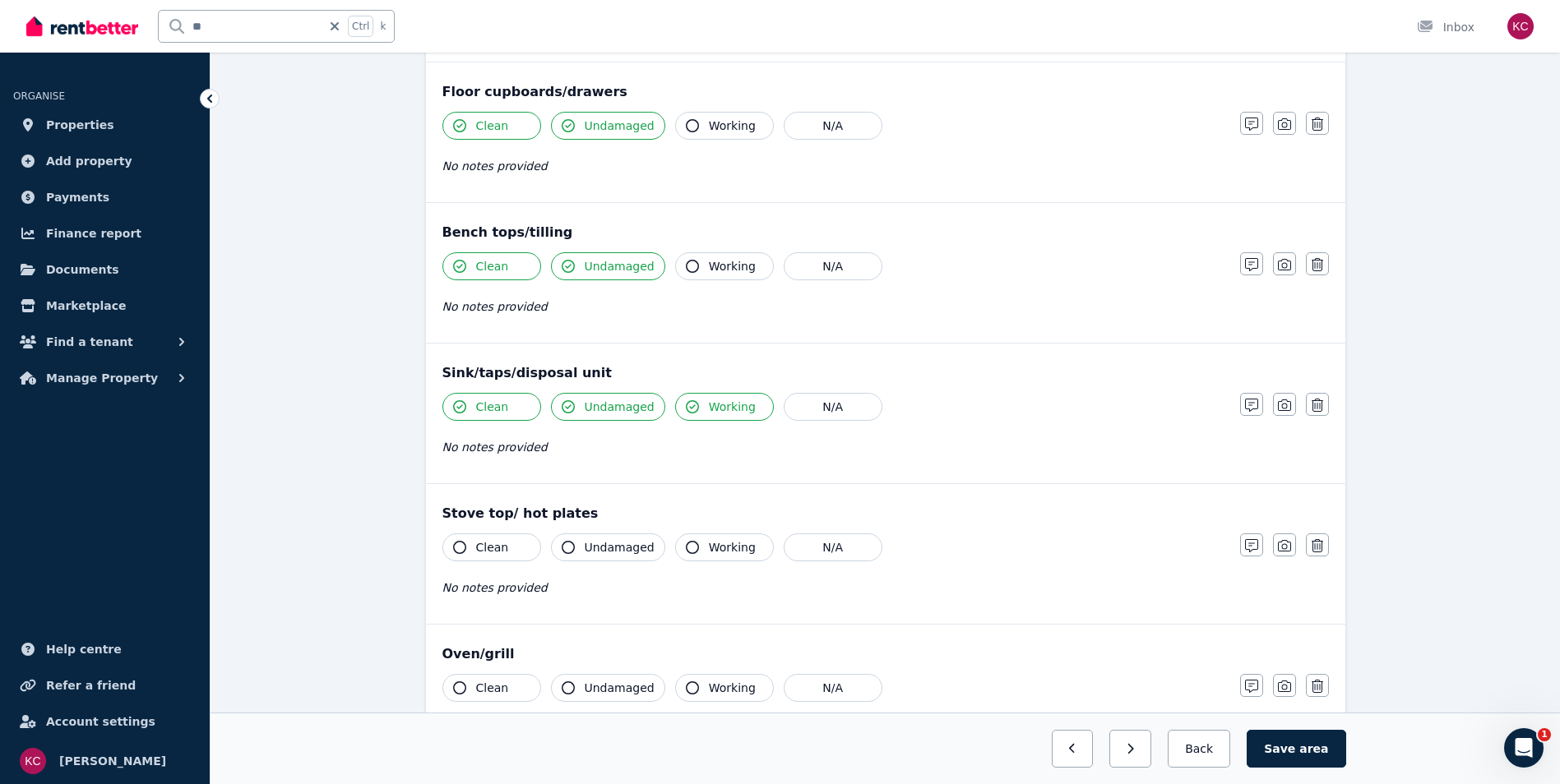
click at [463, 549] on icon "button" at bounding box center [460, 548] width 13 height 13
click at [564, 548] on icon "button" at bounding box center [568, 548] width 13 height 13
click at [688, 548] on icon "button" at bounding box center [692, 548] width 13 height 13
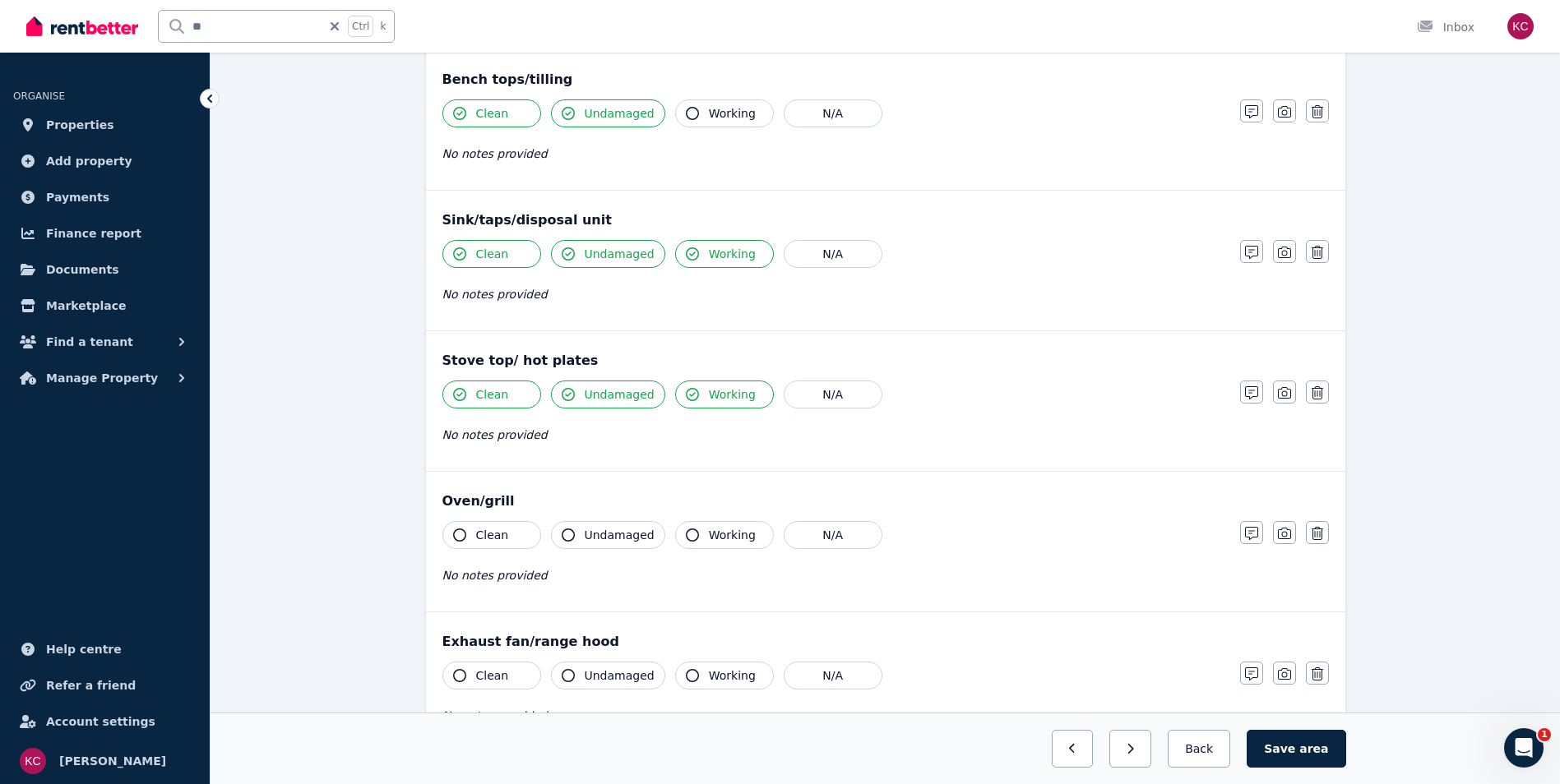
scroll to position [1480, 0]
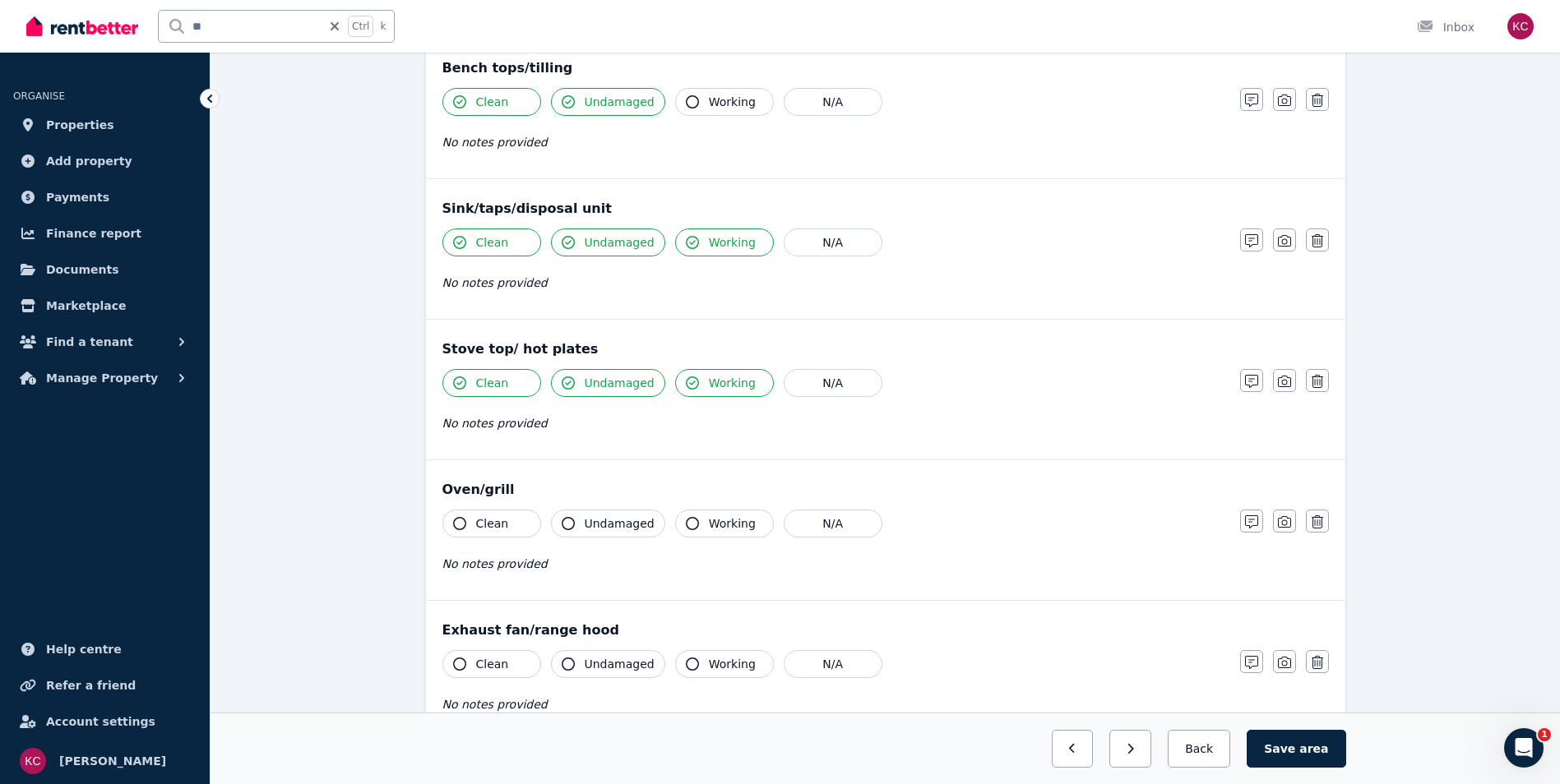
drag, startPoint x: 460, startPoint y: 527, endPoint x: 510, endPoint y: 527, distance: 50.0
click at [461, 527] on icon "button" at bounding box center [460, 523] width 13 height 13
click at [568, 525] on icon "button" at bounding box center [568, 523] width 13 height 13
click at [675, 524] on button "Working" at bounding box center [724, 523] width 99 height 28
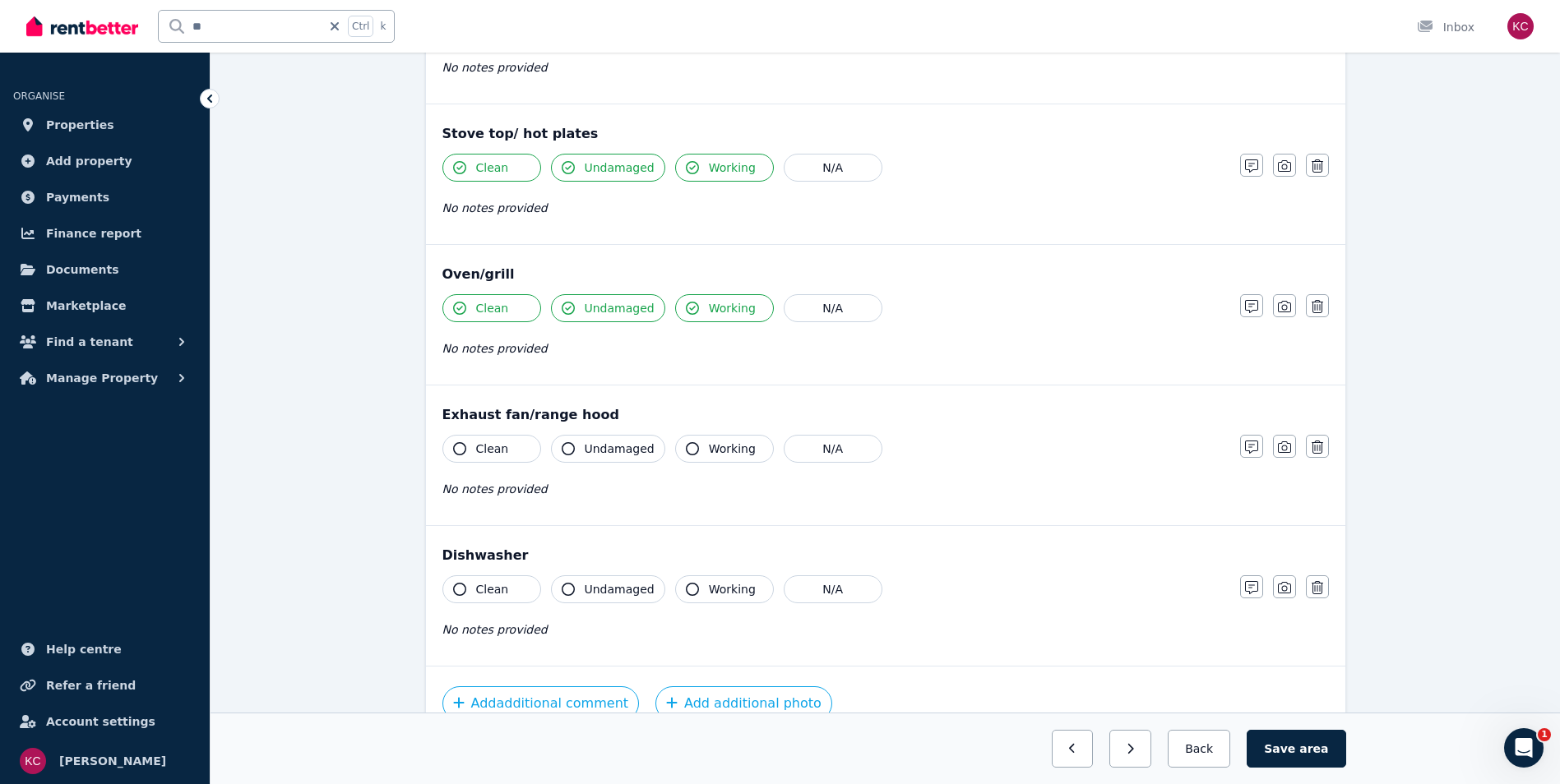
scroll to position [1727, 0]
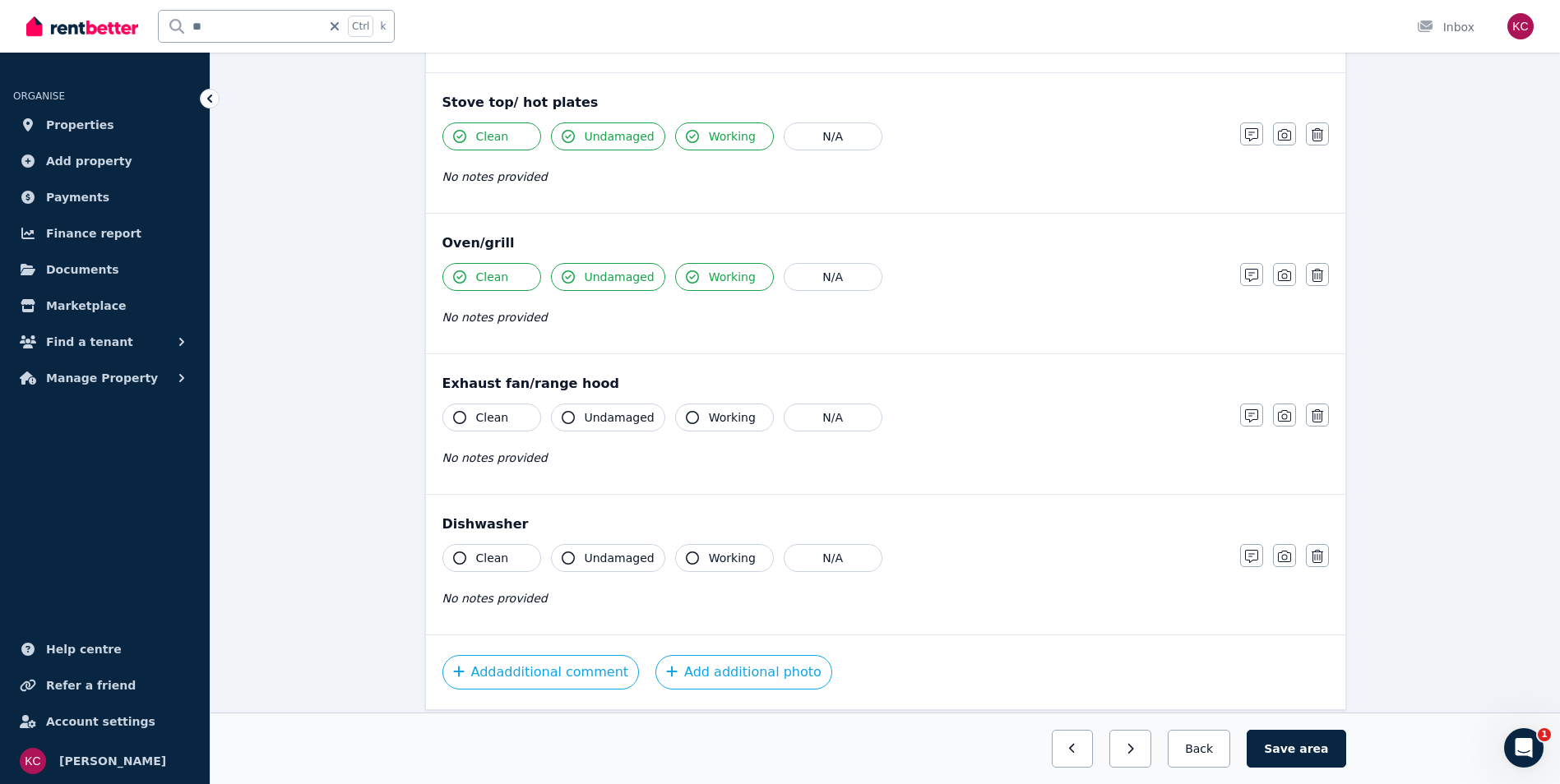
click at [457, 415] on icon "button" at bounding box center [460, 418] width 13 height 13
click at [568, 420] on icon "button" at bounding box center [568, 418] width 13 height 13
click at [686, 412] on icon "button" at bounding box center [692, 418] width 13 height 13
drag, startPoint x: 458, startPoint y: 560, endPoint x: 505, endPoint y: 559, distance: 47.0
click at [458, 559] on icon "button" at bounding box center [460, 558] width 13 height 13
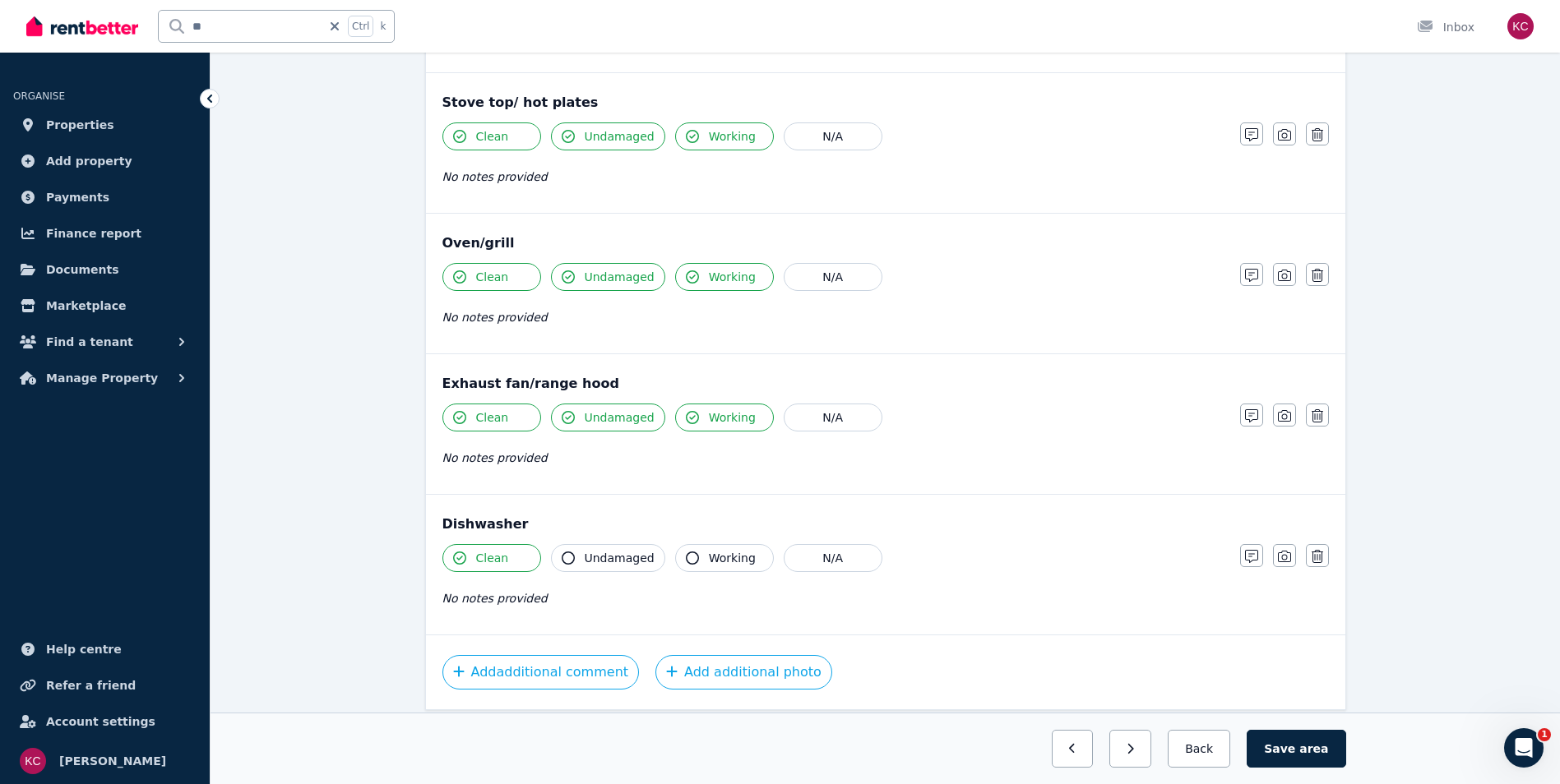
click at [568, 555] on icon "button" at bounding box center [568, 558] width 13 height 13
click at [686, 559] on icon "button" at bounding box center [692, 558] width 13 height 13
click at [582, 671] on button "Add additional comment" at bounding box center [541, 672] width 197 height 35
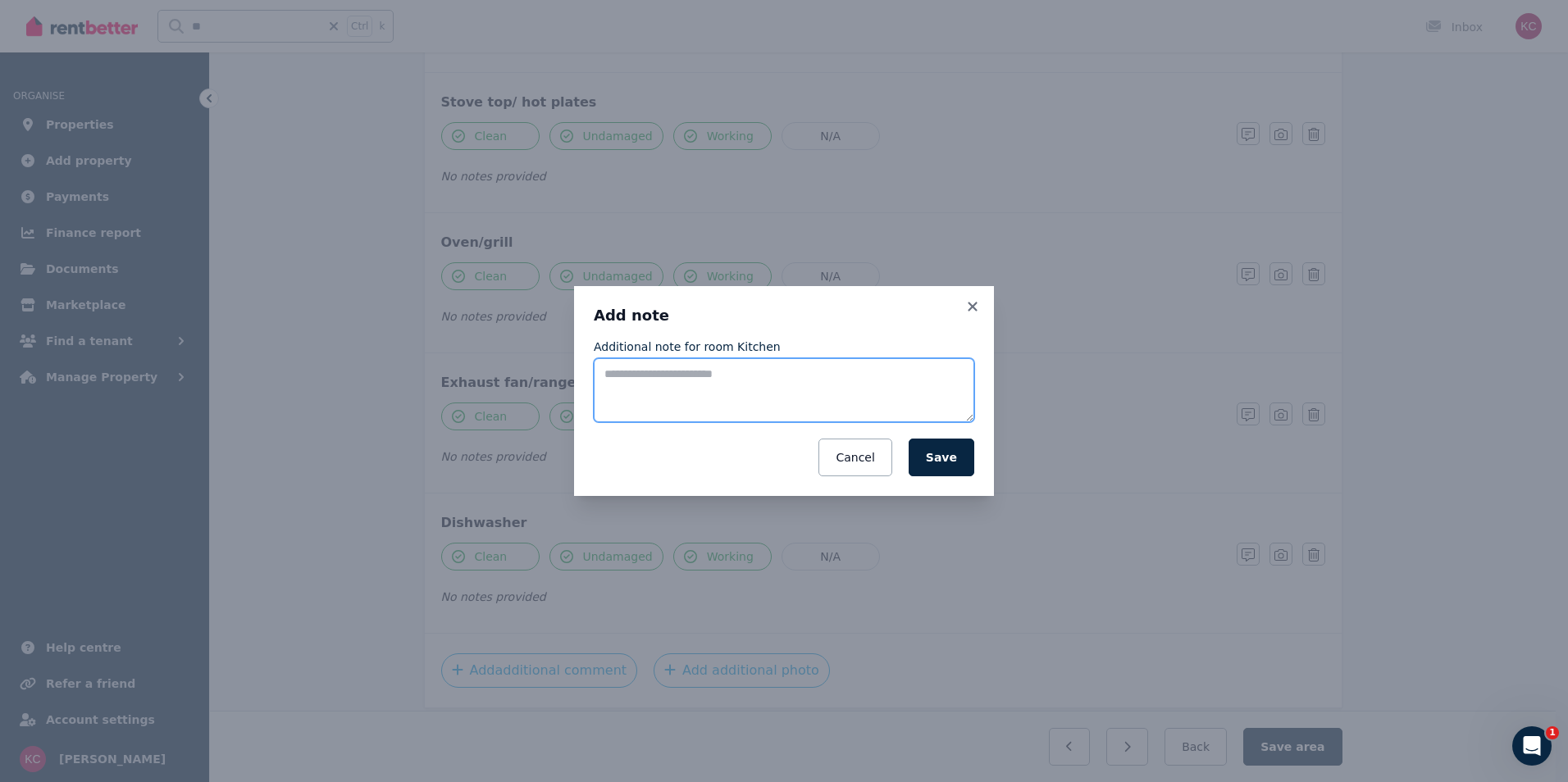
click at [687, 398] on textarea "Additional note for room Kitchen" at bounding box center [784, 391] width 380 height 64
type textarea "**********"
click at [953, 459] on button "Save" at bounding box center [941, 458] width 65 height 38
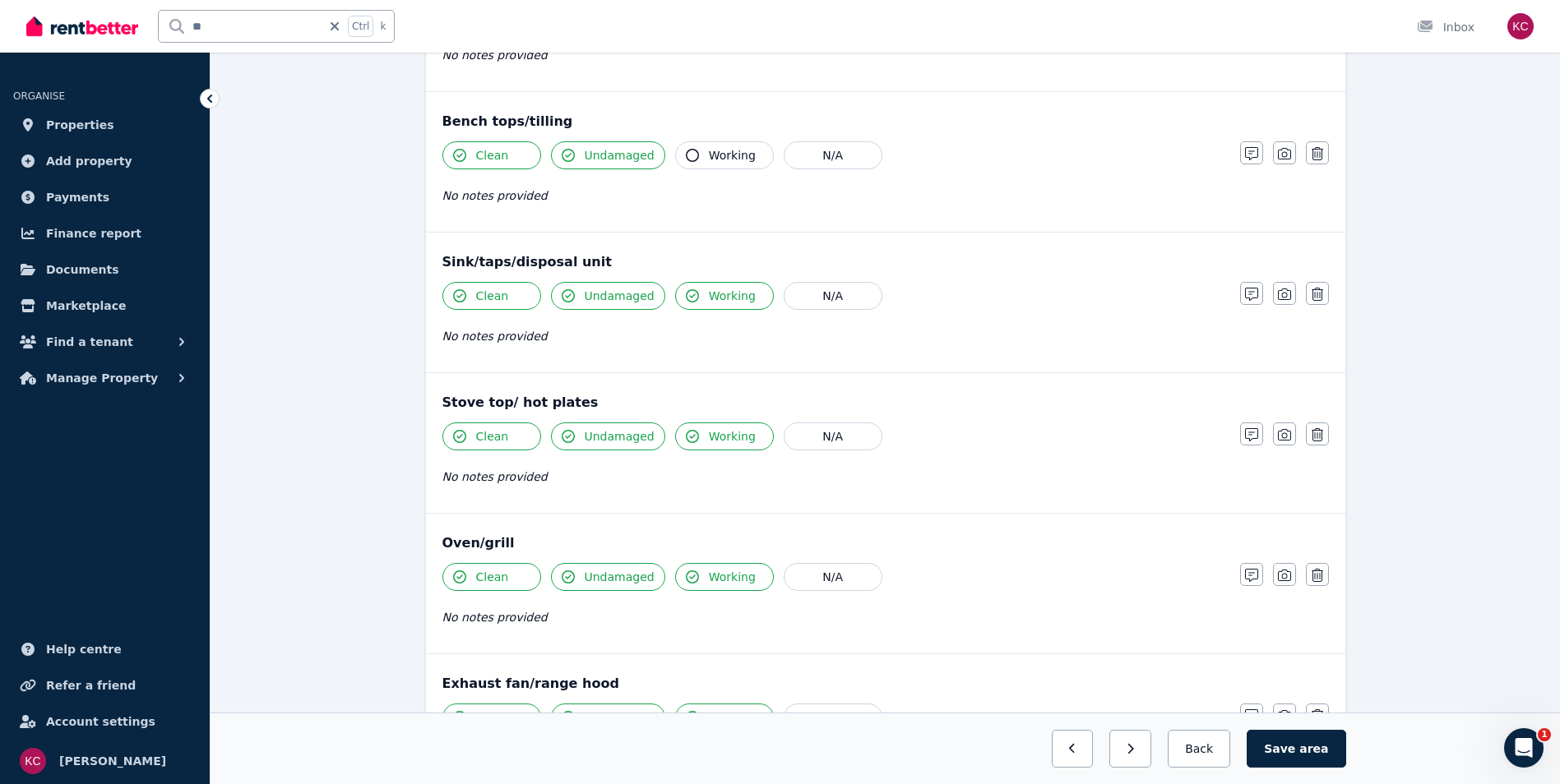
scroll to position [1408, 0]
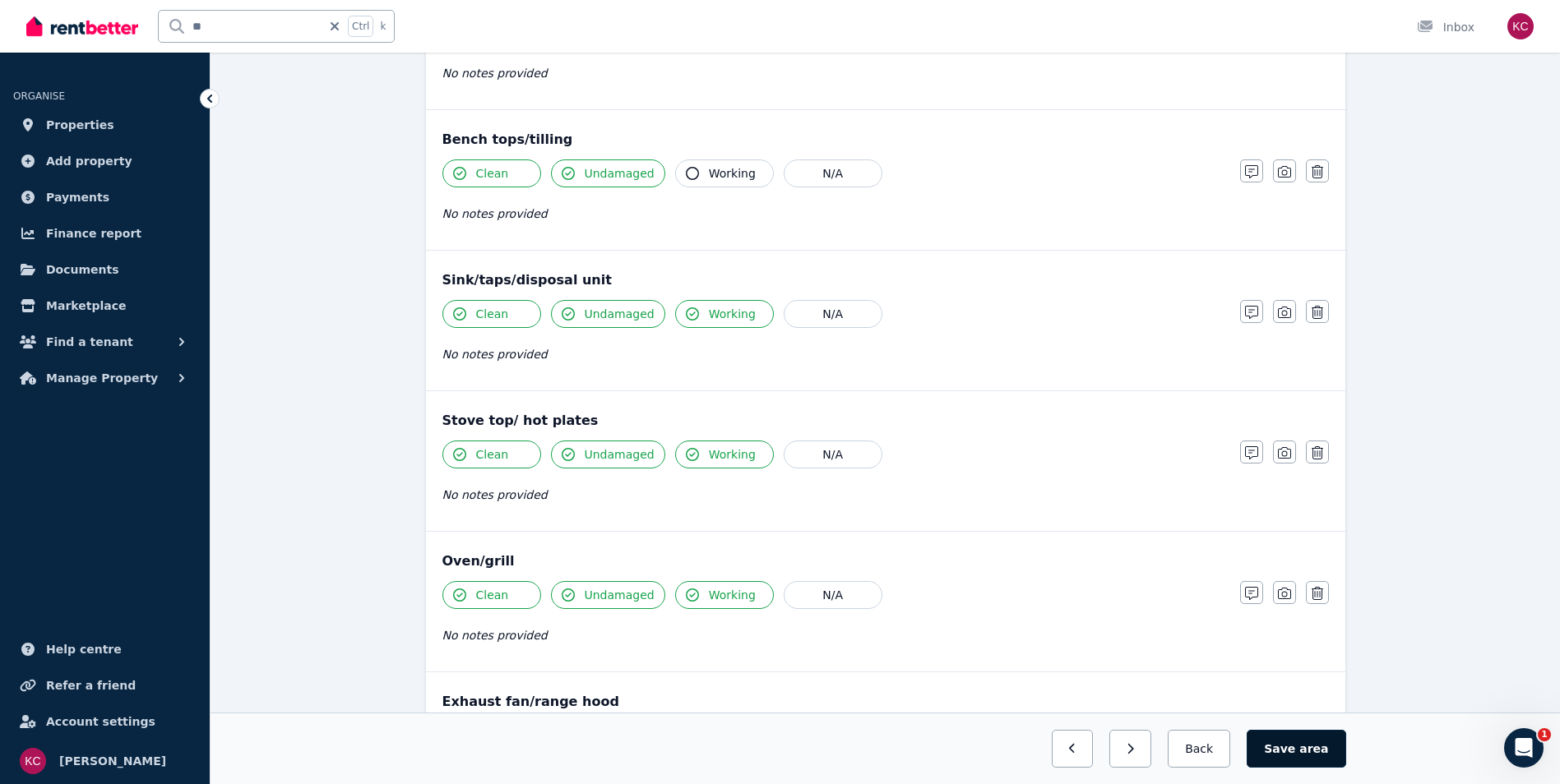
click at [1281, 747] on button "Save area" at bounding box center [1296, 749] width 99 height 38
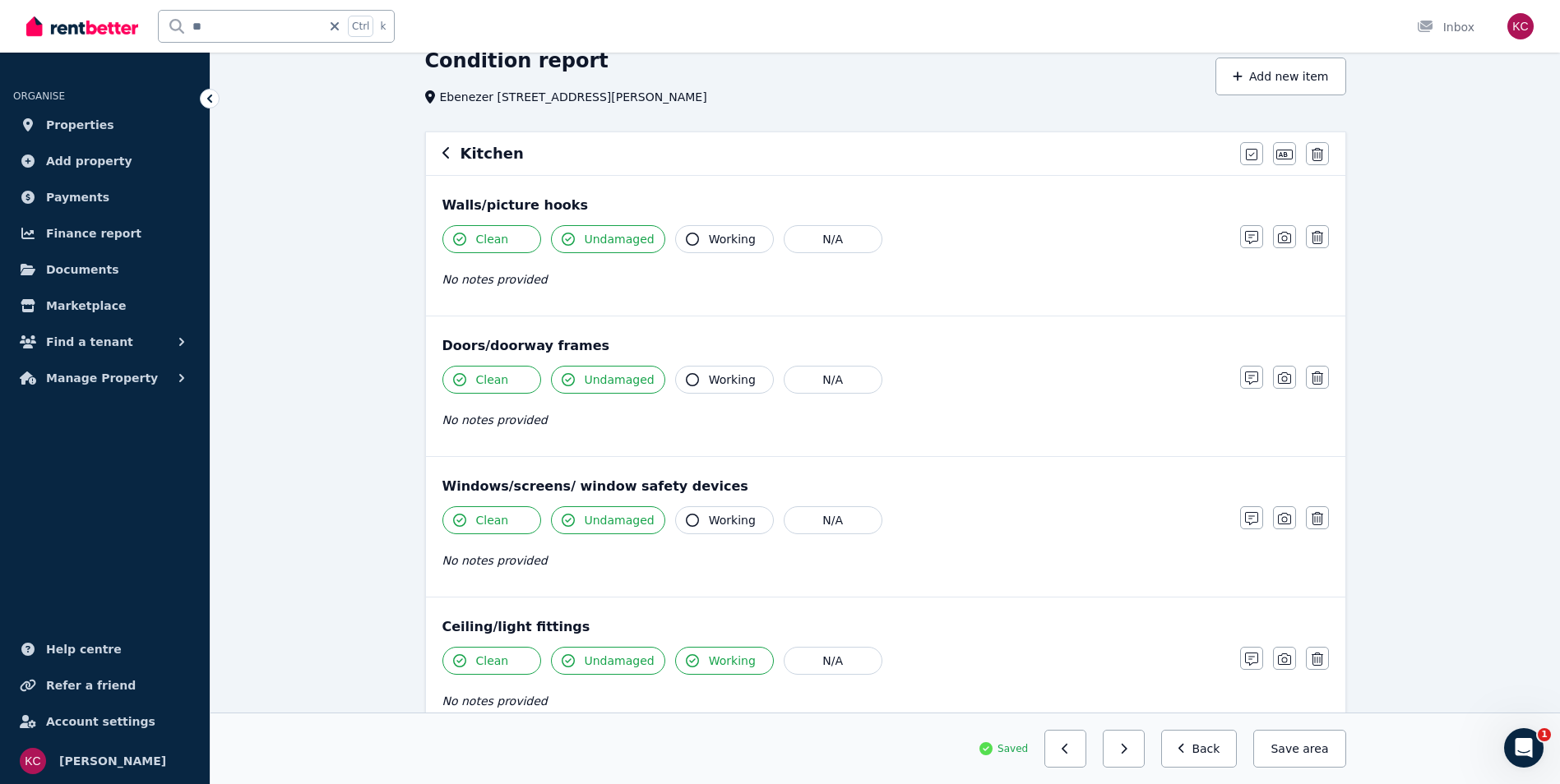
scroll to position [0, 0]
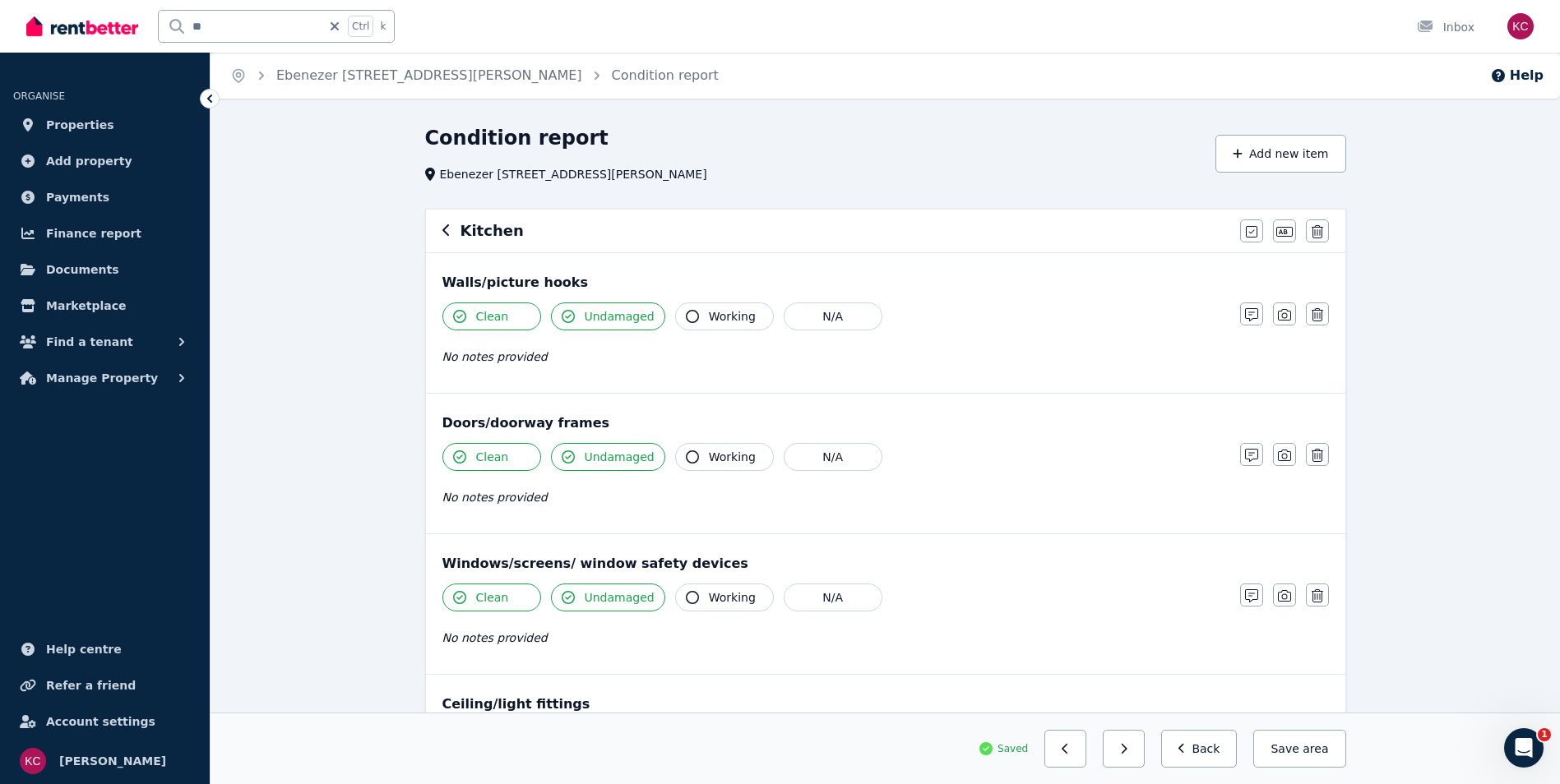
click at [453, 230] on div "Kitchen" at bounding box center [836, 231] width 788 height 23
click at [446, 230] on icon "button" at bounding box center [446, 230] width 8 height 13
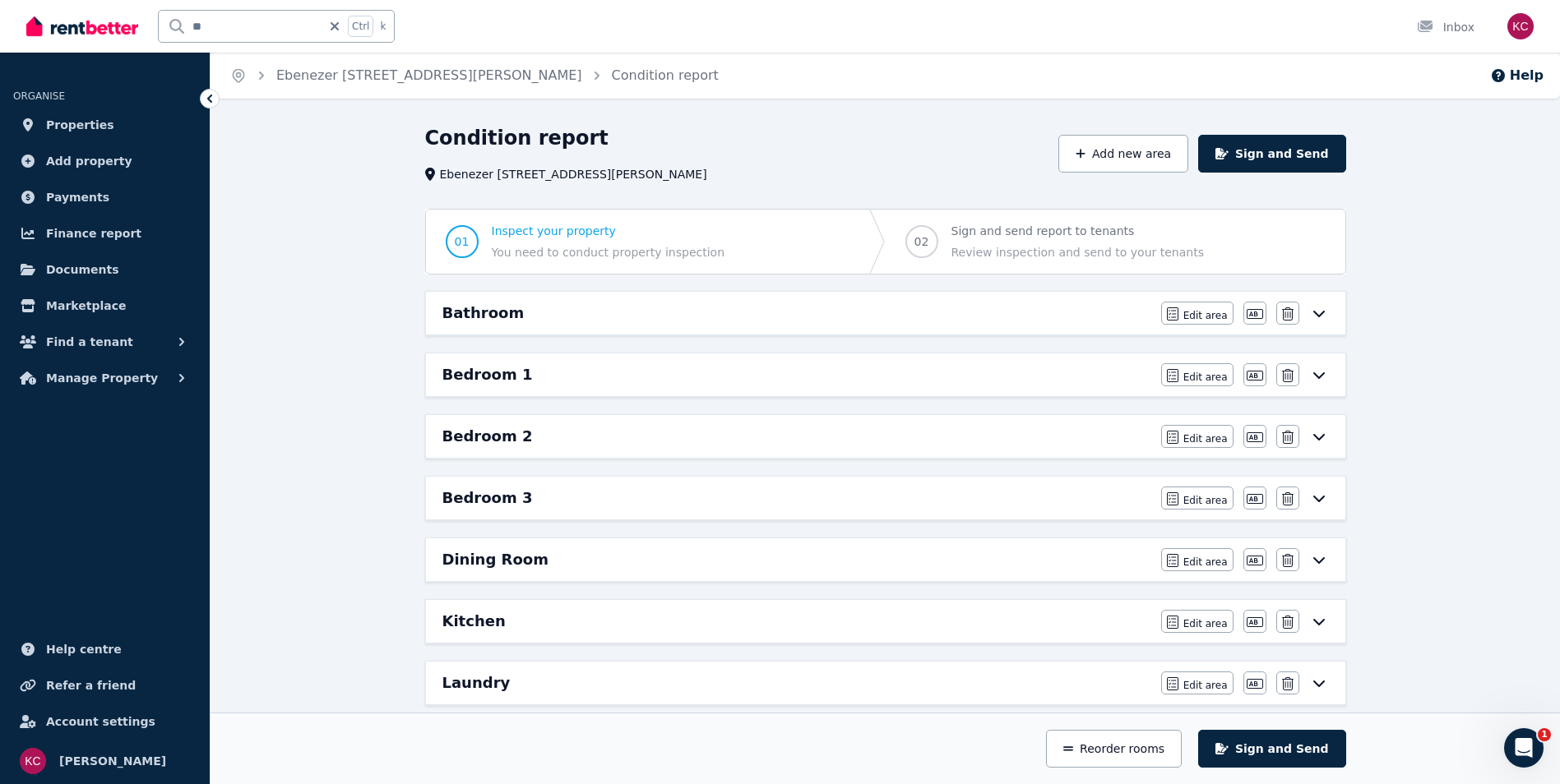
click at [1035, 684] on div "Laundry" at bounding box center [797, 682] width 709 height 23
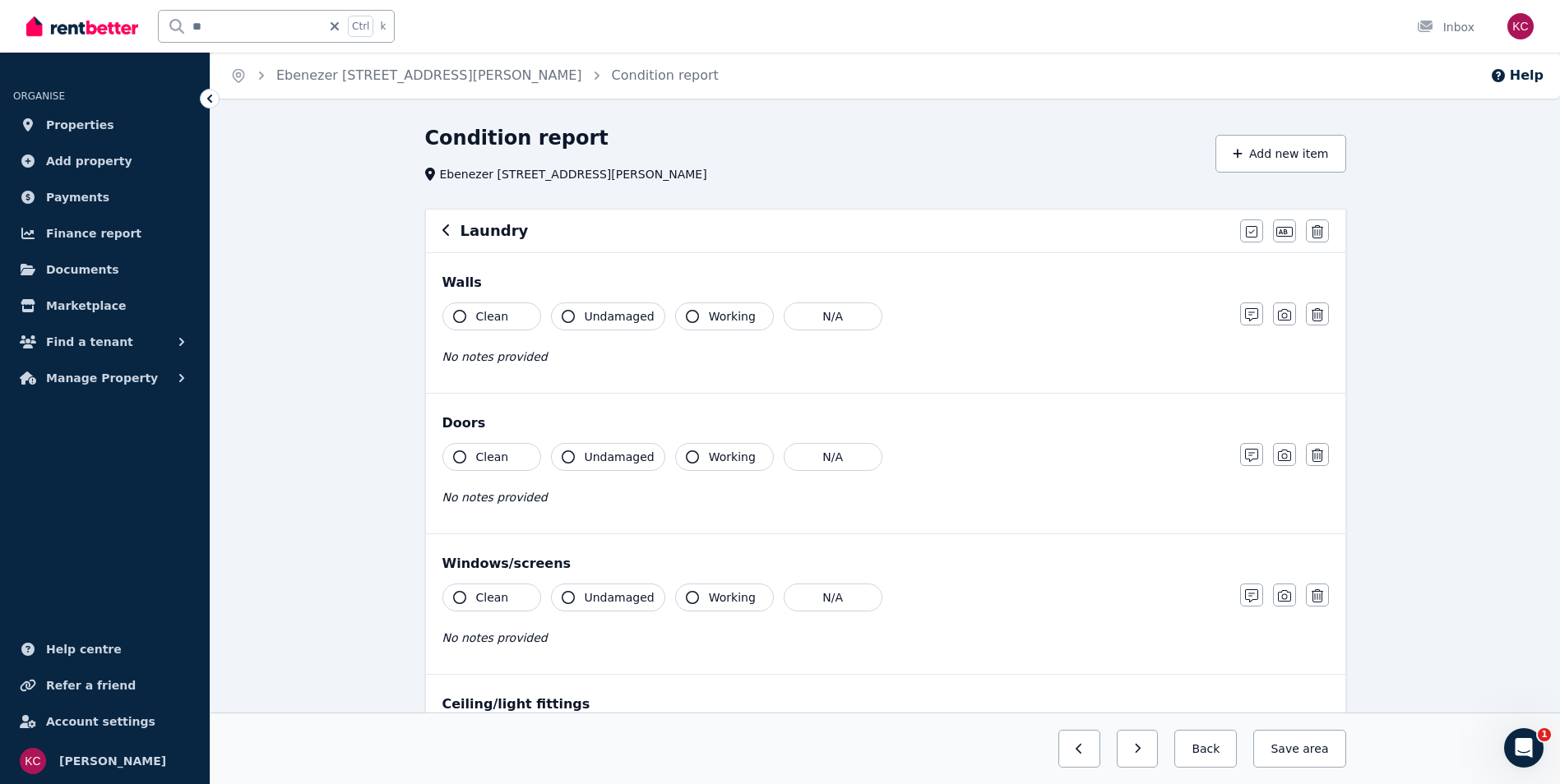
click at [458, 312] on icon "button" at bounding box center [460, 316] width 13 height 13
click at [573, 315] on icon "button" at bounding box center [568, 316] width 13 height 13
click at [454, 460] on icon "button" at bounding box center [460, 457] width 13 height 13
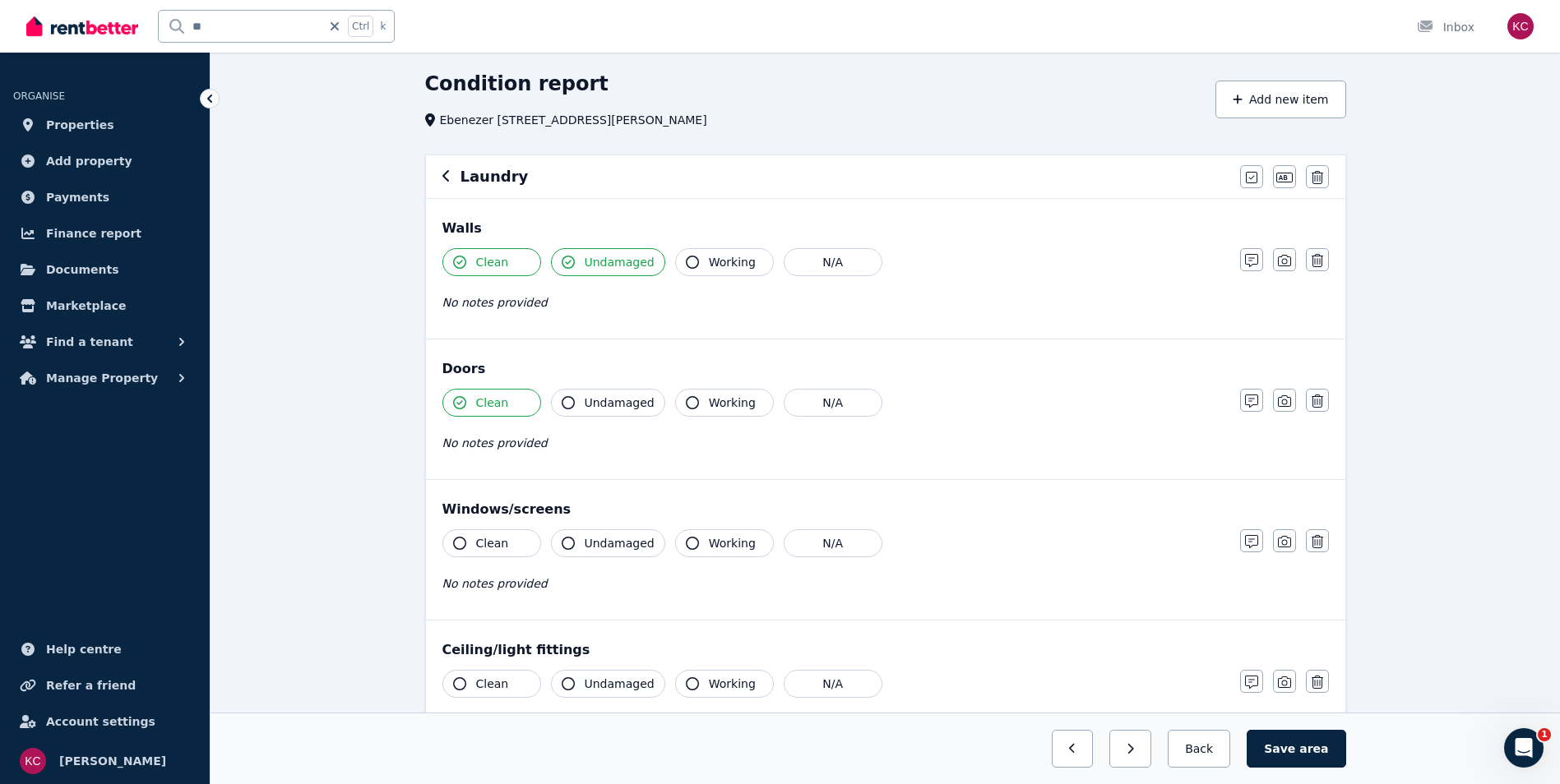
scroll to position [83, 0]
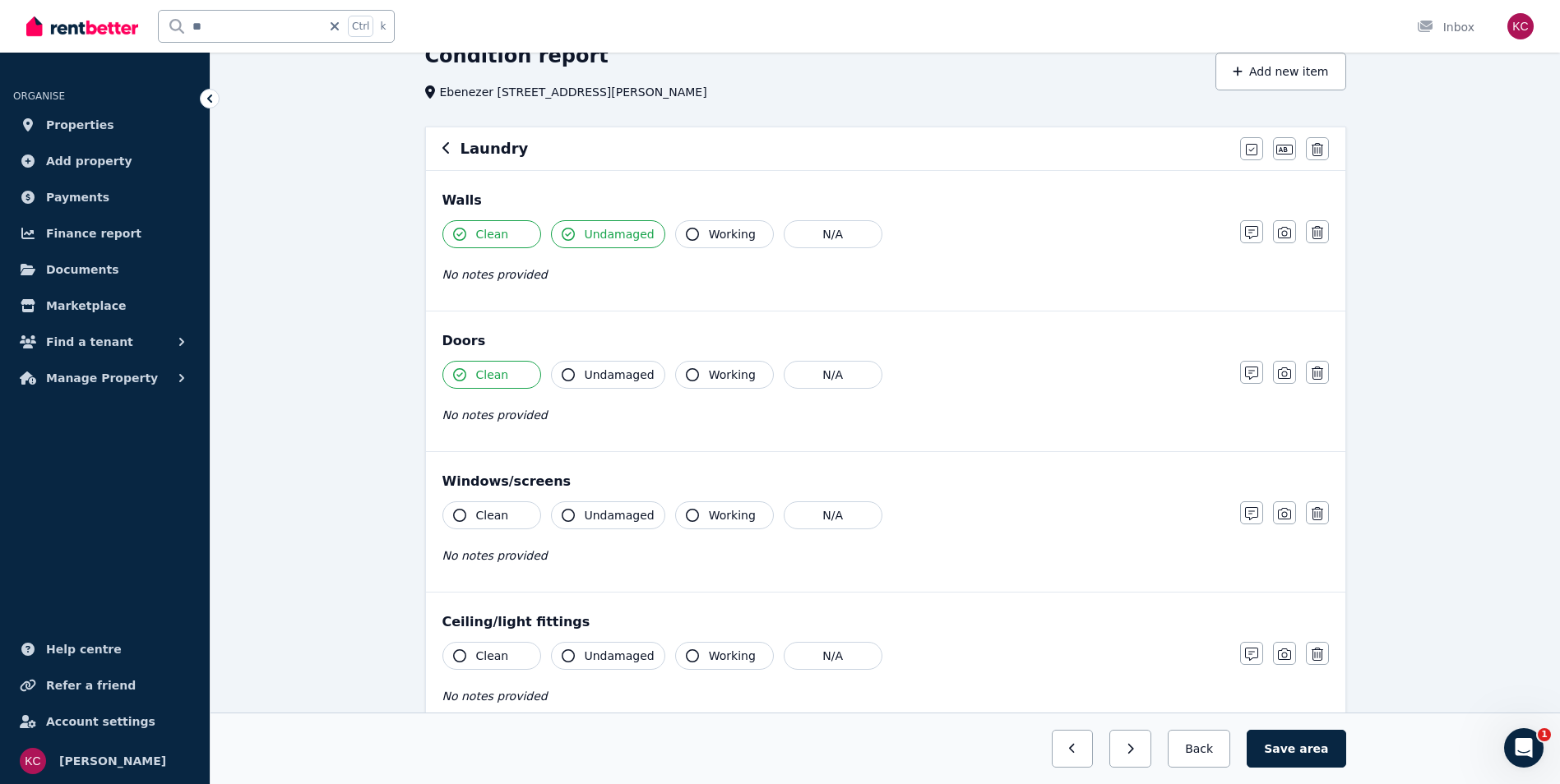
click at [457, 513] on icon "button" at bounding box center [460, 515] width 13 height 13
click at [571, 512] on icon "button" at bounding box center [568, 515] width 13 height 13
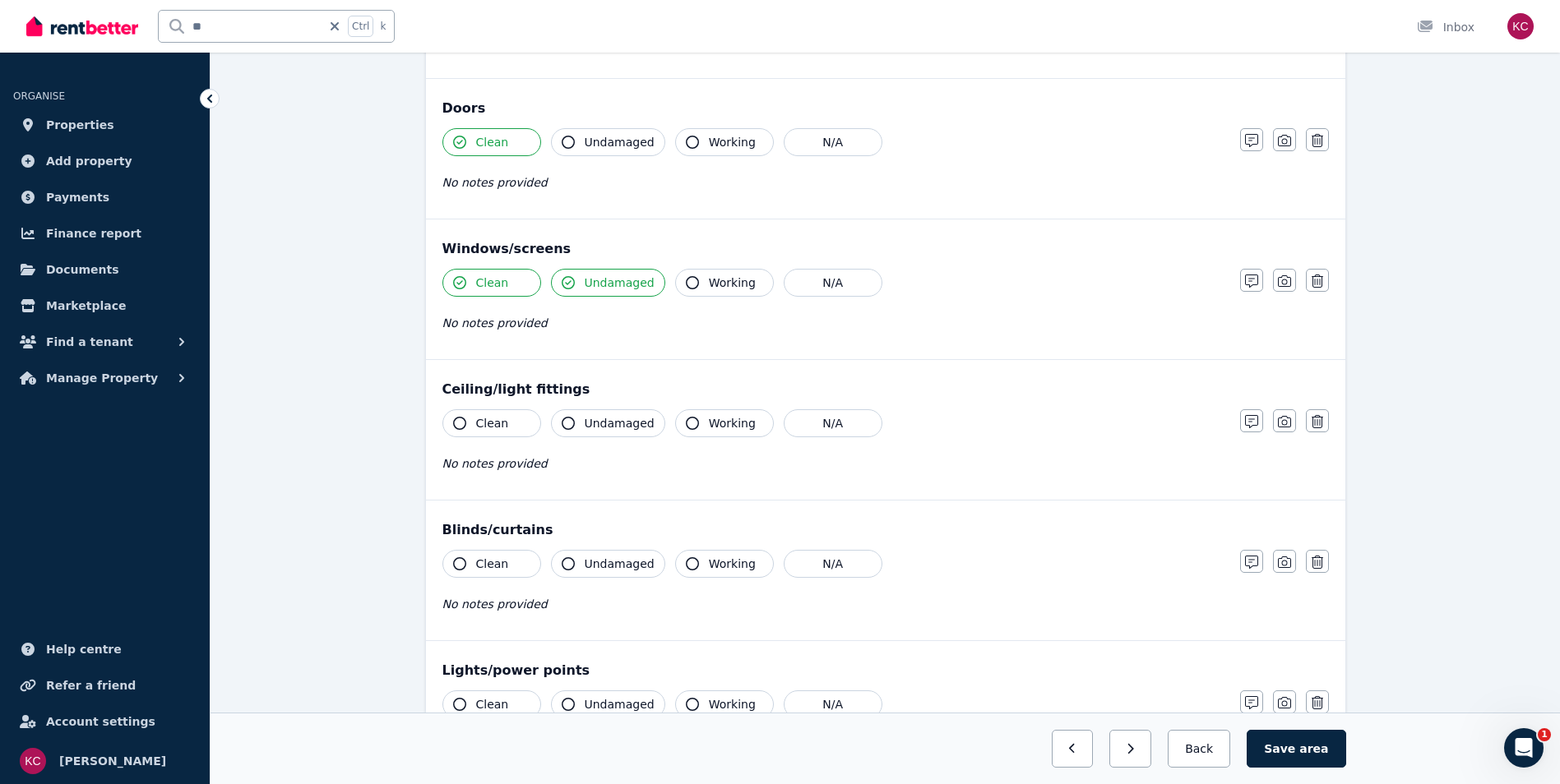
scroll to position [329, 0]
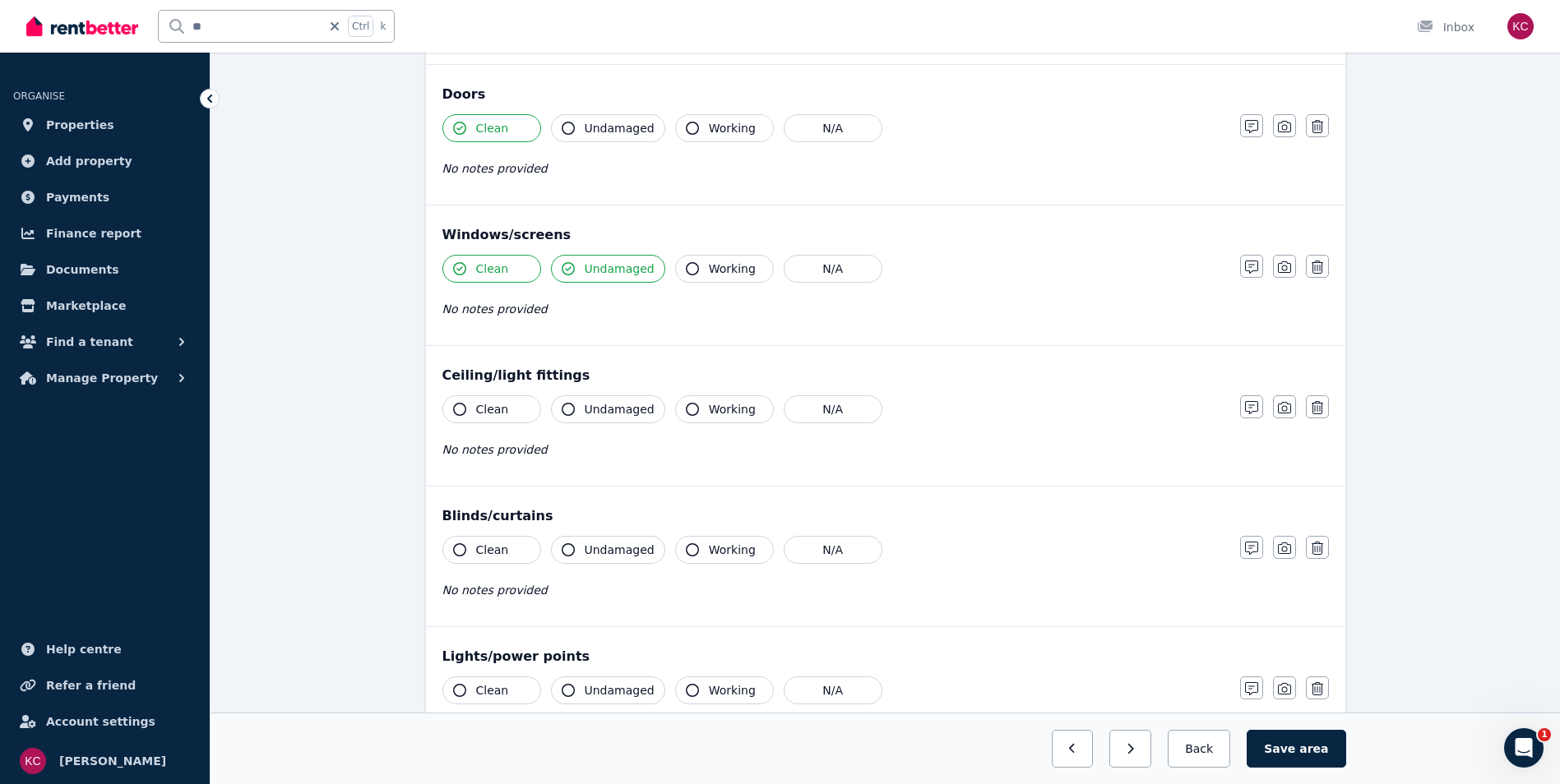
click at [462, 406] on icon "button" at bounding box center [460, 409] width 13 height 13
click at [567, 404] on icon "button" at bounding box center [568, 409] width 13 height 13
click at [677, 410] on button "Working" at bounding box center [724, 409] width 99 height 28
click at [455, 545] on icon "button" at bounding box center [460, 550] width 13 height 13
click at [576, 549] on button "Undamaged" at bounding box center [608, 550] width 114 height 28
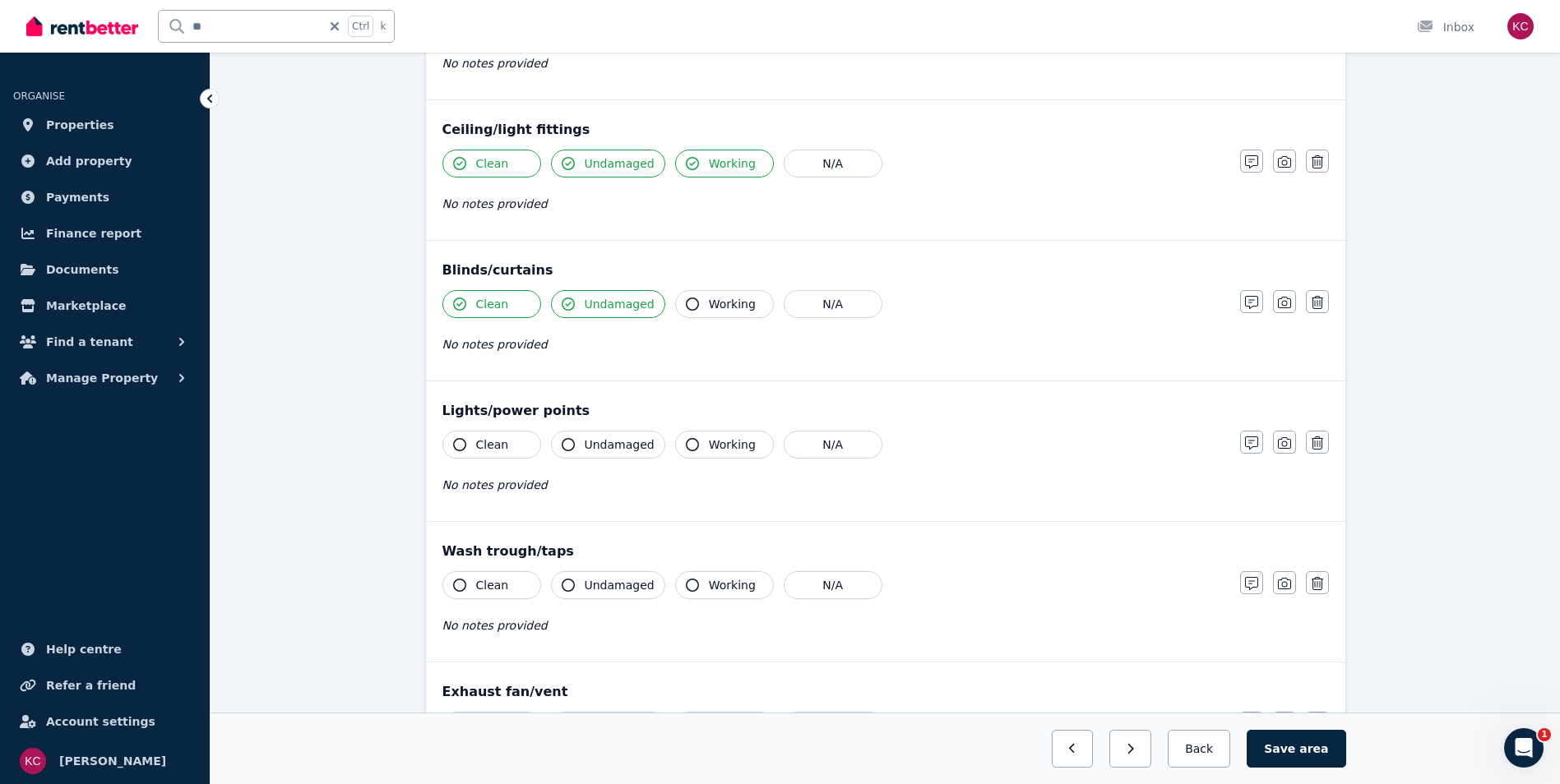
scroll to position [576, 0]
click at [455, 438] on icon "button" at bounding box center [460, 443] width 13 height 13
click at [566, 445] on icon "button" at bounding box center [568, 443] width 13 height 13
click at [686, 442] on icon "button" at bounding box center [692, 443] width 13 height 13
click at [457, 576] on button "Clean" at bounding box center [492, 584] width 99 height 28
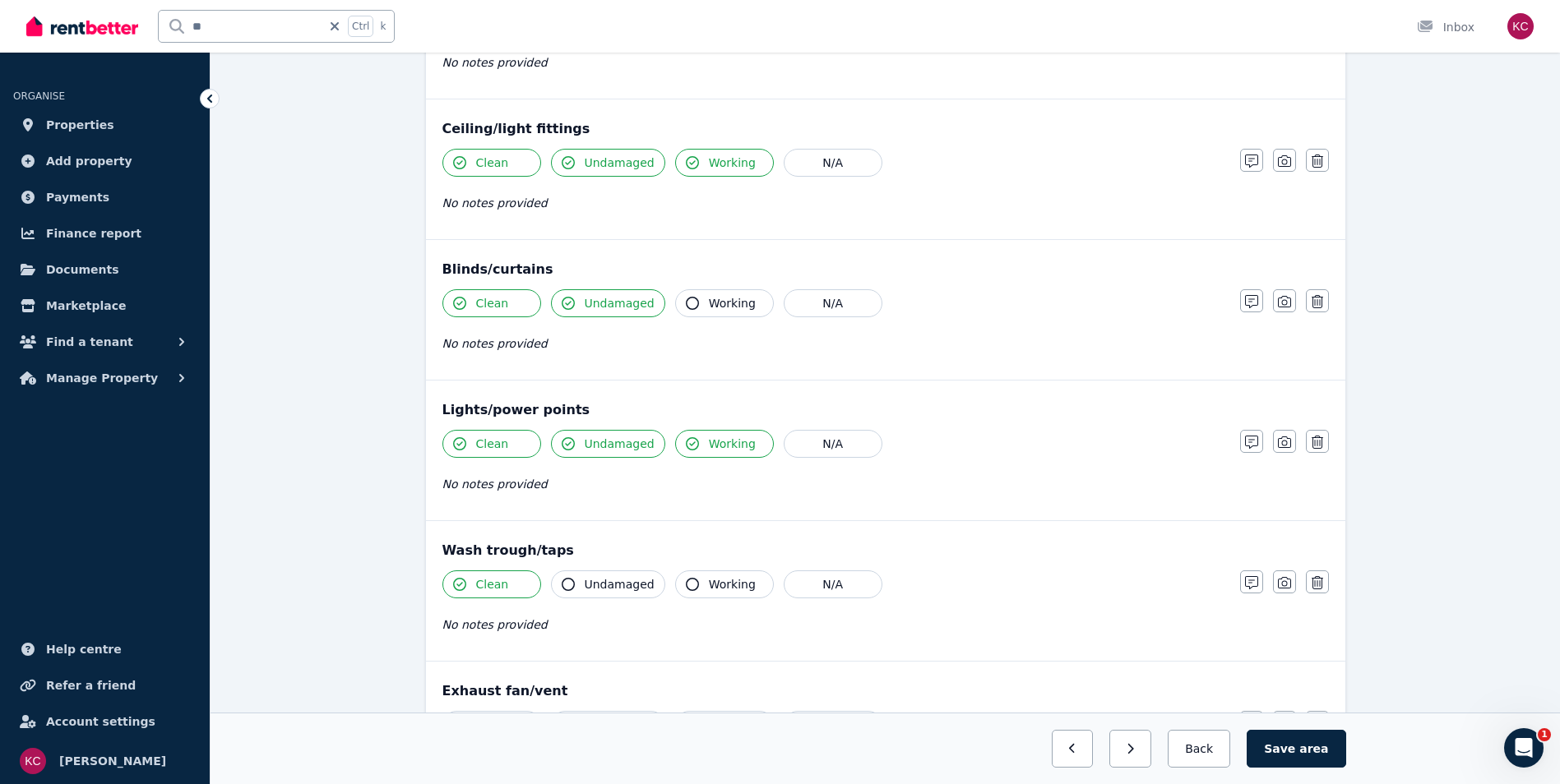
drag, startPoint x: 568, startPoint y: 581, endPoint x: 614, endPoint y: 588, distance: 46.5
click at [569, 581] on icon "button" at bounding box center [568, 584] width 13 height 13
click at [686, 583] on icon "button" at bounding box center [692, 584] width 13 height 13
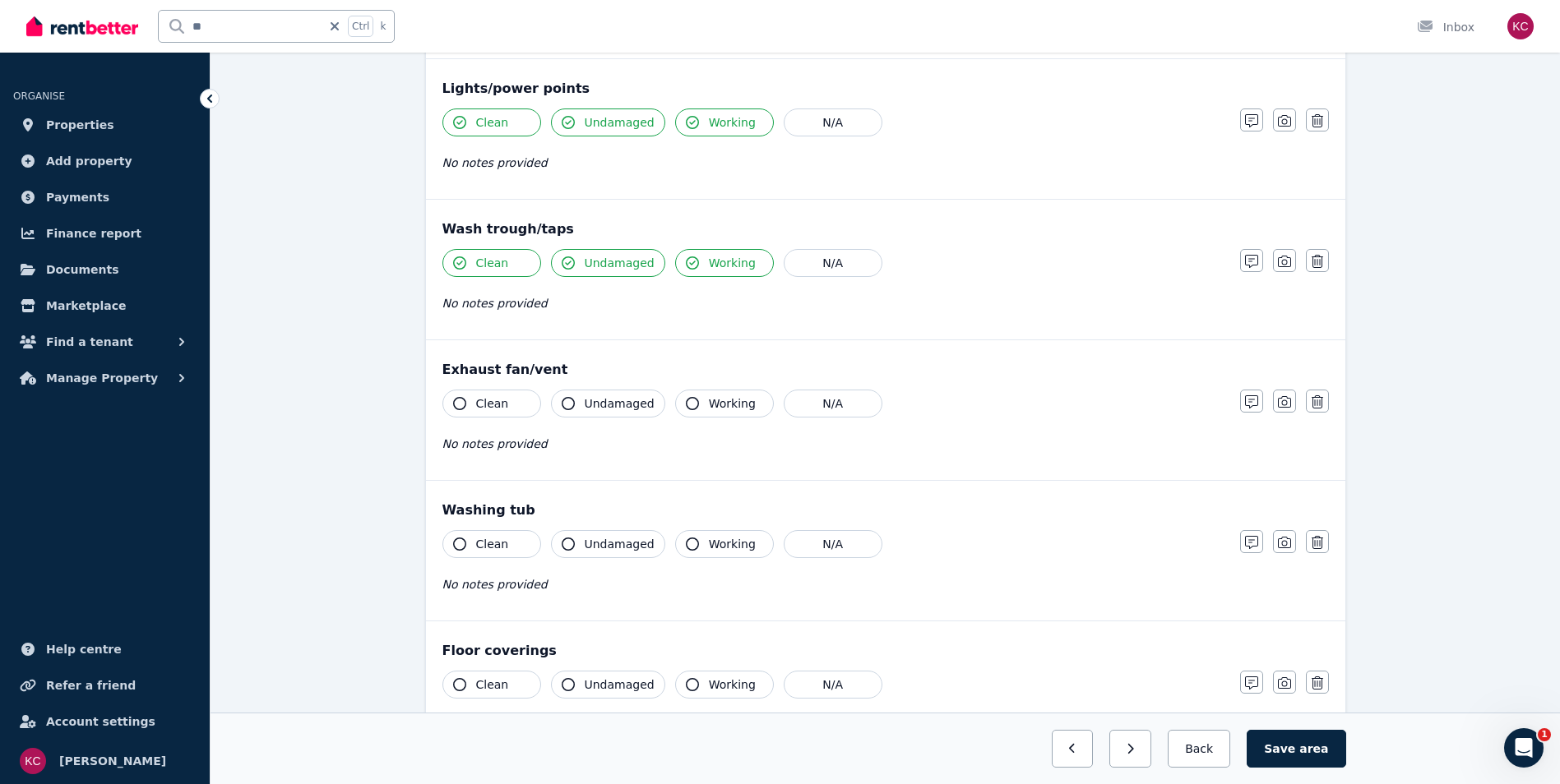
scroll to position [905, 0]
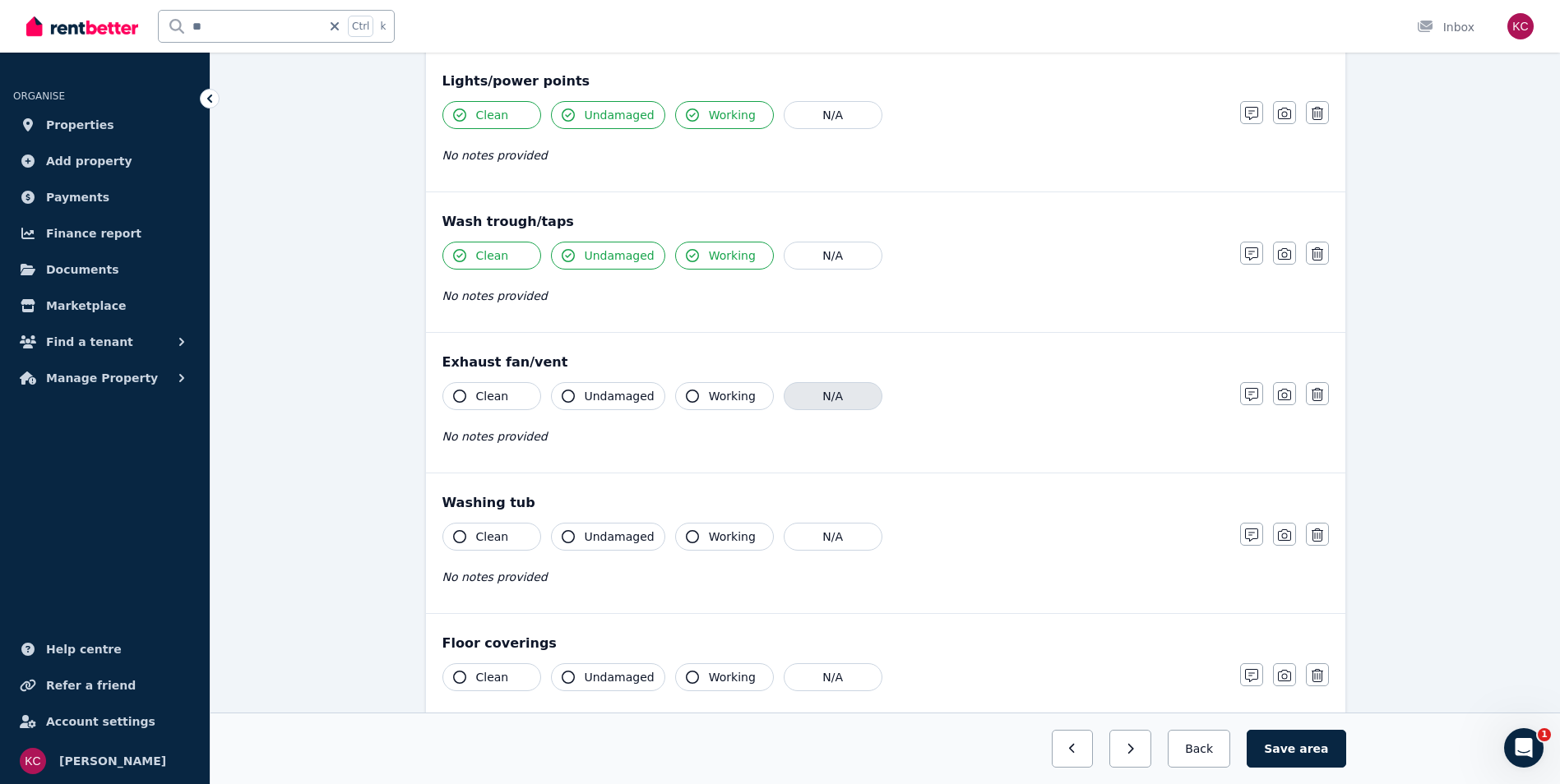
click at [792, 392] on button "N/A" at bounding box center [833, 396] width 99 height 28
click at [455, 537] on icon "button" at bounding box center [460, 537] width 13 height 13
click at [561, 532] on button "Undamaged" at bounding box center [608, 537] width 114 height 28
click at [686, 533] on icon "button" at bounding box center [692, 537] width 13 height 13
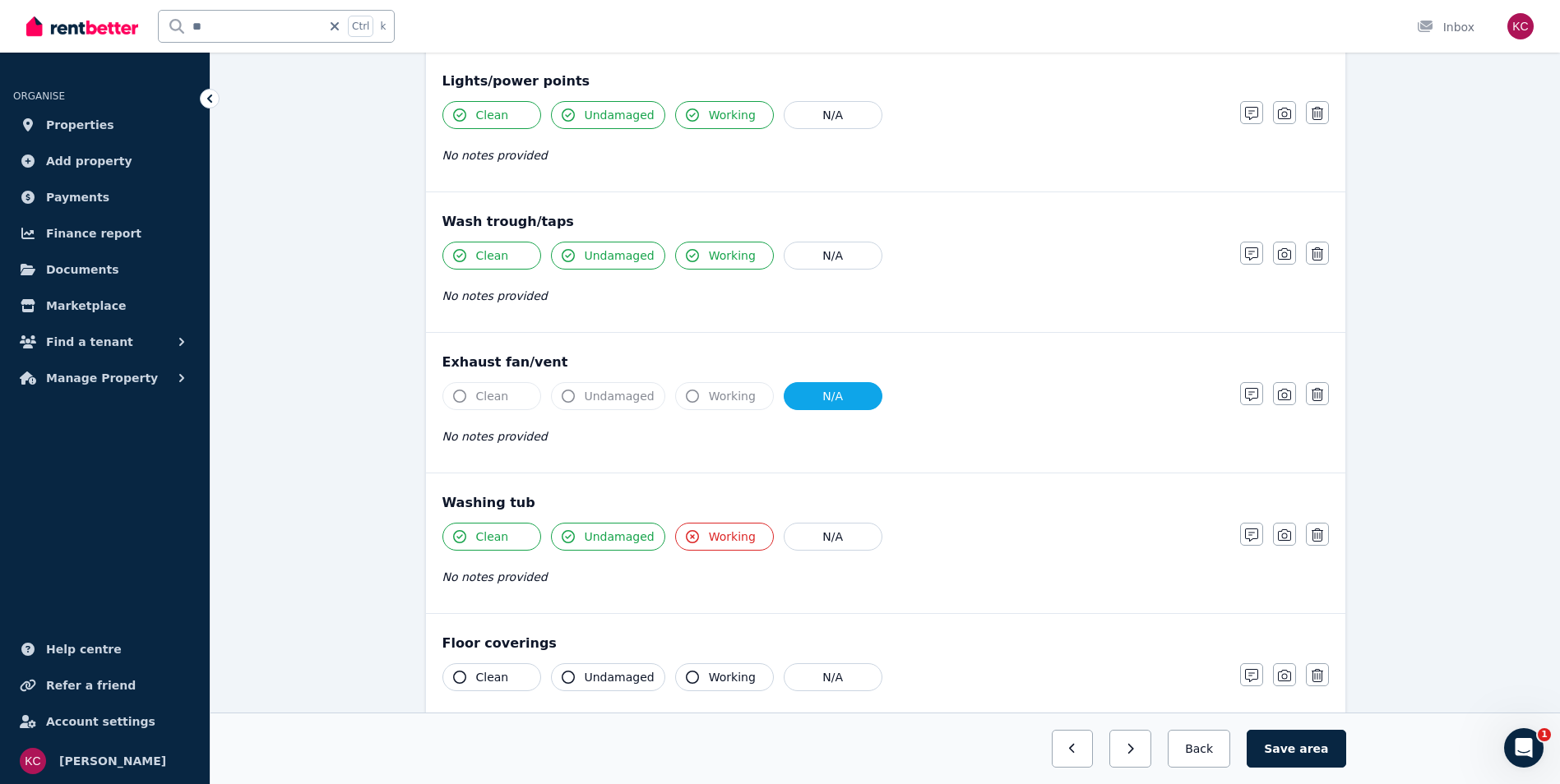
click at [454, 673] on icon "button" at bounding box center [460, 678] width 13 height 13
click at [559, 675] on button "Undamaged" at bounding box center [608, 677] width 114 height 28
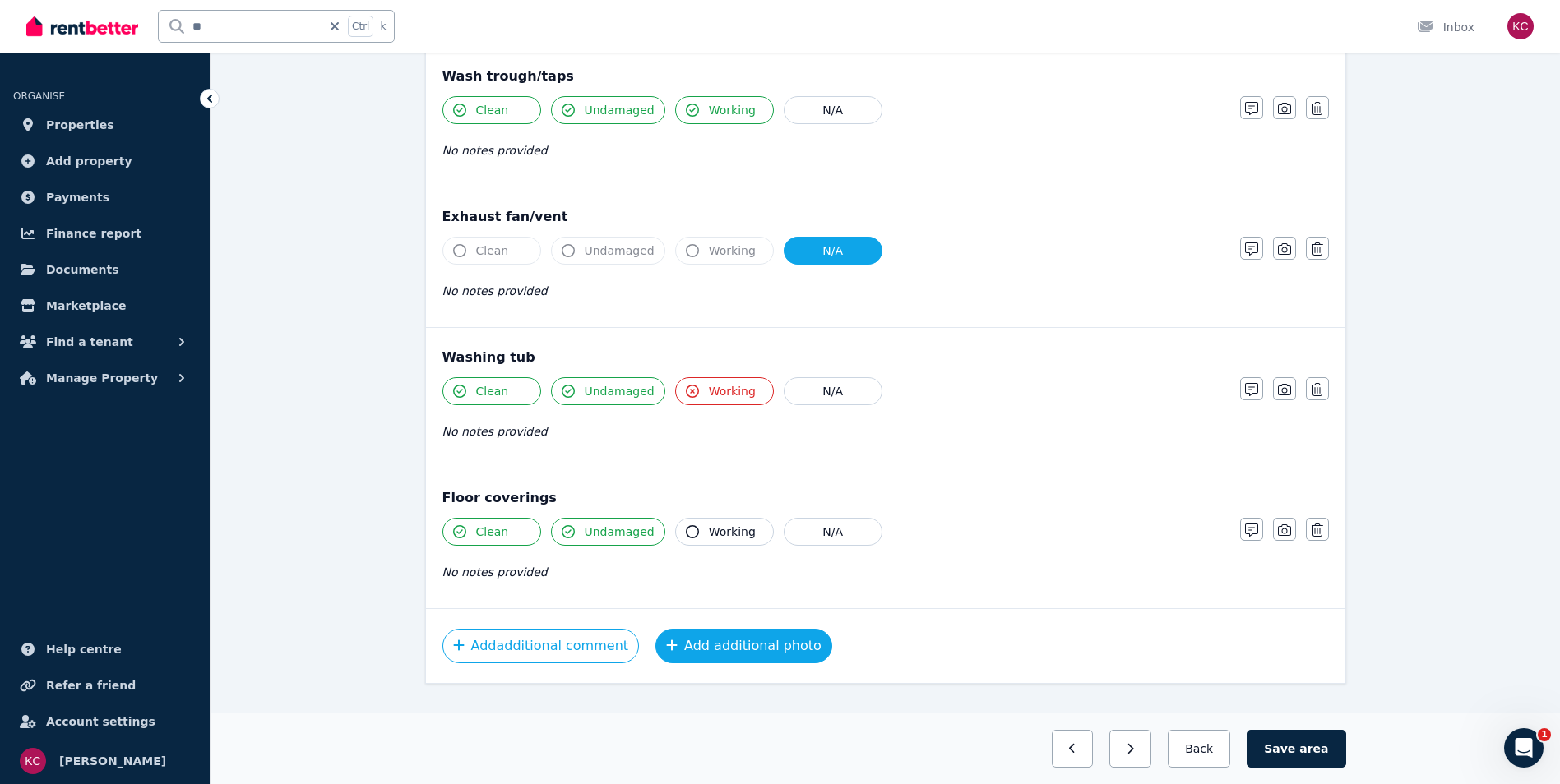
scroll to position [1069, 0]
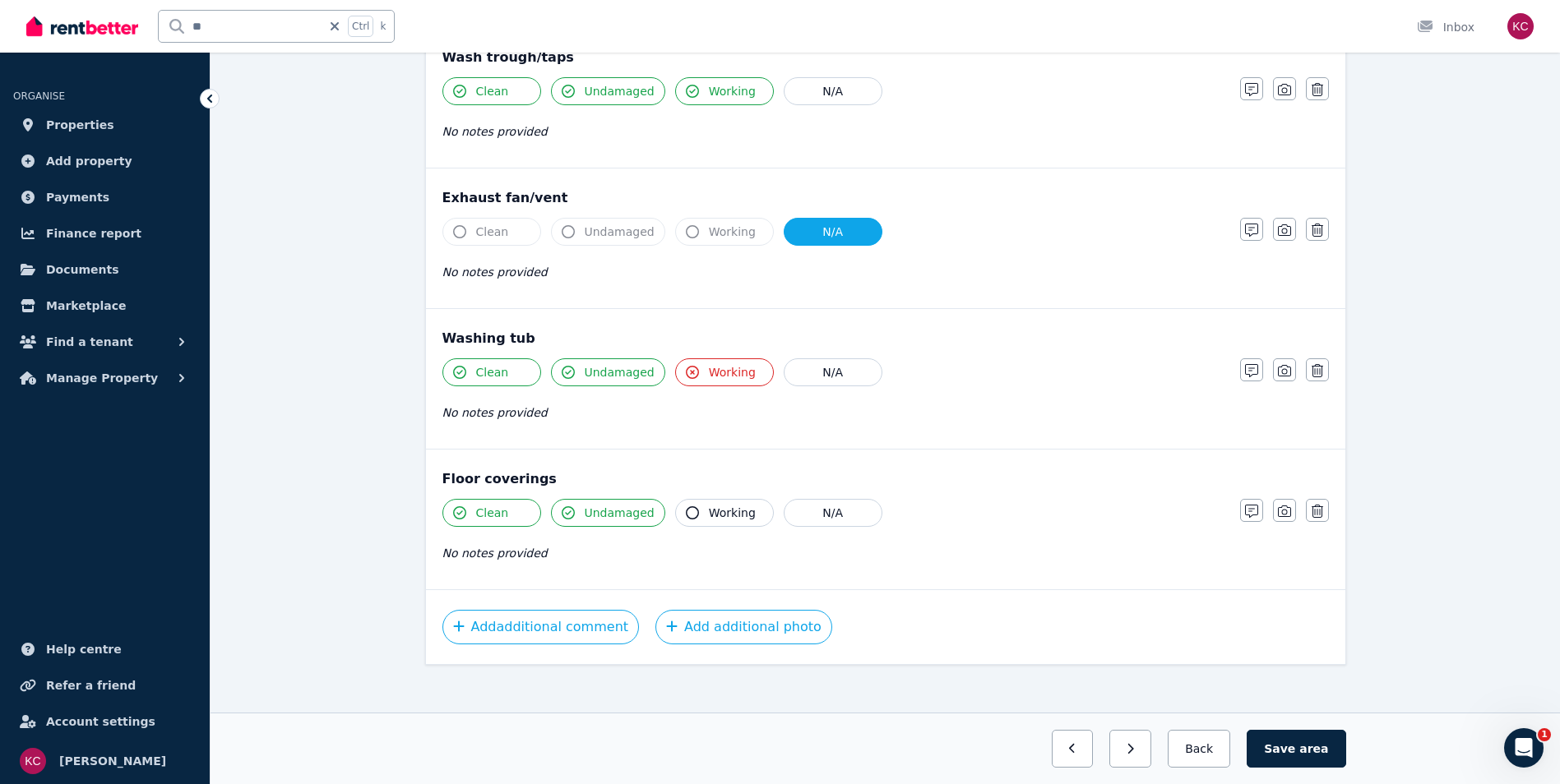
click at [686, 368] on icon "button" at bounding box center [692, 372] width 13 height 13
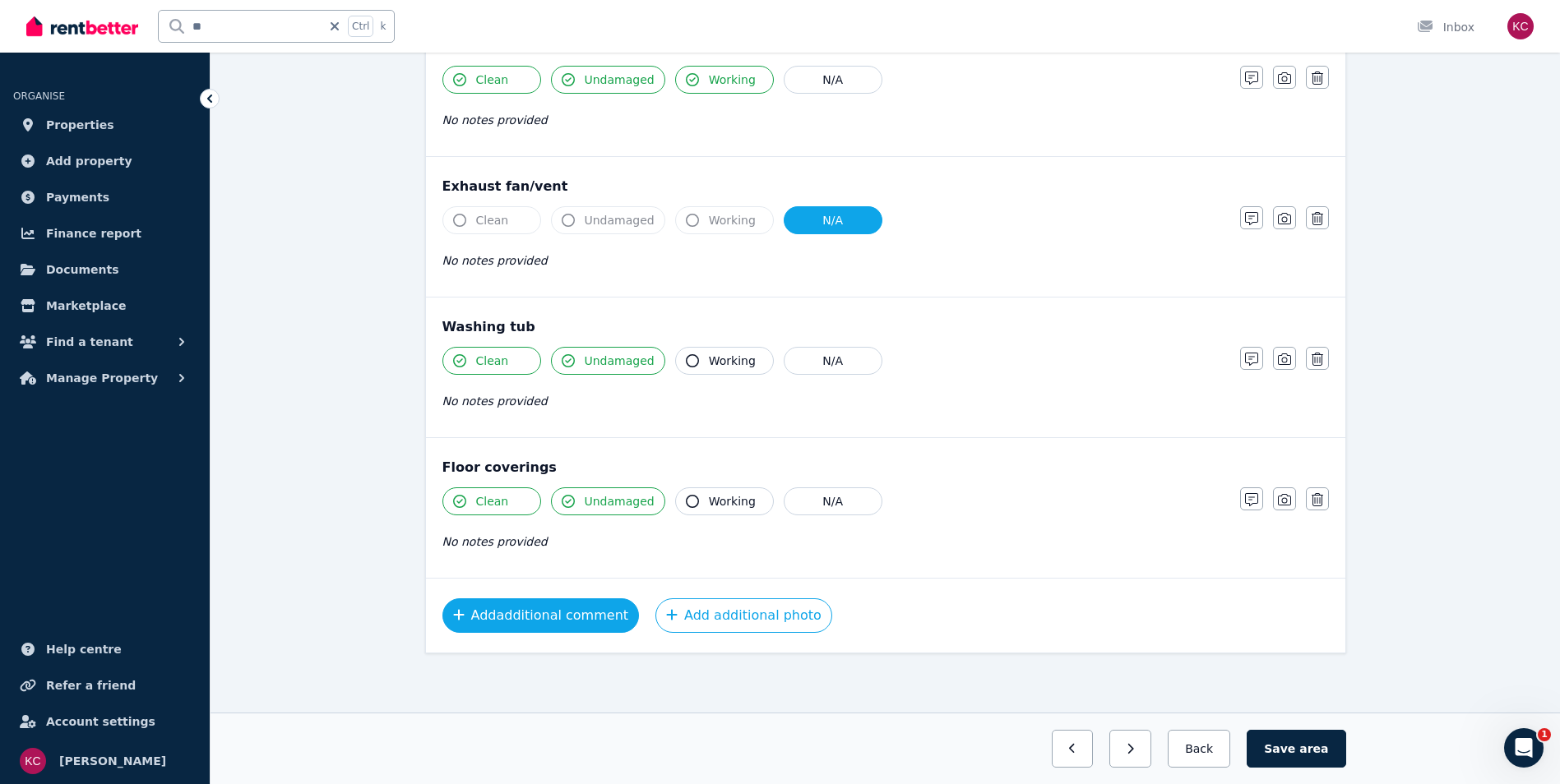
click at [547, 623] on button "Add additional comment" at bounding box center [541, 616] width 197 height 35
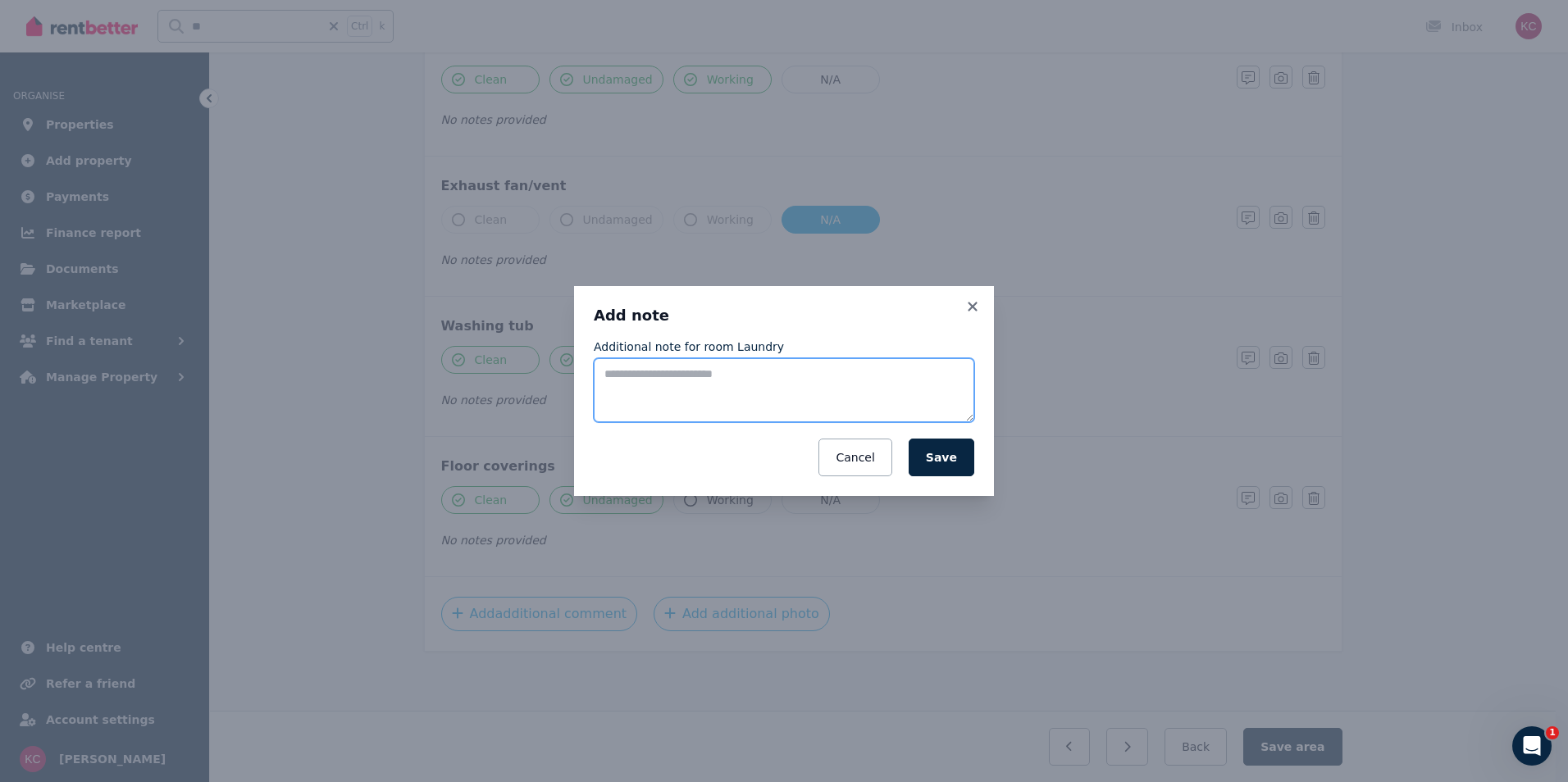
click at [667, 384] on textarea "Additional note for room Laundry" at bounding box center [784, 391] width 380 height 64
click at [904, 375] on textarea "**********" at bounding box center [784, 391] width 380 height 64
type textarea "**********"
click at [954, 460] on button "Save" at bounding box center [941, 458] width 65 height 38
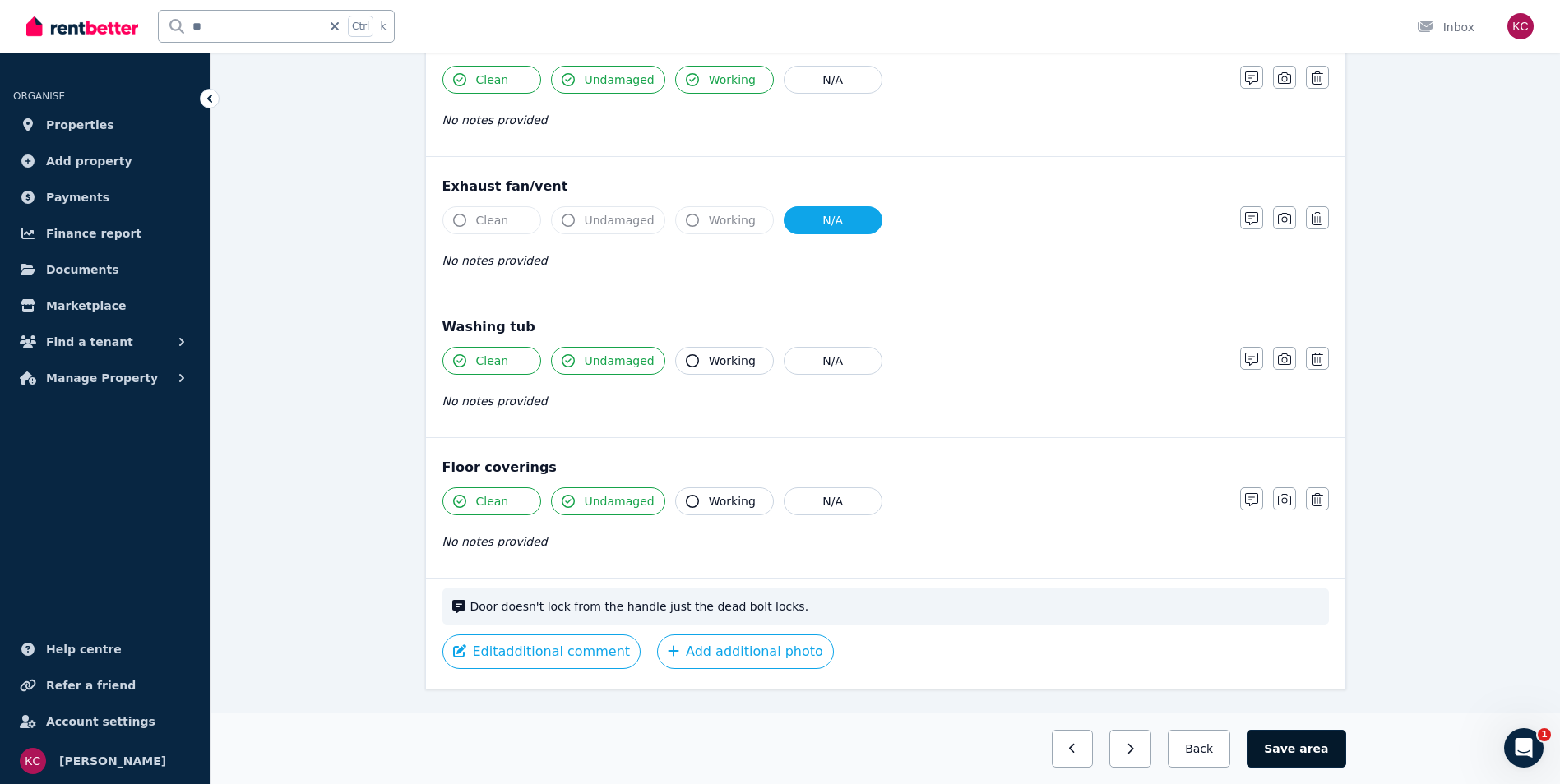
click at [1307, 755] on span "area" at bounding box center [1314, 749] width 29 height 16
click at [1213, 753] on button "Back" at bounding box center [1199, 749] width 76 height 38
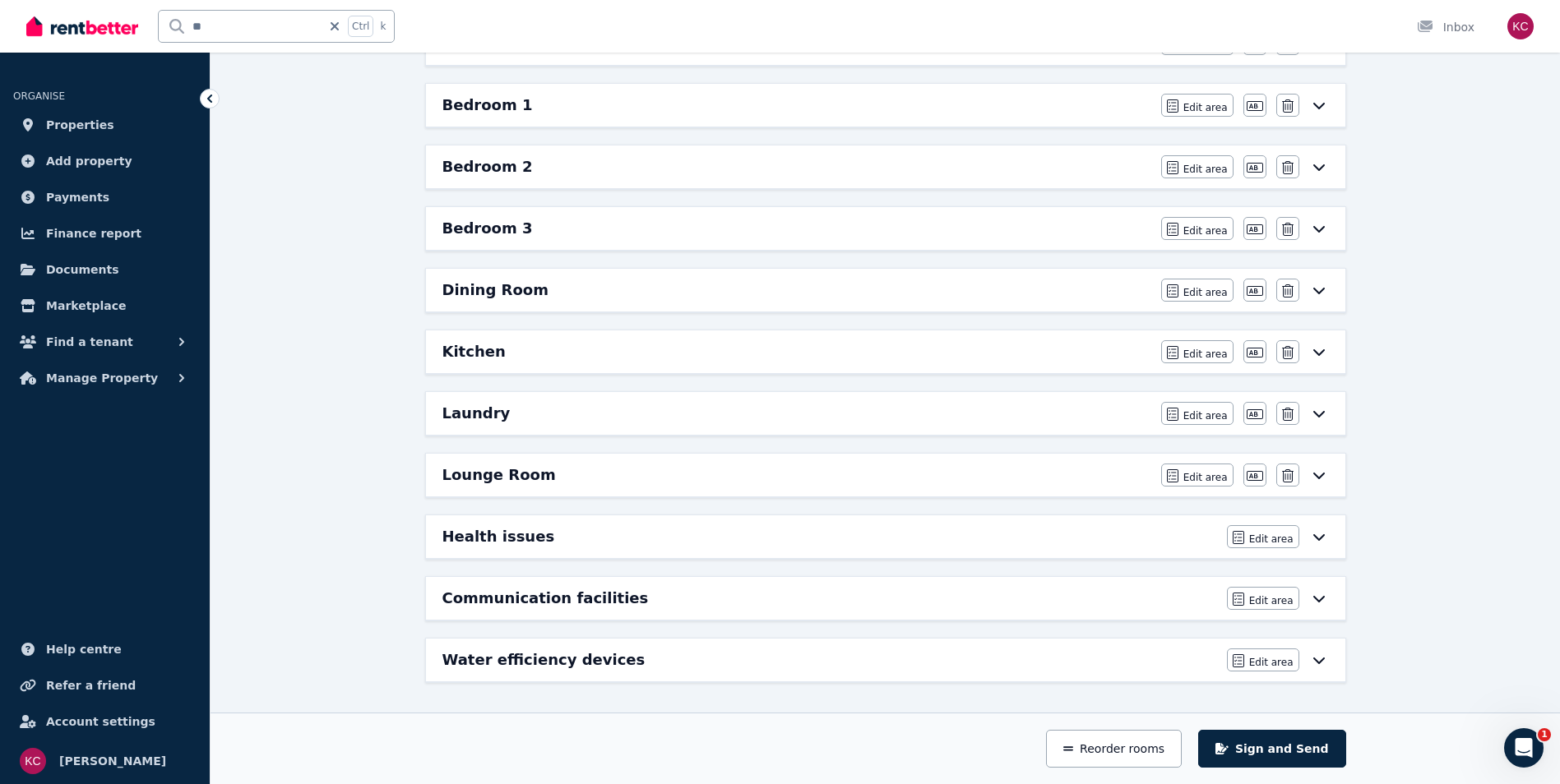
scroll to position [270, 0]
click at [915, 479] on div "Lounge Room" at bounding box center [797, 474] width 709 height 23
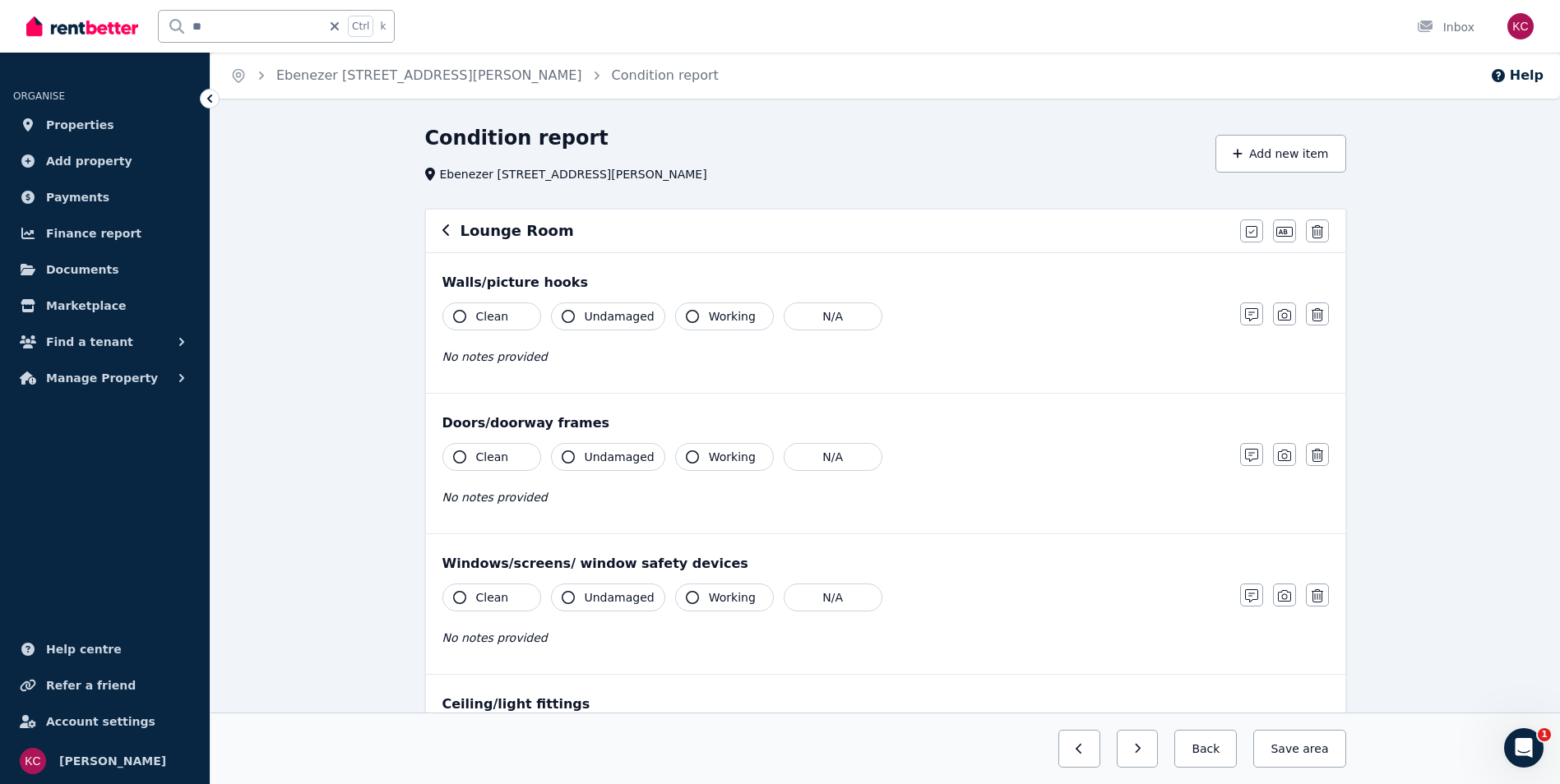
click at [461, 313] on icon "button" at bounding box center [460, 316] width 13 height 13
click at [569, 312] on icon "button" at bounding box center [568, 316] width 13 height 13
click at [454, 455] on icon "button" at bounding box center [460, 457] width 13 height 13
click at [571, 455] on icon "button" at bounding box center [568, 457] width 13 height 13
click at [686, 454] on icon "button" at bounding box center [692, 457] width 13 height 13
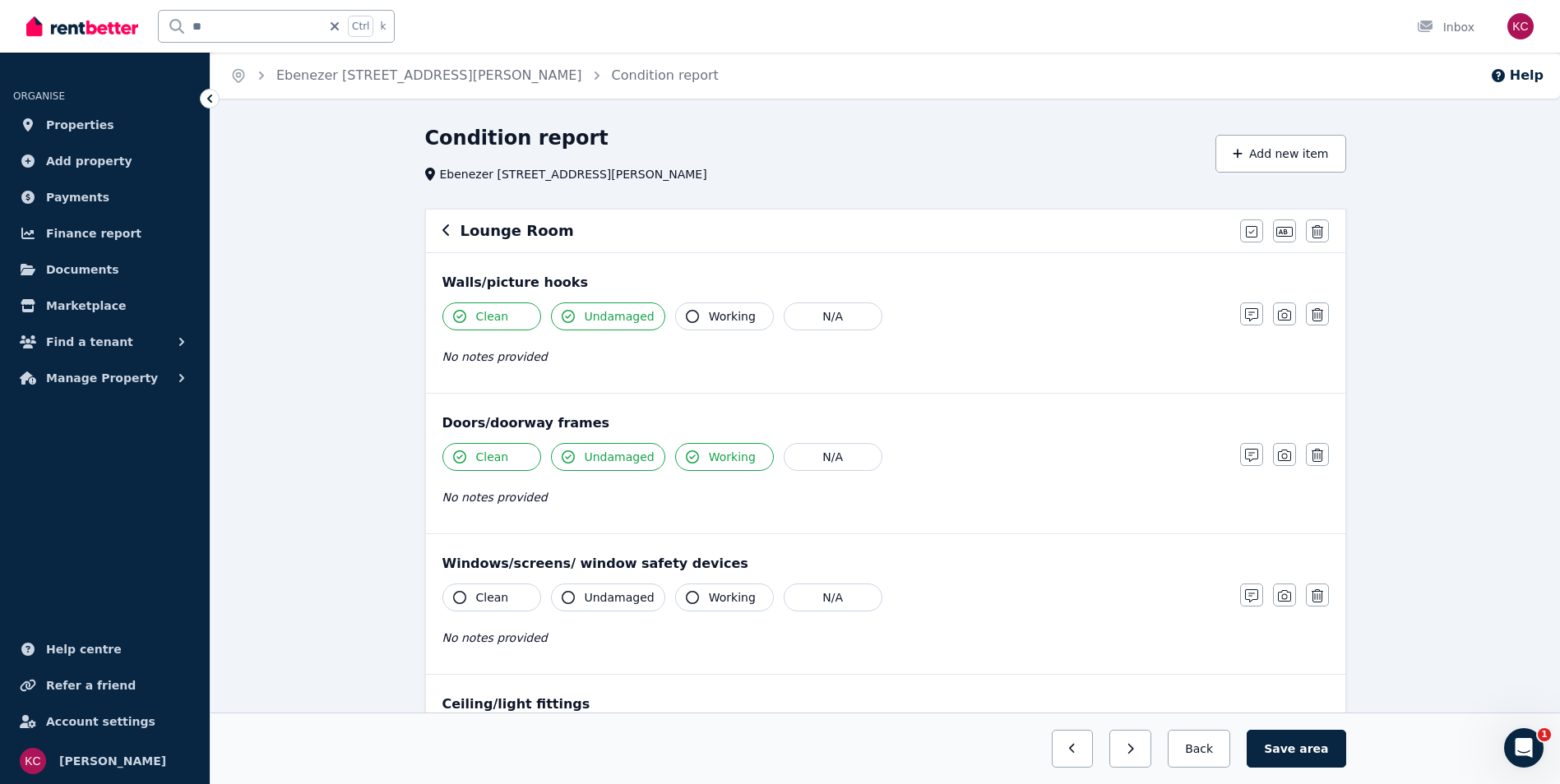
click at [461, 595] on icon "button" at bounding box center [460, 598] width 13 height 13
click at [565, 597] on icon "button" at bounding box center [568, 598] width 13 height 13
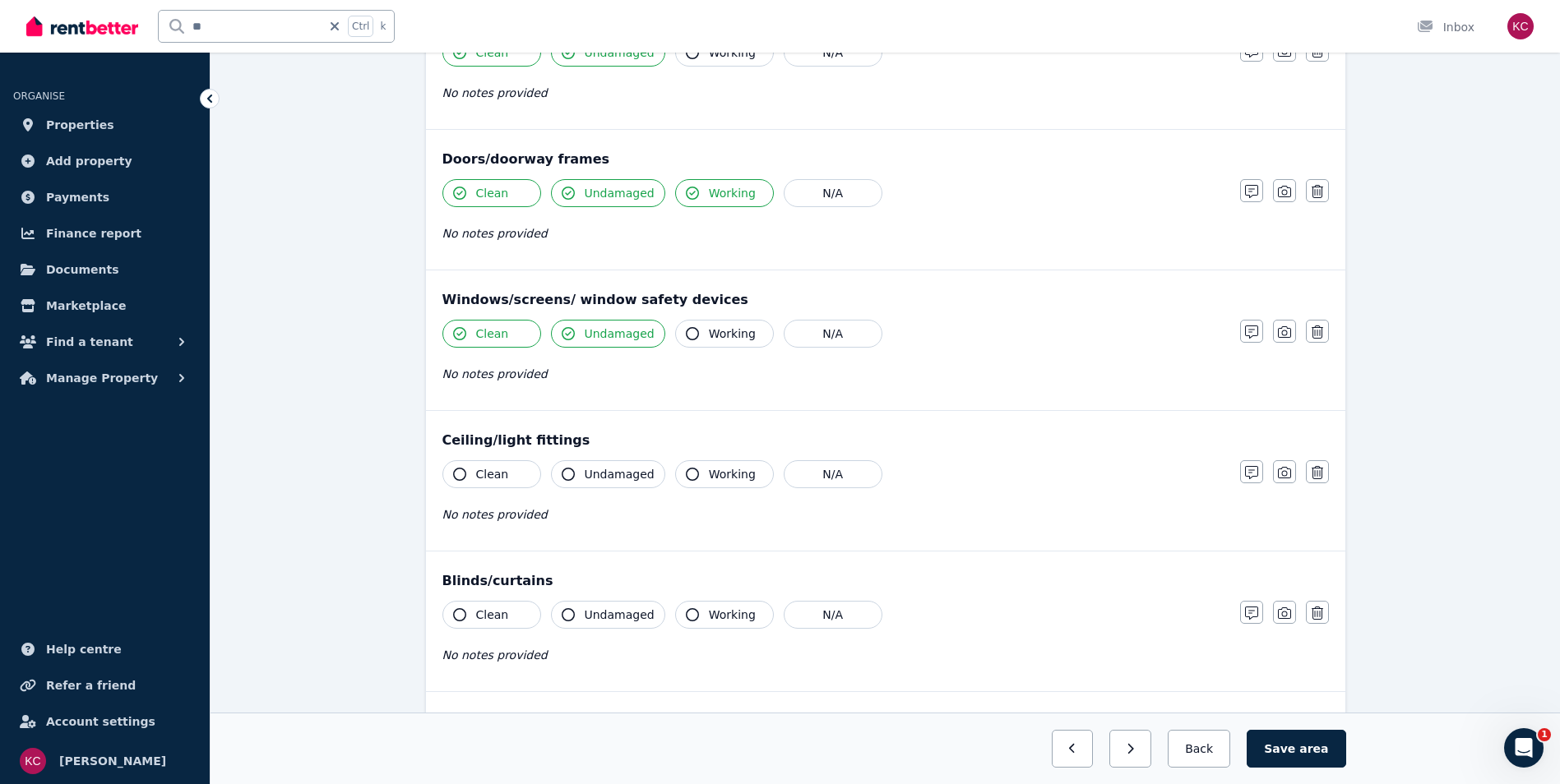
scroll to position [329, 0]
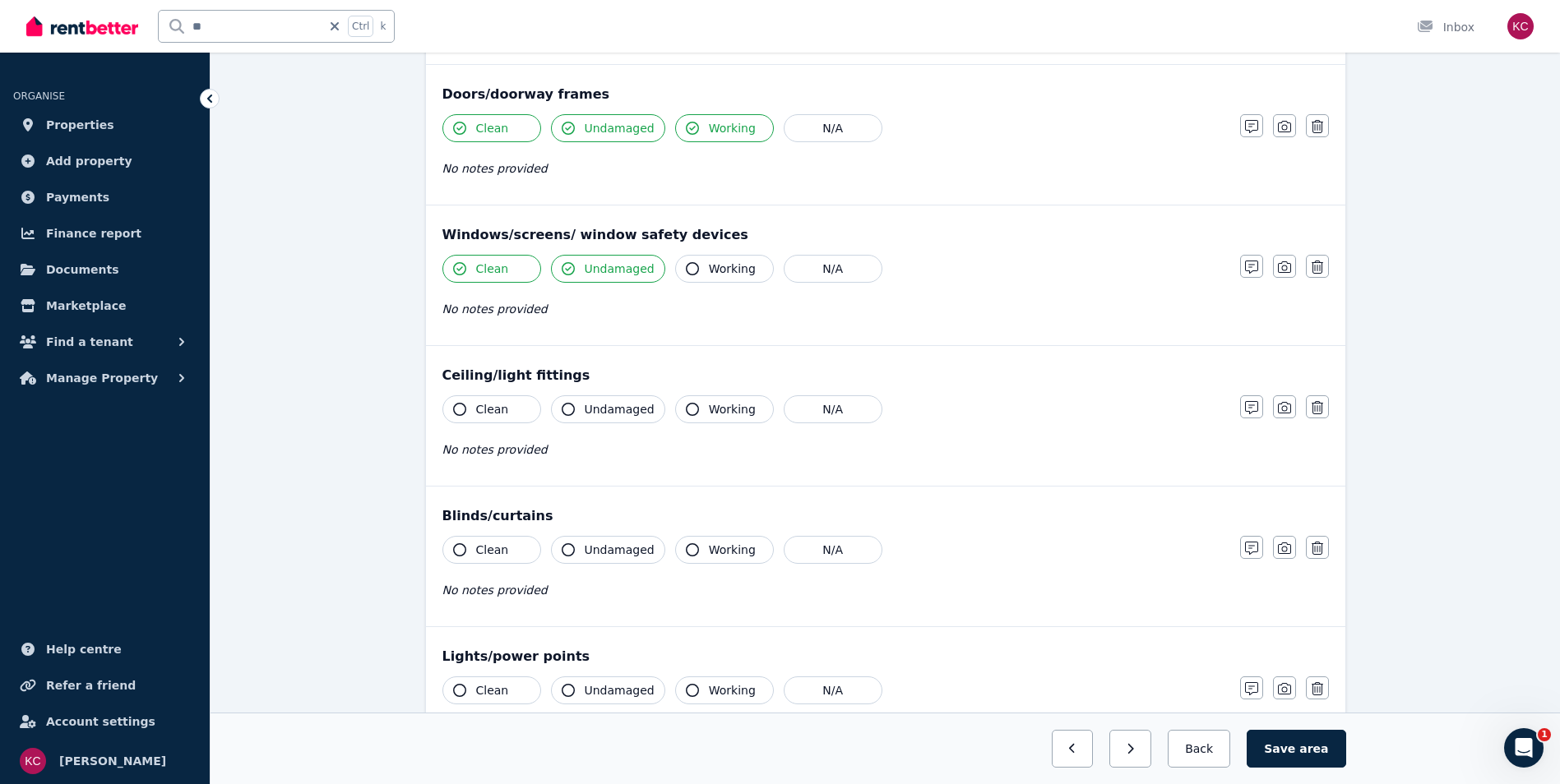
click at [457, 406] on icon "button" at bounding box center [460, 409] width 13 height 13
click at [564, 409] on icon "button" at bounding box center [568, 409] width 13 height 13
click at [454, 551] on icon "button" at bounding box center [460, 550] width 13 height 13
click at [569, 545] on icon "button" at bounding box center [568, 550] width 13 height 13
click at [454, 688] on icon "button" at bounding box center [460, 690] width 13 height 13
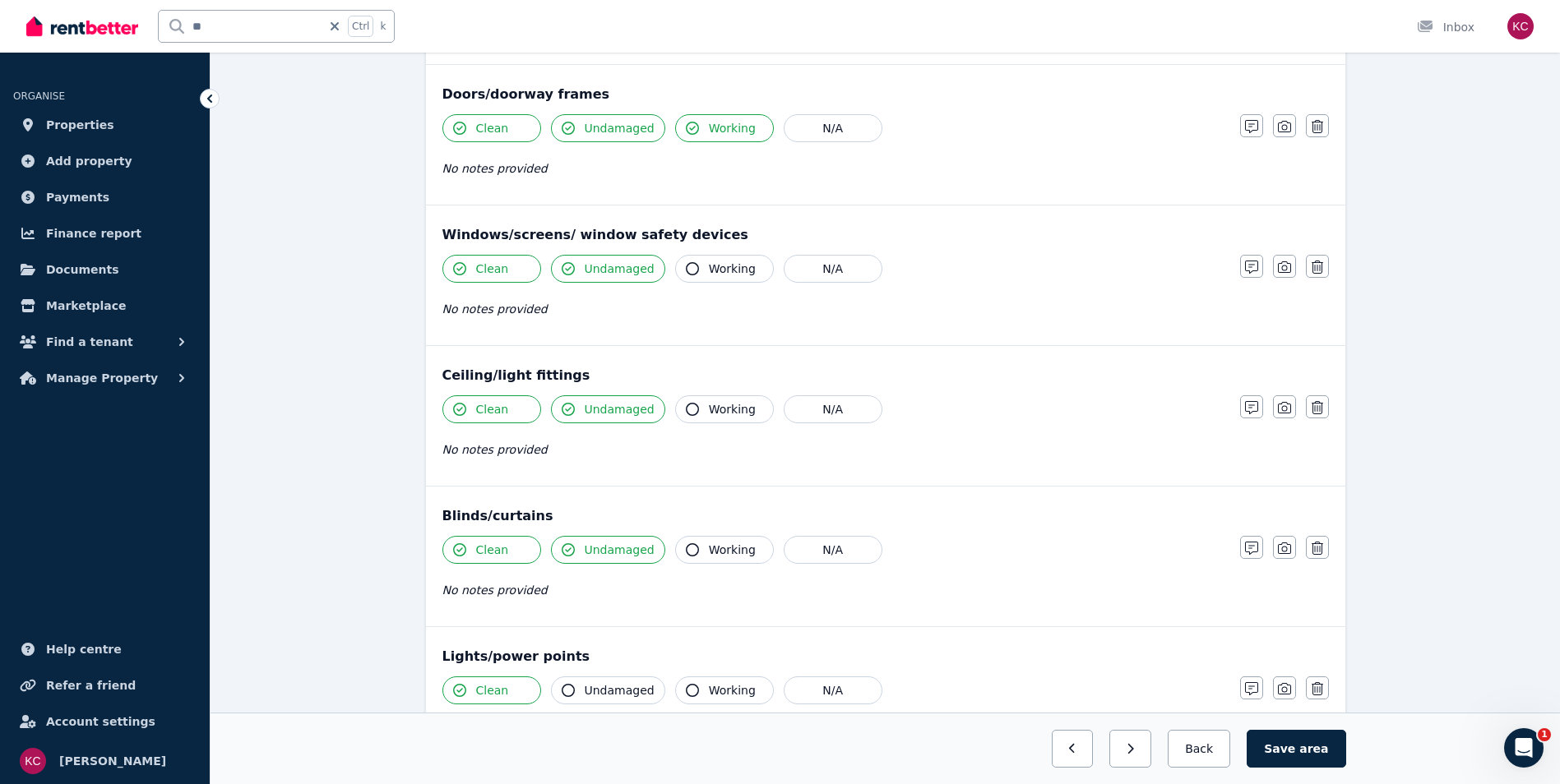
click at [568, 690] on icon "button" at bounding box center [568, 690] width 13 height 13
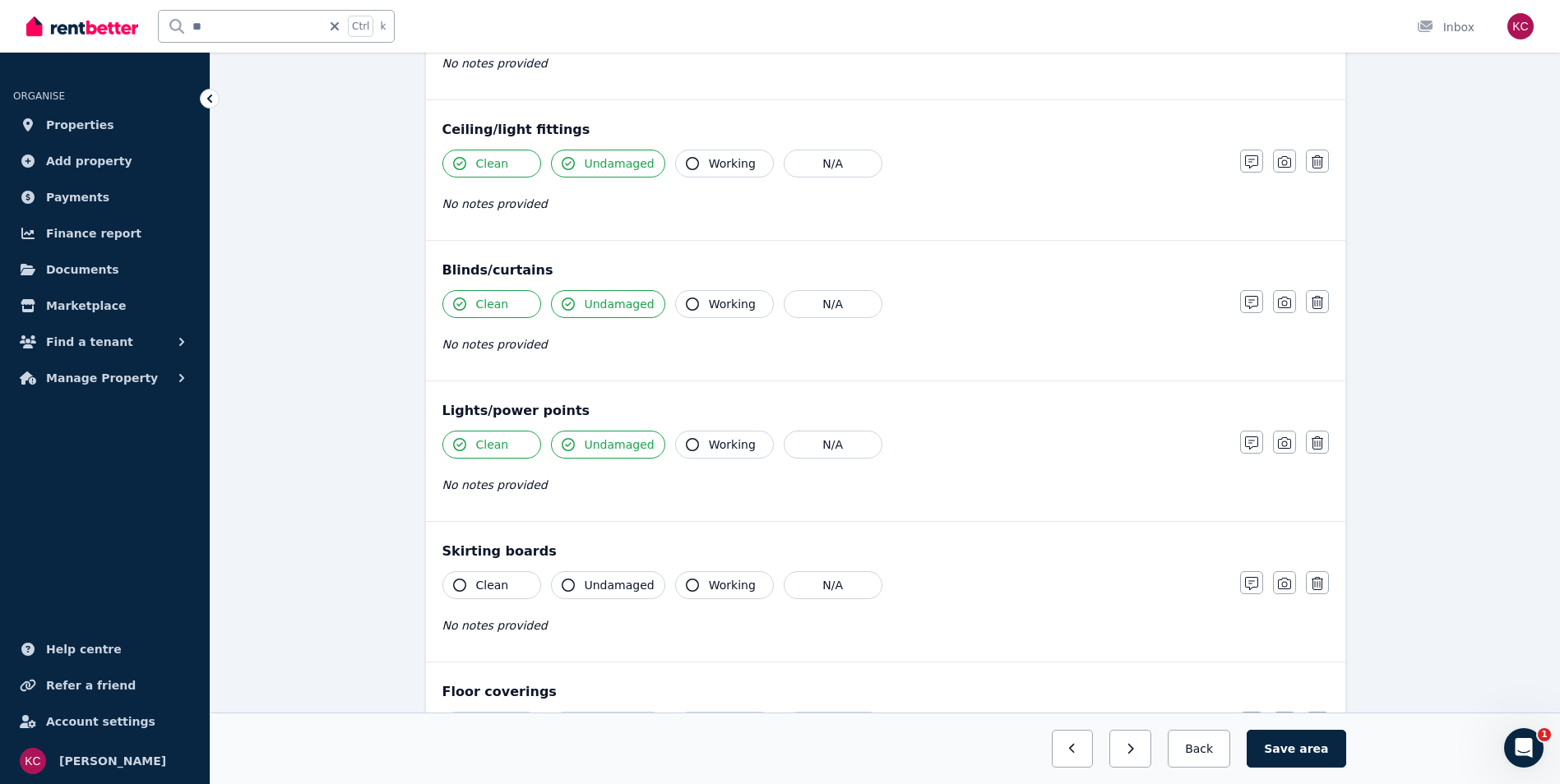
scroll to position [576, 0]
click at [460, 586] on icon "button" at bounding box center [460, 584] width 13 height 13
click at [563, 581] on icon "button" at bounding box center [568, 584] width 13 height 13
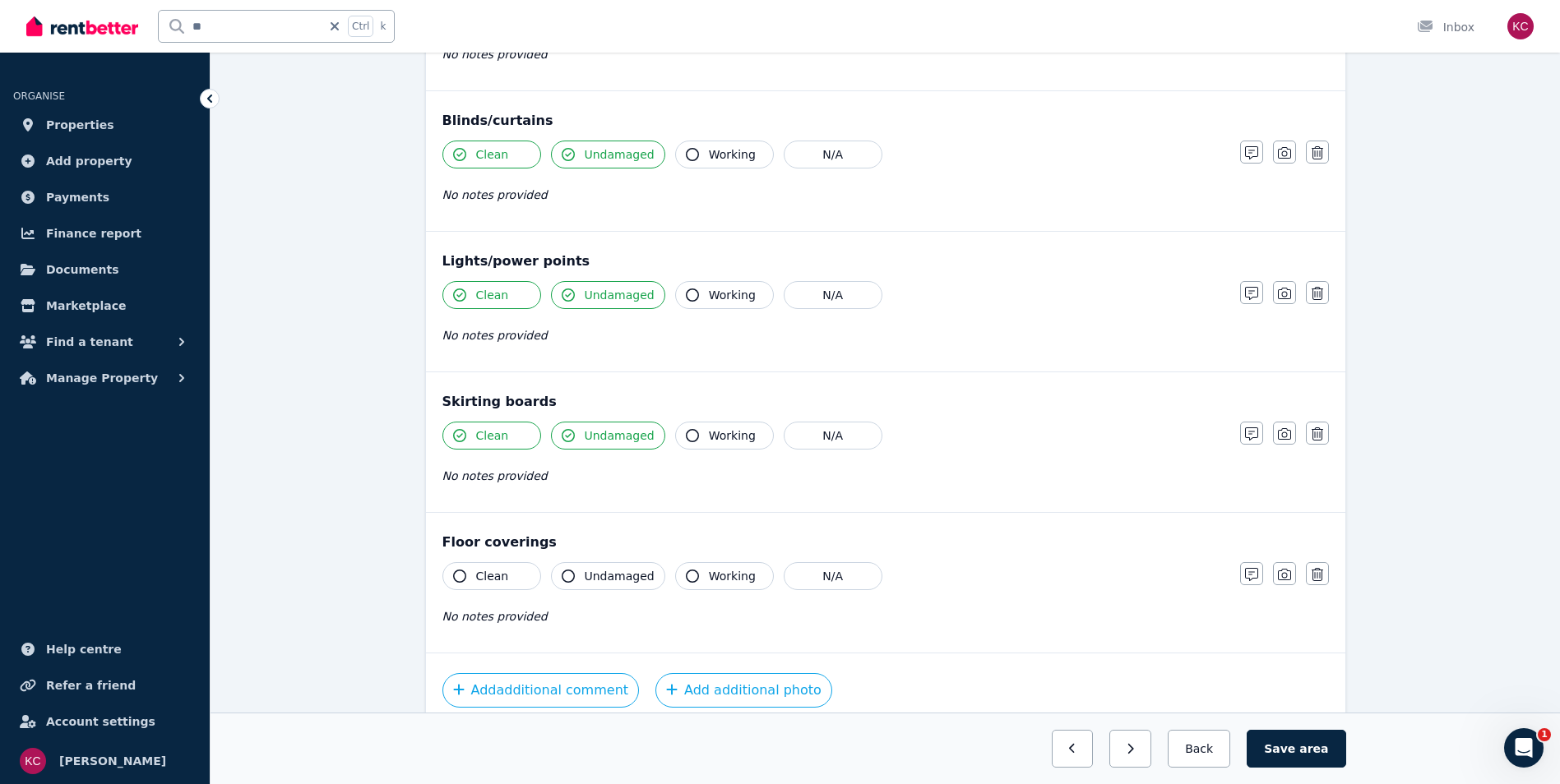
scroll to position [740, 0]
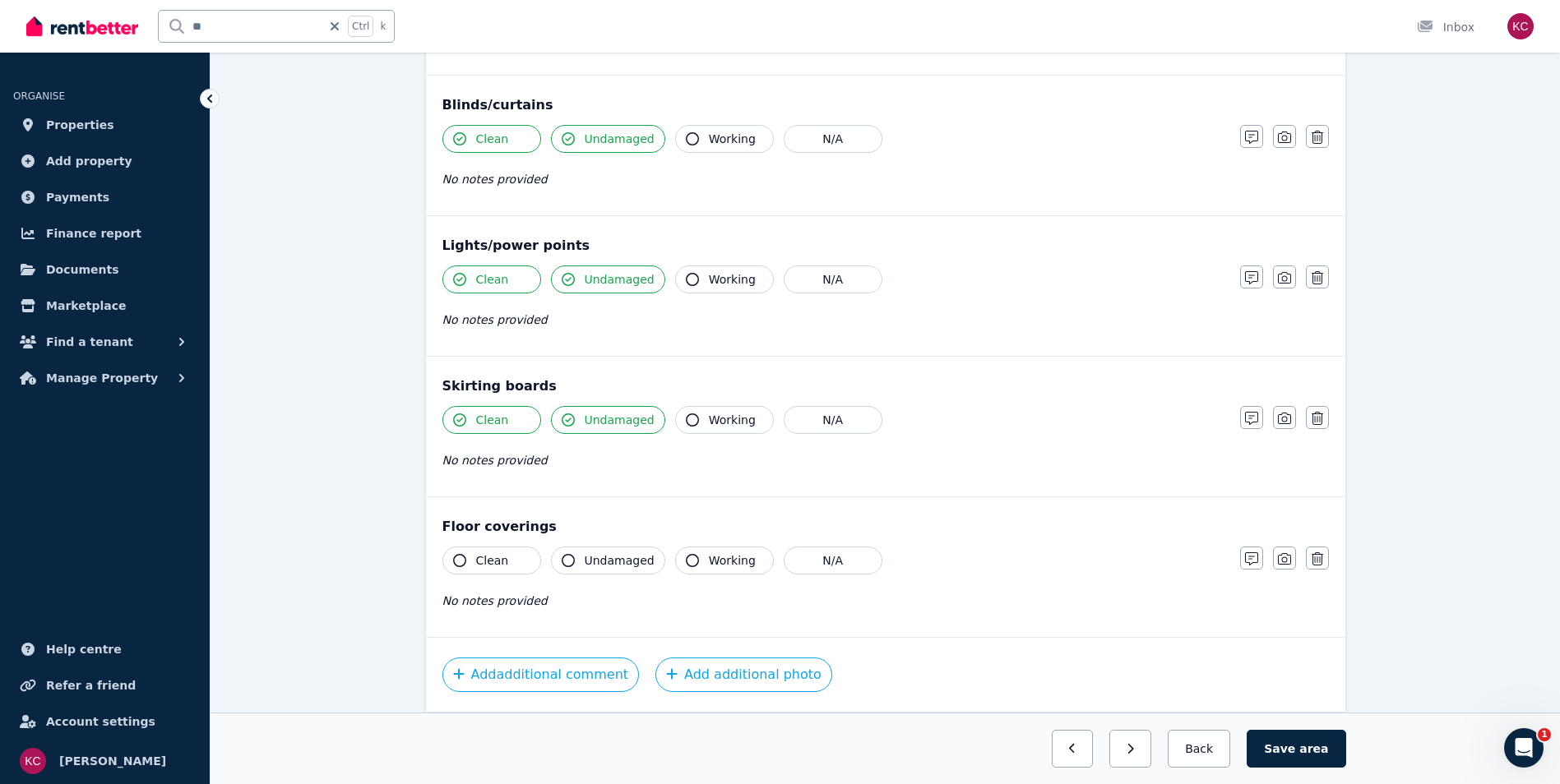
click at [686, 280] on icon "button" at bounding box center [692, 279] width 13 height 13
click at [455, 563] on icon "button" at bounding box center [460, 561] width 13 height 13
click at [570, 560] on icon "button" at bounding box center [568, 561] width 13 height 13
click at [686, 559] on icon "button" at bounding box center [692, 561] width 13 height 13
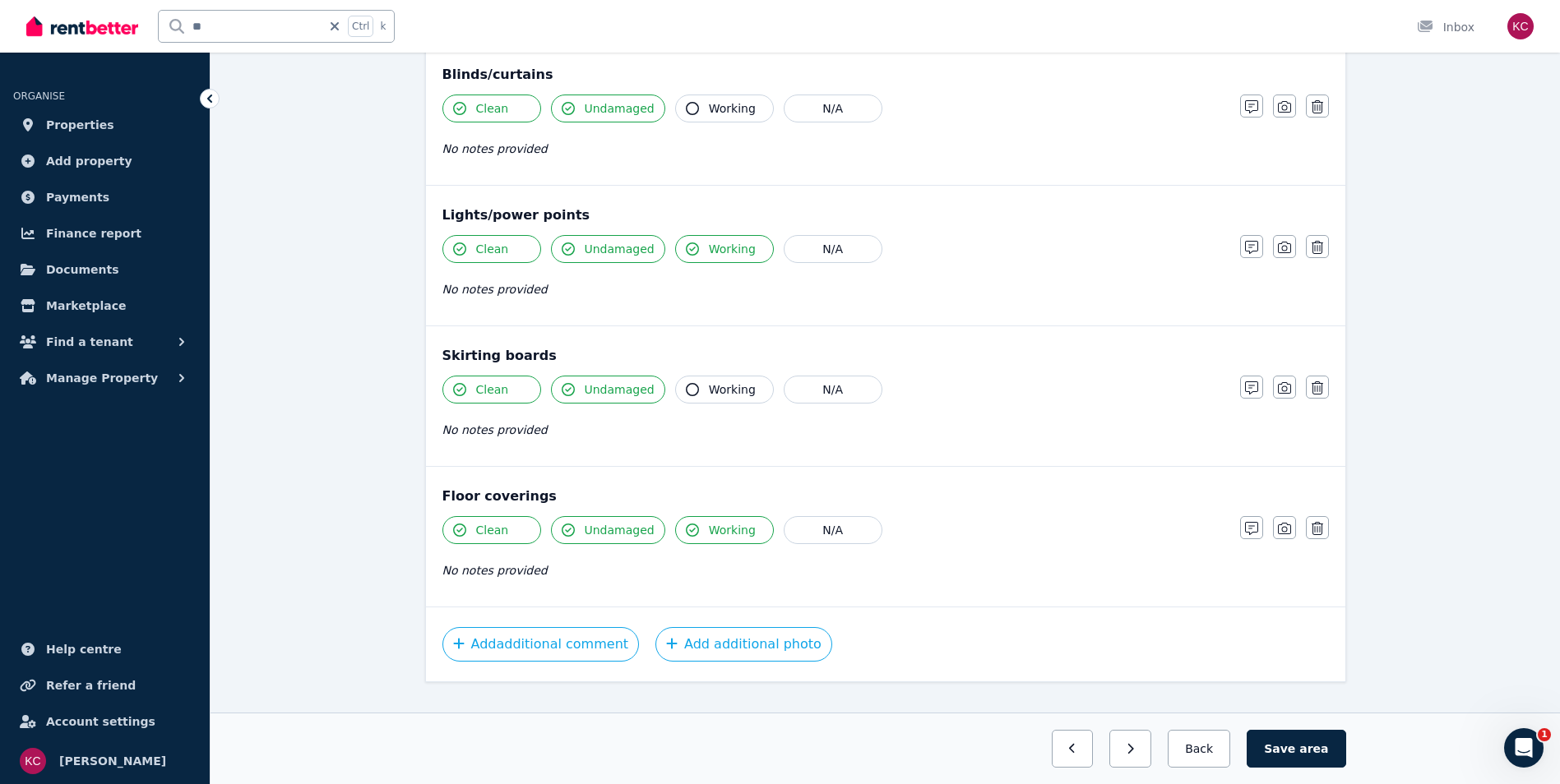
scroll to position [799, 0]
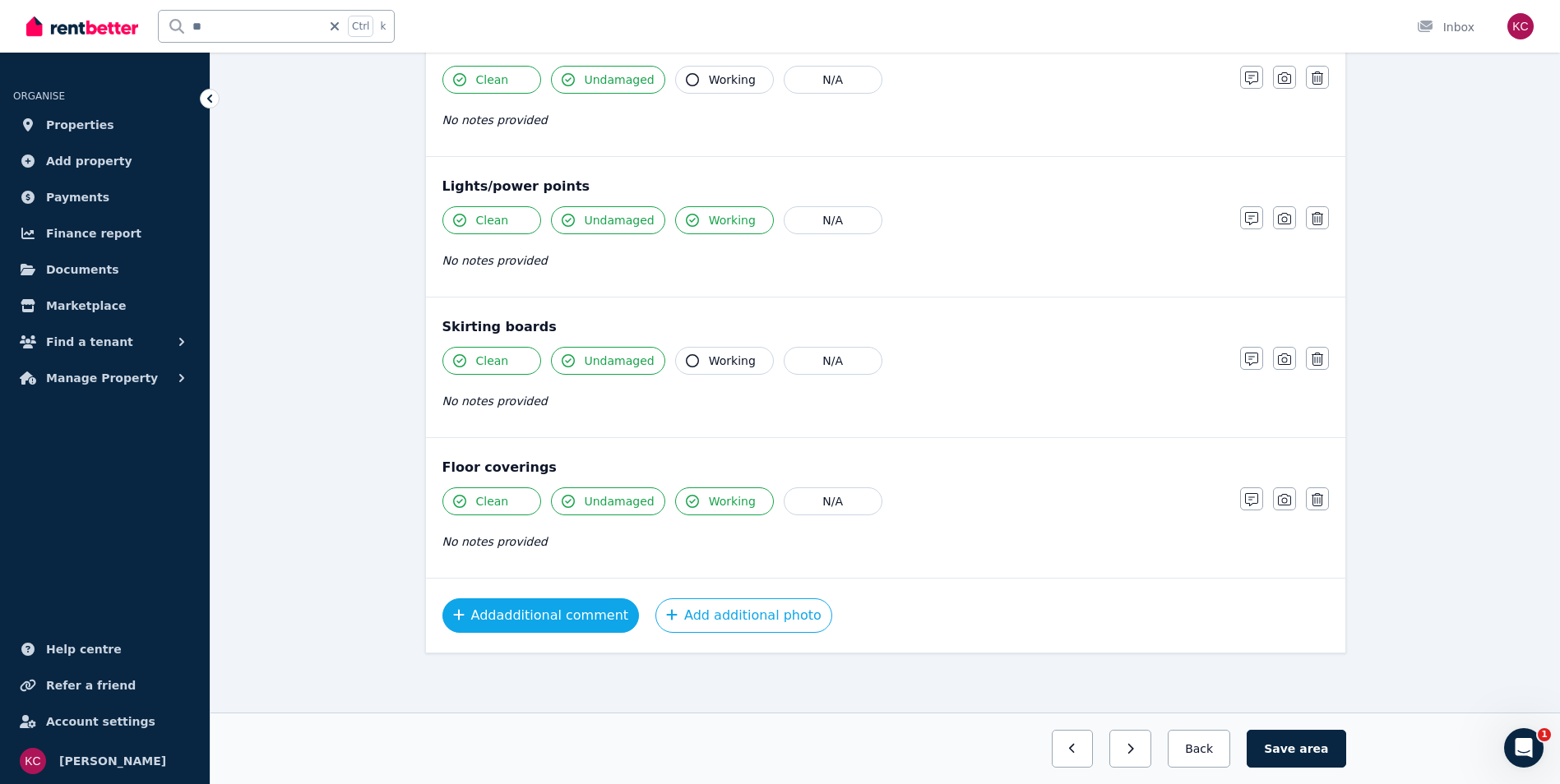
click at [550, 611] on button "Add additional comment" at bounding box center [541, 616] width 197 height 35
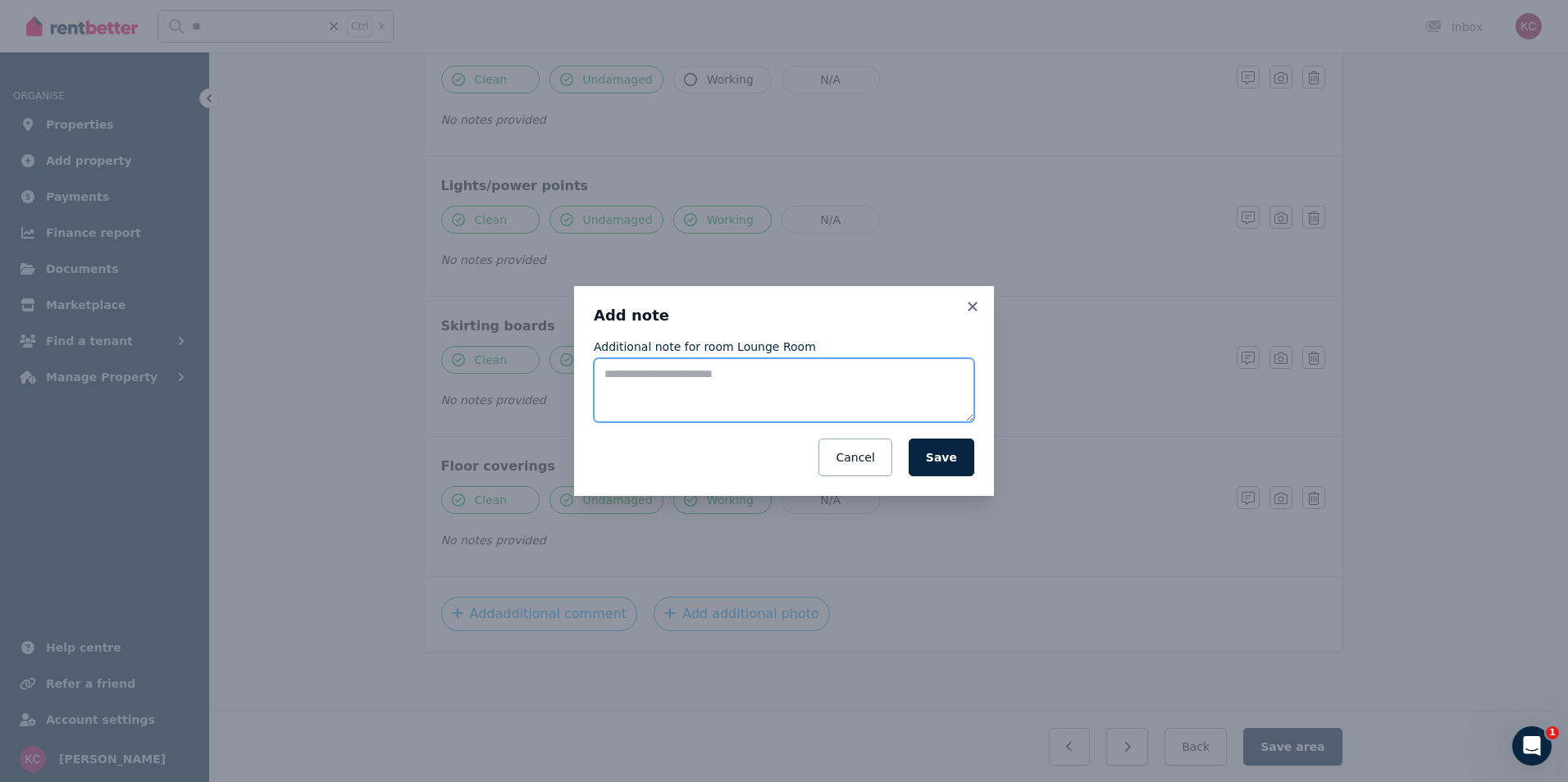
click at [654, 374] on textarea "Additional note for room Lounge Room" at bounding box center [784, 391] width 380 height 64
type textarea "**********"
click at [952, 462] on button "Save" at bounding box center [941, 458] width 65 height 38
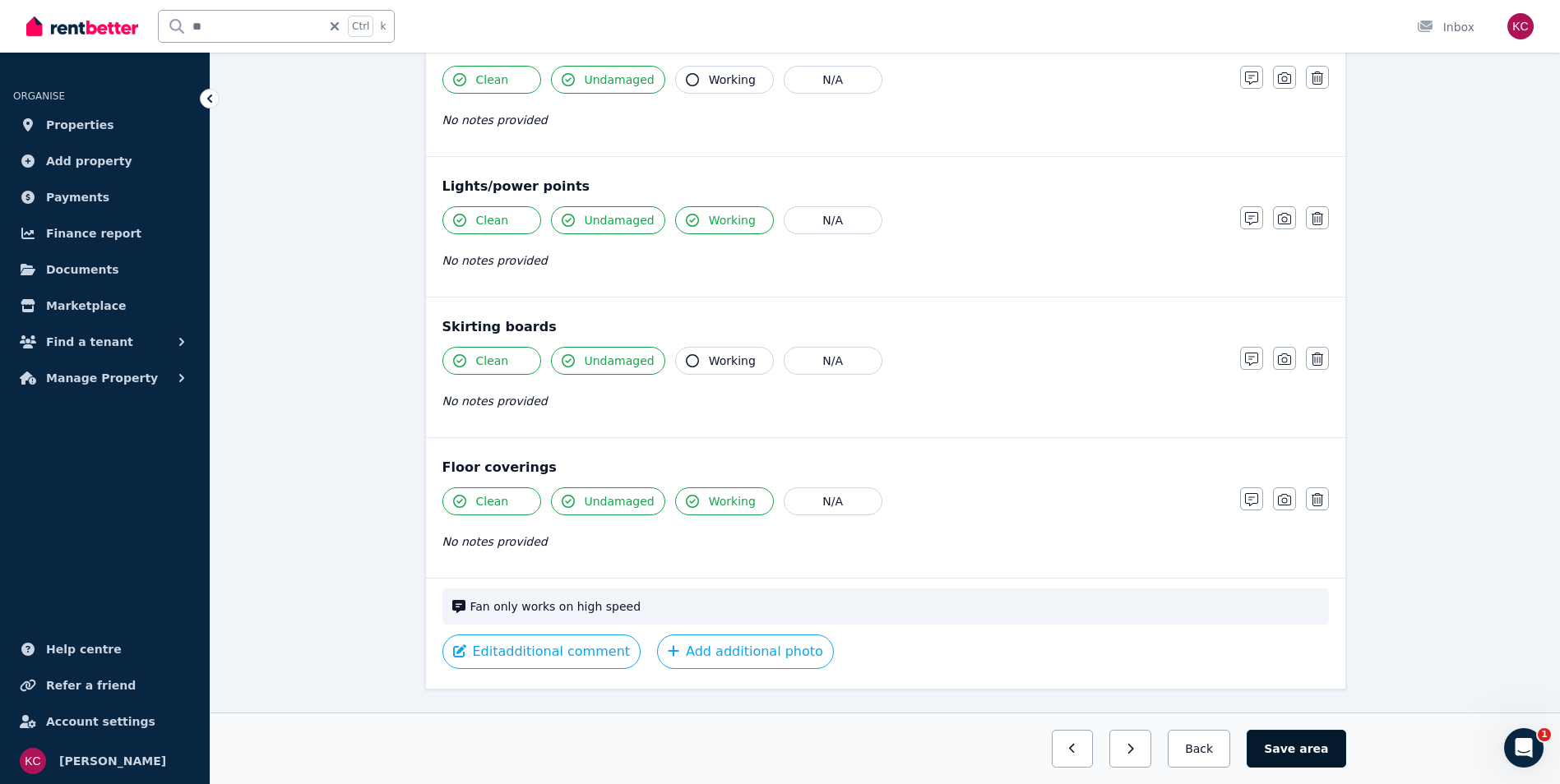
click at [1307, 750] on button "Save area" at bounding box center [1296, 749] width 99 height 38
click at [1217, 749] on button "Back" at bounding box center [1199, 749] width 76 height 38
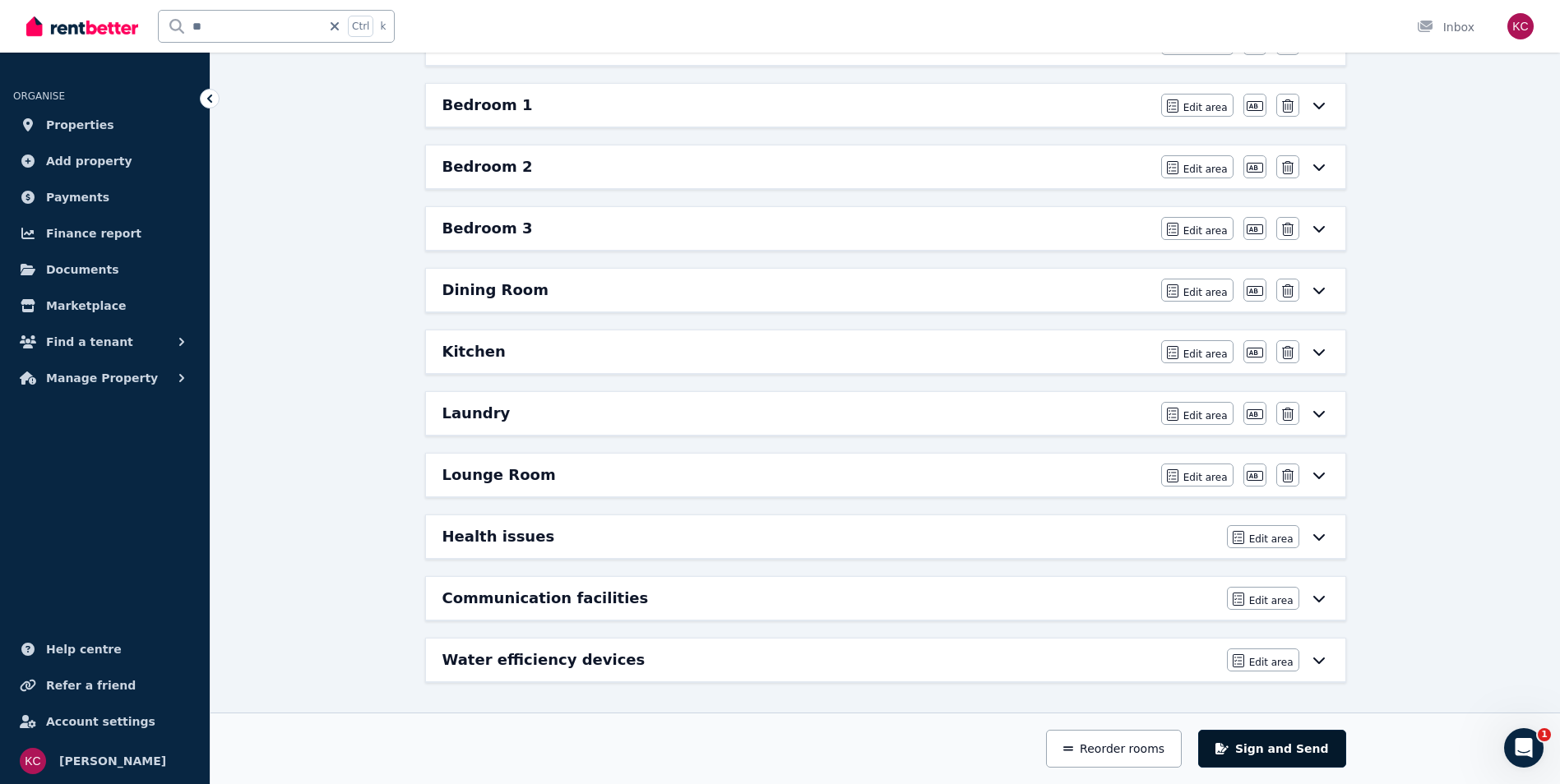
scroll to position [270, 0]
click at [471, 344] on h6 "Kitchen" at bounding box center [474, 352] width 64 height 23
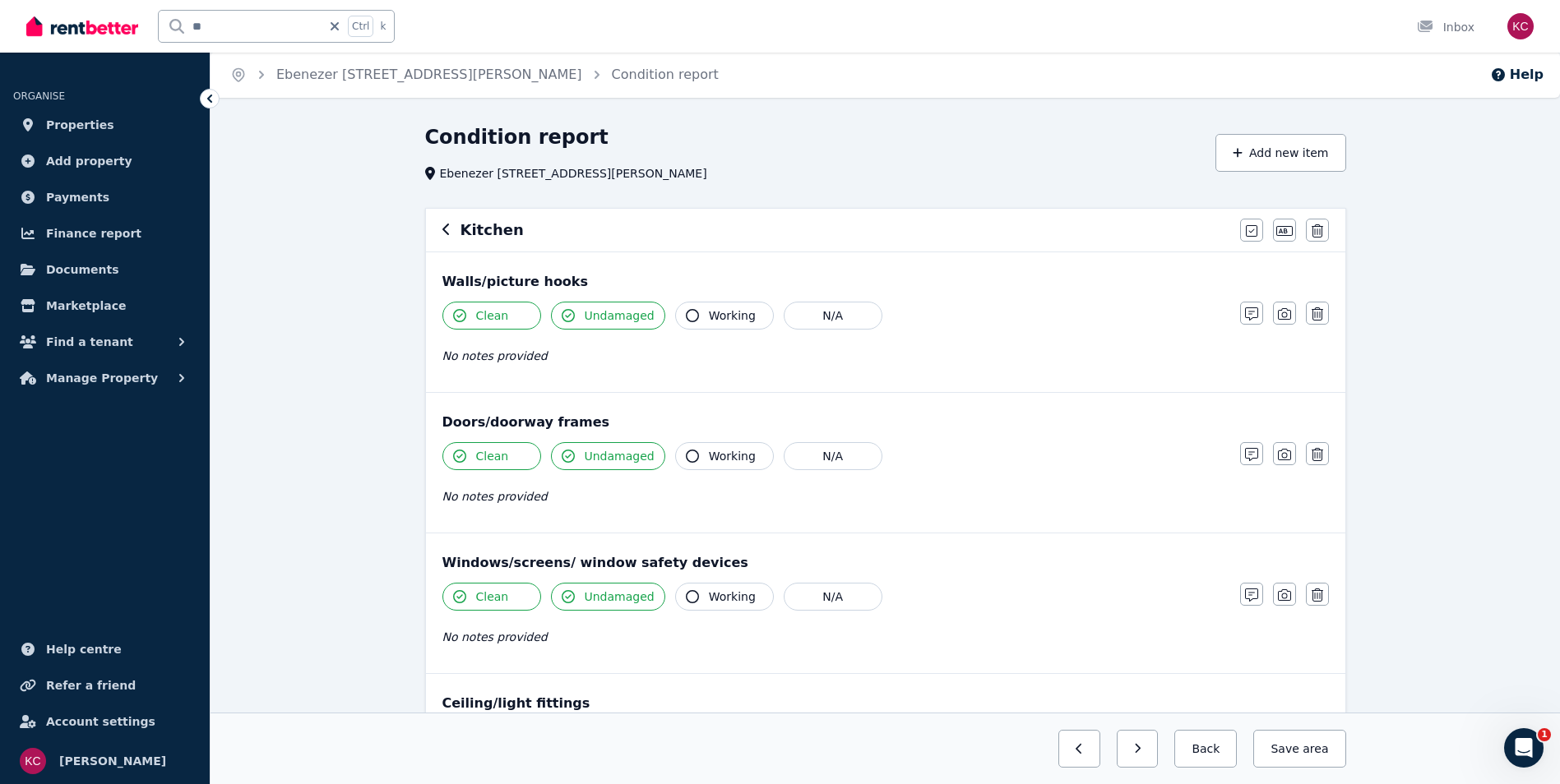
scroll to position [0, 0]
click at [446, 227] on icon "button" at bounding box center [446, 230] width 8 height 13
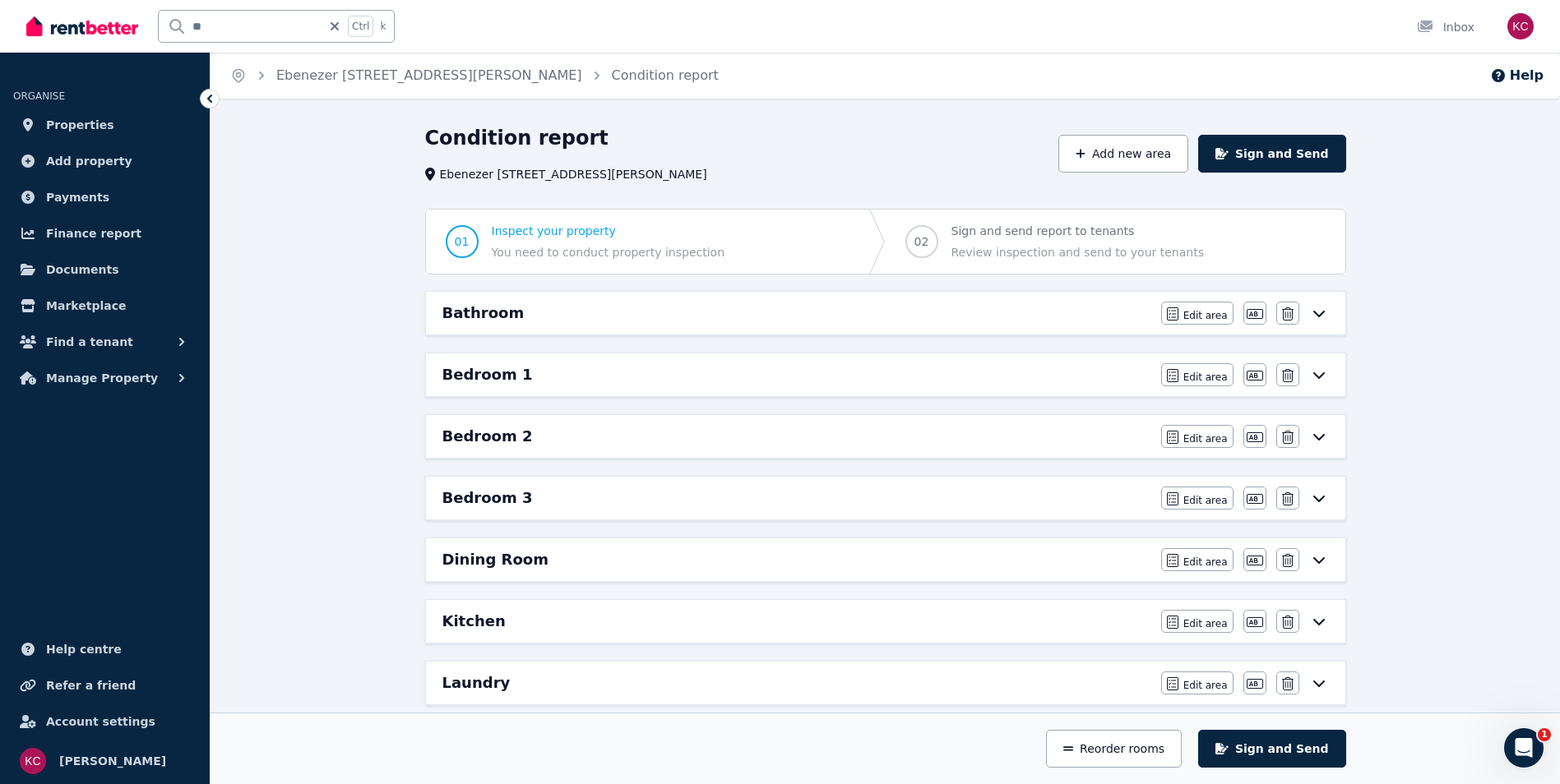
click at [902, 561] on div "Dining Room" at bounding box center [797, 560] width 709 height 23
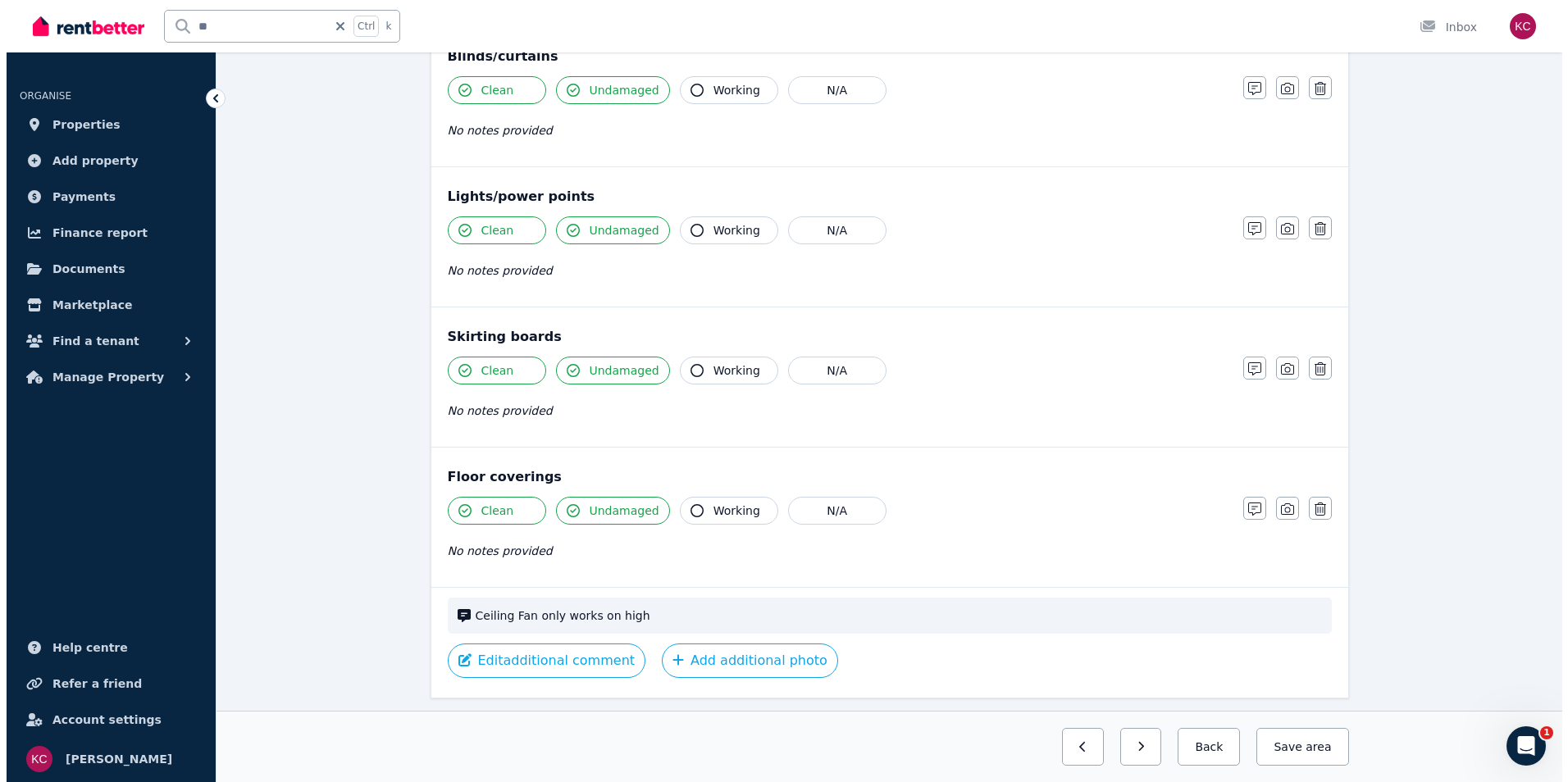
scroll to position [834, 0]
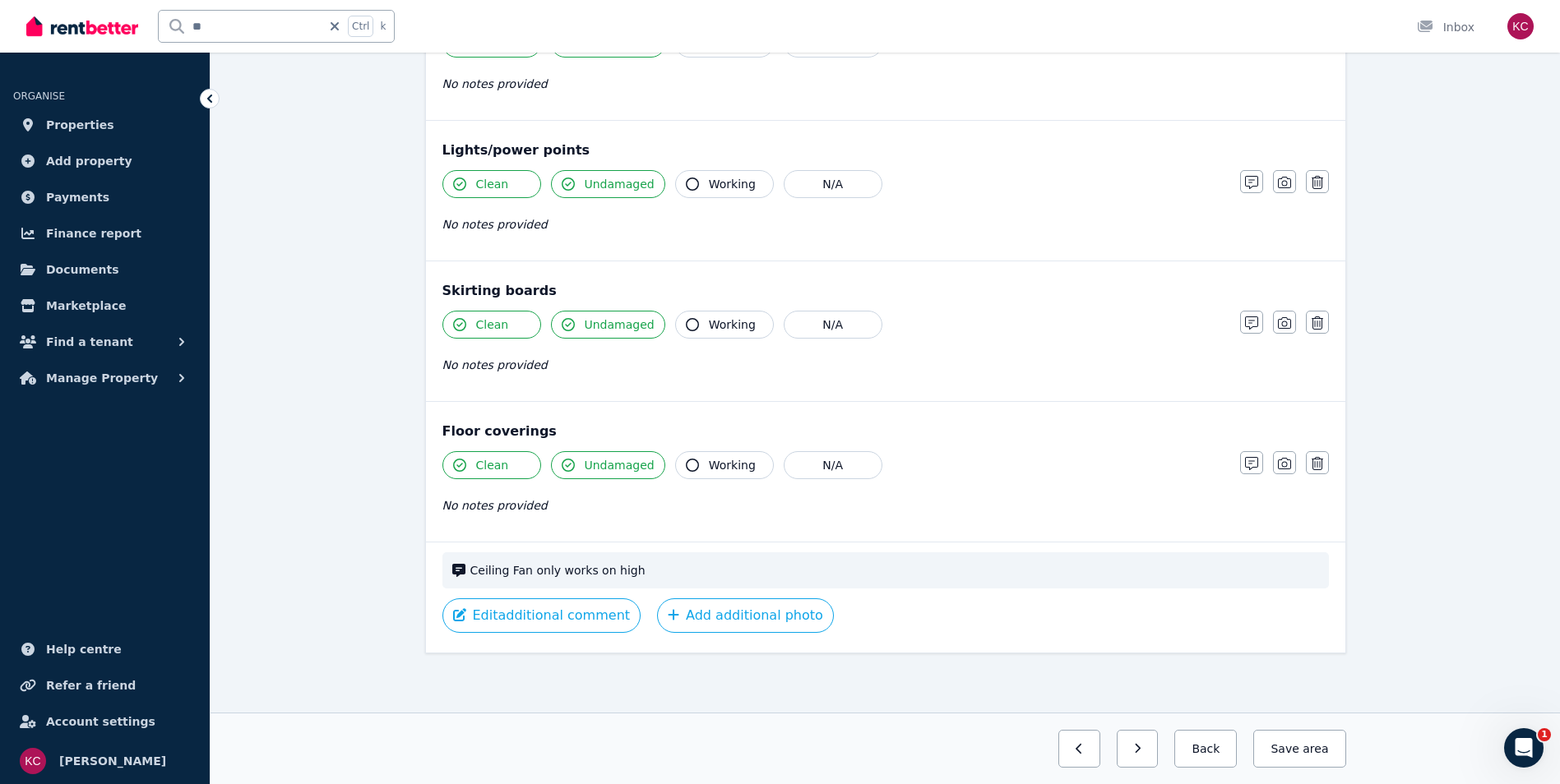
click at [608, 577] on span "Ceiling Fan only works on high" at bounding box center [895, 571] width 849 height 16
click at [667, 569] on span "Ceiling Fan only works on high" at bounding box center [895, 571] width 849 height 16
click at [549, 623] on button "Edit additional comment" at bounding box center [542, 616] width 199 height 35
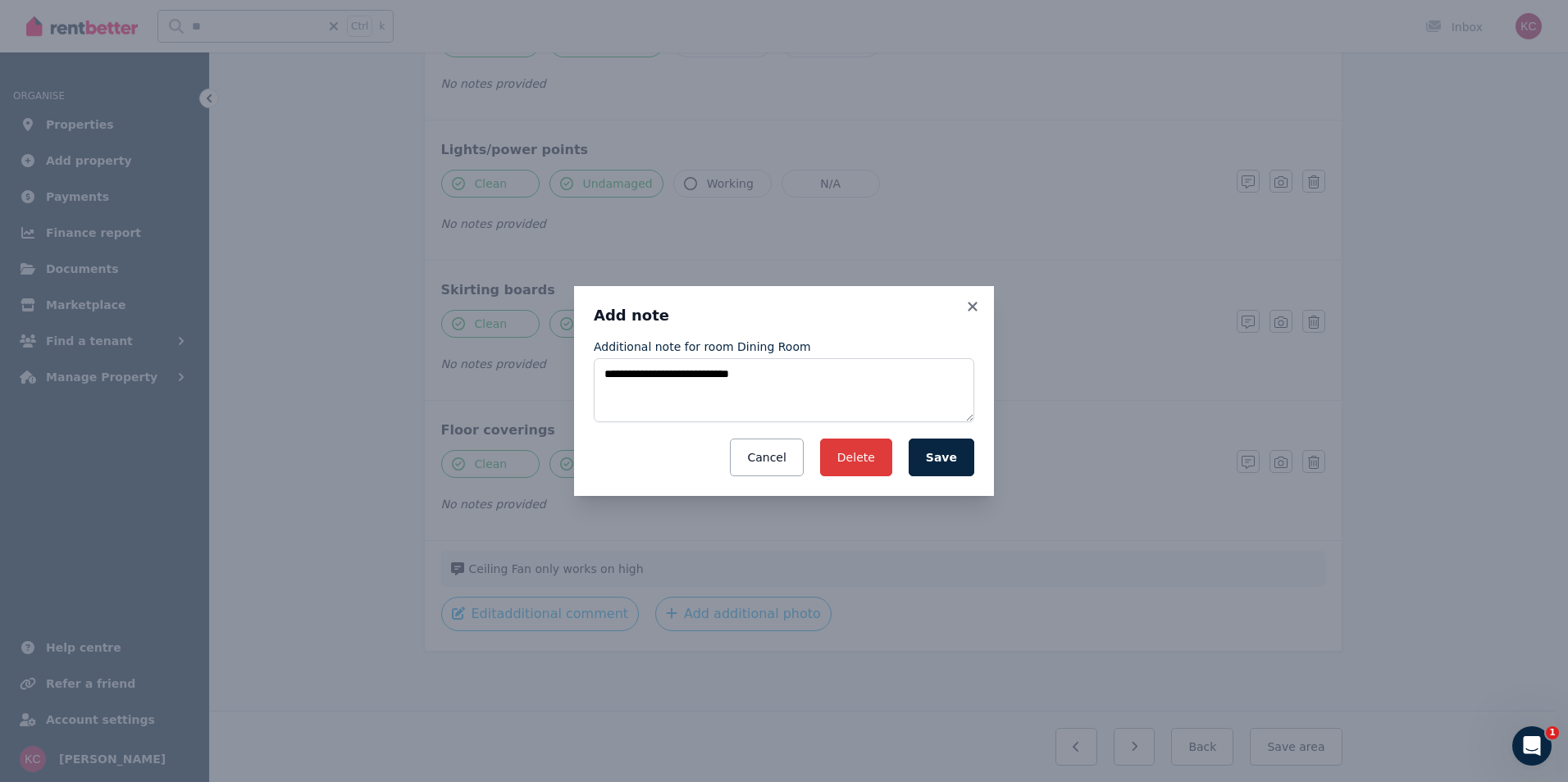
click at [868, 458] on button "Delete" at bounding box center [856, 458] width 72 height 38
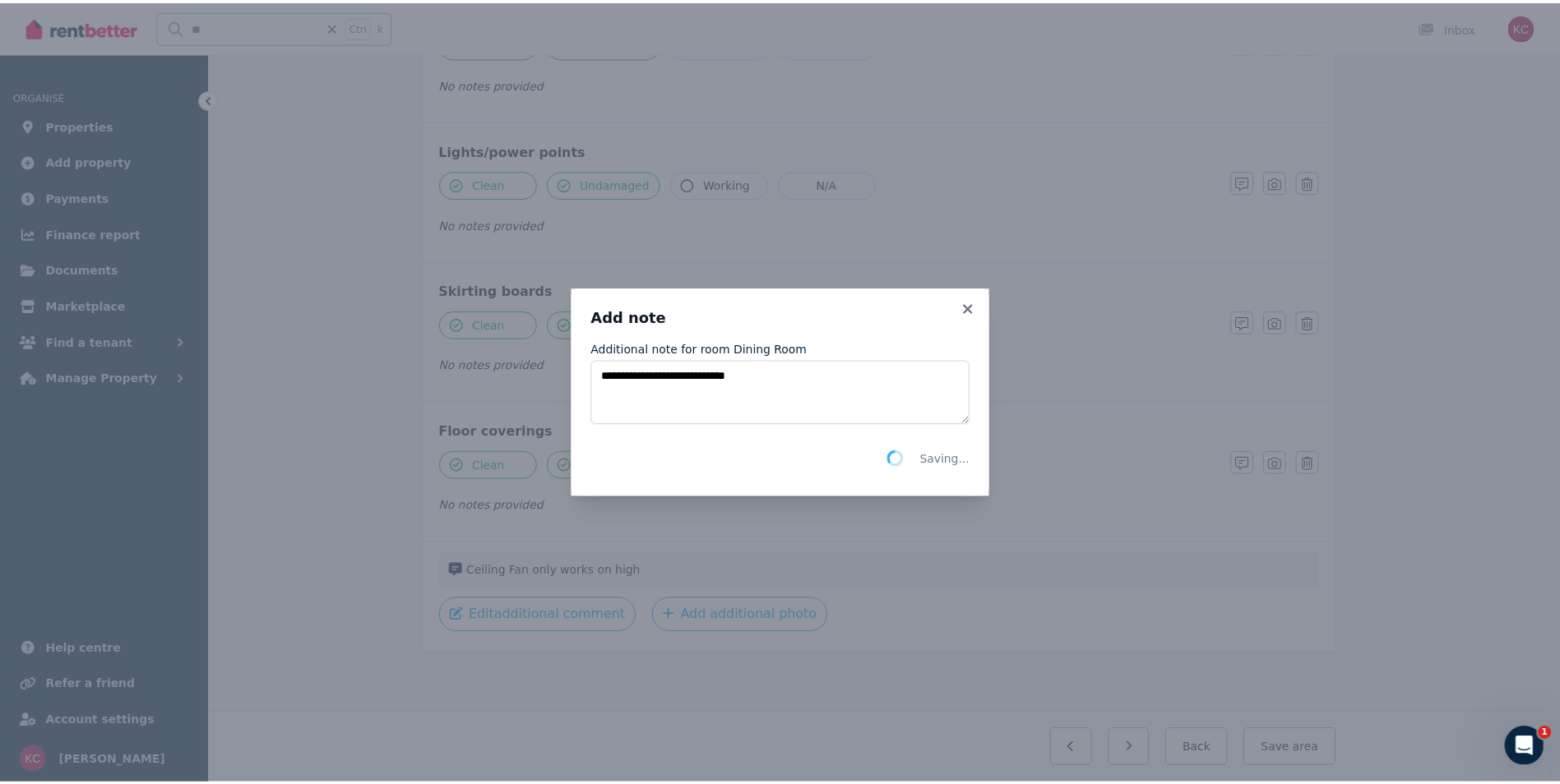
scroll to position [799, 0]
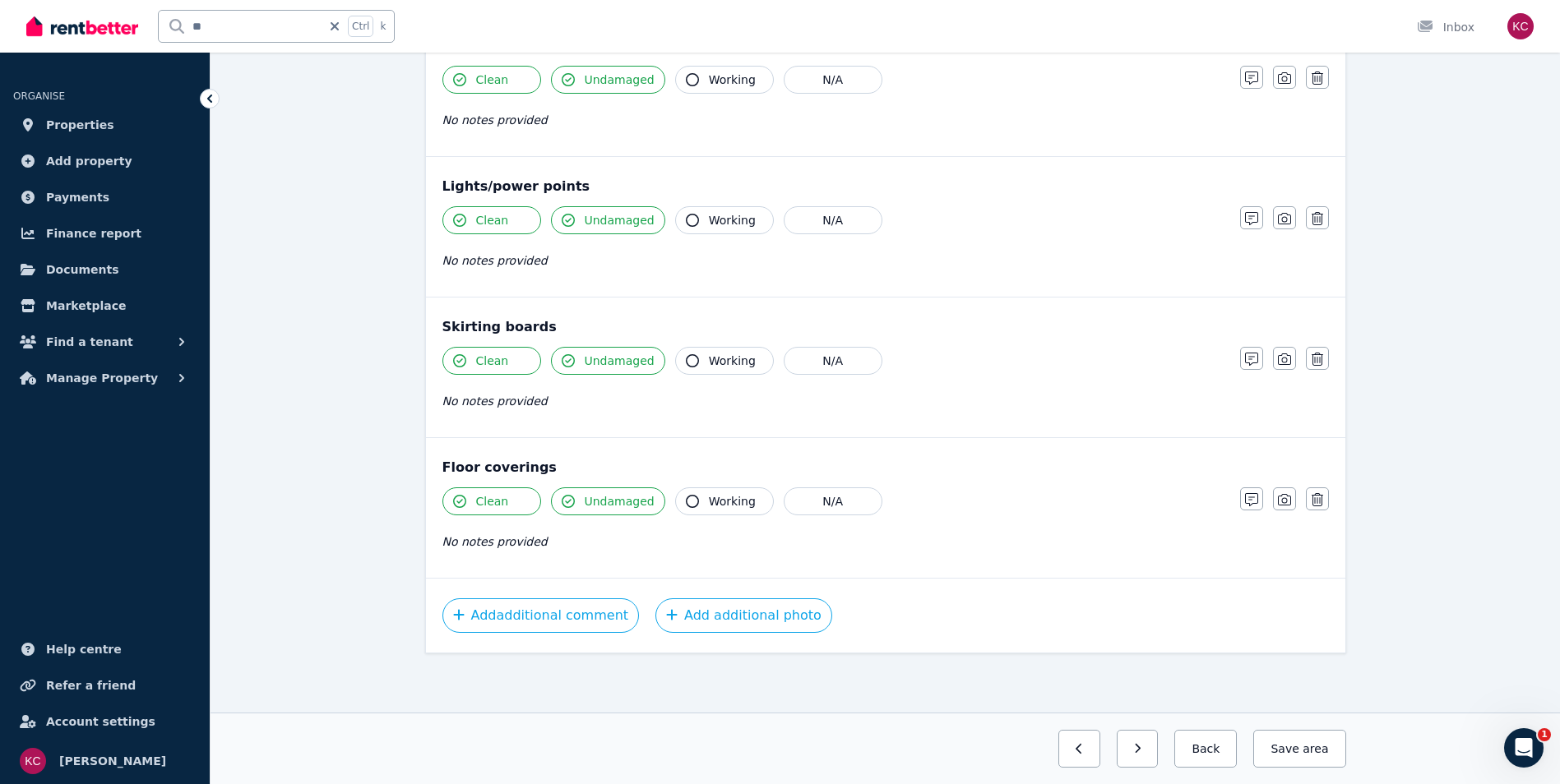
click at [502, 776] on div "Previous: Bedroom 3 Next: Kitchen Back Save area" at bounding box center [885, 749] width 1349 height 72
click at [507, 776] on div "Previous: Bedroom 3 Next: Kitchen Back Save area" at bounding box center [885, 749] width 1349 height 72
click at [1293, 749] on button "Save area" at bounding box center [1298, 749] width 92 height 38
click at [1218, 758] on button "Back" at bounding box center [1199, 749] width 76 height 38
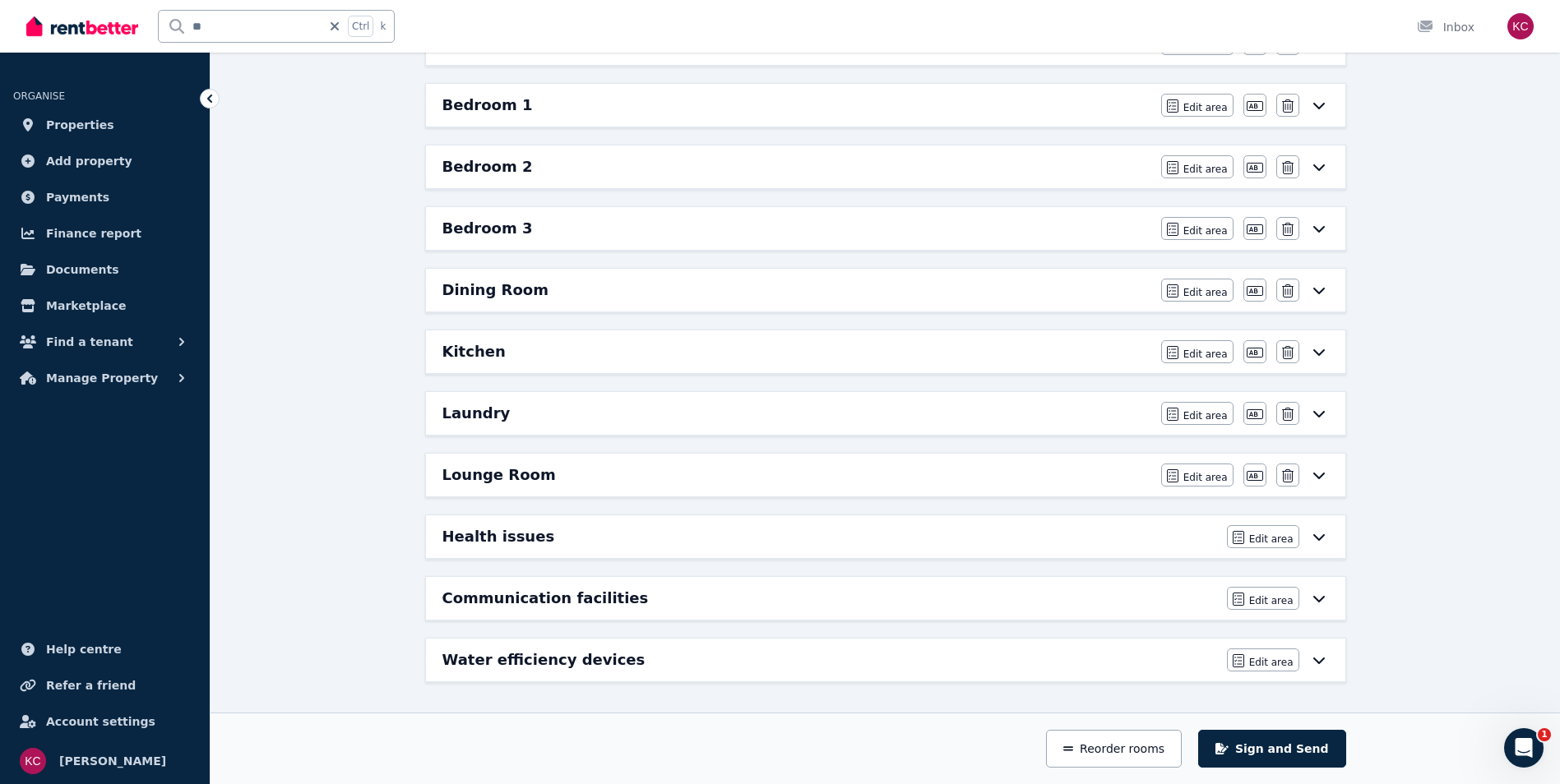
scroll to position [270, 0]
click at [1317, 539] on icon at bounding box center [1317, 537] width 12 height 6
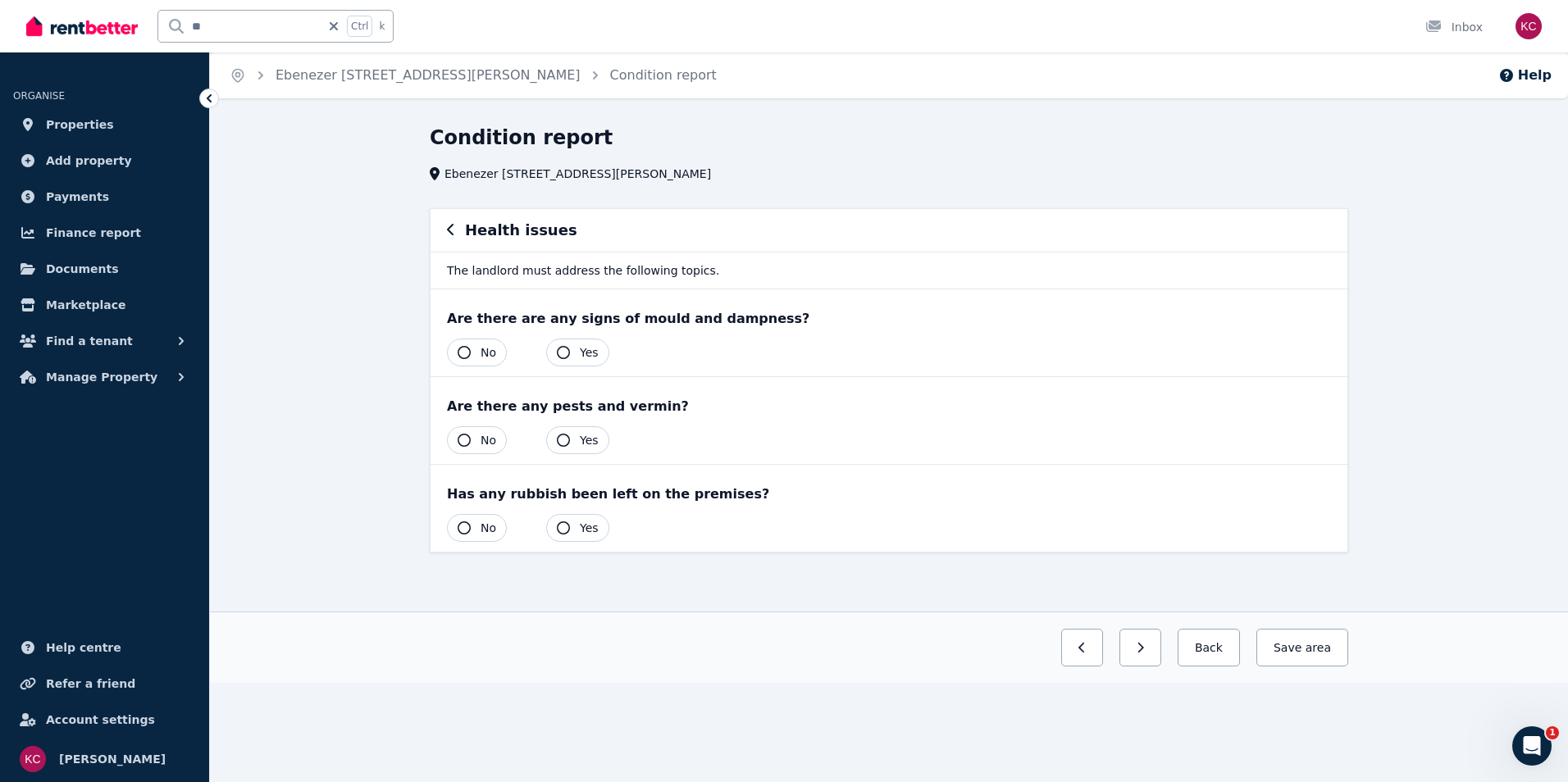
click at [460, 354] on icon "button" at bounding box center [464, 352] width 13 height 13
click at [462, 438] on icon "button" at bounding box center [464, 440] width 13 height 13
click at [566, 523] on icon "button" at bounding box center [563, 528] width 13 height 13
click at [1302, 648] on button "Save area" at bounding box center [1298, 648] width 99 height 38
click at [1209, 653] on button "Back" at bounding box center [1201, 648] width 76 height 38
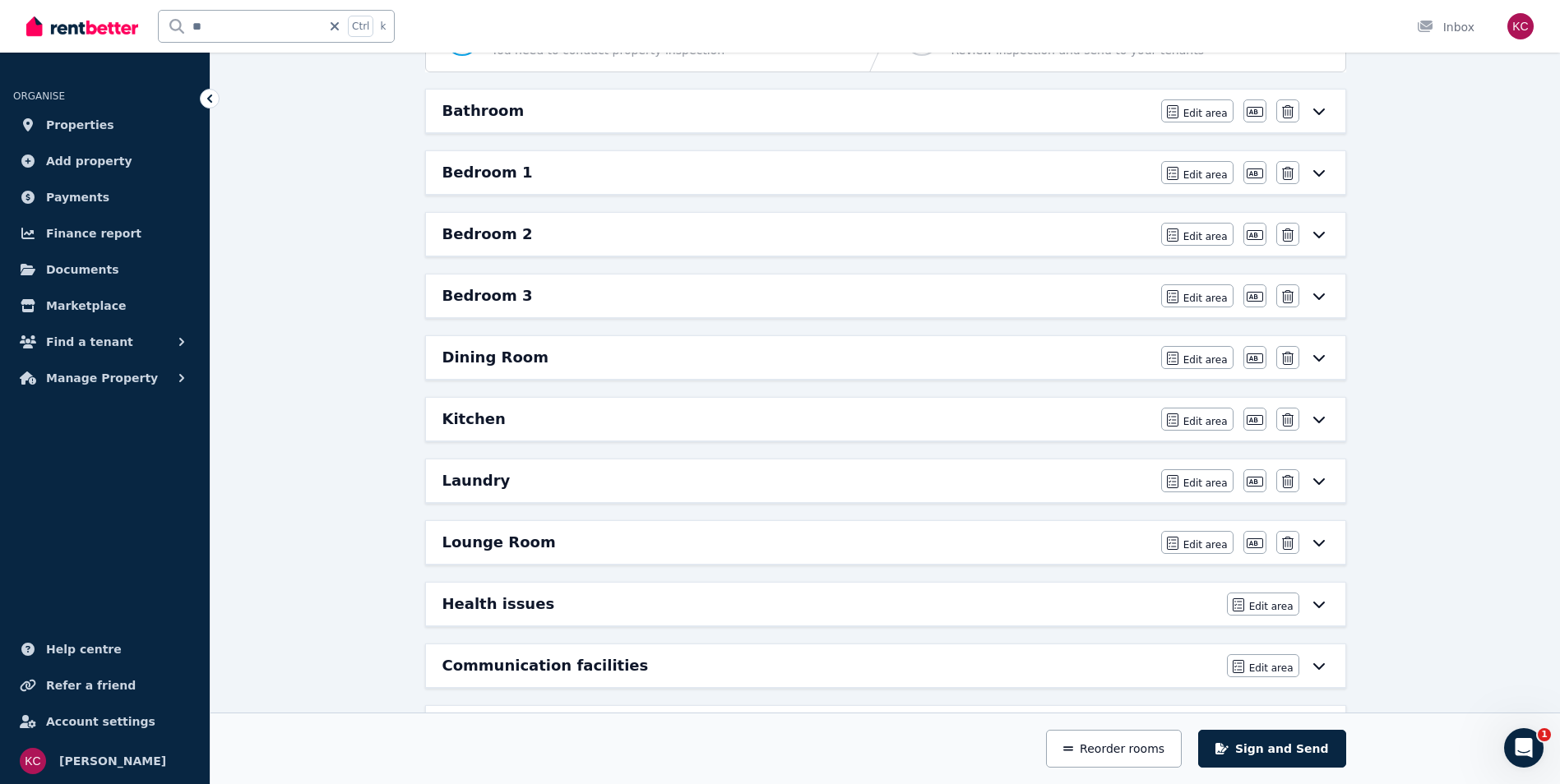
scroll to position [270, 0]
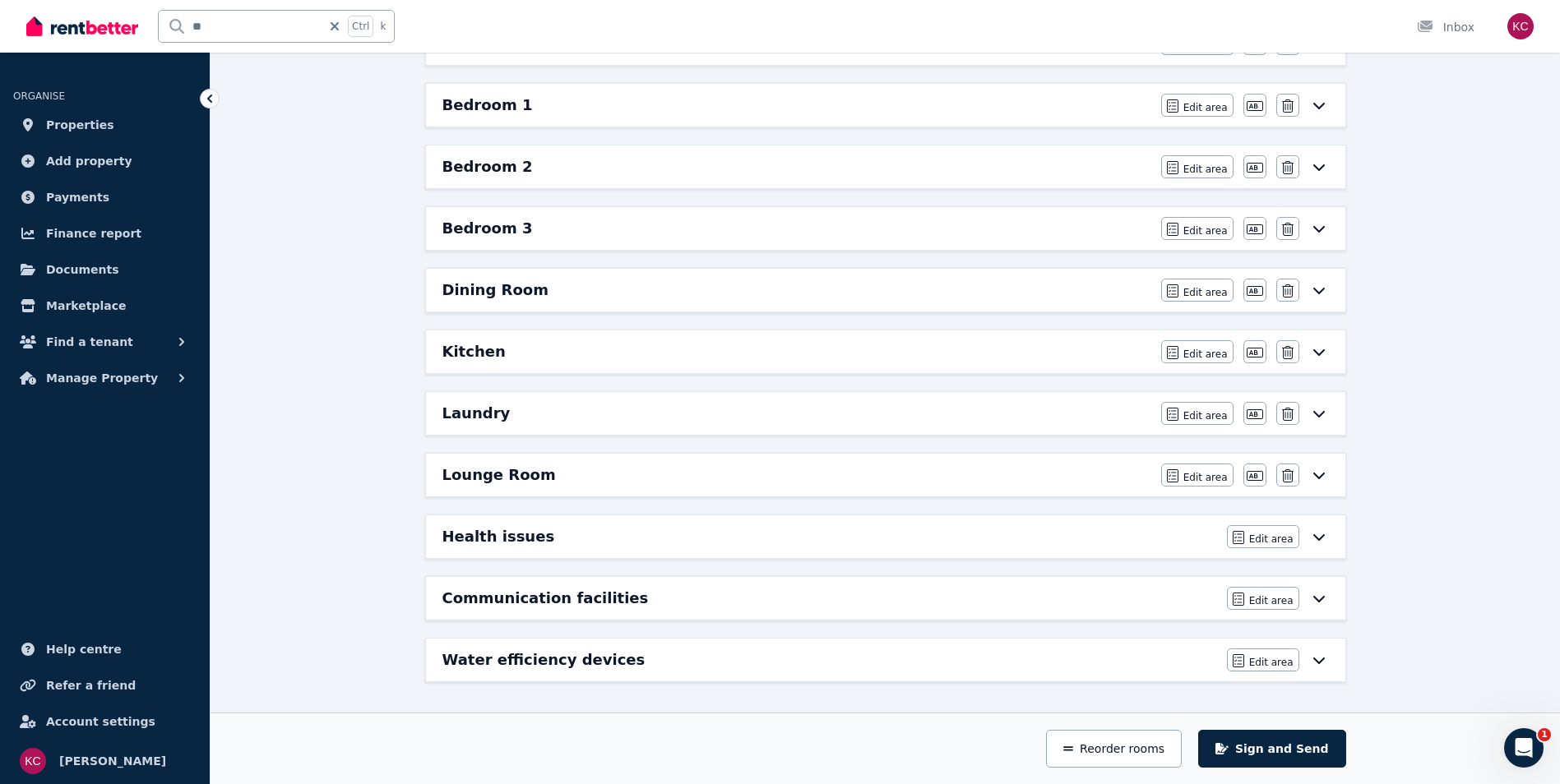
click at [1322, 595] on icon at bounding box center [1319, 599] width 20 height 13
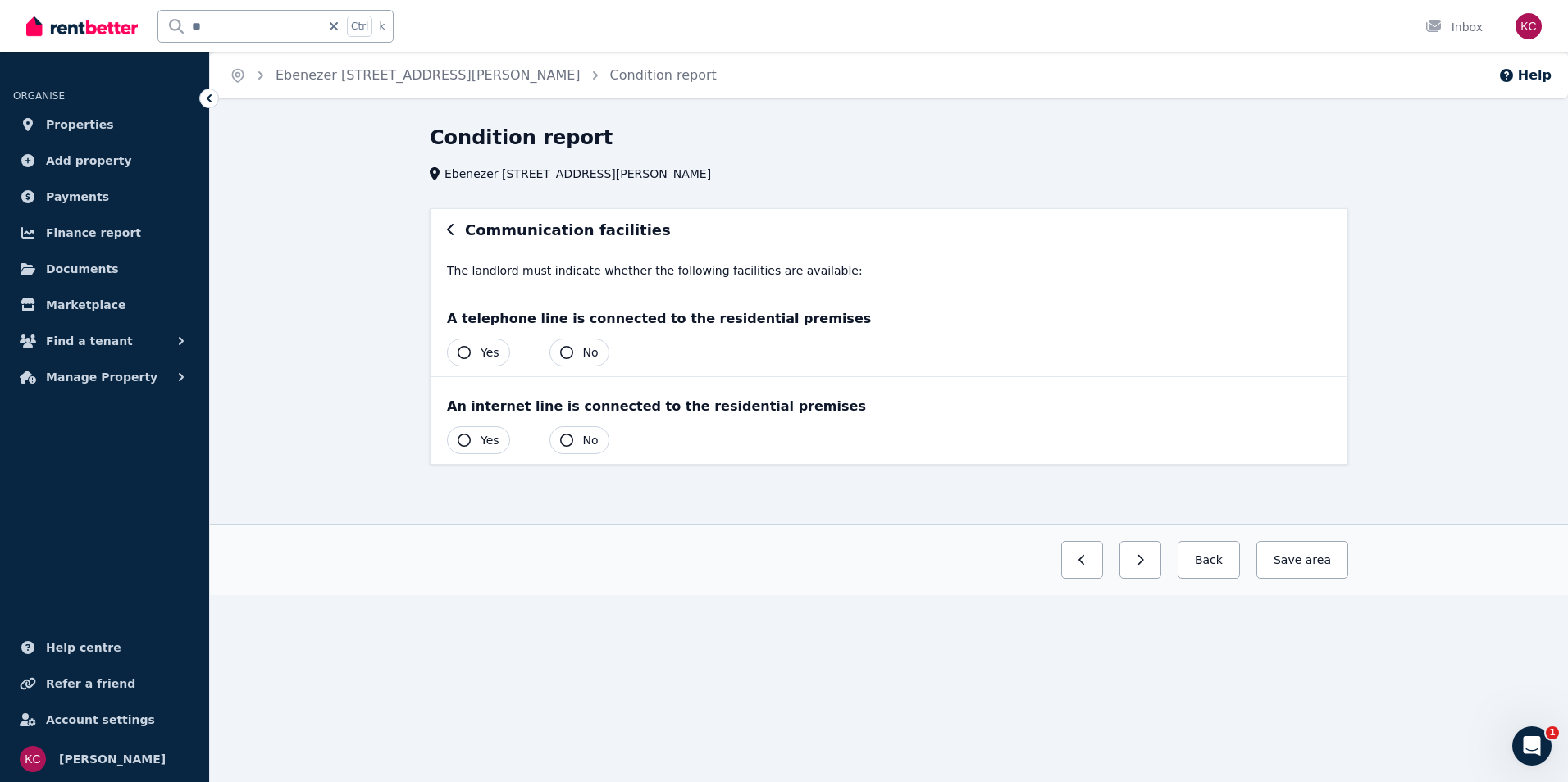
click at [563, 351] on icon "button" at bounding box center [566, 352] width 13 height 13
click at [561, 437] on icon "button" at bounding box center [566, 440] width 13 height 13
click at [1294, 561] on button "Save area" at bounding box center [1298, 560] width 99 height 38
click at [1228, 565] on button "Back" at bounding box center [1201, 560] width 76 height 38
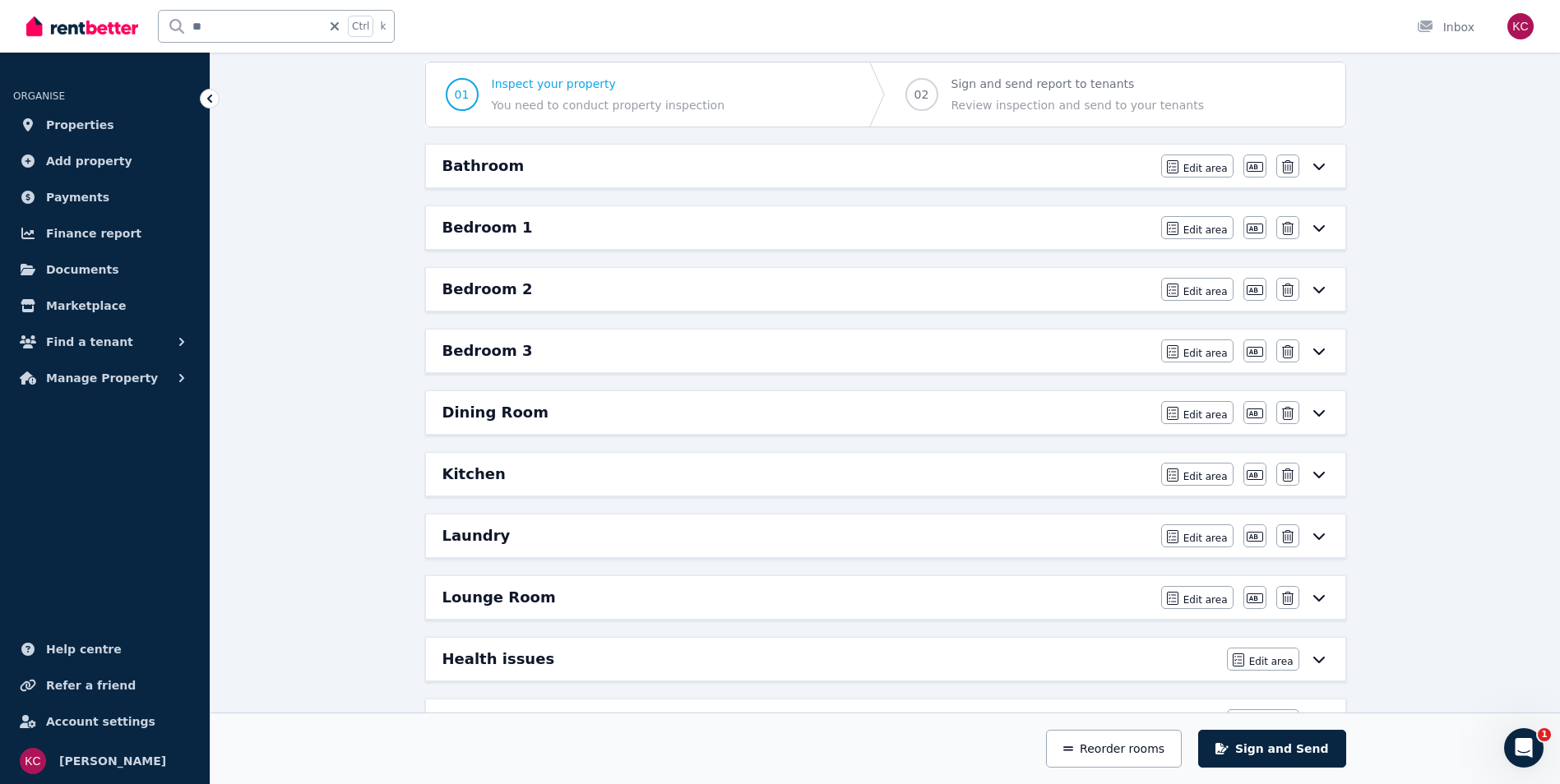
scroll to position [270, 0]
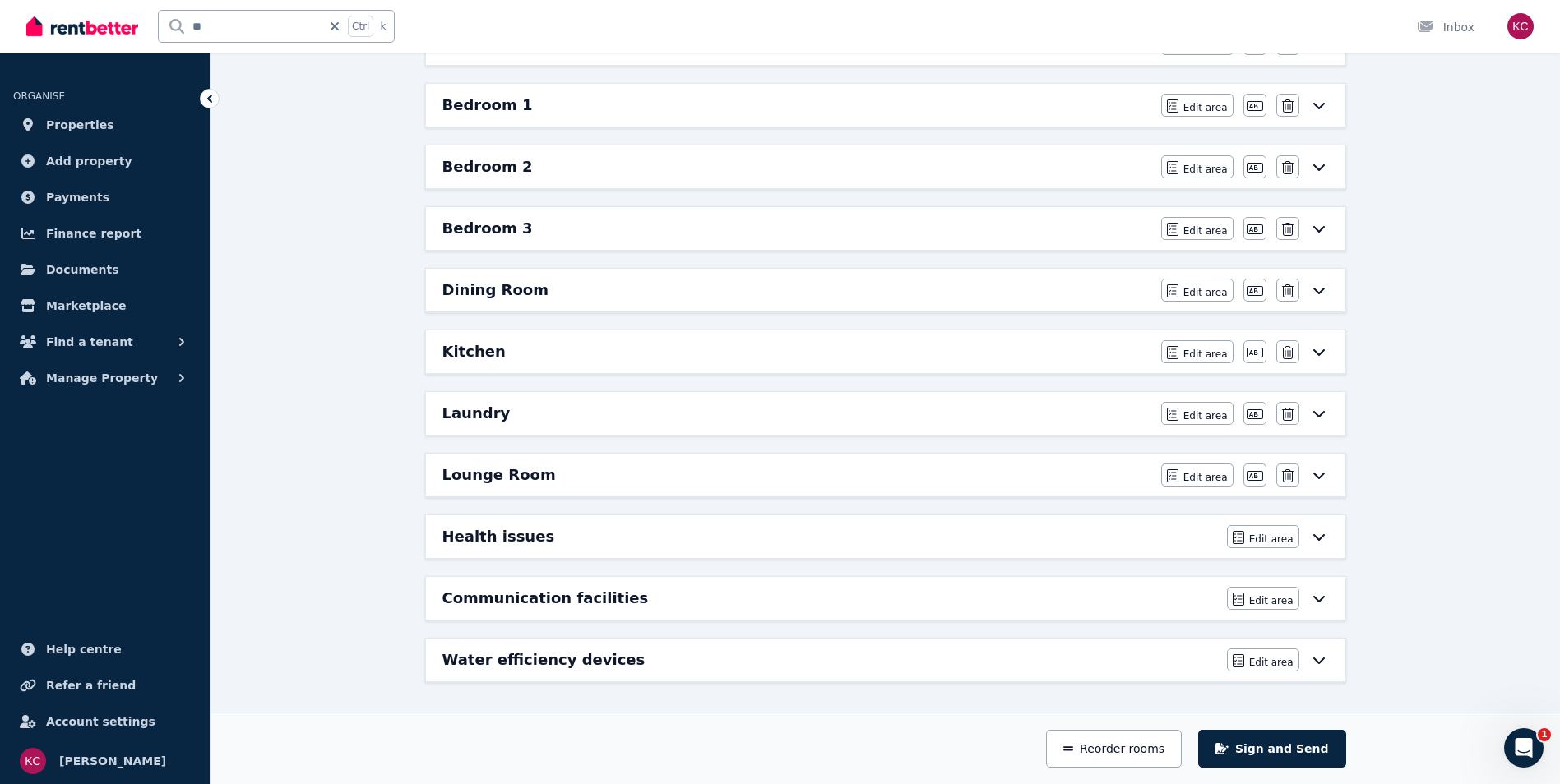
click at [1319, 662] on icon at bounding box center [1319, 660] width 20 height 13
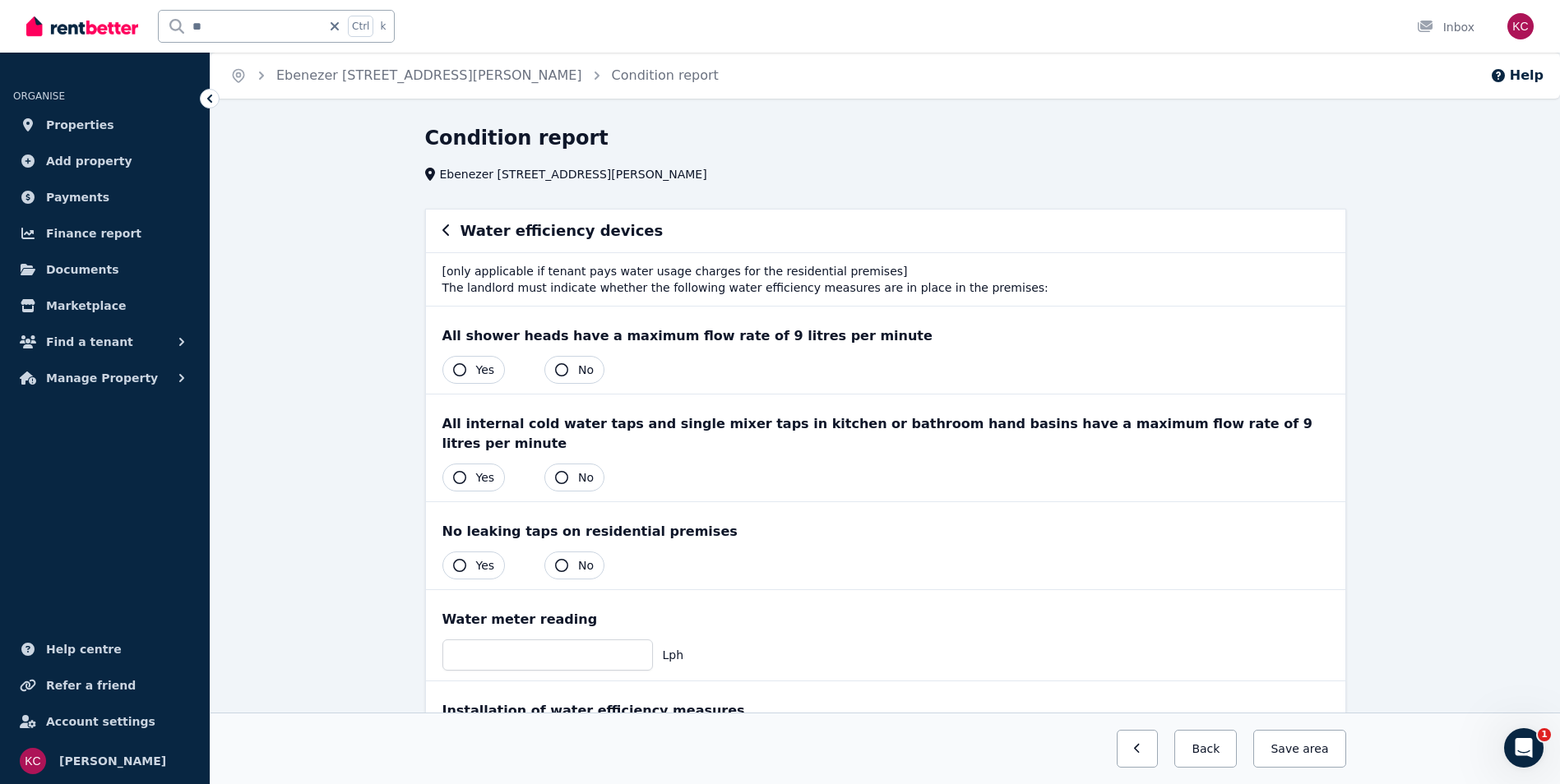
click at [458, 371] on icon "button" at bounding box center [460, 370] width 13 height 13
click at [459, 471] on icon "button" at bounding box center [460, 478] width 13 height 13
click at [558, 559] on icon "button" at bounding box center [561, 565] width 13 height 13
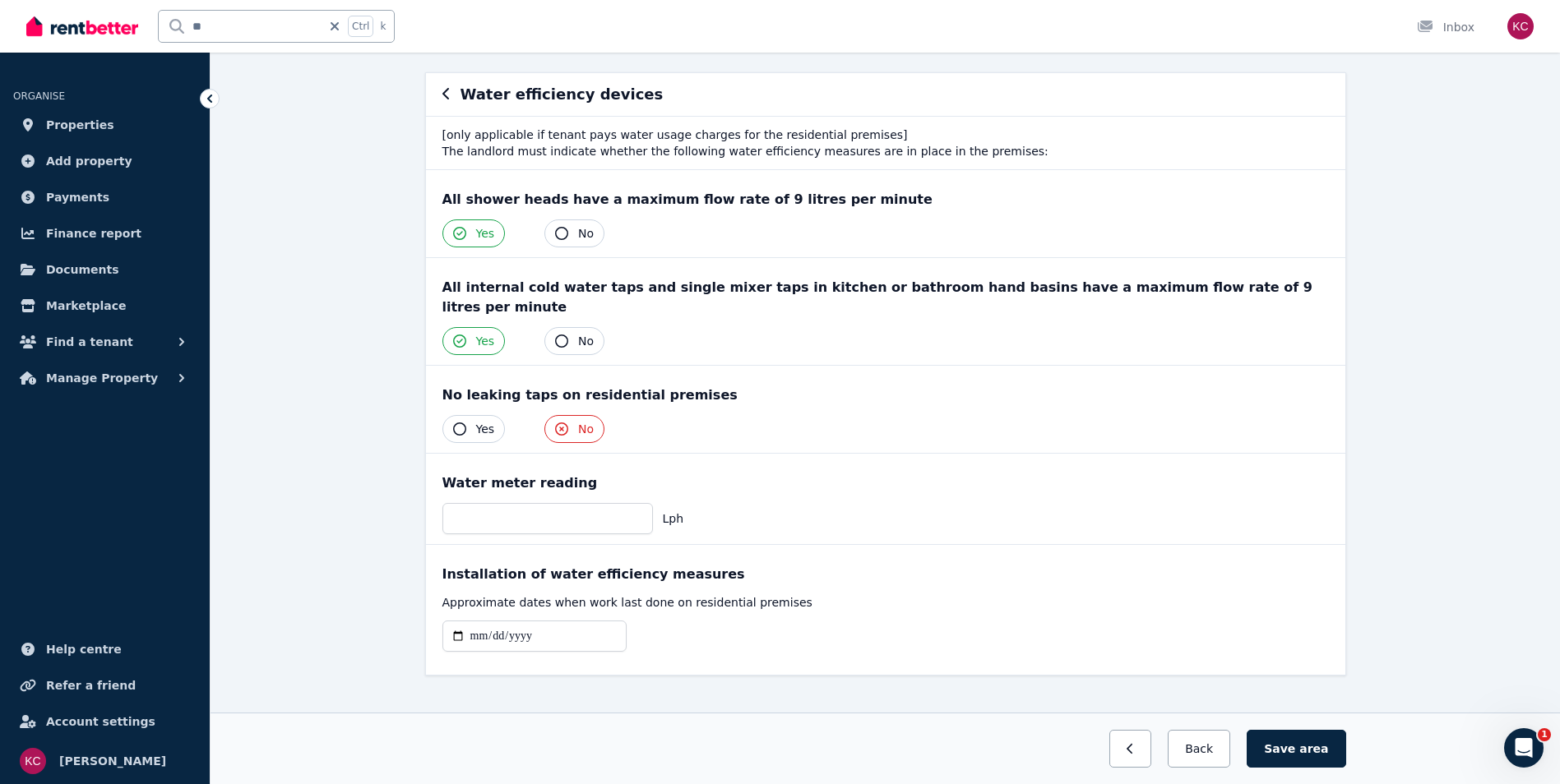
scroll to position [139, 0]
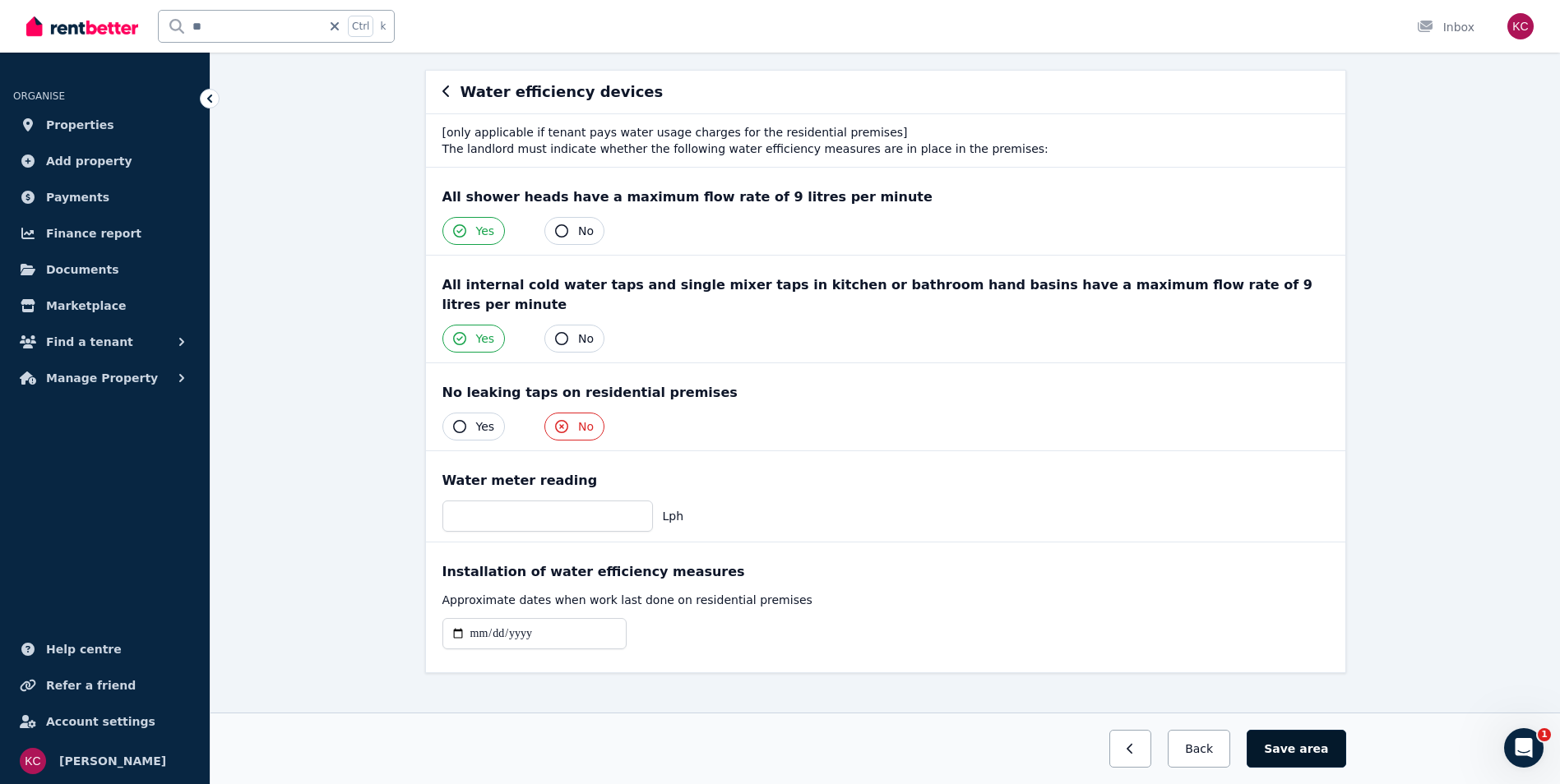
click at [1316, 754] on span "area" at bounding box center [1314, 749] width 29 height 16
click at [445, 91] on icon "button" at bounding box center [446, 91] width 8 height 13
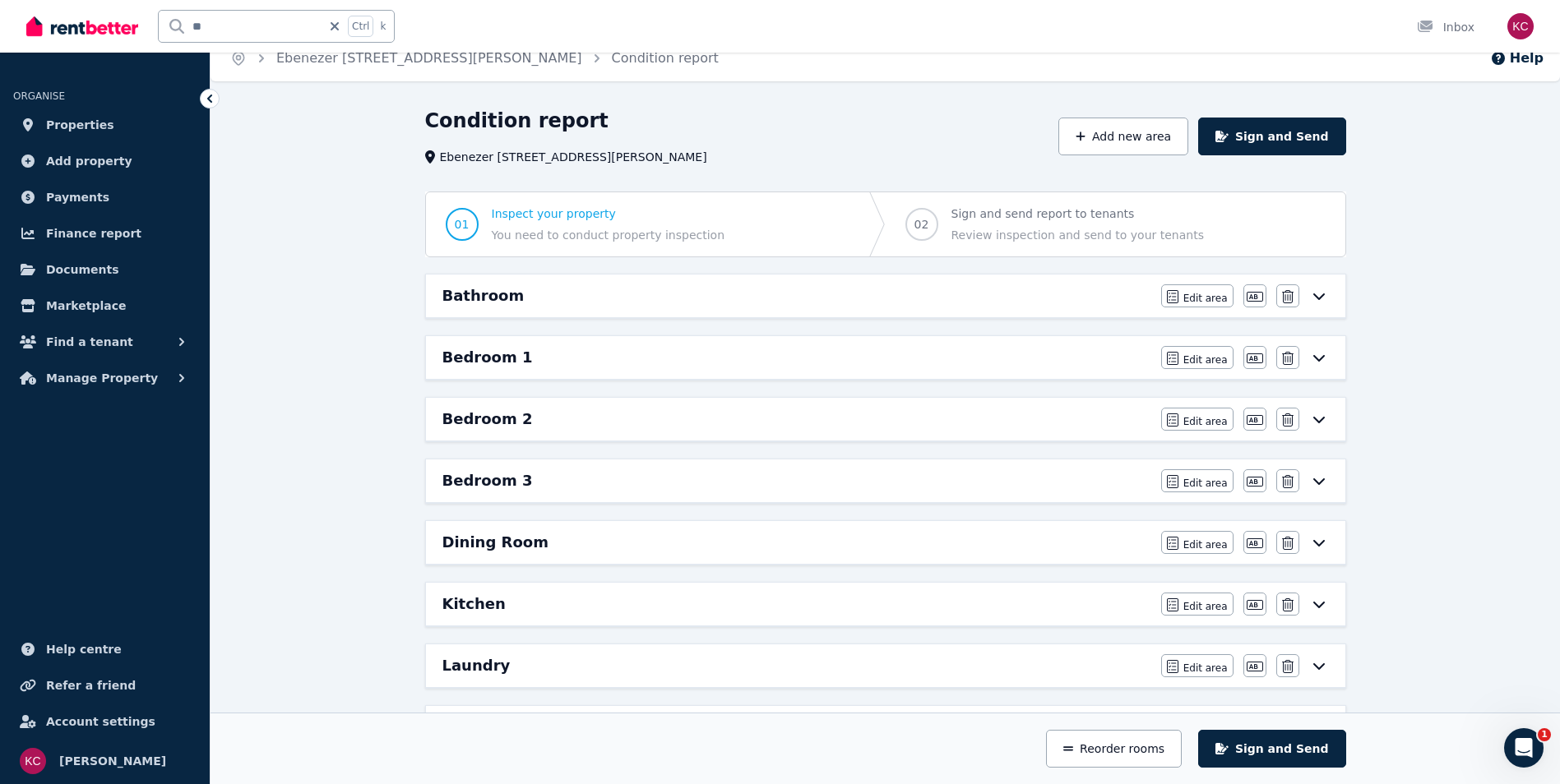
scroll to position [0, 0]
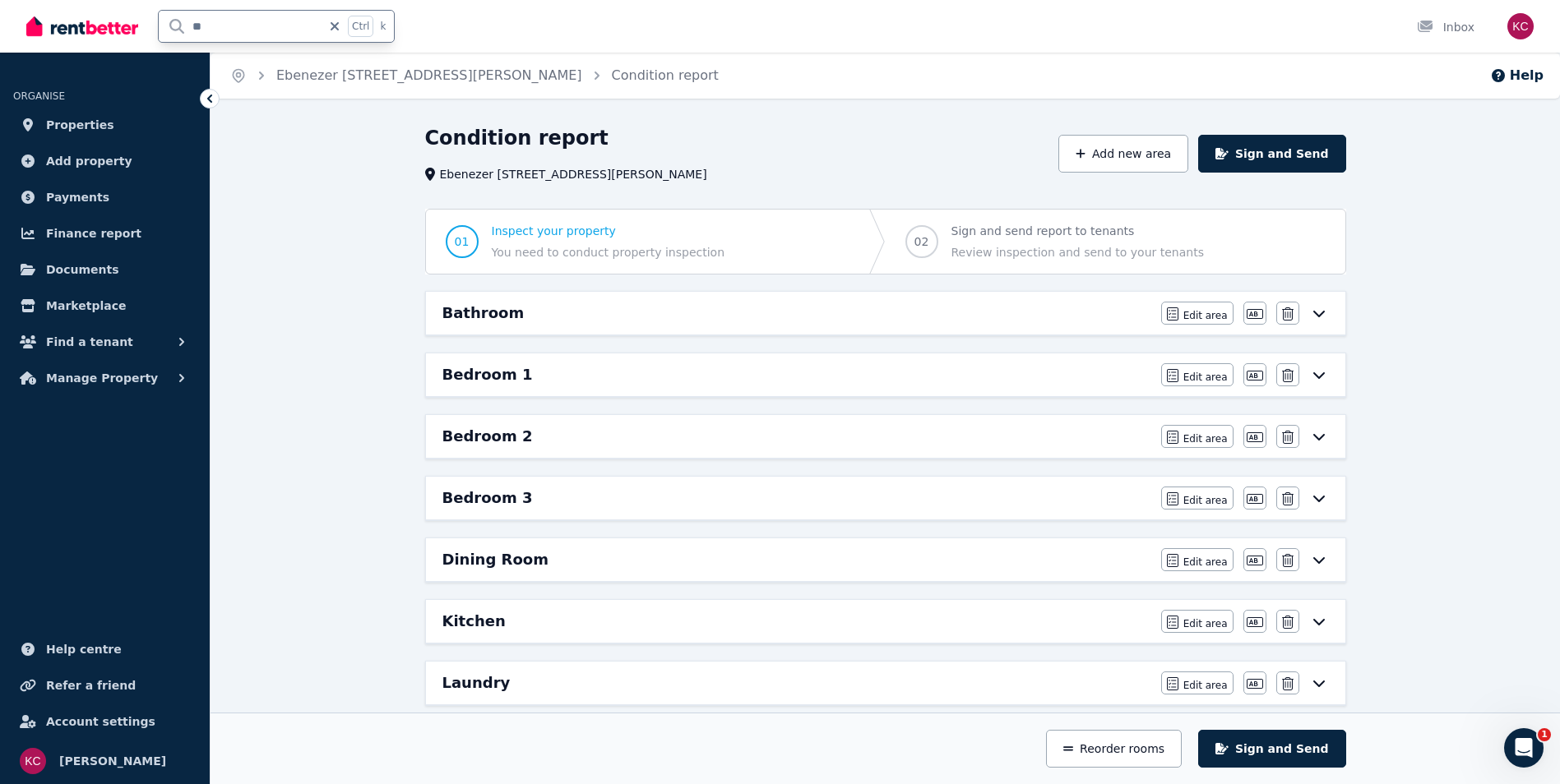
drag, startPoint x: 223, startPoint y: 27, endPoint x: 184, endPoint y: 25, distance: 39.1
click at [184, 25] on input "**" at bounding box center [240, 26] width 163 height 31
click at [316, 150] on div "Condition report Ebenezer [STREET_ADDRESS][PERSON_NAME] Add new area Sign and S…" at bounding box center [885, 590] width 1349 height 929
click at [138, 120] on link "Properties" at bounding box center [104, 124] width 184 height 33
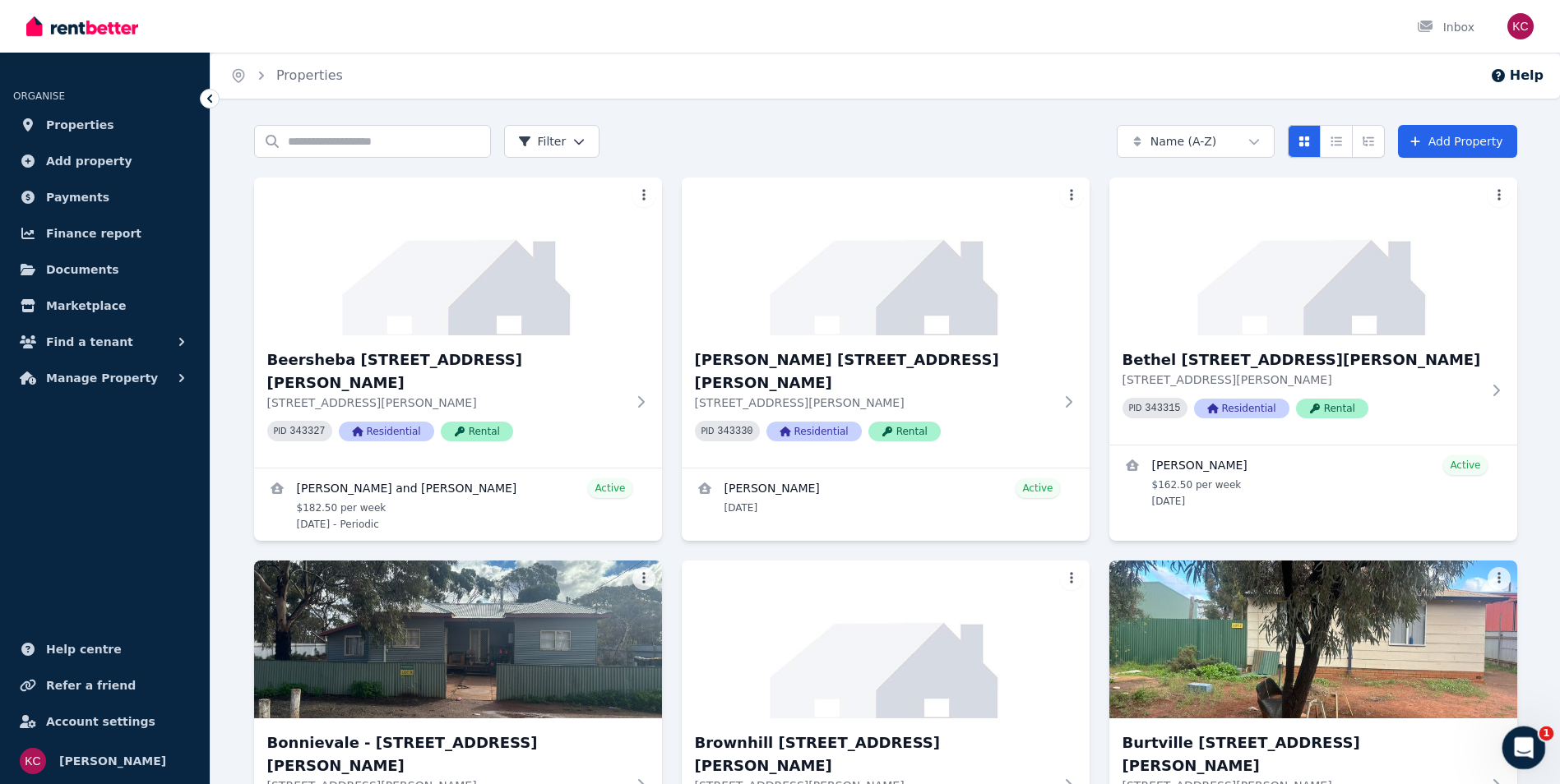
click at [1532, 740] on icon "Open Intercom Messenger" at bounding box center [1522, 746] width 27 height 27
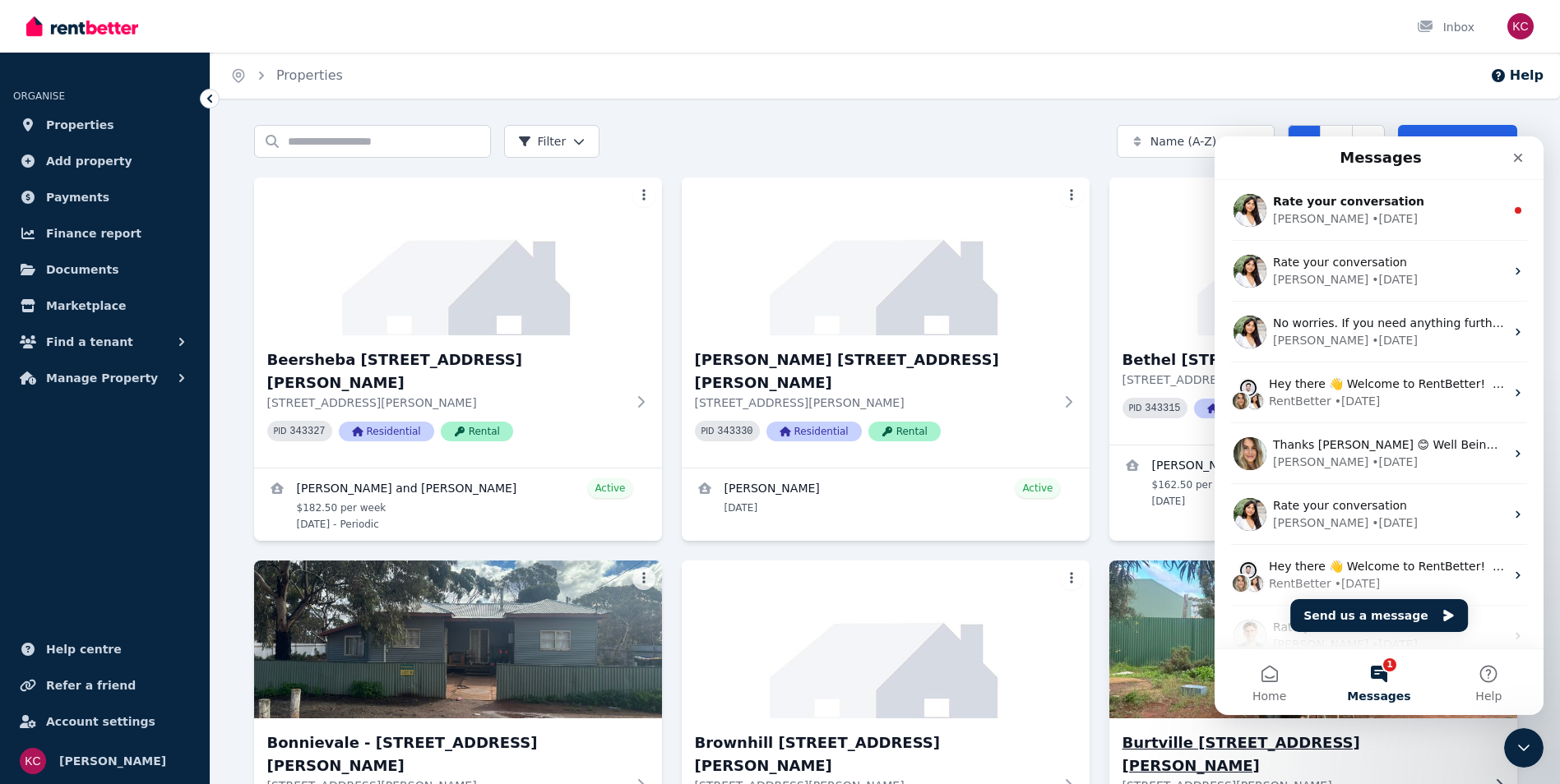
click at [1519, 157] on icon "Close" at bounding box center [1518, 158] width 9 height 9
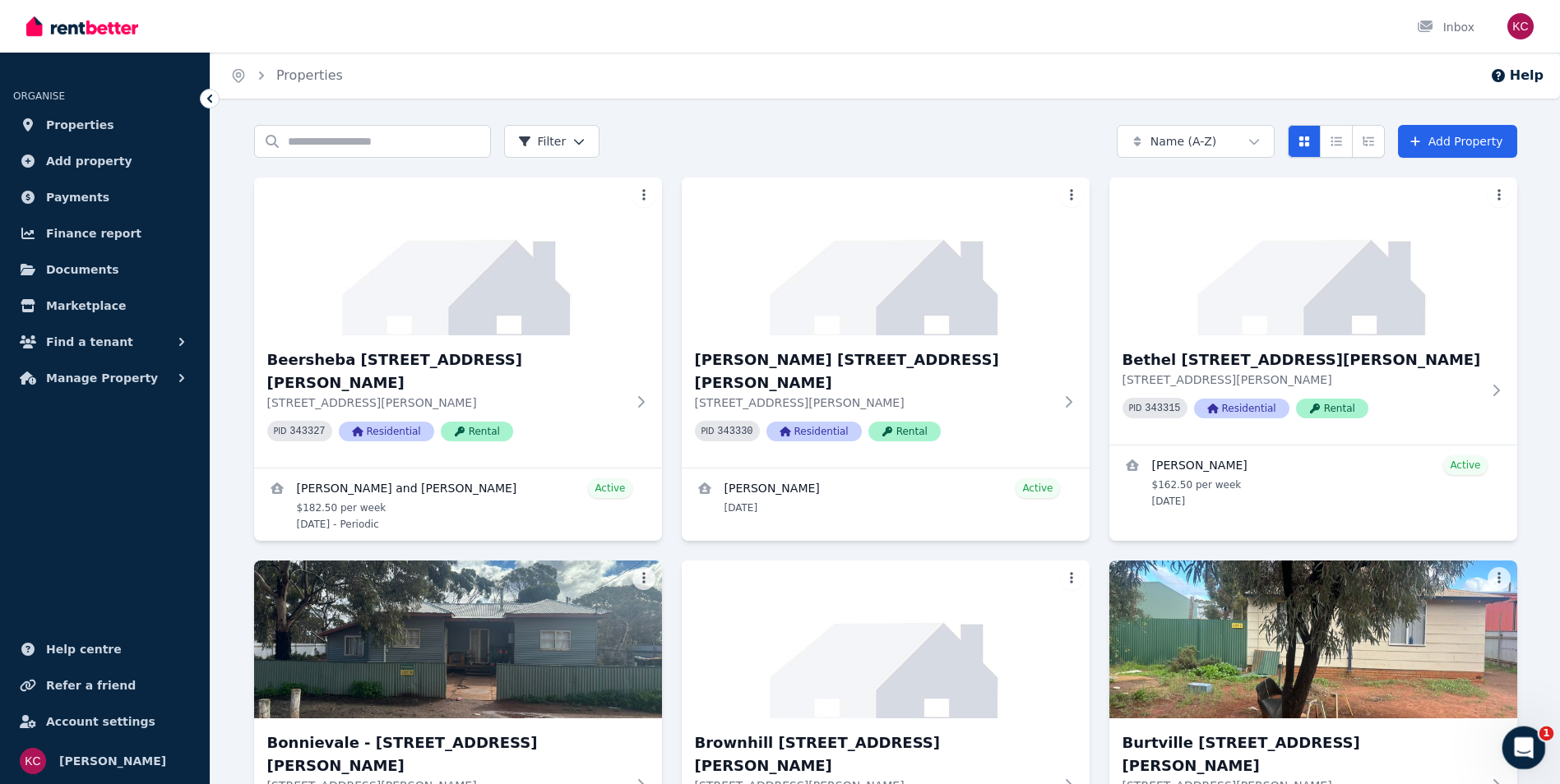
drag, startPoint x: 1529, startPoint y: 763, endPoint x: 2840, endPoint y: 802, distance: 1311.6
click at [1529, 763] on div "Open Intercom Messenger" at bounding box center [1522, 746] width 55 height 55
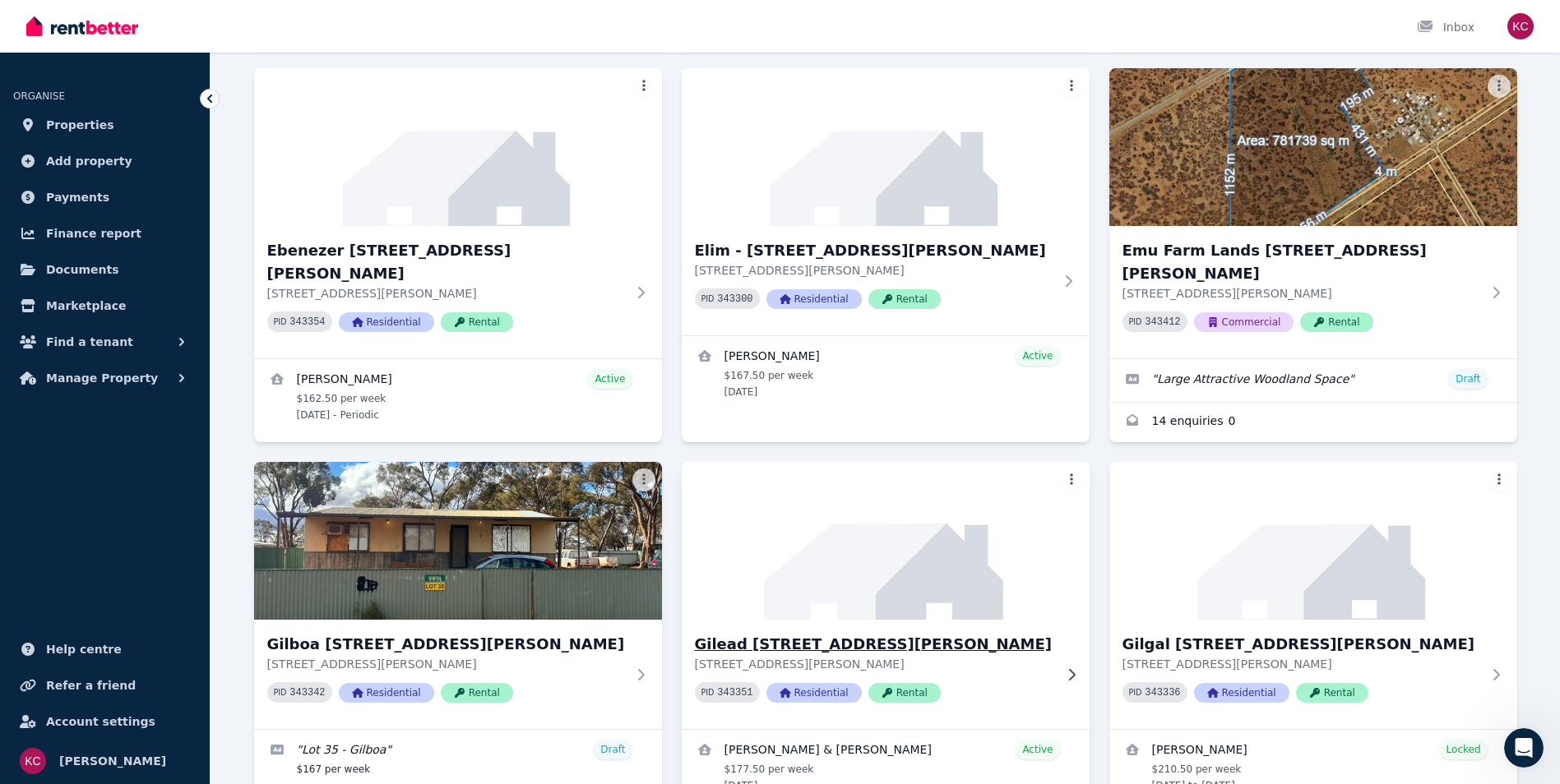
scroll to position [3, 0]
